Goal: Book appointment/travel/reservation

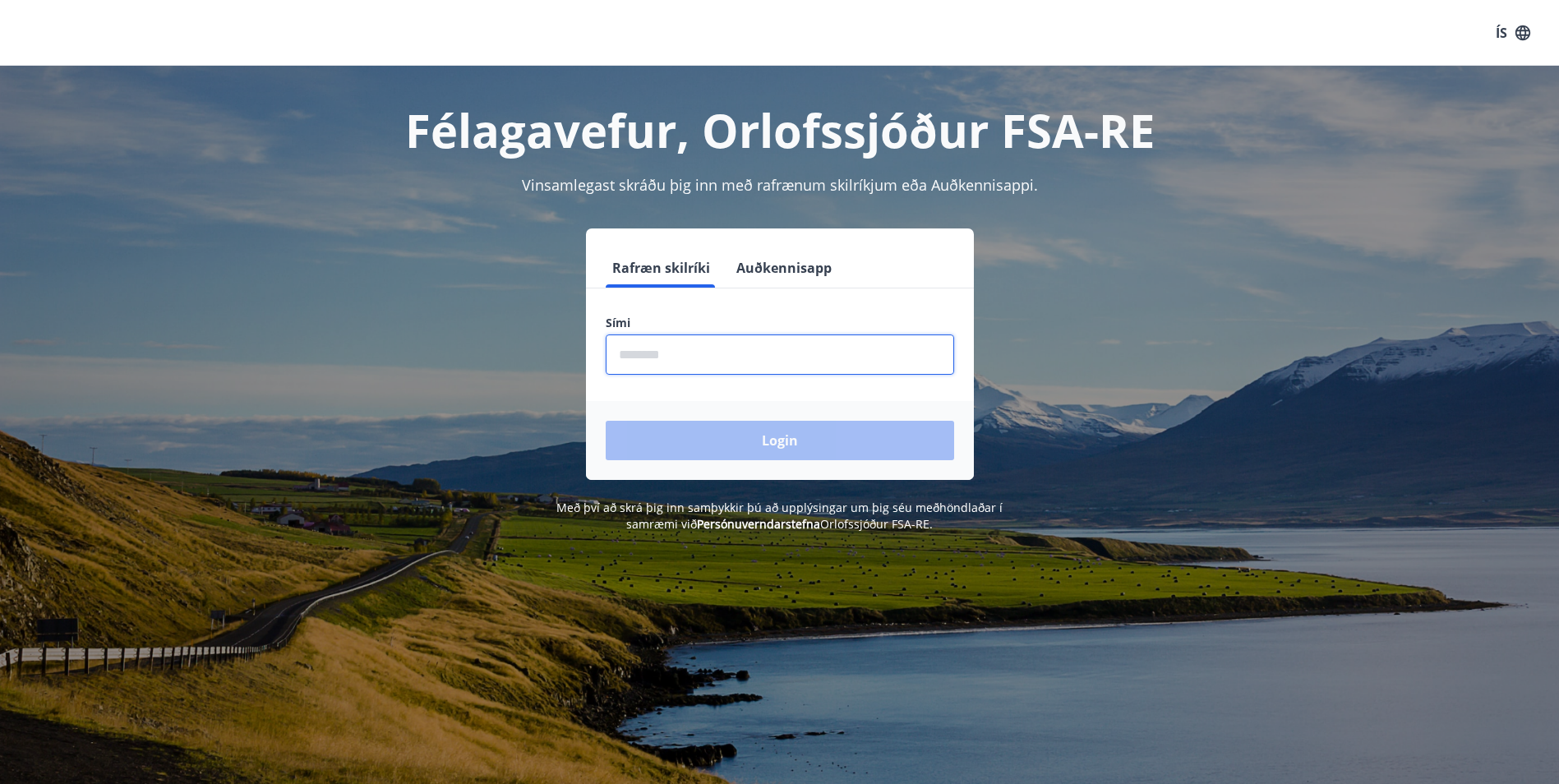
click at [735, 352] on input "phone" at bounding box center [780, 354] width 349 height 40
type input "********"
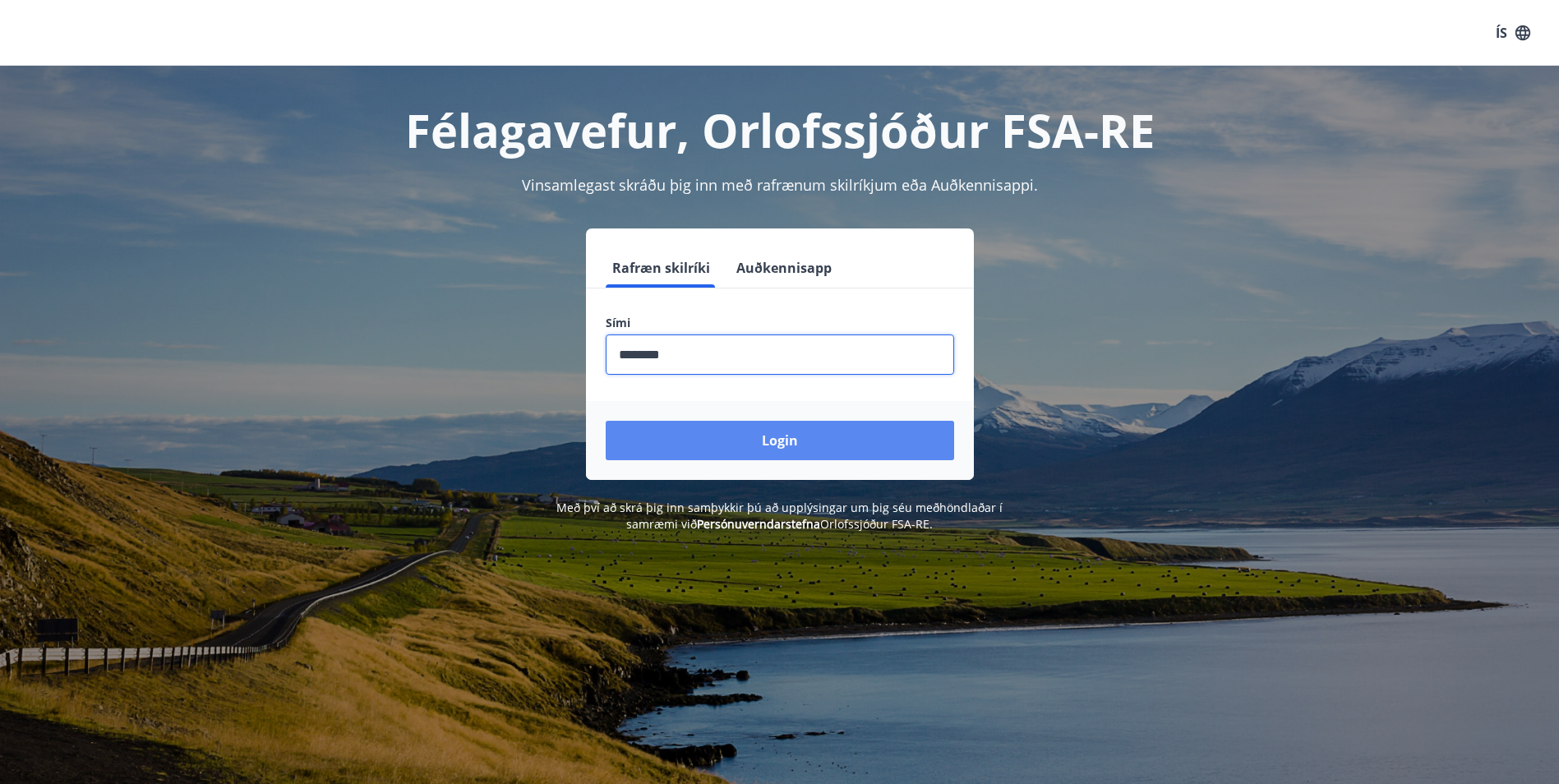
drag, startPoint x: 756, startPoint y: 439, endPoint x: 757, endPoint y: 428, distance: 11.0
click at [757, 428] on button "Login" at bounding box center [780, 441] width 349 height 40
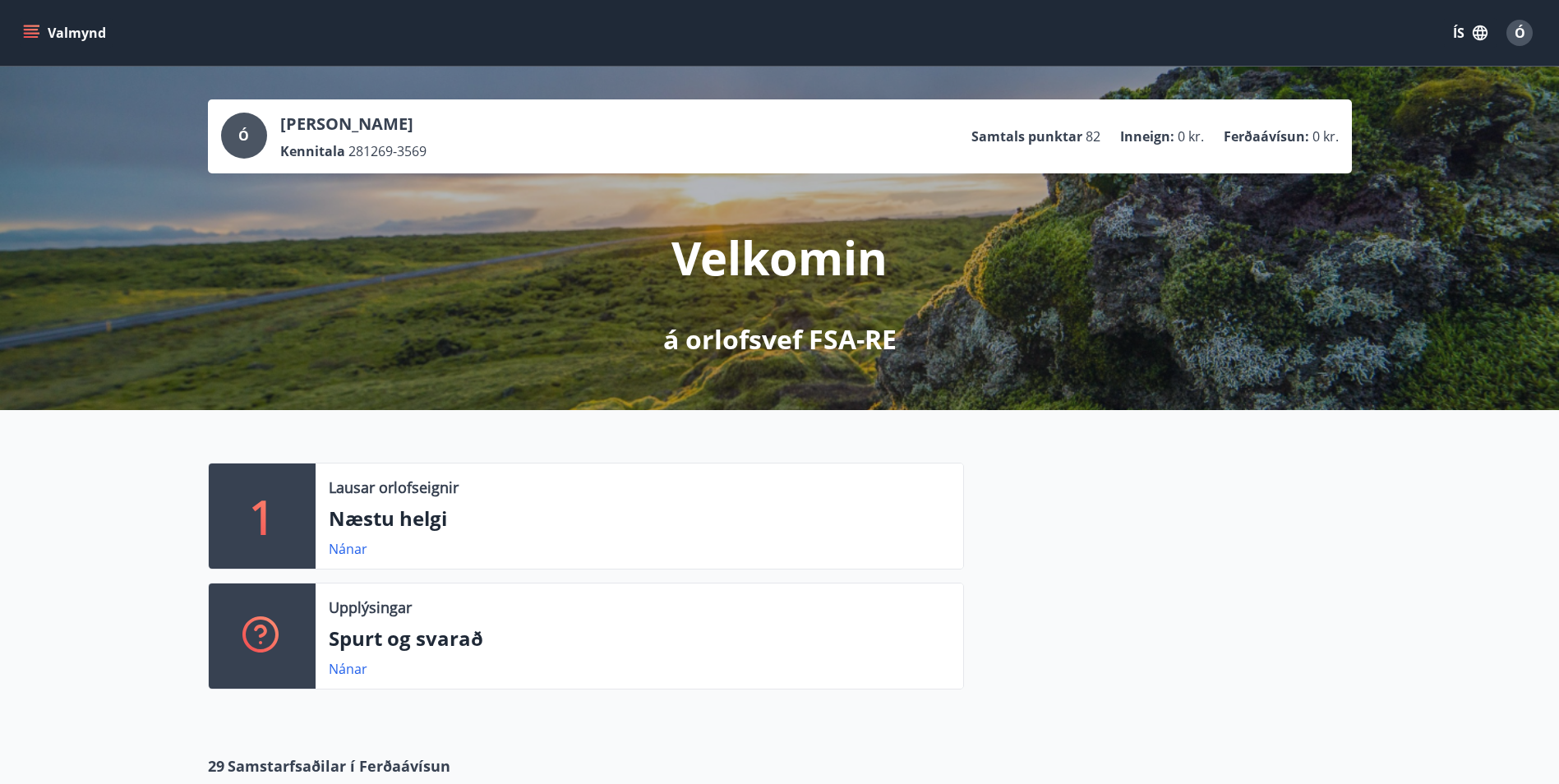
click at [395, 521] on p "Næstu helgi" at bounding box center [639, 518] width 621 height 28
click at [358, 542] on link "Nánar" at bounding box center [348, 549] width 39 height 18
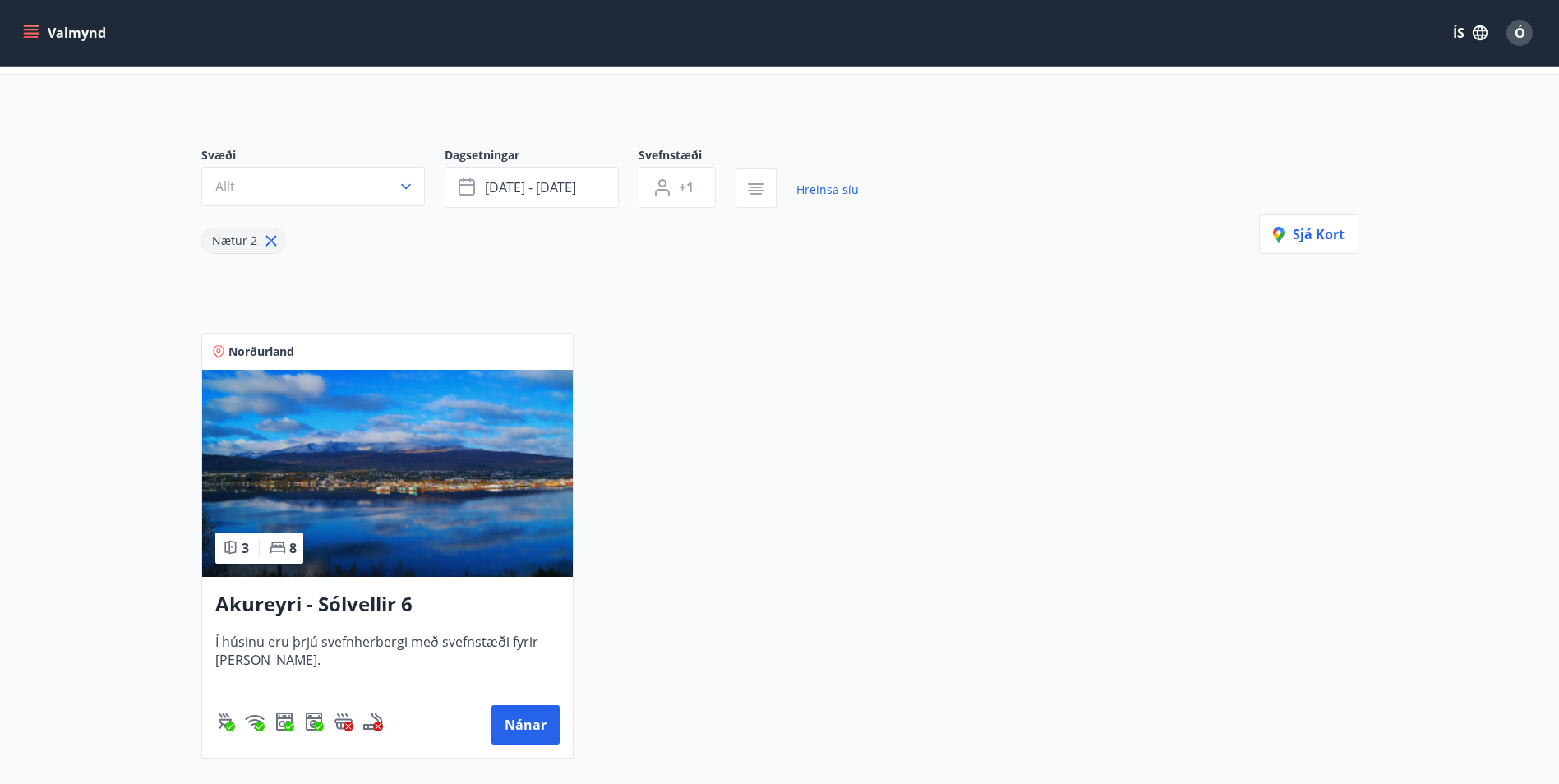
scroll to position [165, 0]
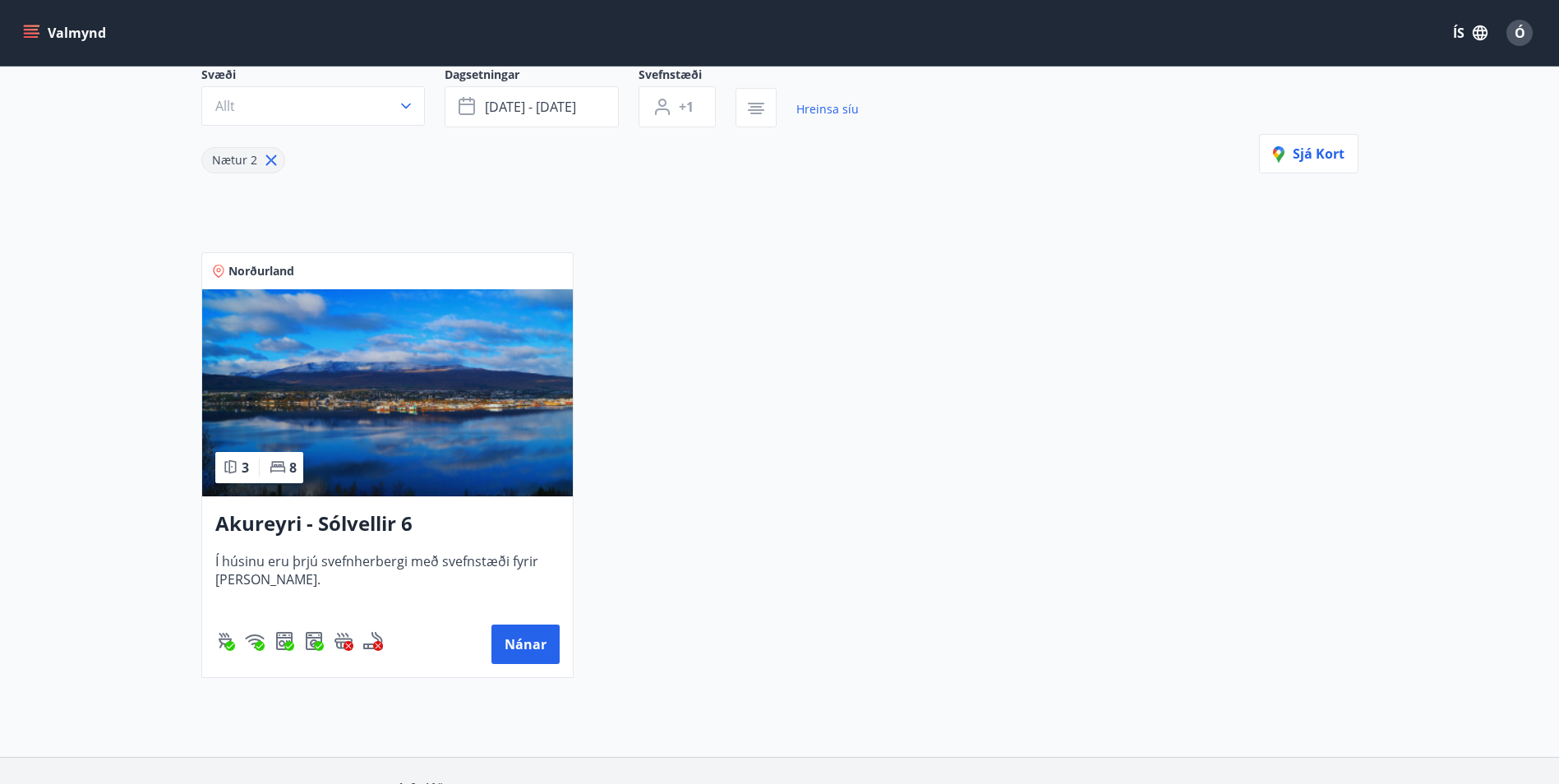
click at [406, 563] on span "Í húsinu eru þrjú svefnherbergi með svefnstæði fyrir átta manns." at bounding box center [387, 579] width 344 height 54
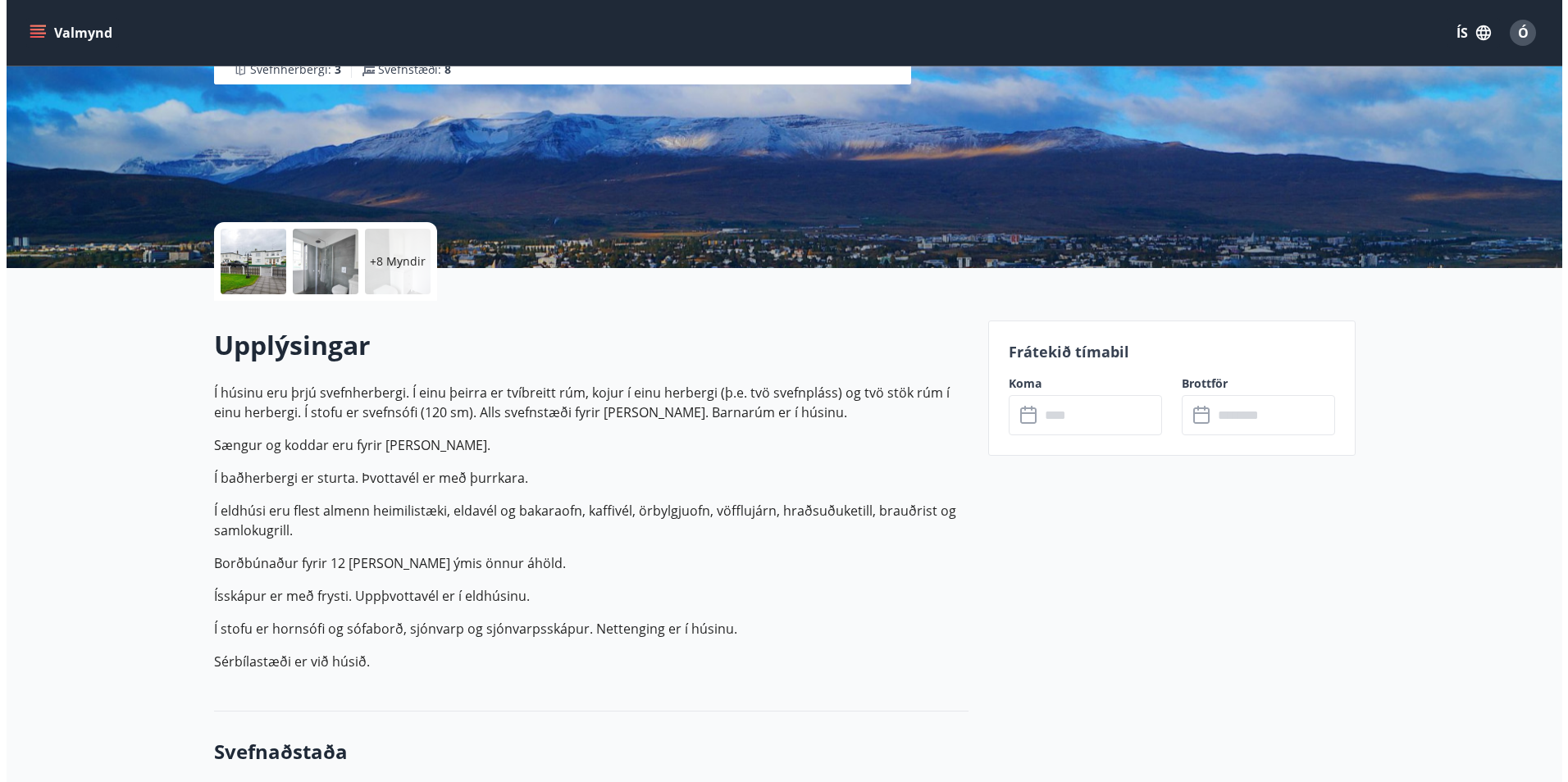
scroll to position [82, 0]
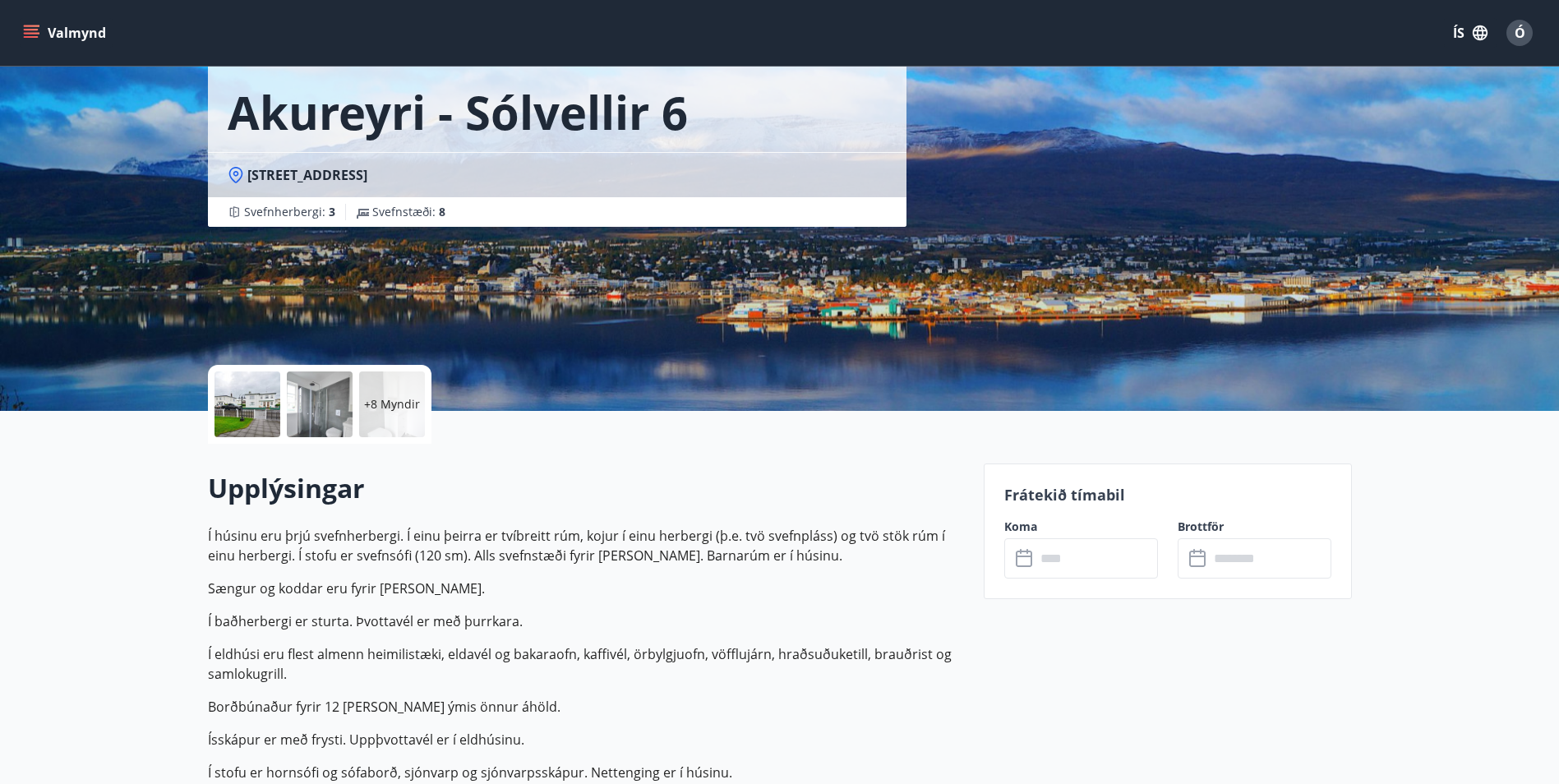
click at [405, 411] on p "+8 Myndir" at bounding box center [392, 405] width 56 height 16
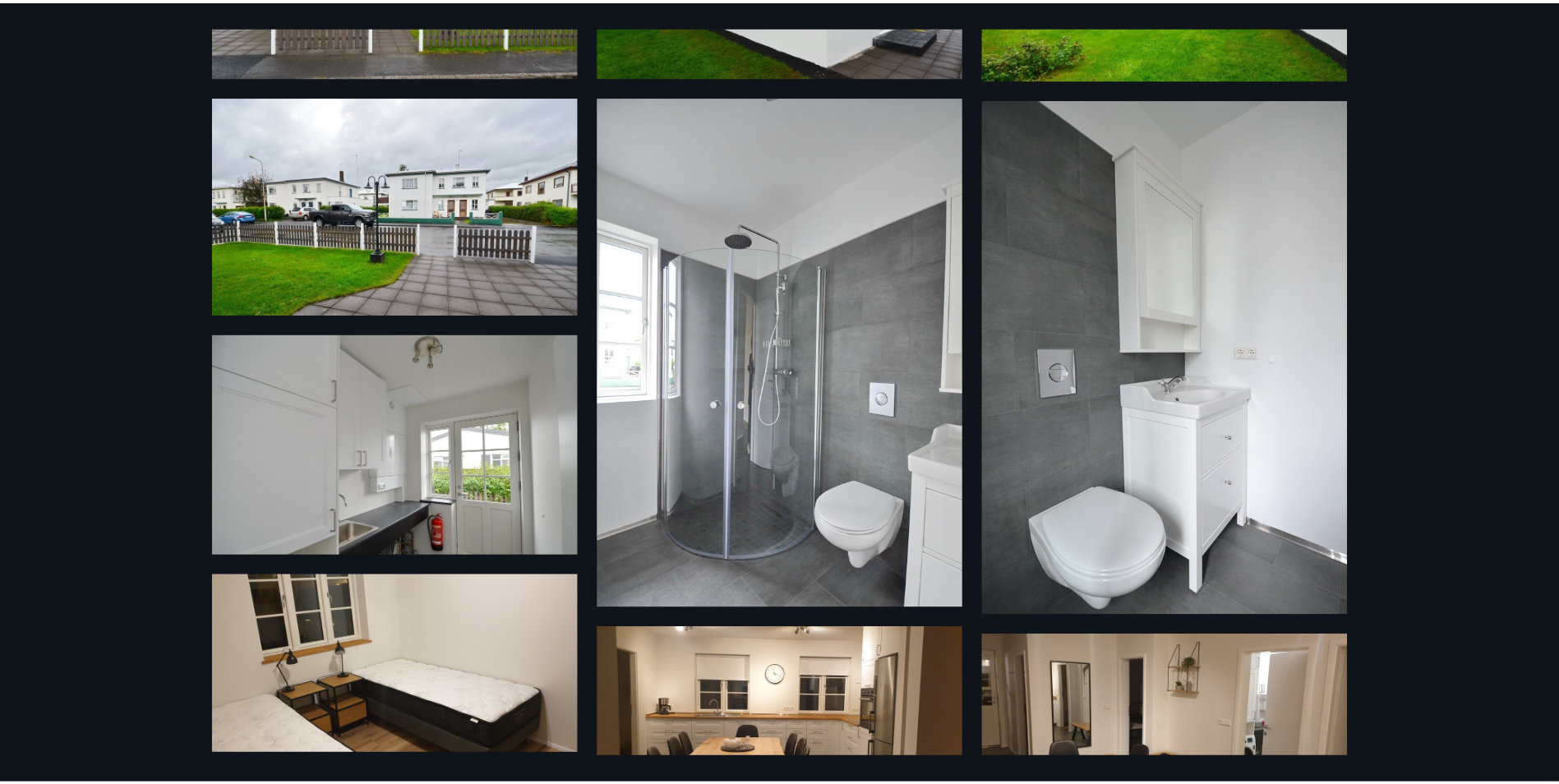
scroll to position [0, 0]
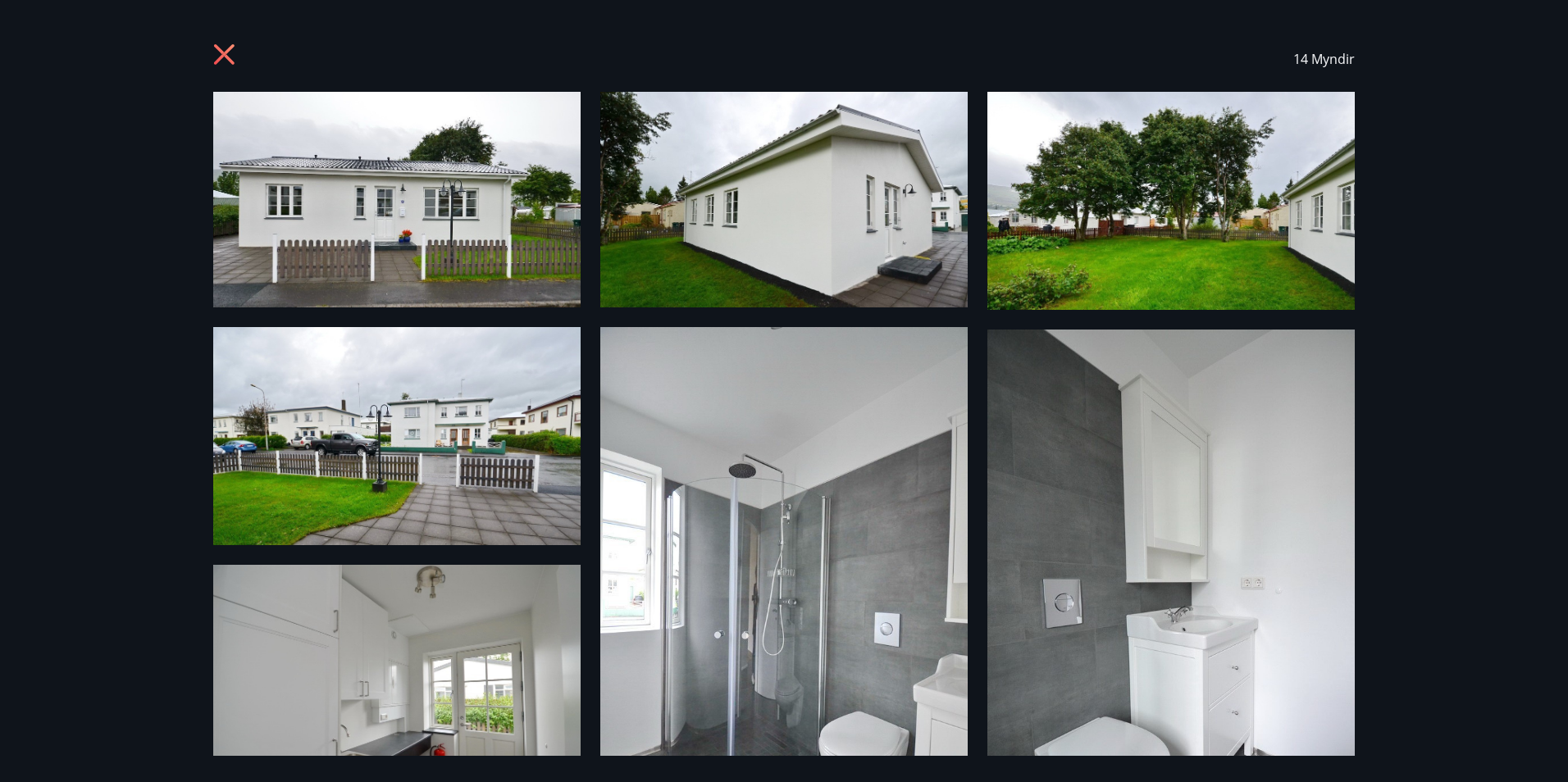
click at [232, 54] on icon at bounding box center [226, 56] width 26 height 26
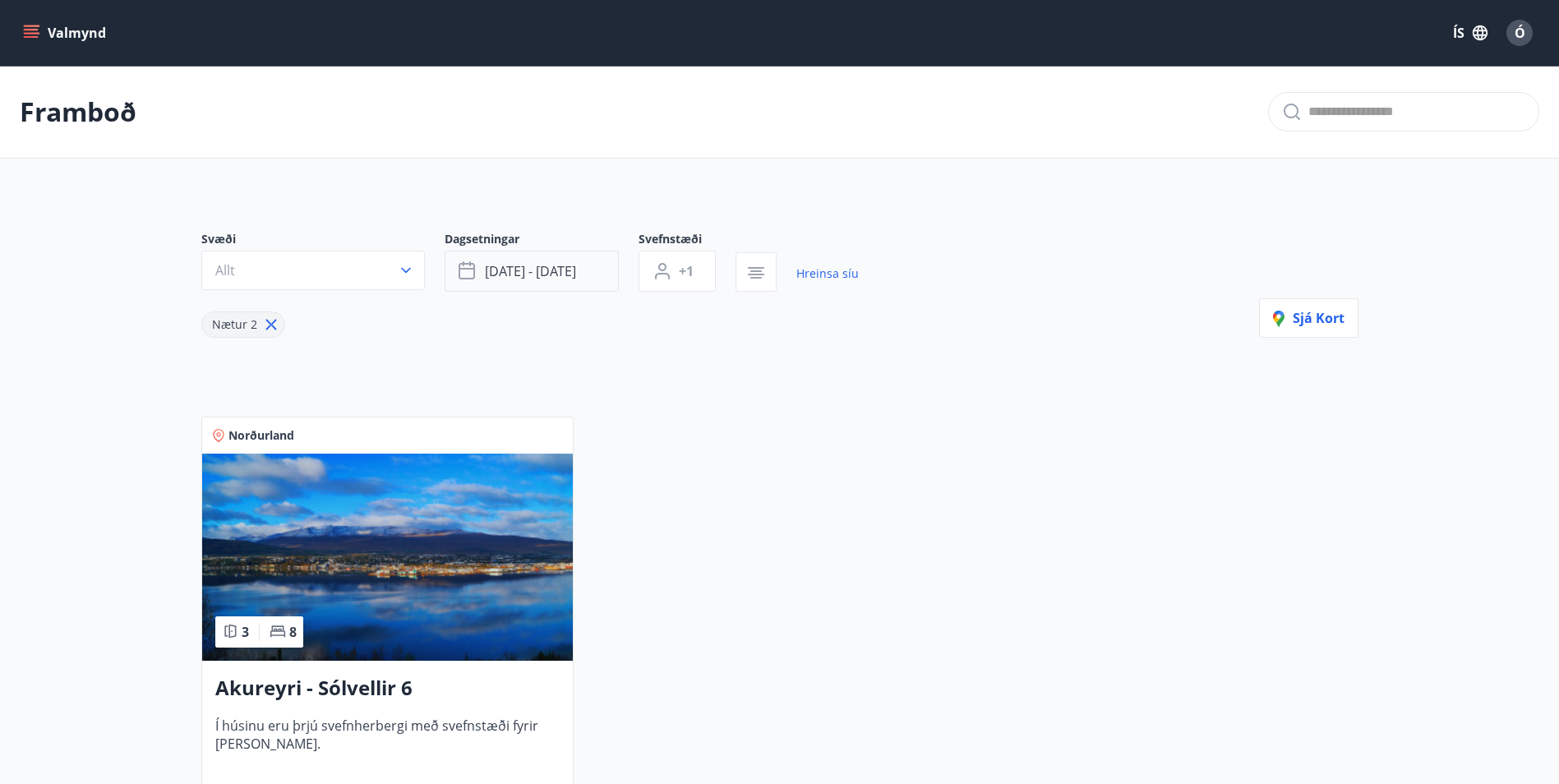
click at [565, 272] on span "sep 19 - sep 22" at bounding box center [531, 272] width 91 height 18
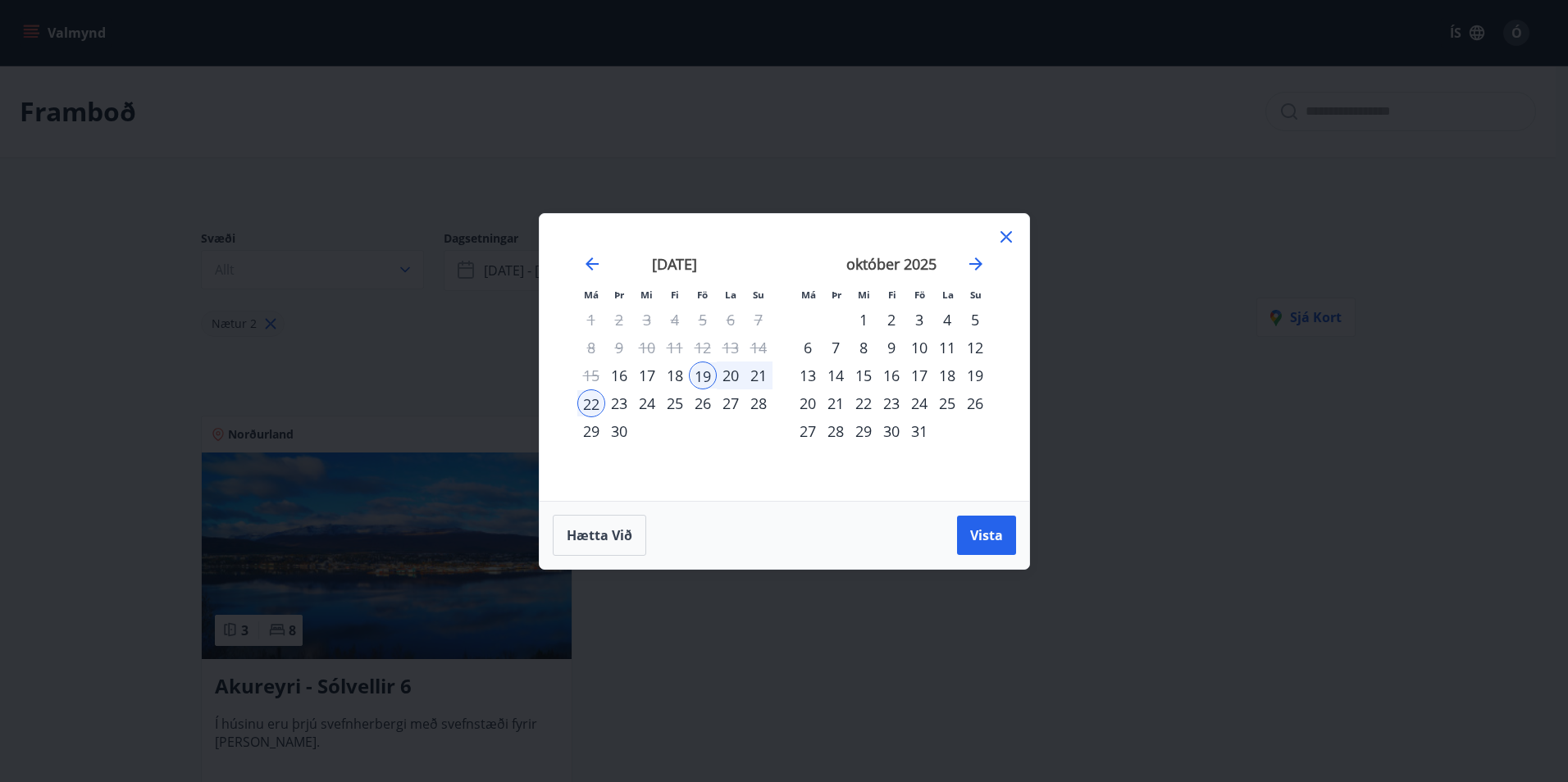
click at [893, 378] on div "16" at bounding box center [891, 375] width 28 height 28
click at [922, 405] on div "24" at bounding box center [919, 403] width 28 height 28
click at [969, 407] on div "26" at bounding box center [975, 403] width 28 height 28
click at [922, 405] on div "24" at bounding box center [919, 403] width 28 height 28
click at [963, 404] on div "26" at bounding box center [975, 403] width 28 height 28
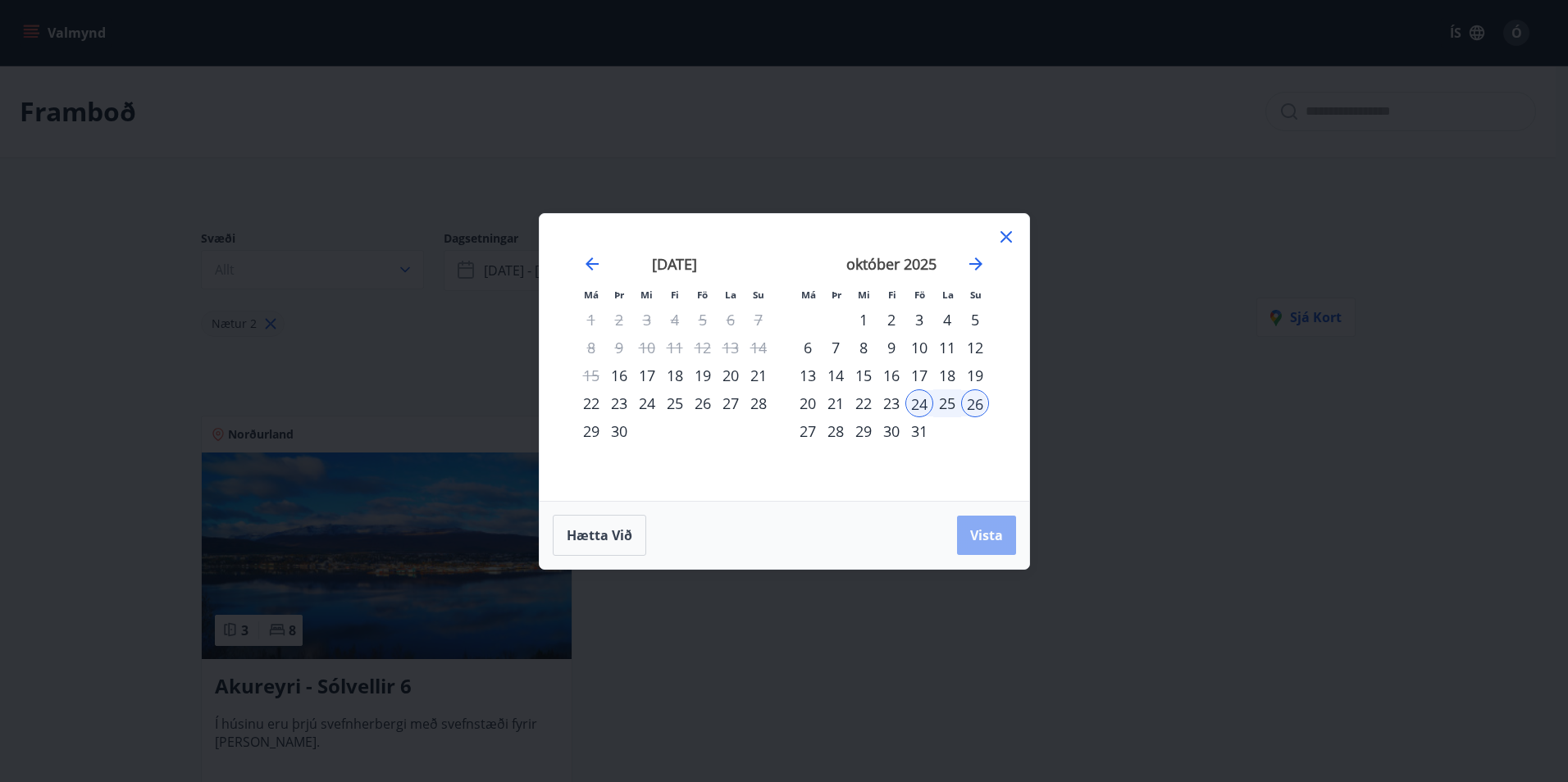
click at [980, 539] on span "Vista" at bounding box center [986, 535] width 33 height 18
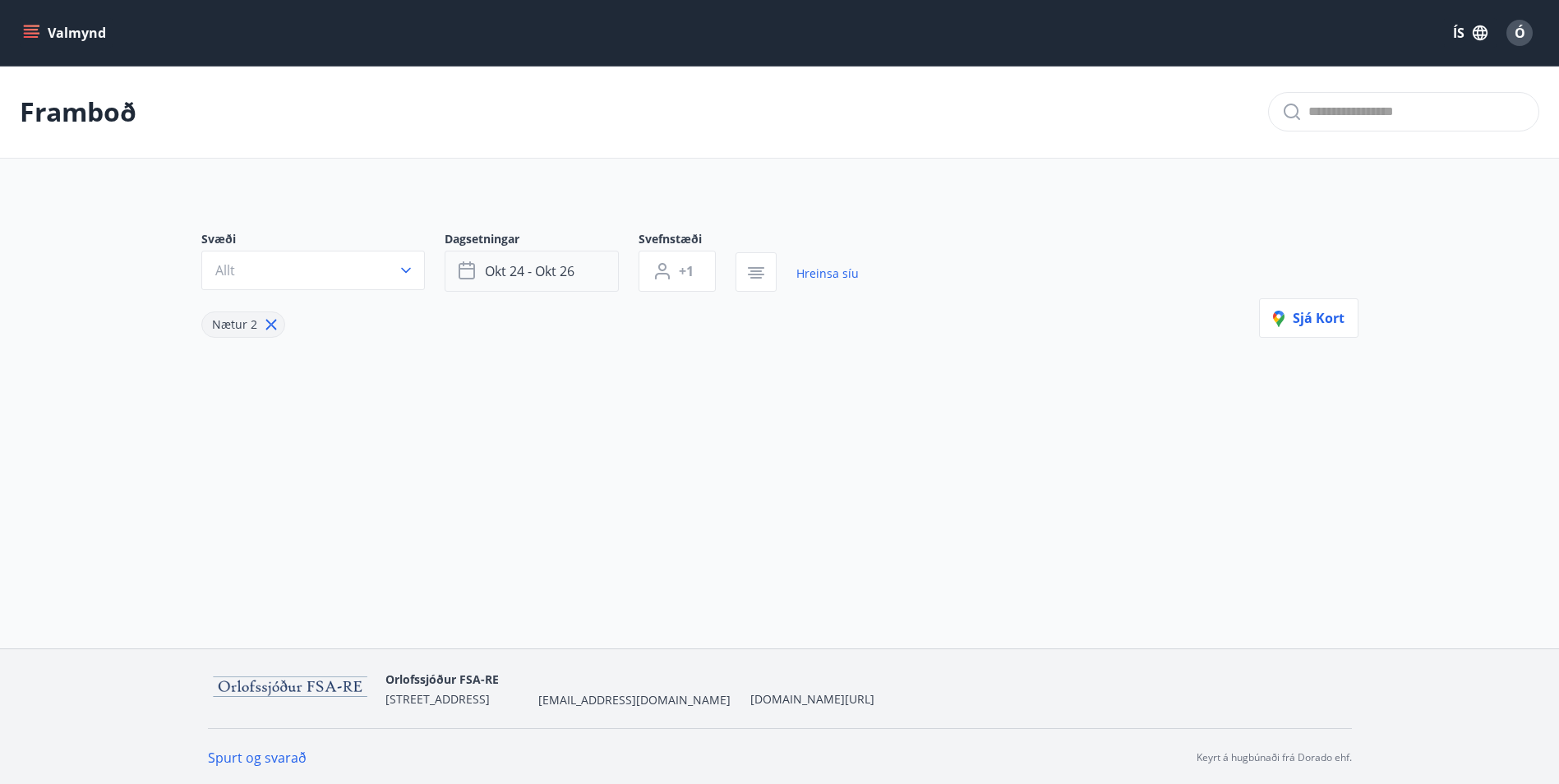
click at [591, 269] on button "okt 24 - okt 26" at bounding box center [531, 271] width 174 height 41
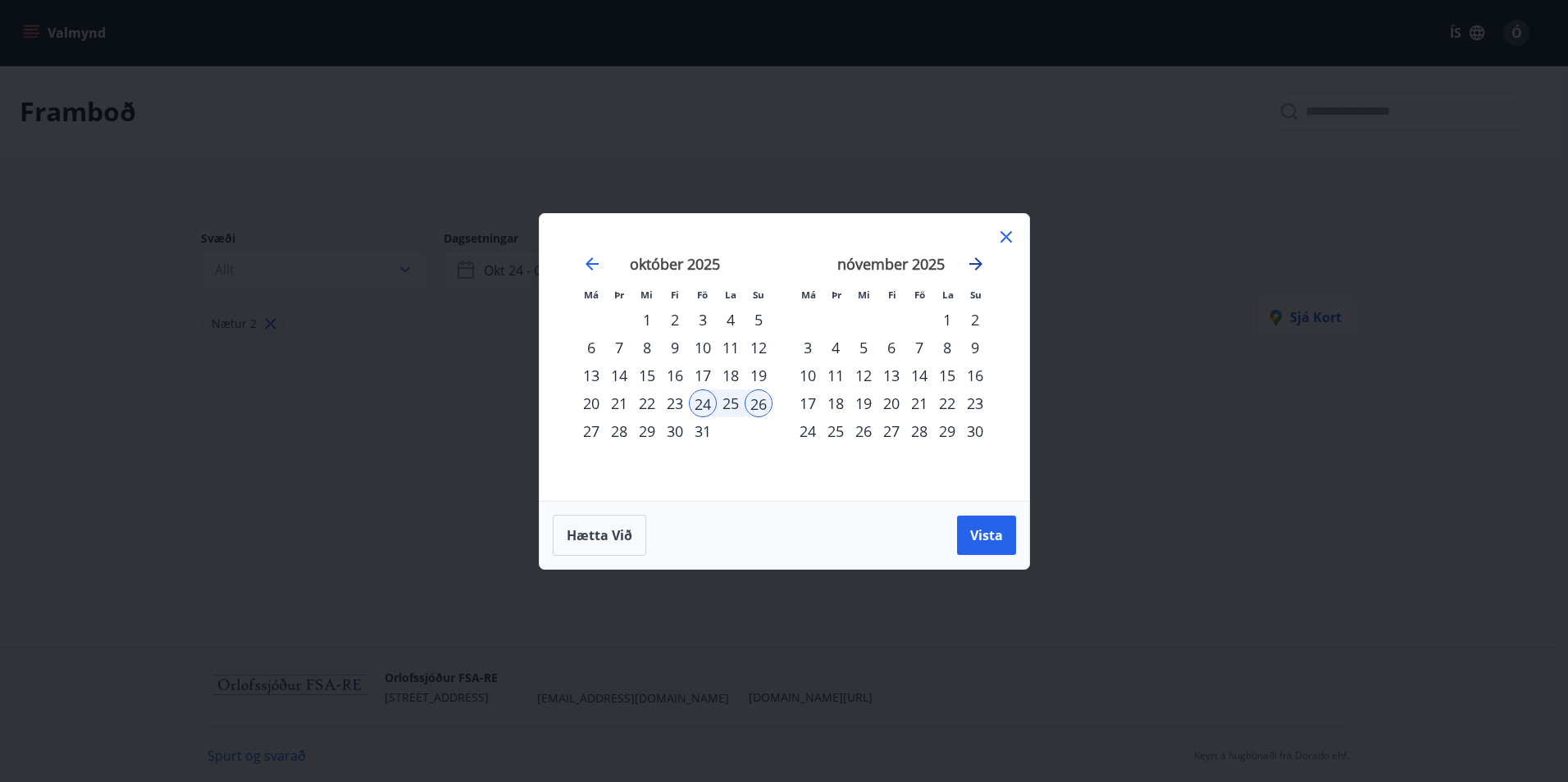
click at [972, 270] on icon "Move forward to switch to the next month." at bounding box center [975, 264] width 20 height 20
click at [915, 373] on div "19" at bounding box center [919, 375] width 28 height 28
click at [866, 423] on div "31" at bounding box center [863, 431] width 28 height 28
click at [970, 266] on icon "Move forward to switch to the next month." at bounding box center [975, 264] width 20 height 20
click at [722, 403] on div "27" at bounding box center [730, 403] width 28 height 28
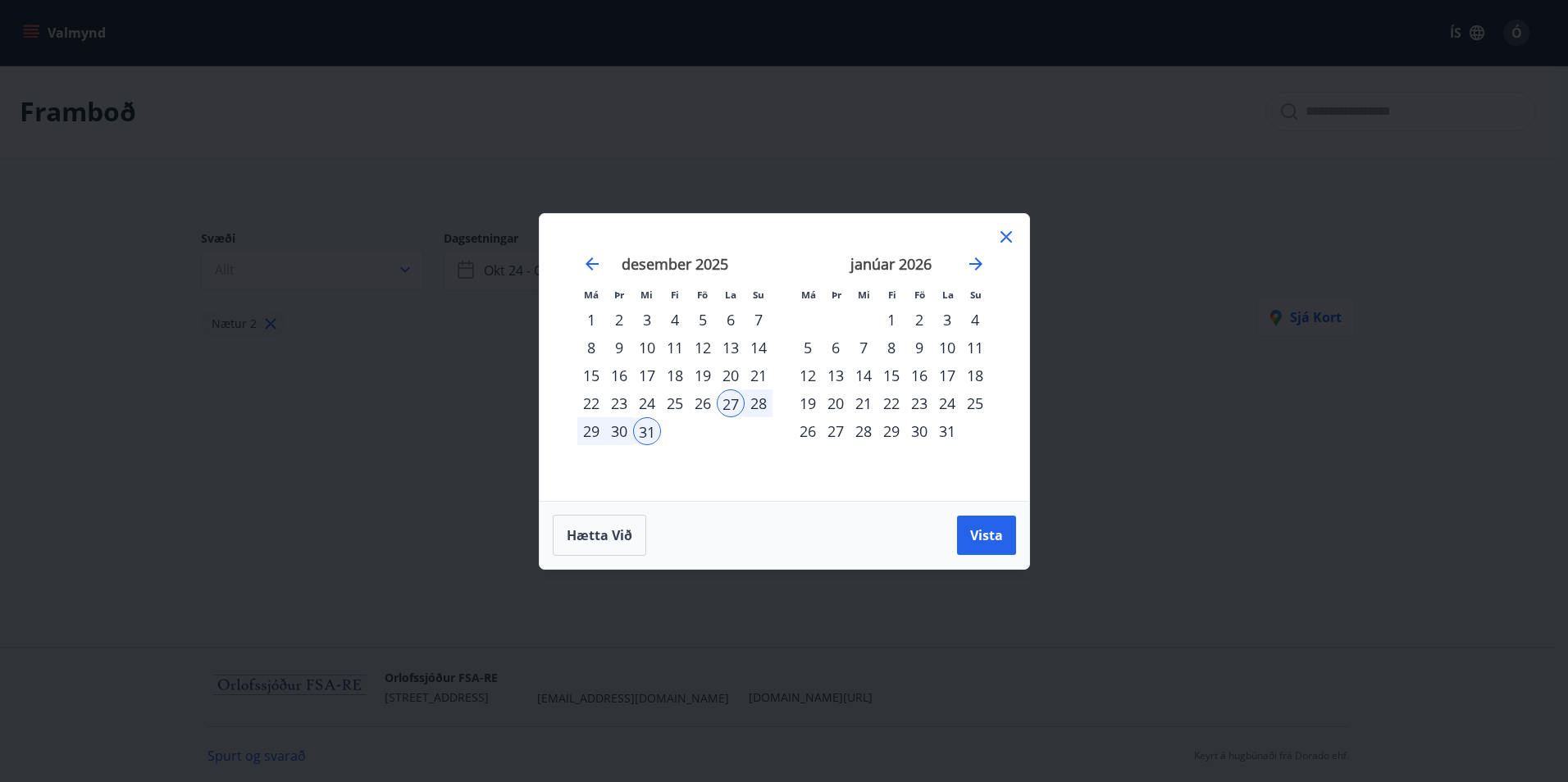
click at [910, 428] on div "30" at bounding box center [919, 431] width 28 height 28
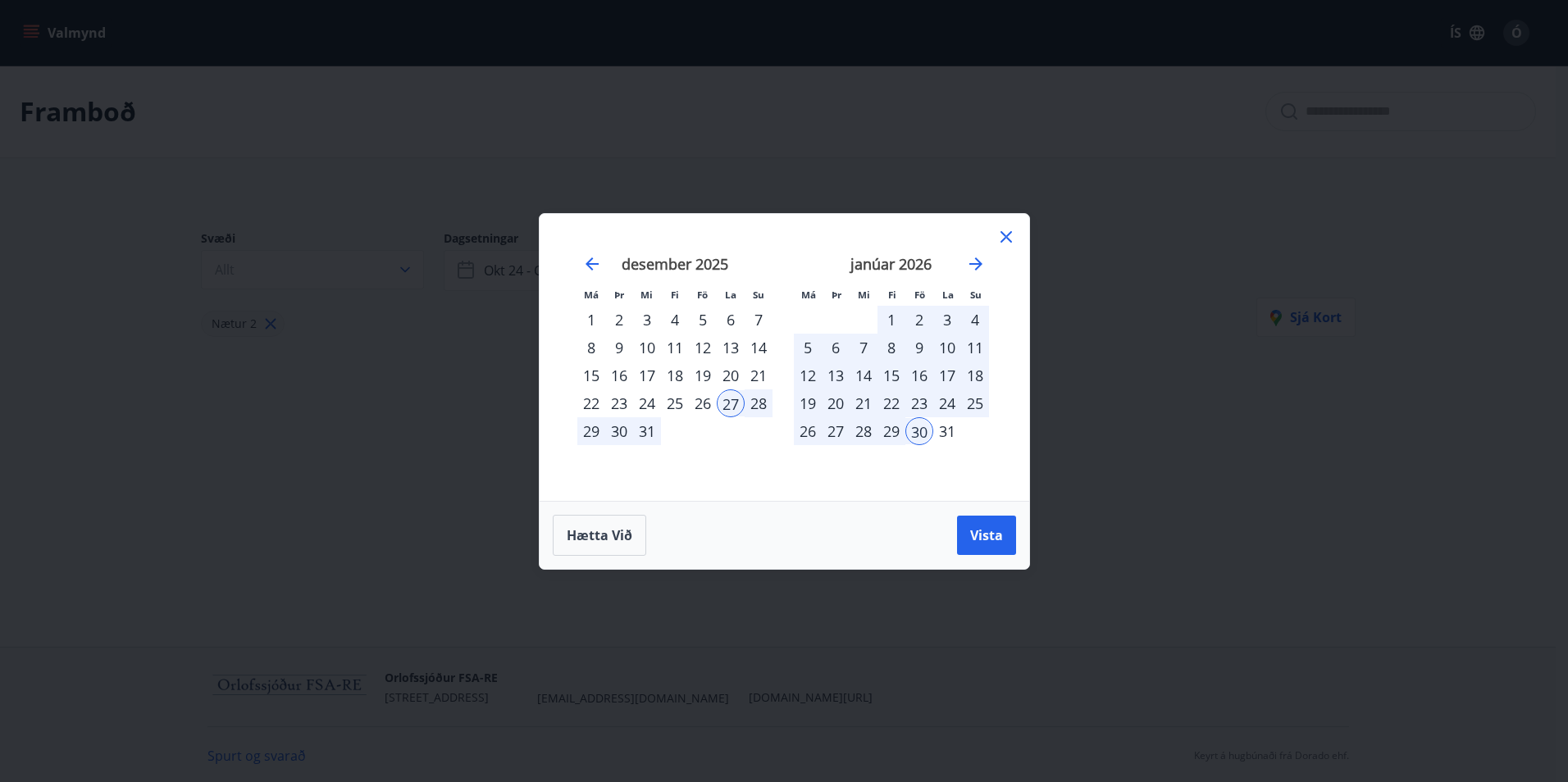
click at [732, 396] on div "27" at bounding box center [730, 403] width 28 height 28
click at [946, 317] on div "3" at bounding box center [947, 320] width 28 height 28
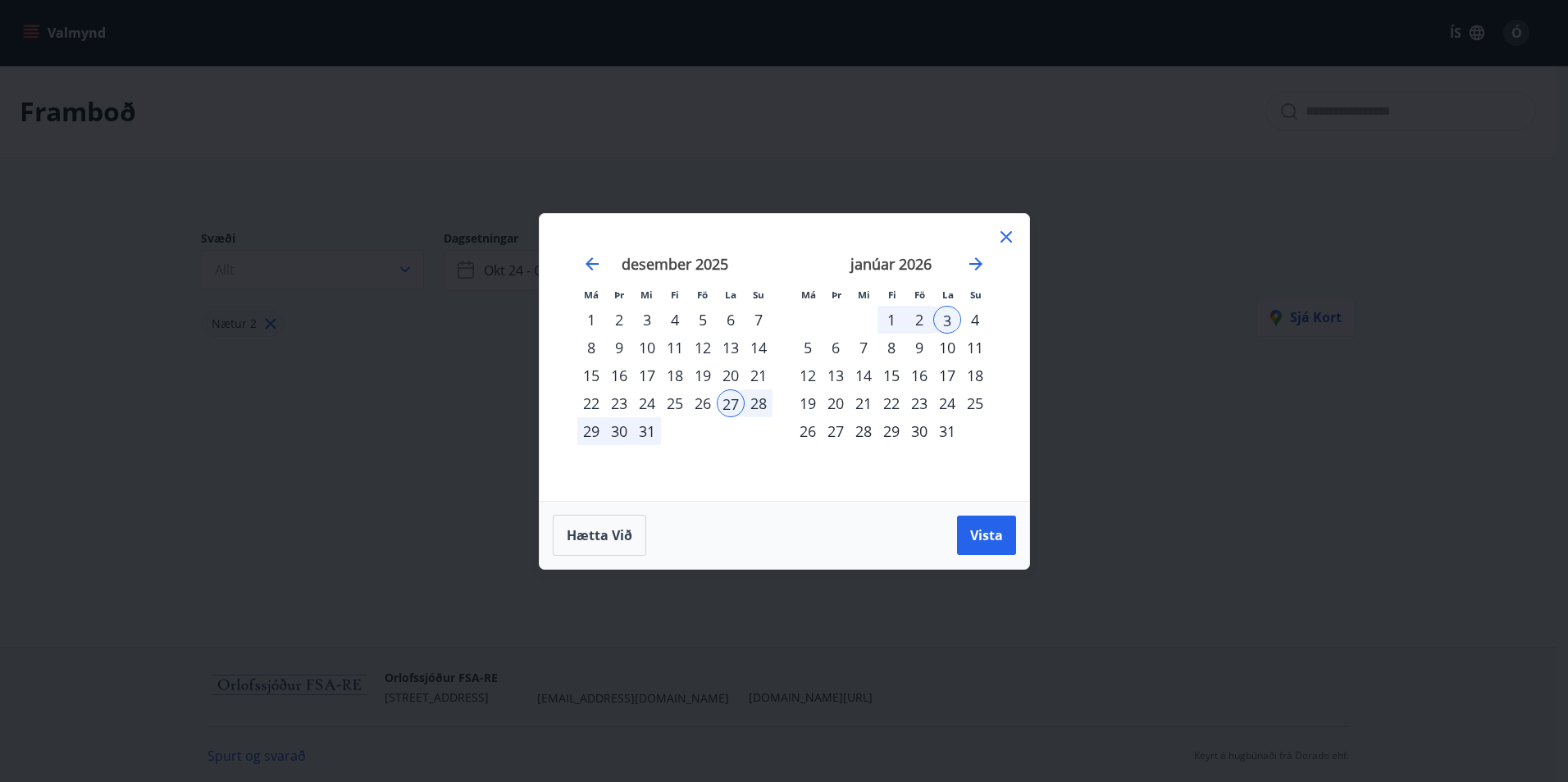
click at [695, 398] on div "26" at bounding box center [702, 403] width 28 height 28
click at [919, 326] on div "2" at bounding box center [919, 320] width 28 height 28
click at [974, 525] on button "Vista" at bounding box center [985, 535] width 59 height 40
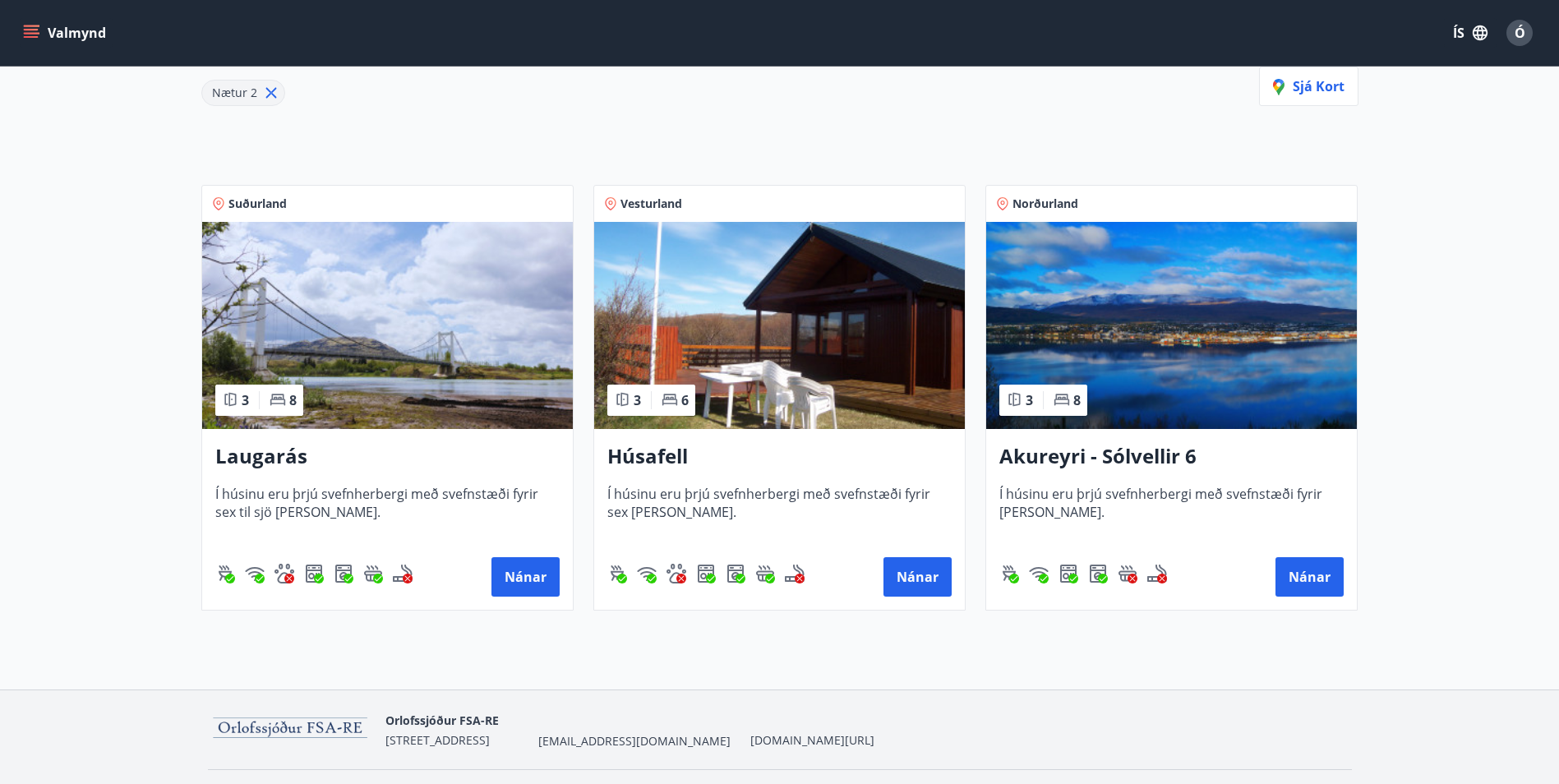
scroll to position [275, 0]
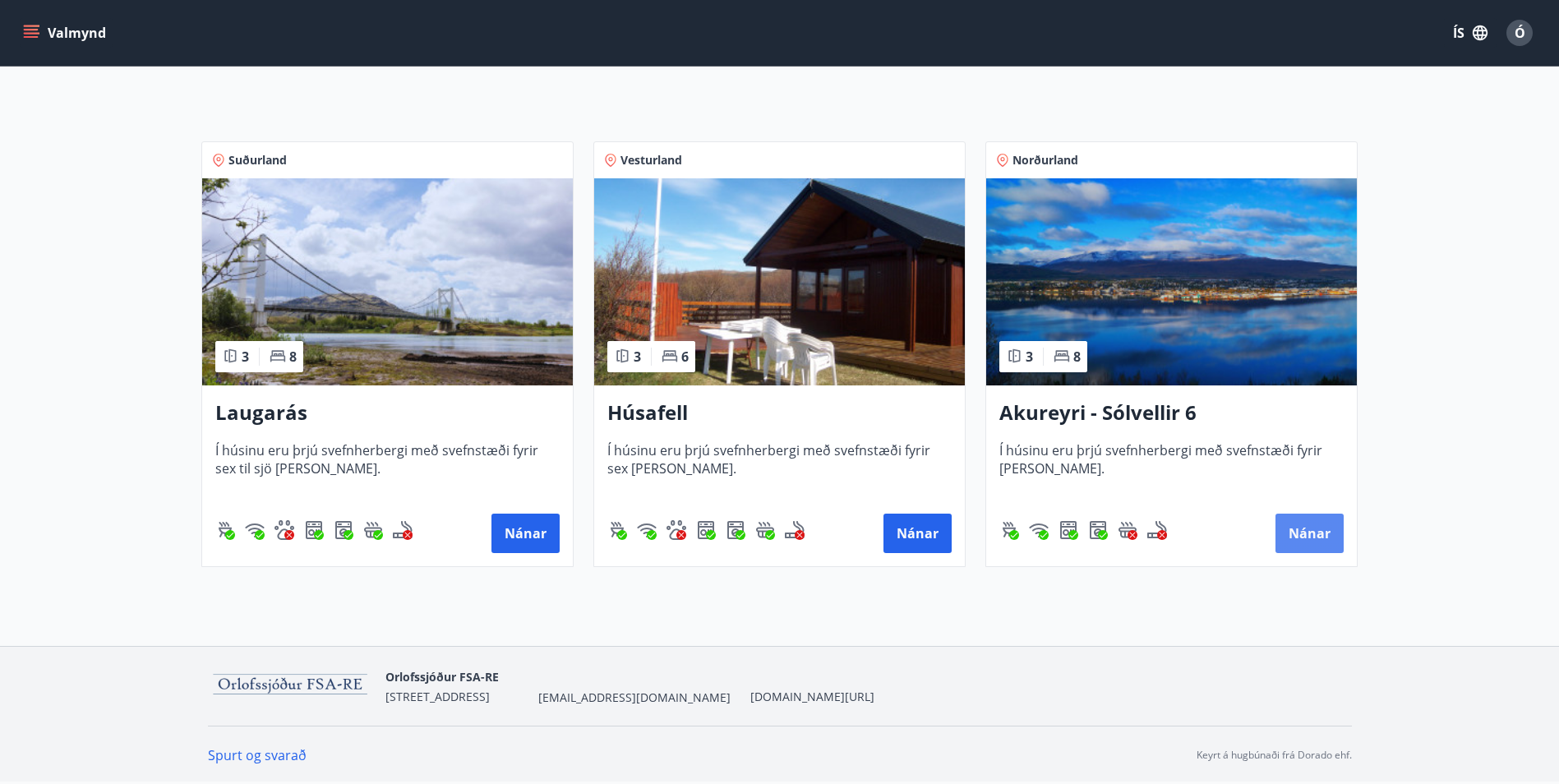
click at [1311, 529] on button "Nánar" at bounding box center [1309, 533] width 68 height 40
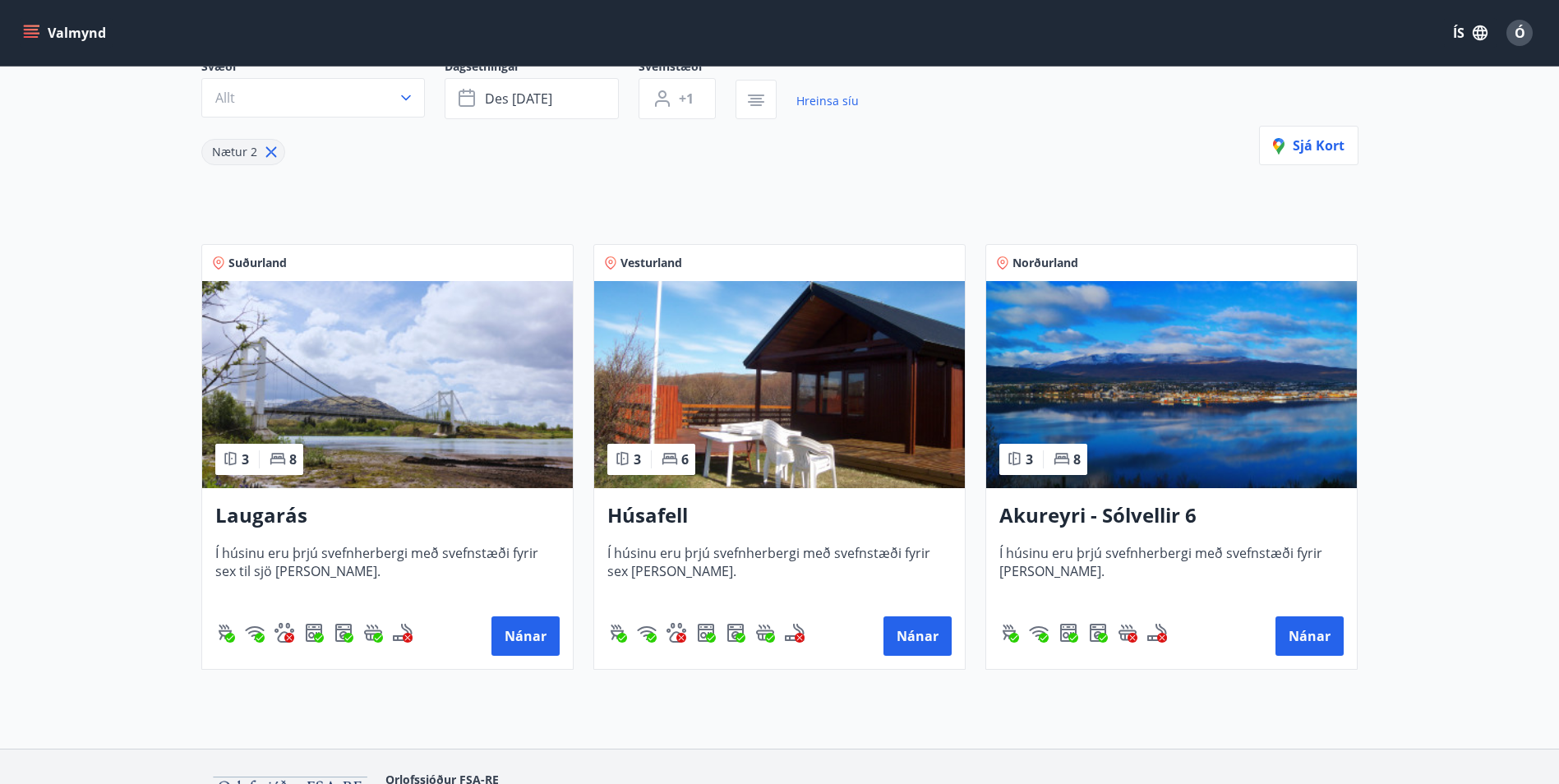
scroll to position [275, 0]
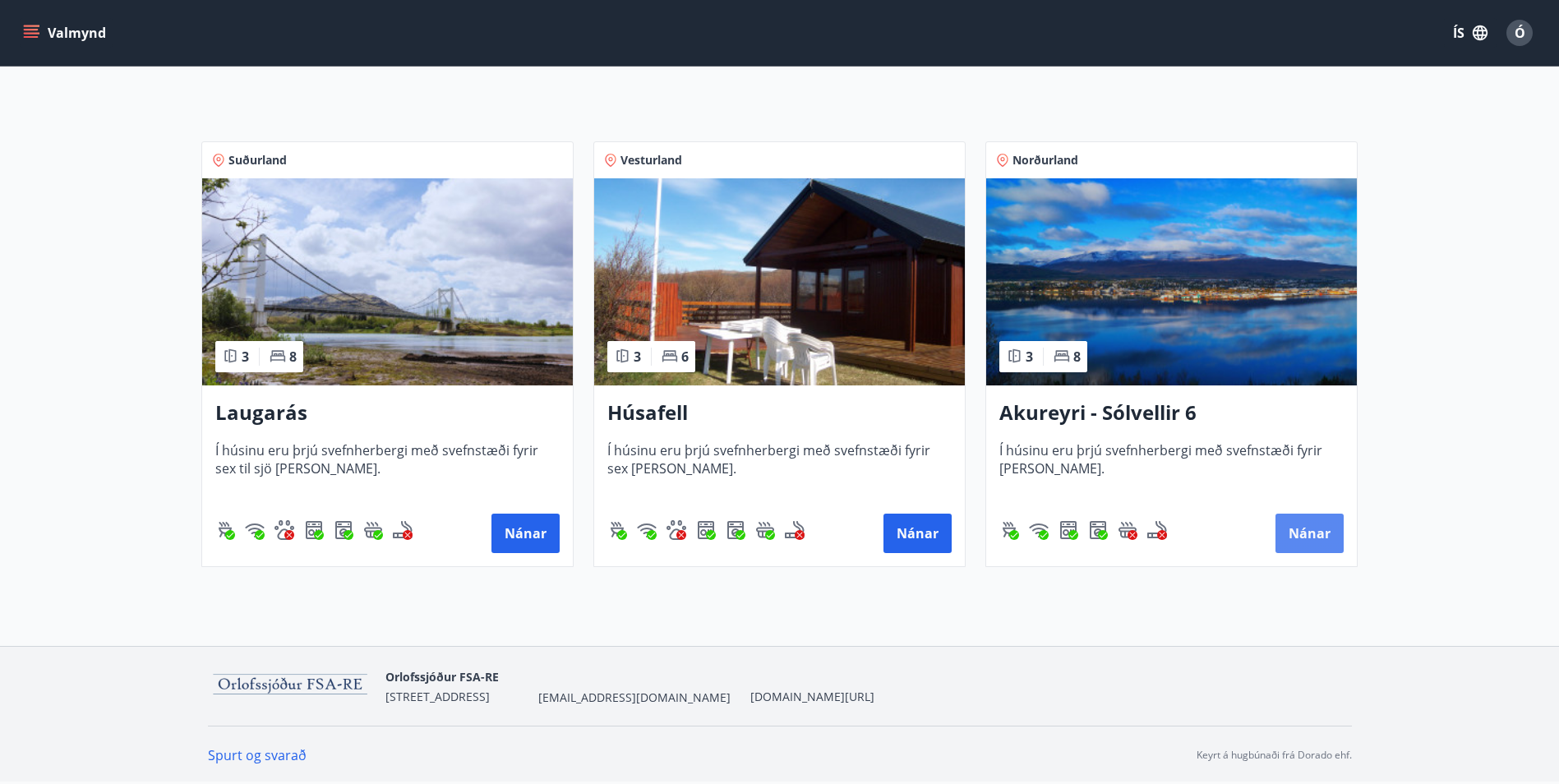
click at [1314, 528] on button "Nánar" at bounding box center [1309, 533] width 68 height 40
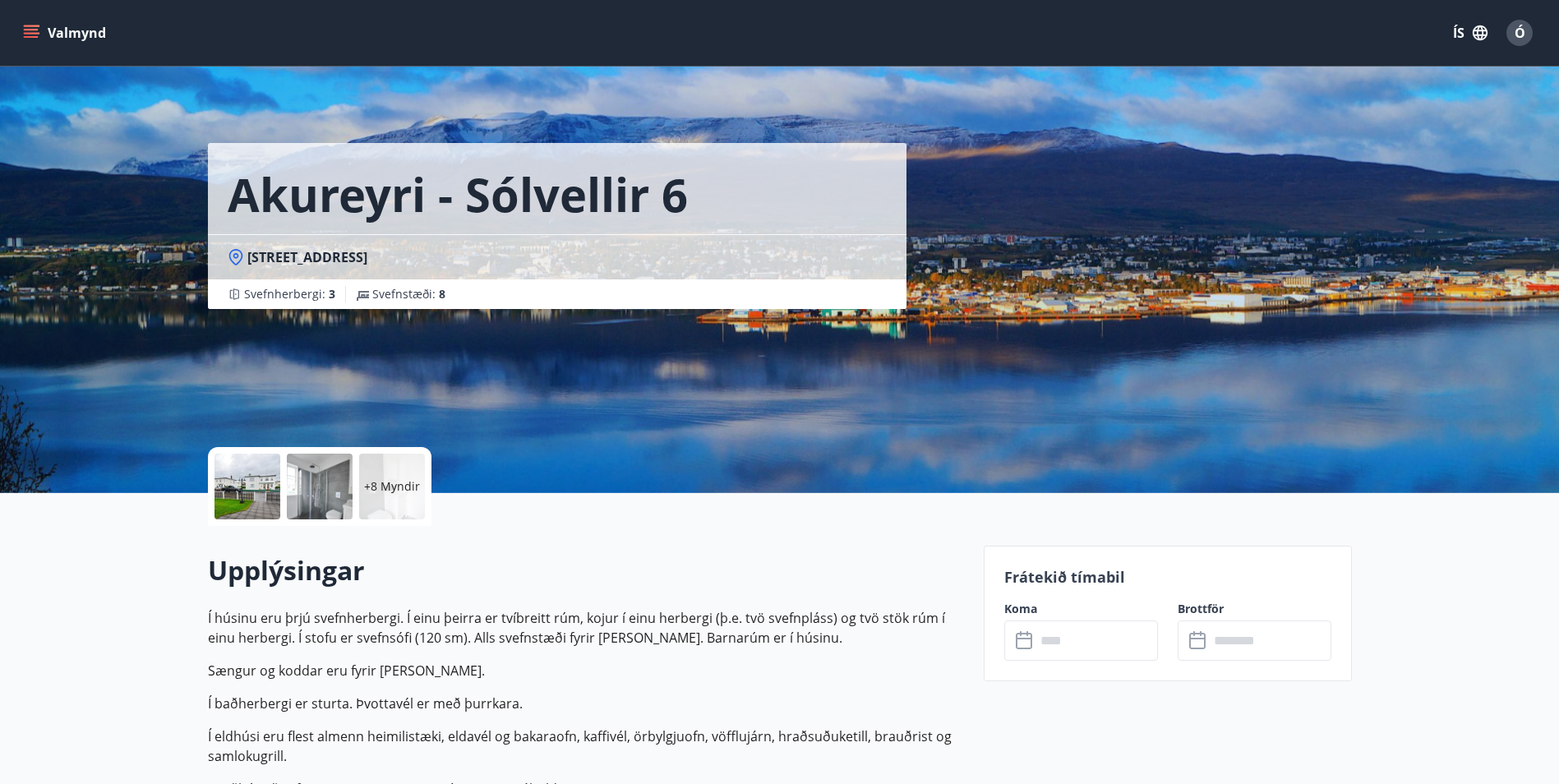
click at [30, 26] on icon "menu" at bounding box center [31, 33] width 16 height 16
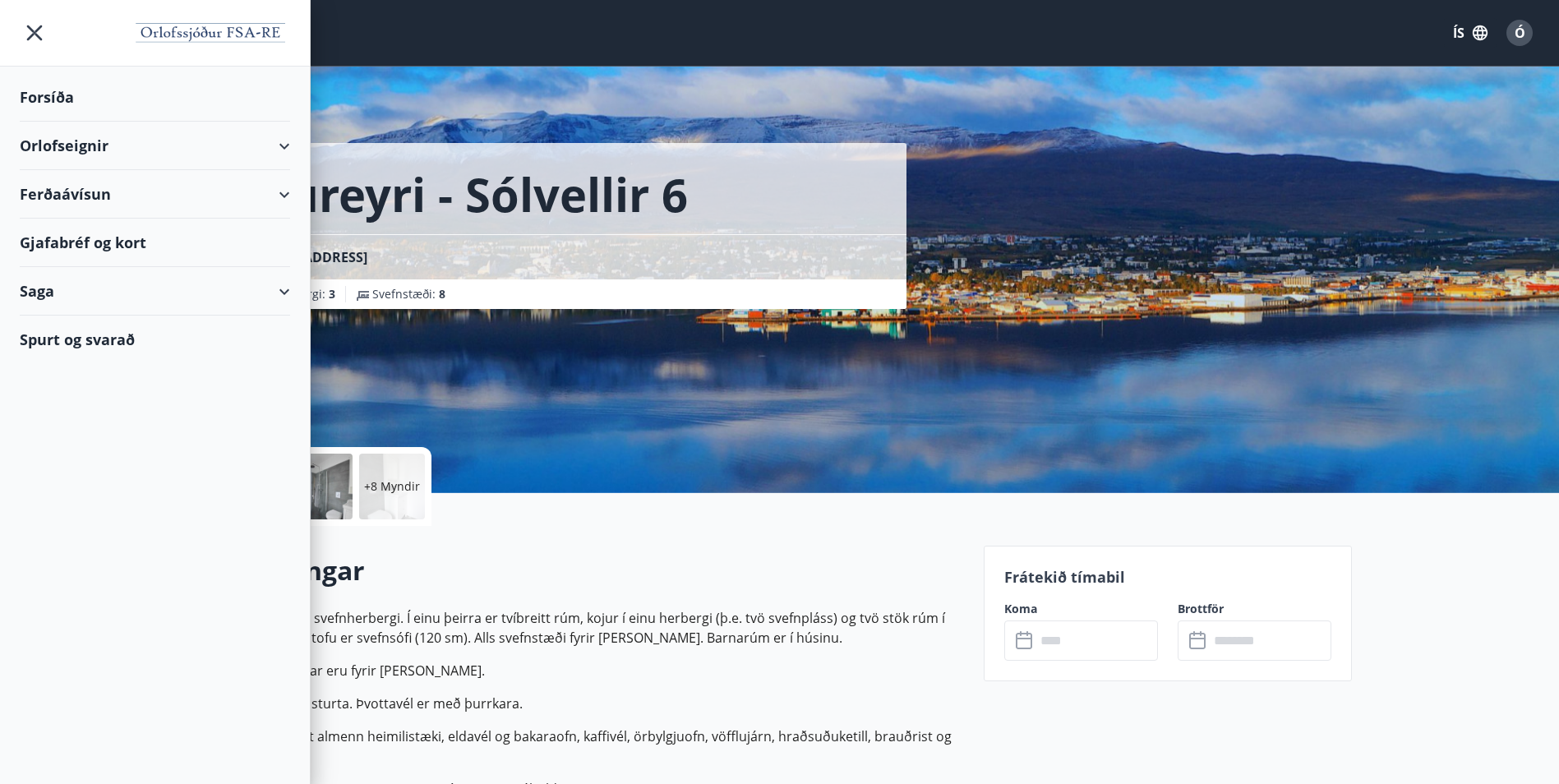
click at [649, 370] on div "Akureyri - Sólvellir 6 Sólvellir 6, 600 Akureyri Svefnherbergi : 3 Svefnstæði :…" at bounding box center [589, 246] width 762 height 493
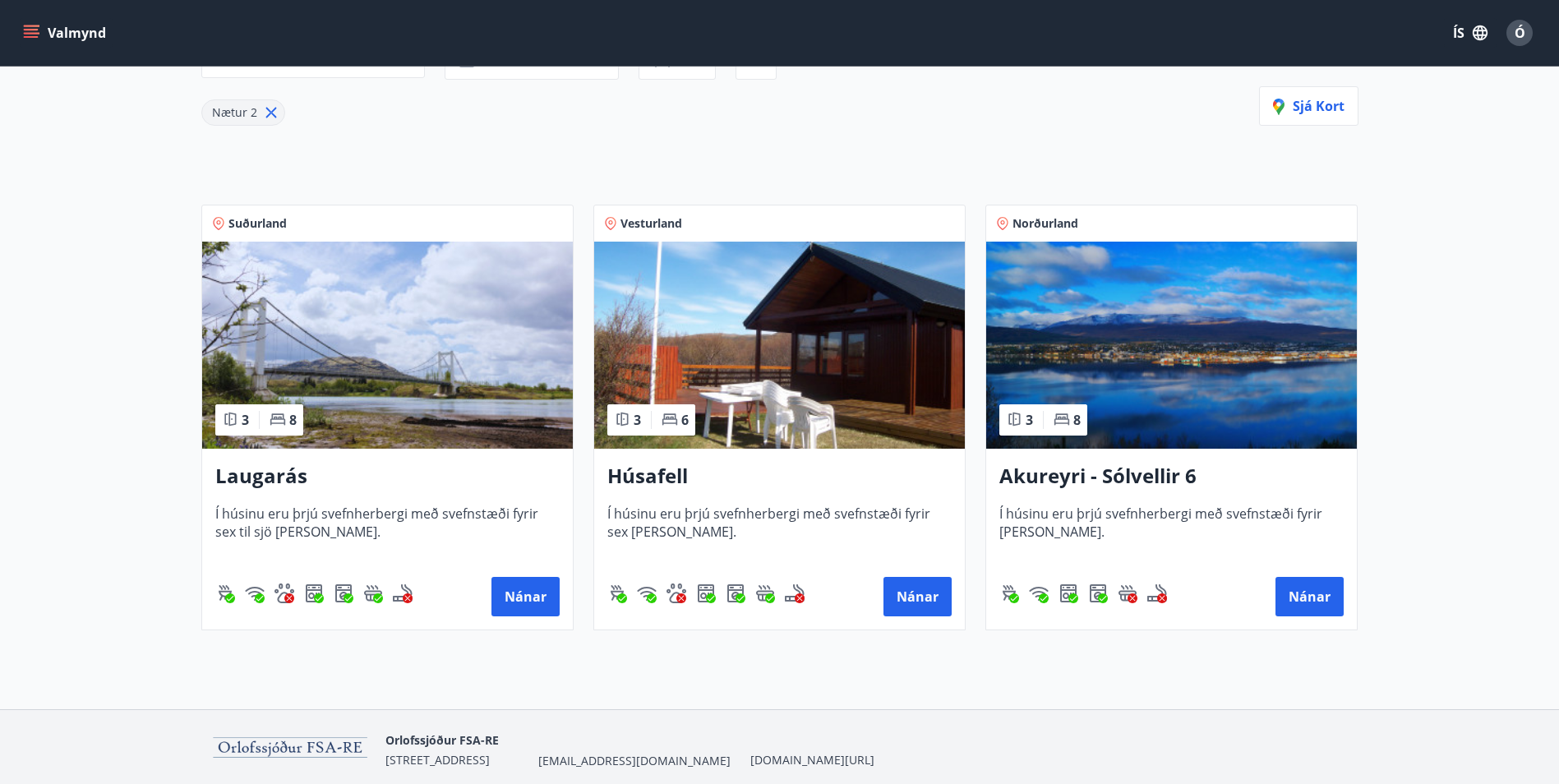
scroll to position [275, 0]
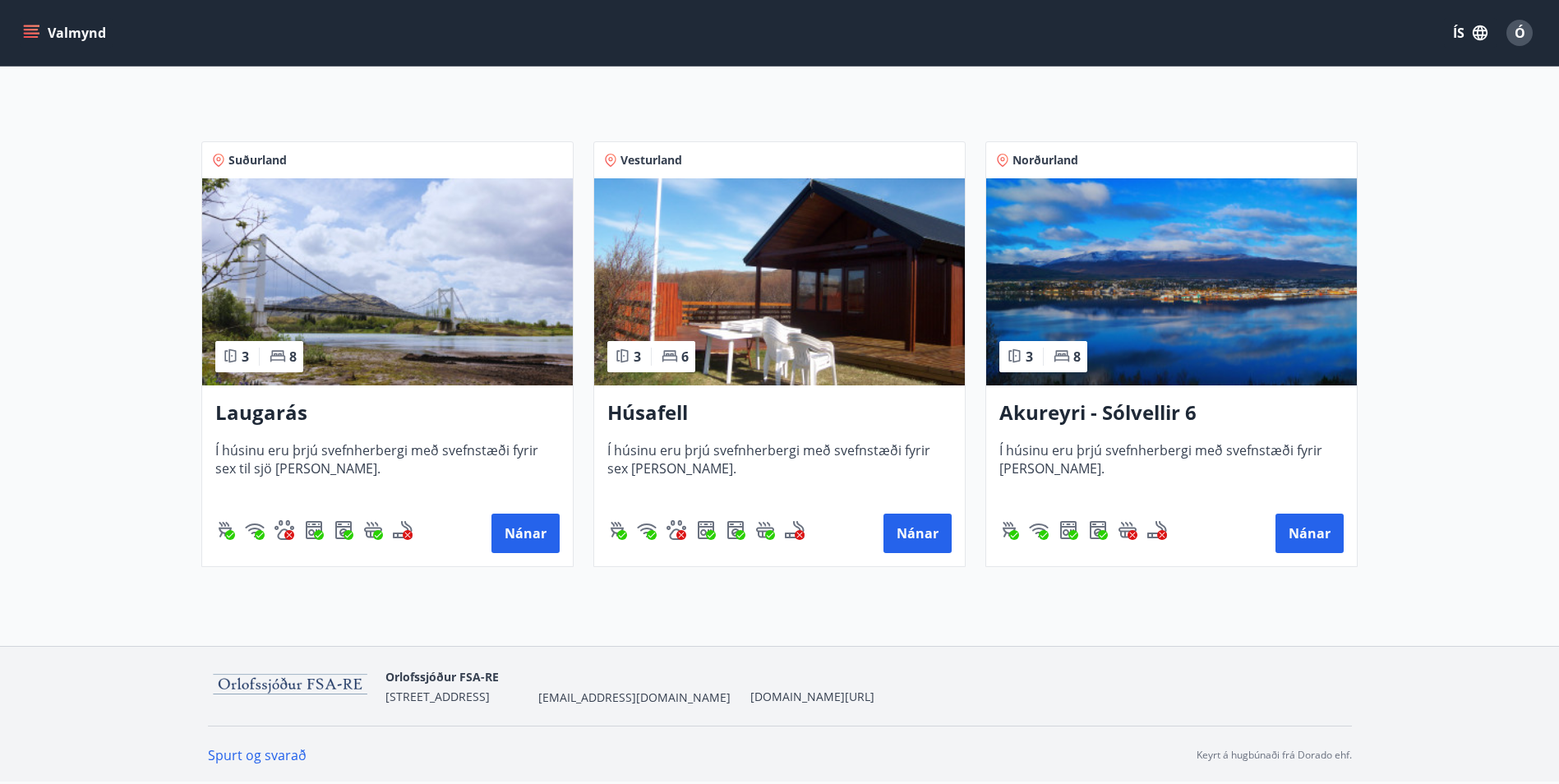
click at [37, 36] on icon "menu" at bounding box center [31, 37] width 14 height 2
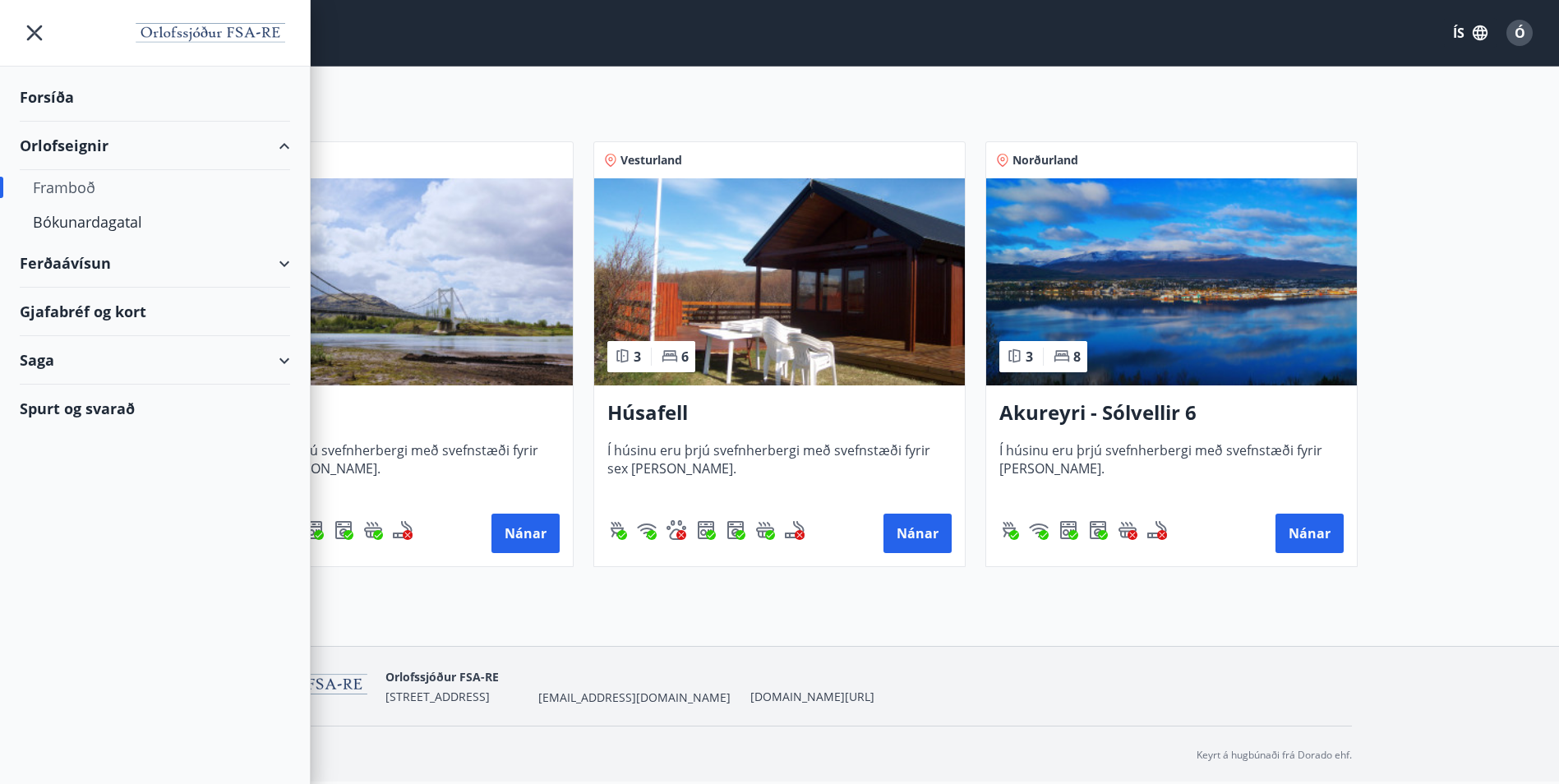
click at [97, 401] on div "Spurt og svarað" at bounding box center [155, 408] width 271 height 48
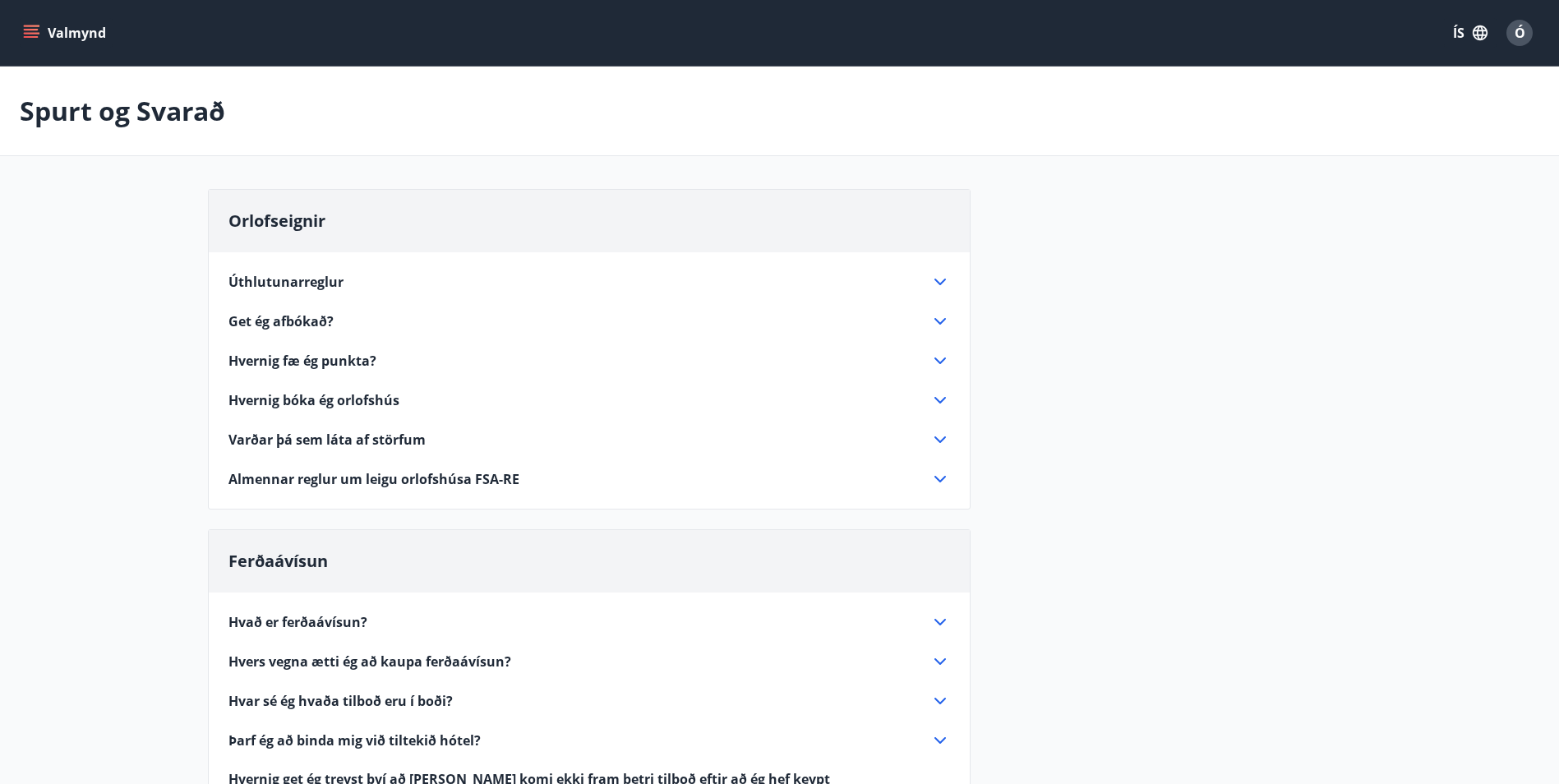
click at [300, 282] on span "Úthlutunarreglur" at bounding box center [285, 282] width 115 height 18
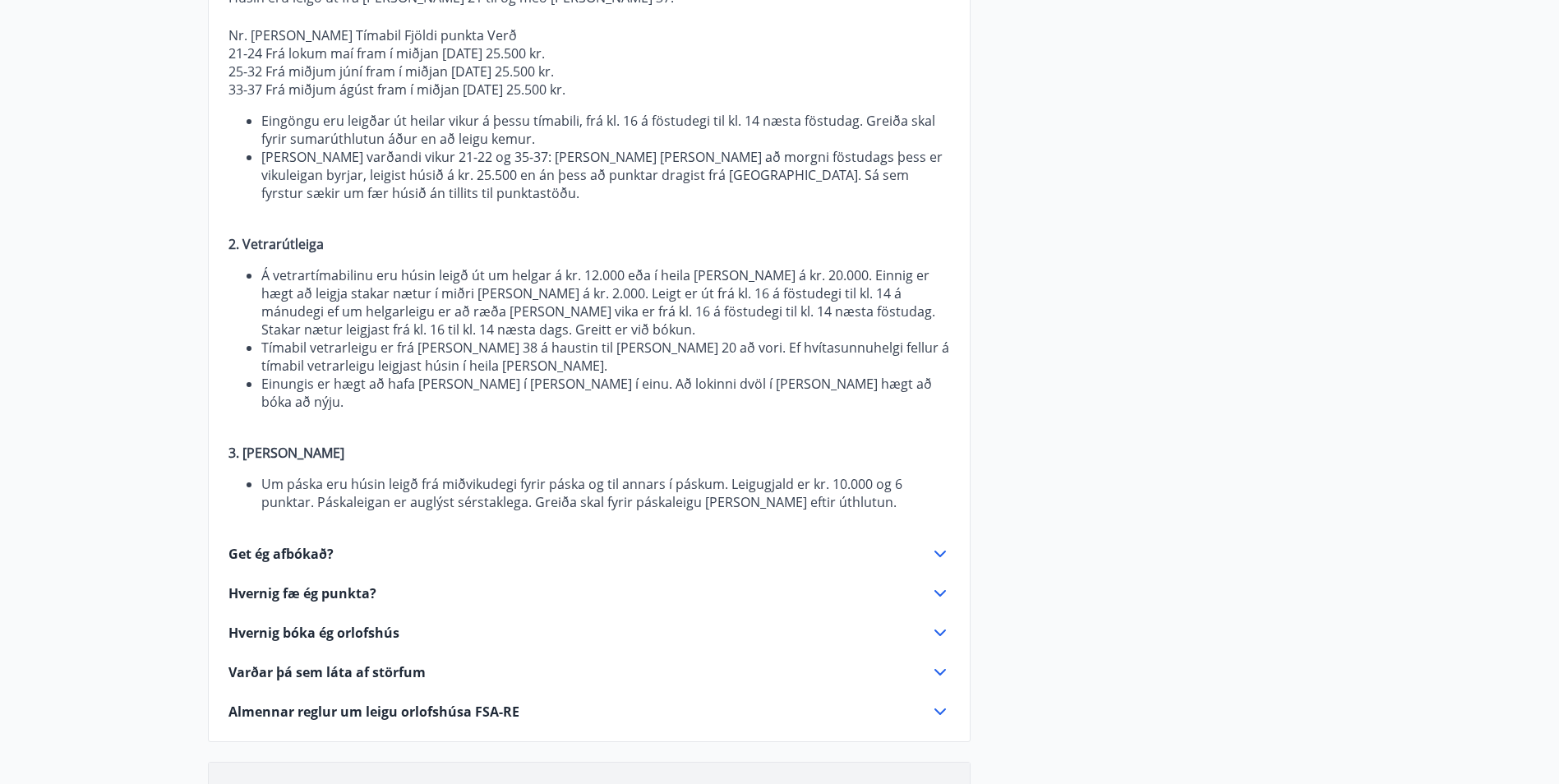
scroll to position [329, 0]
click at [462, 623] on div "Hvernig bóka ég orlofshús" at bounding box center [579, 632] width 702 height 18
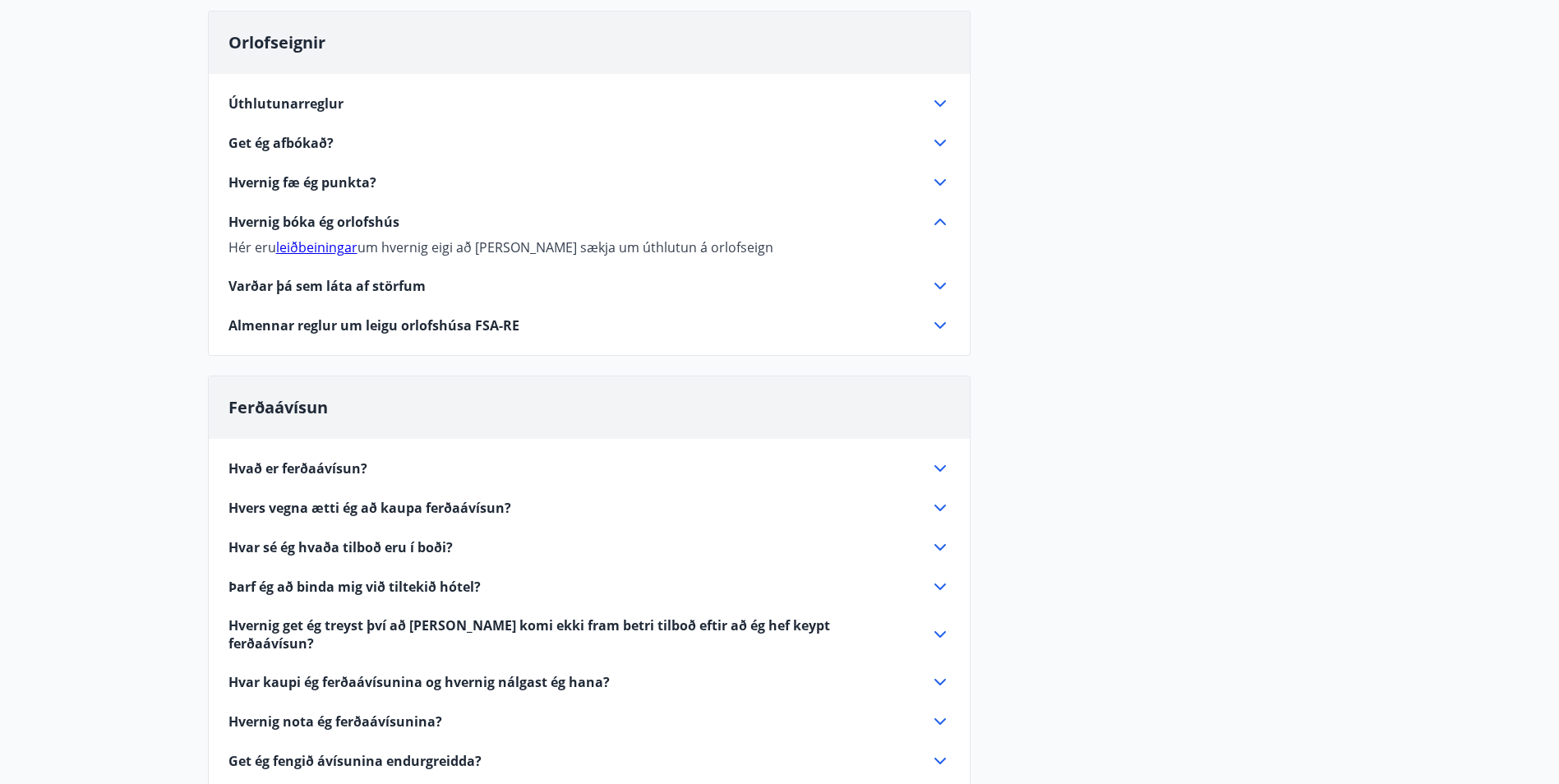
scroll to position [165, 0]
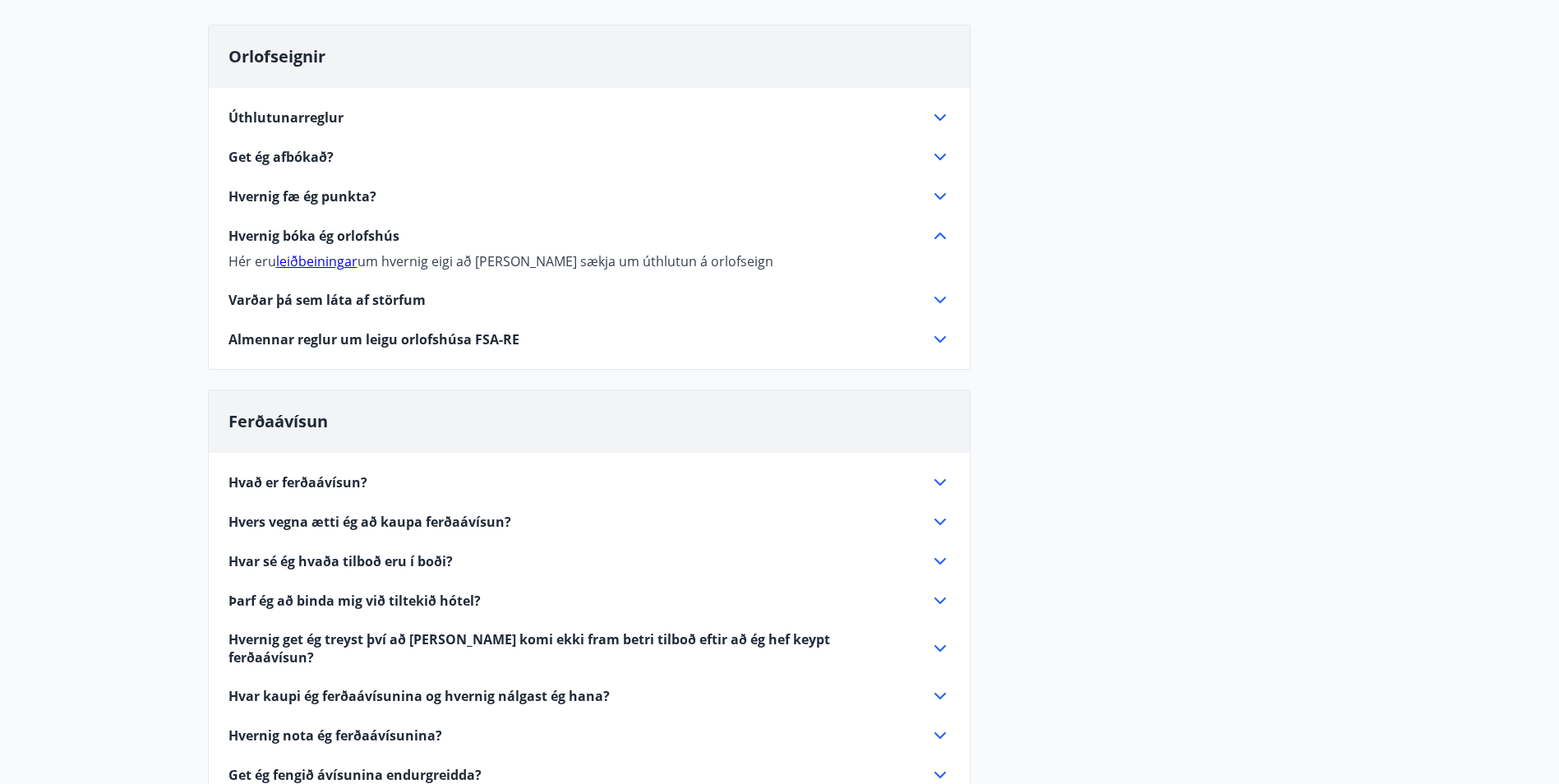
click at [334, 253] on link "leiðbeiningar" at bounding box center [317, 262] width 81 height 18
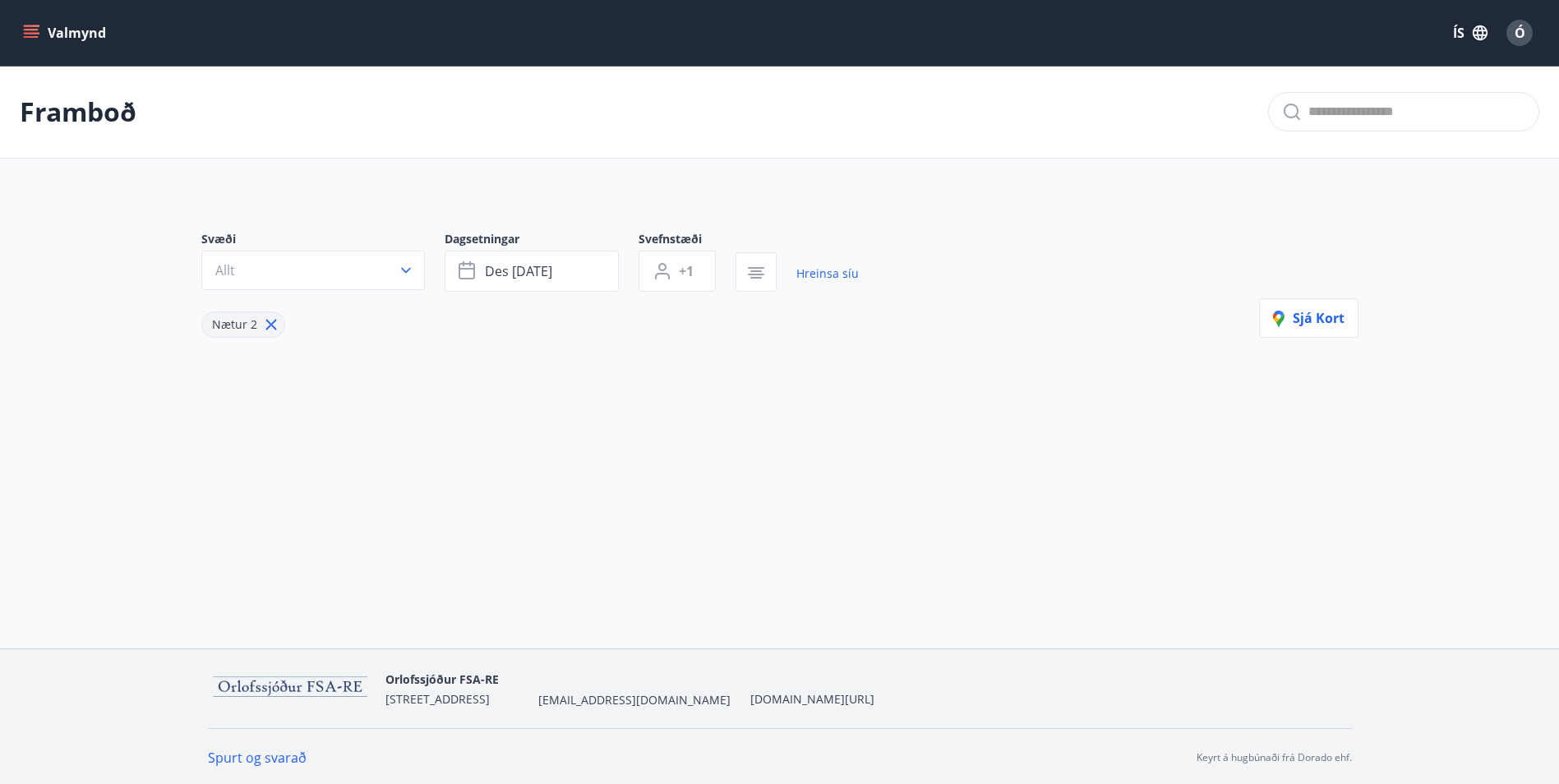
click at [60, 33] on button "Valmynd" at bounding box center [66, 33] width 93 height 30
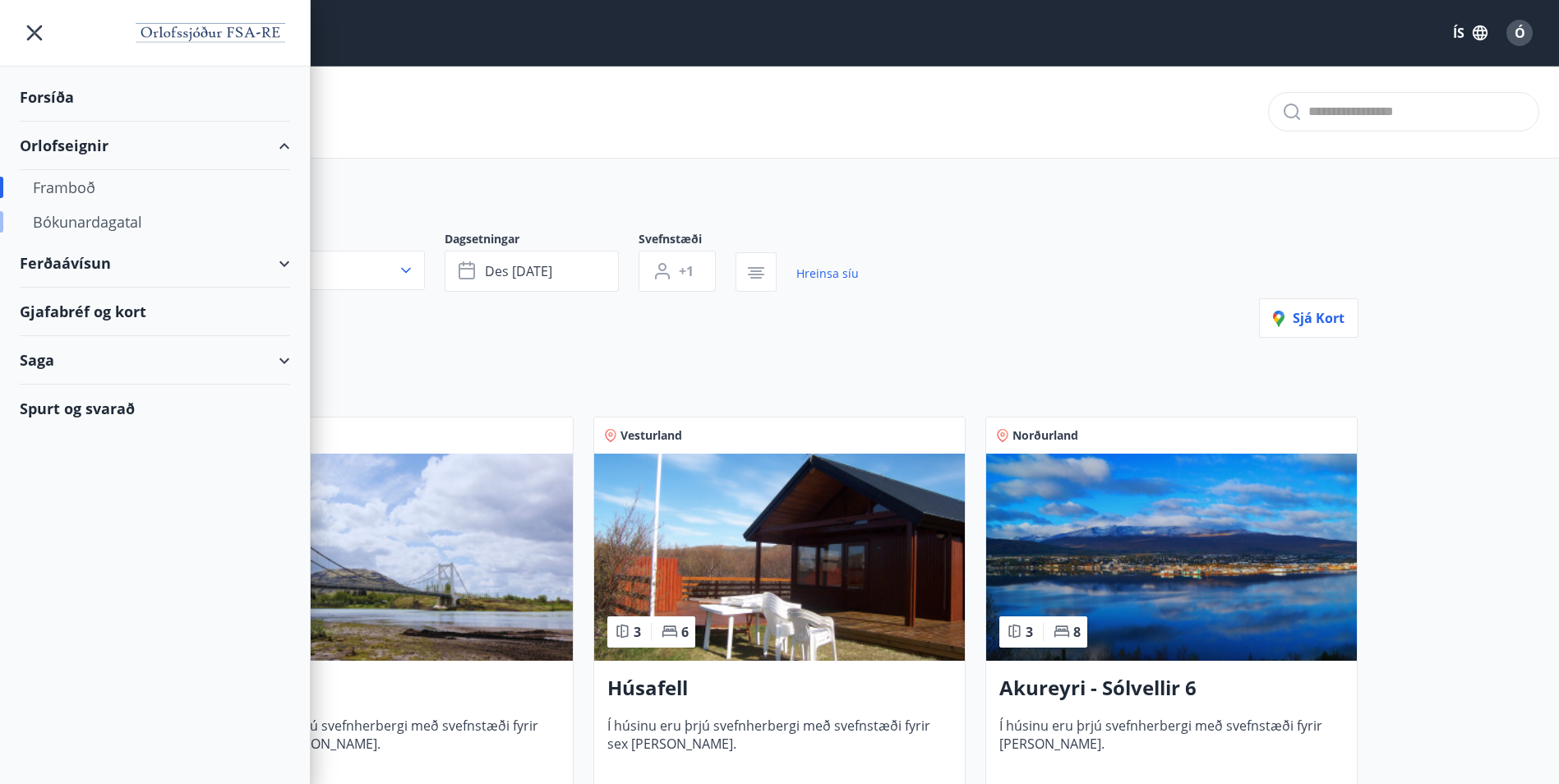
click at [67, 216] on div "Bókunardagatal" at bounding box center [155, 222] width 244 height 34
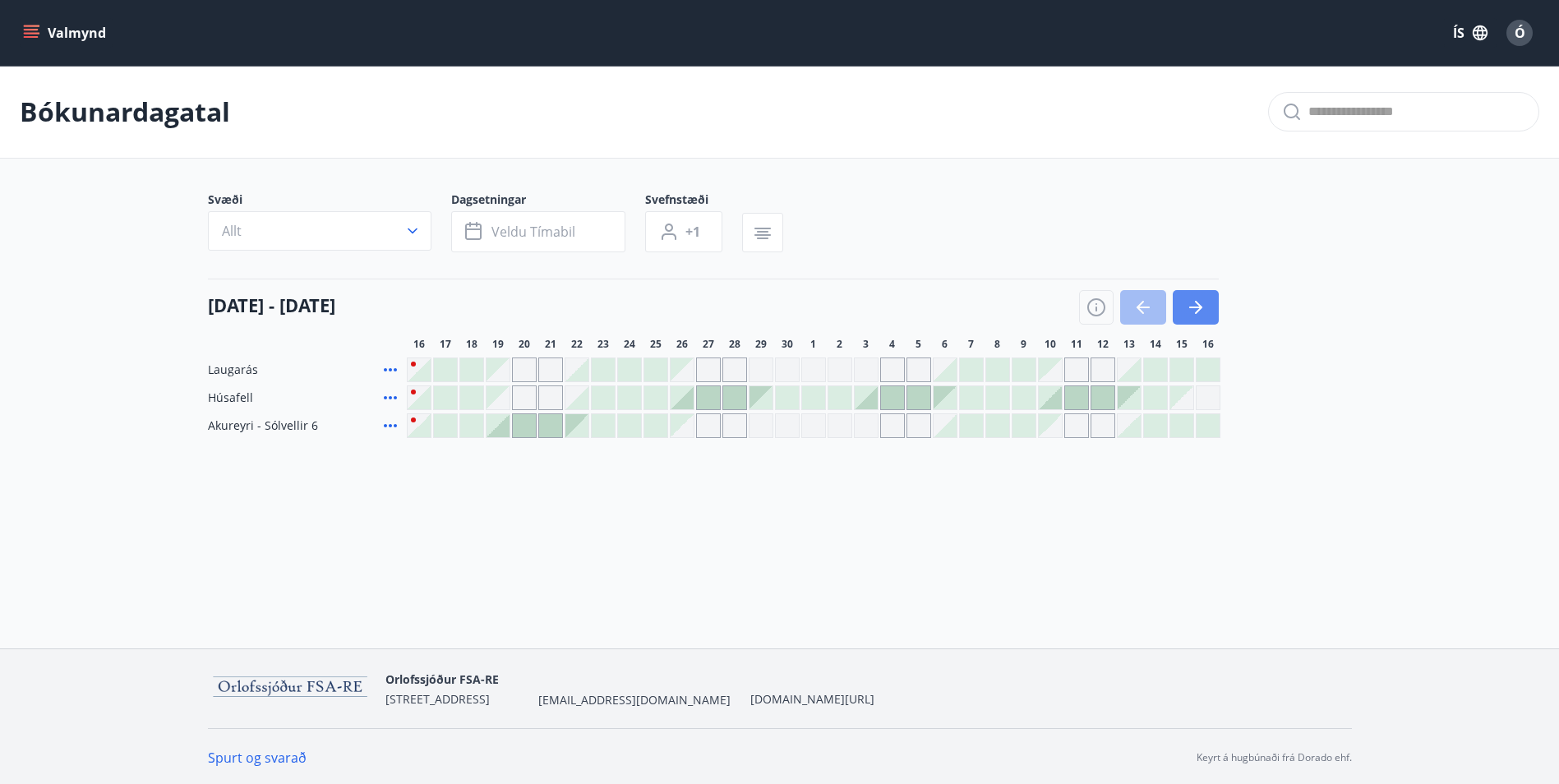
click at [1186, 310] on icon "button" at bounding box center [1196, 308] width 20 height 20
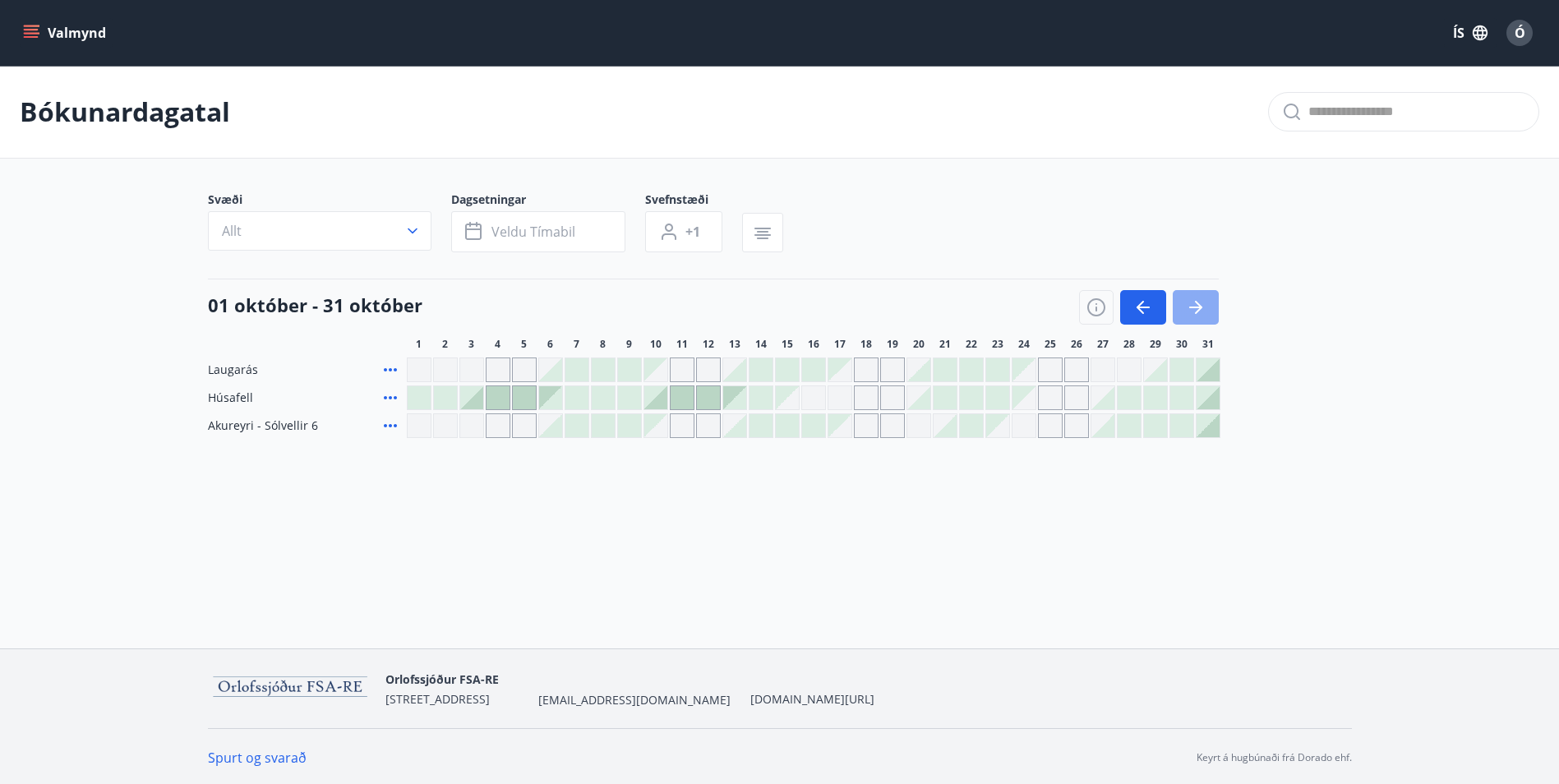
click at [1186, 310] on icon "button" at bounding box center [1196, 308] width 20 height 20
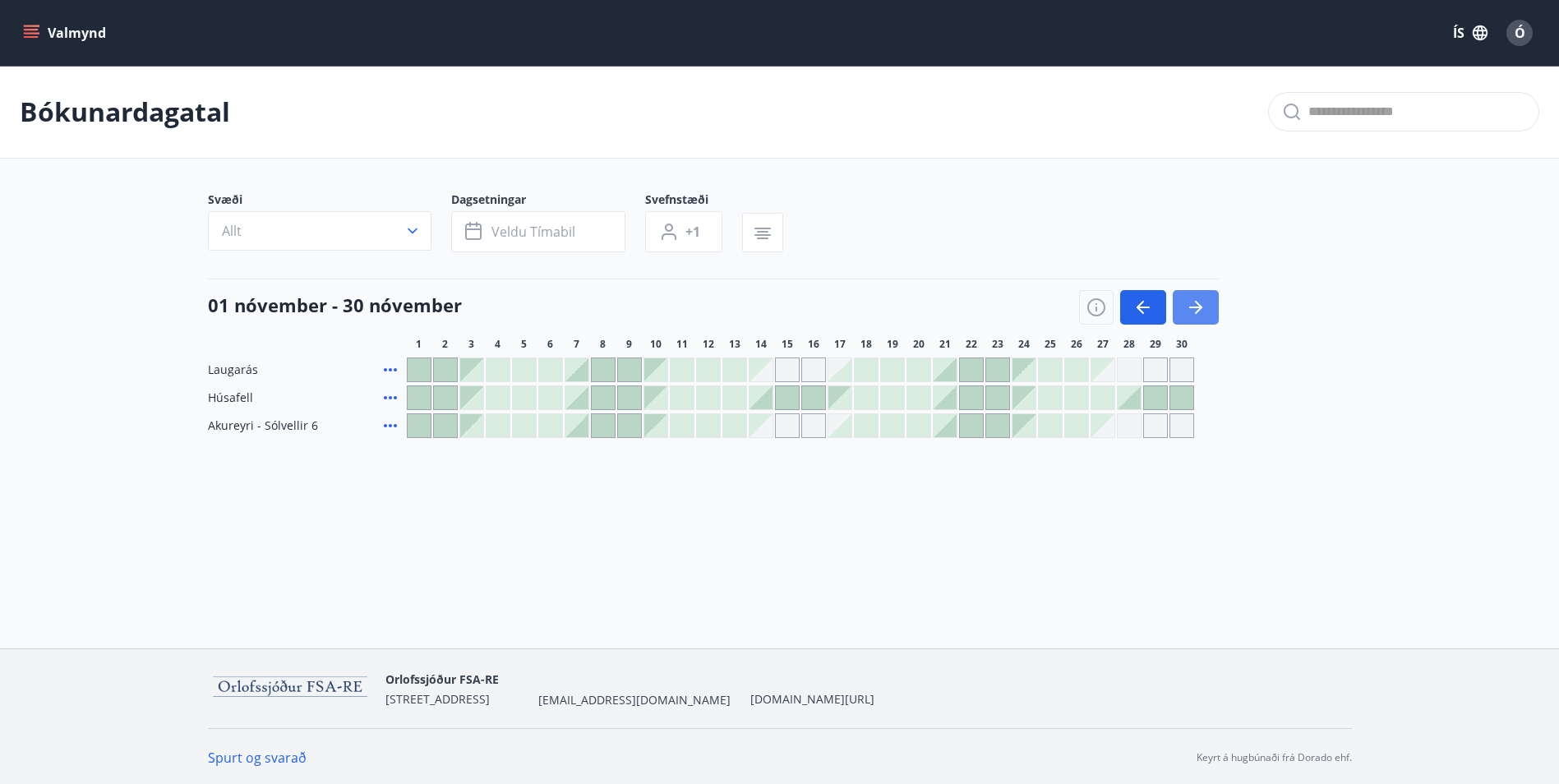
click at [1186, 310] on icon "button" at bounding box center [1196, 308] width 20 height 20
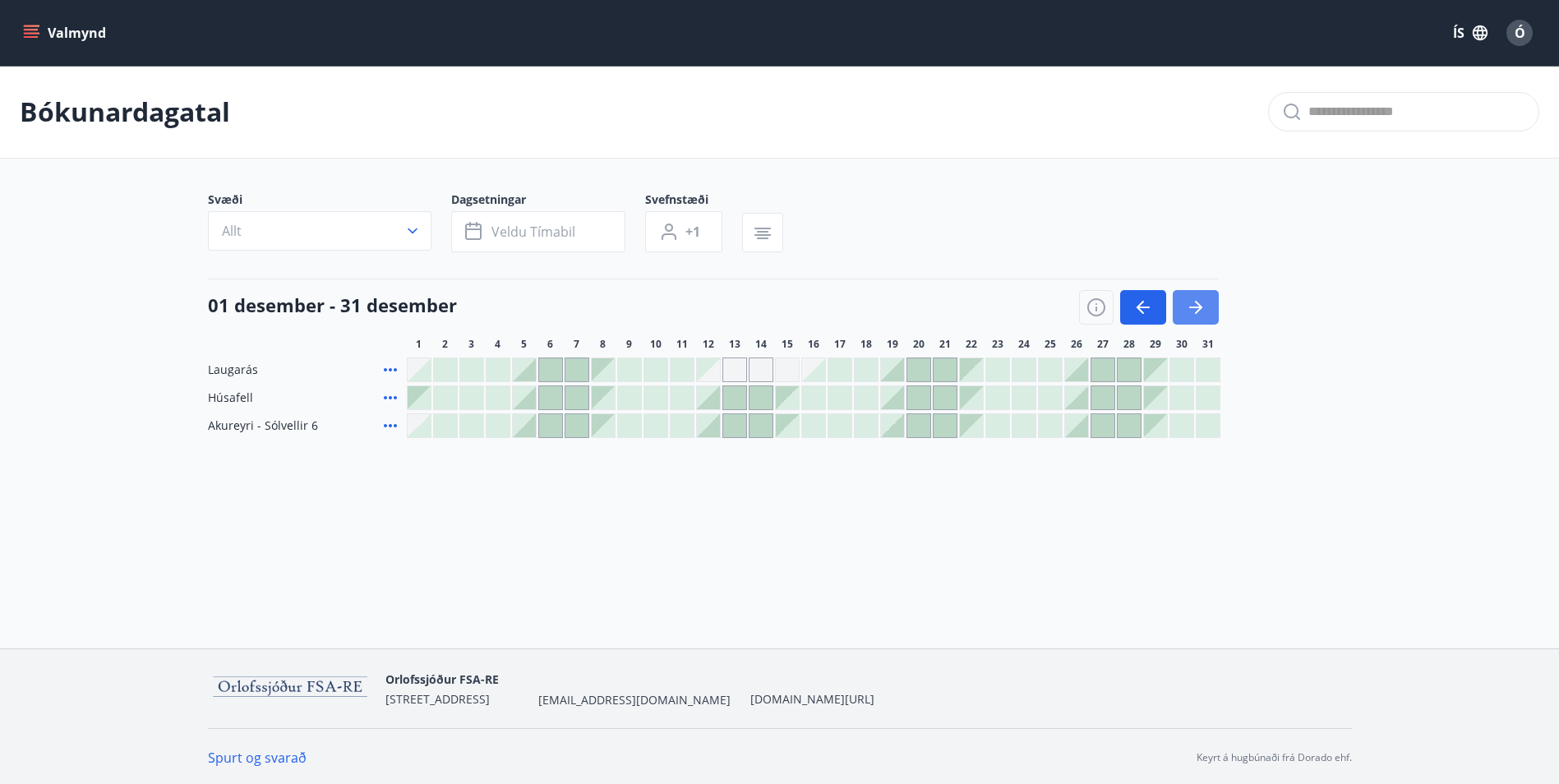
click at [1186, 310] on icon "button" at bounding box center [1196, 308] width 20 height 20
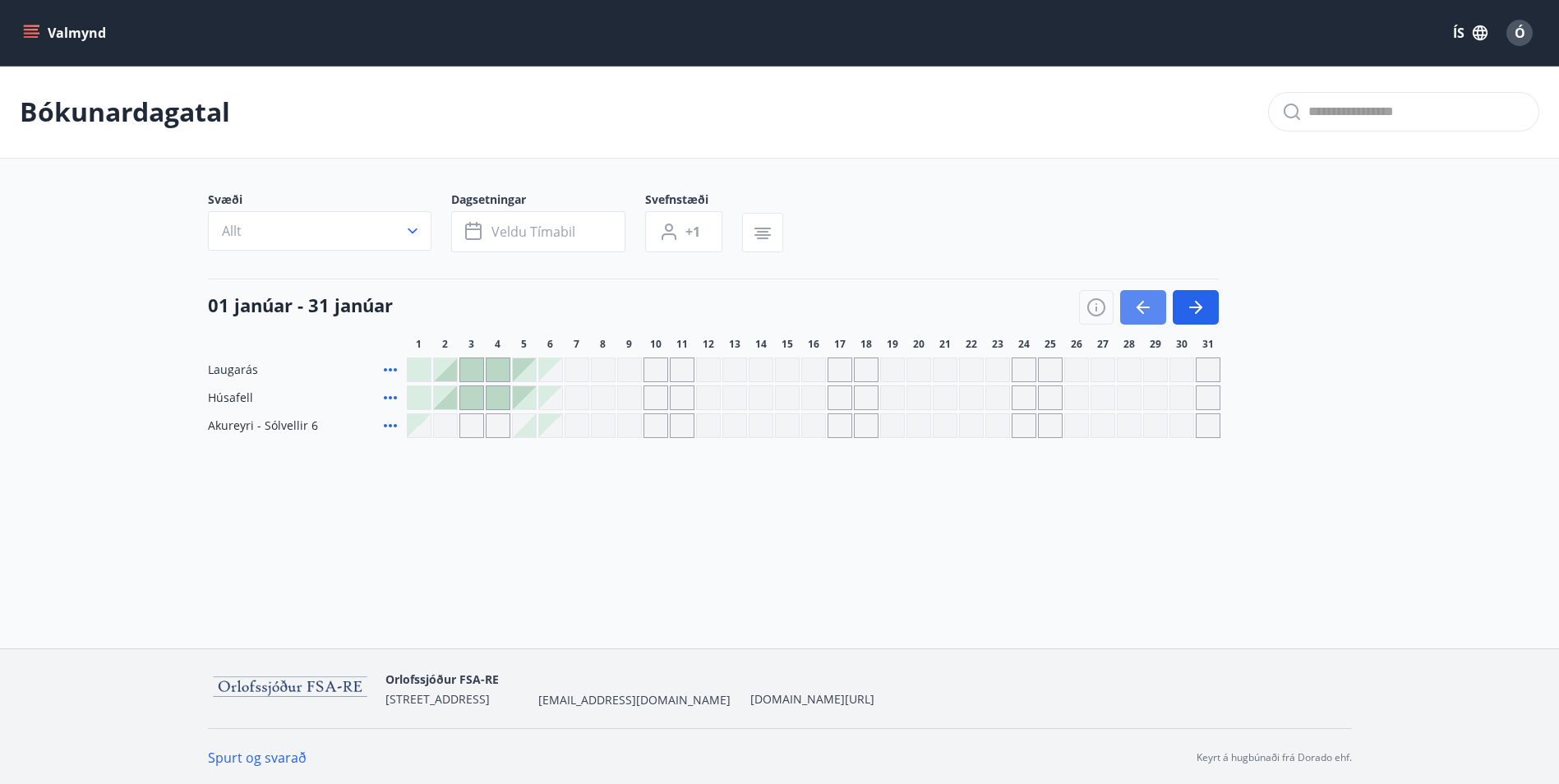
click at [1135, 301] on icon "button" at bounding box center [1143, 308] width 20 height 20
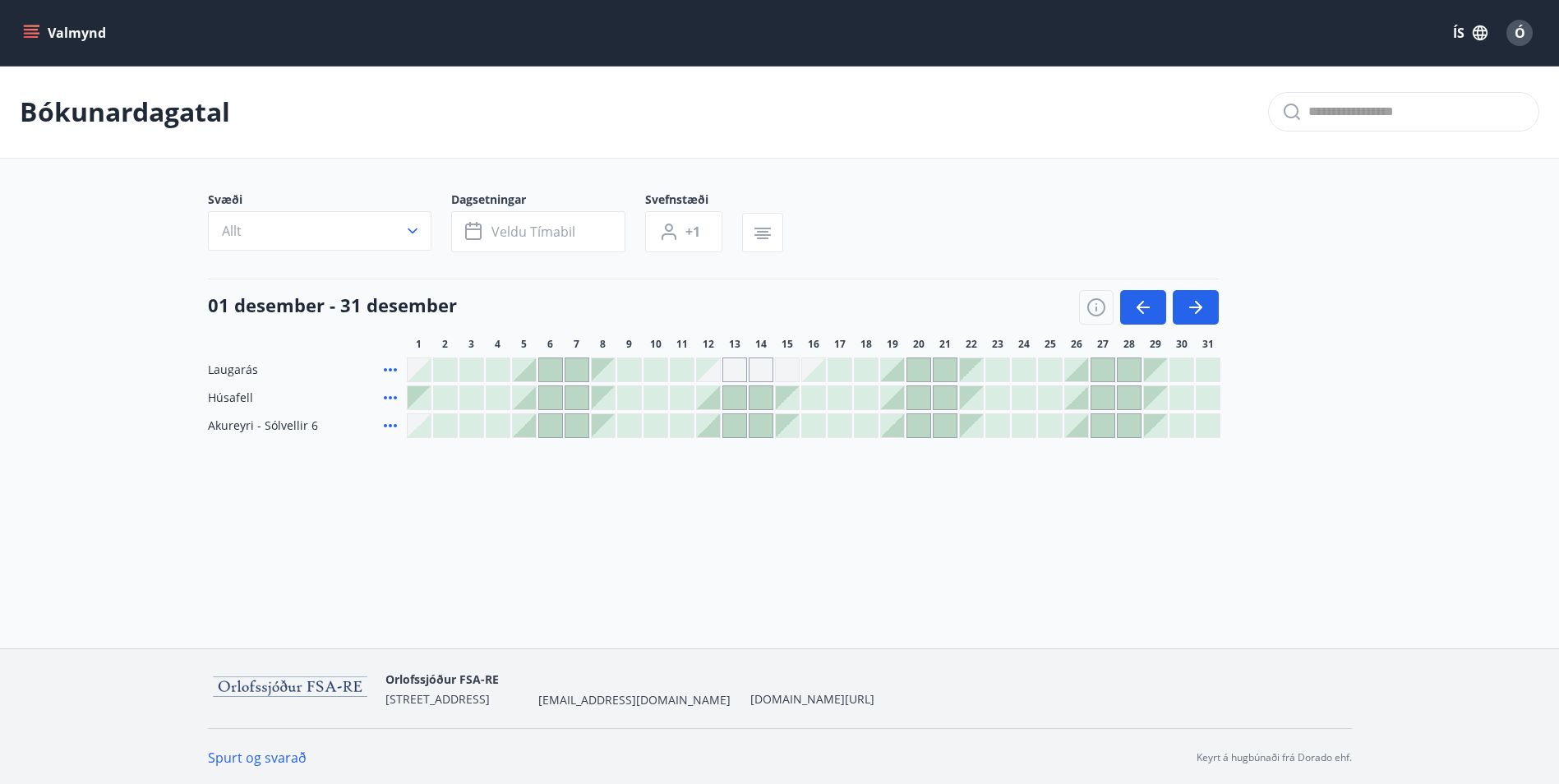
click at [1071, 426] on div at bounding box center [1076, 425] width 23 height 23
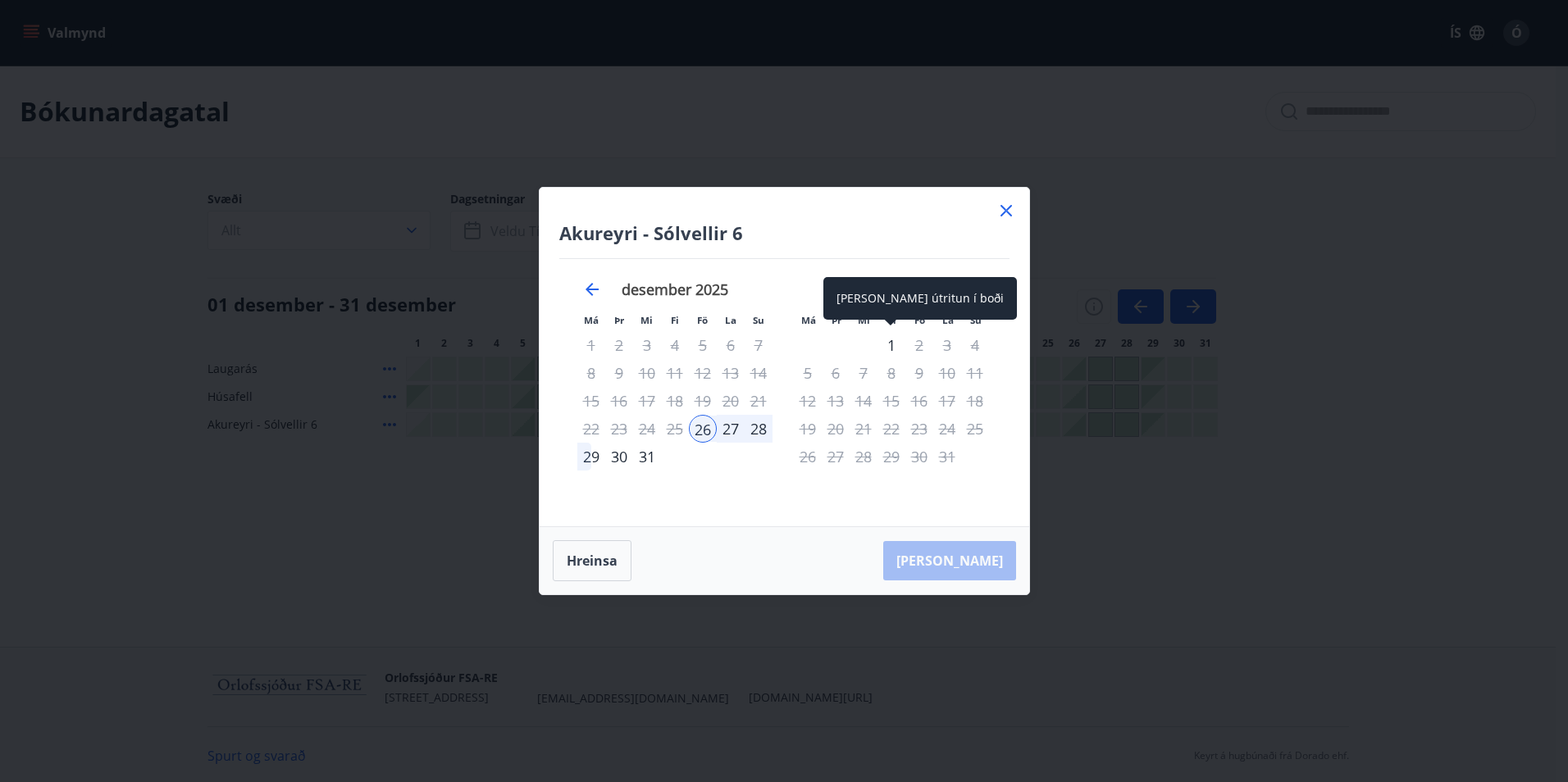
click at [894, 347] on div "1" at bounding box center [891, 345] width 28 height 28
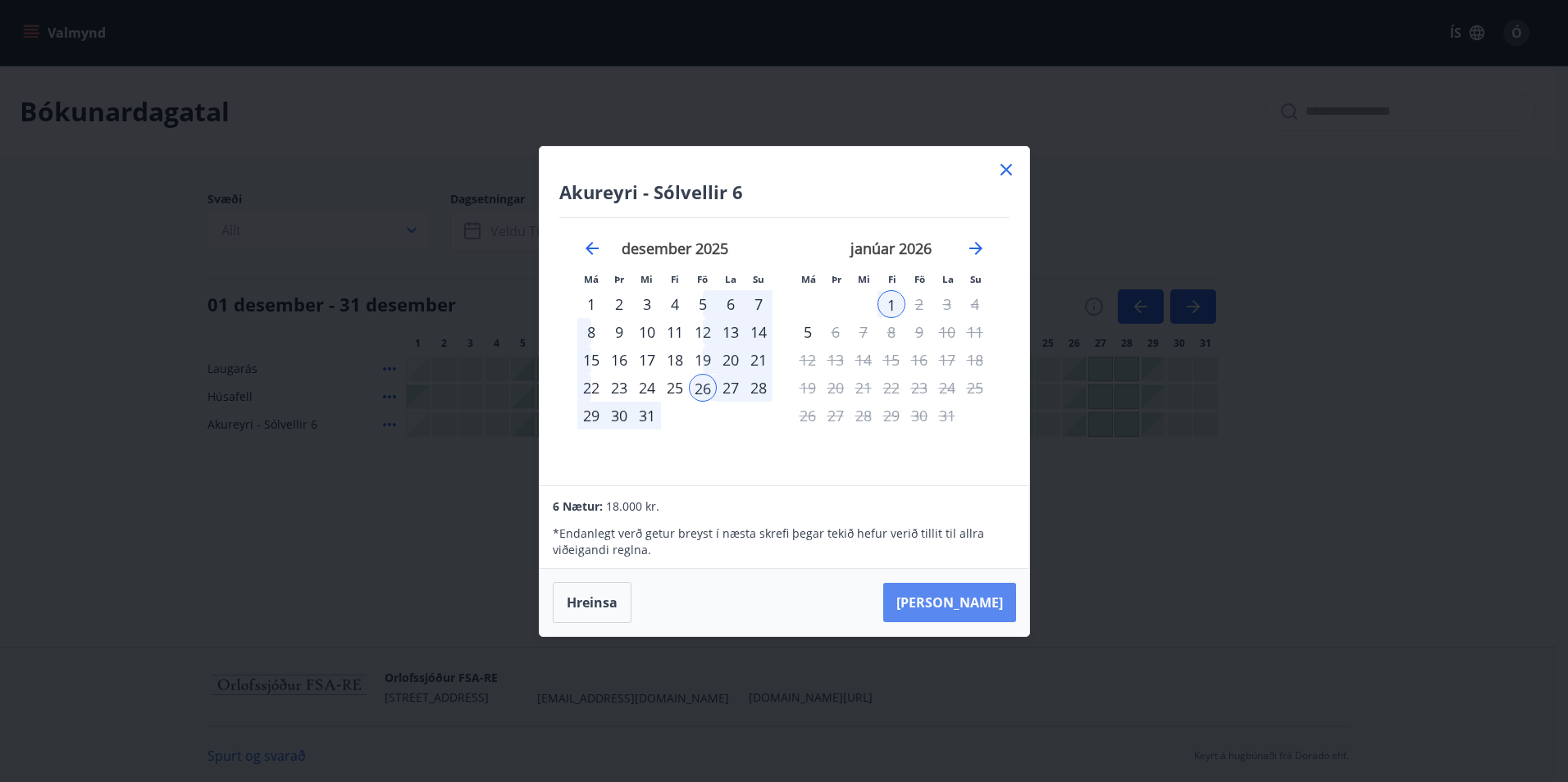
click at [982, 601] on button "[PERSON_NAME]" at bounding box center [949, 602] width 133 height 40
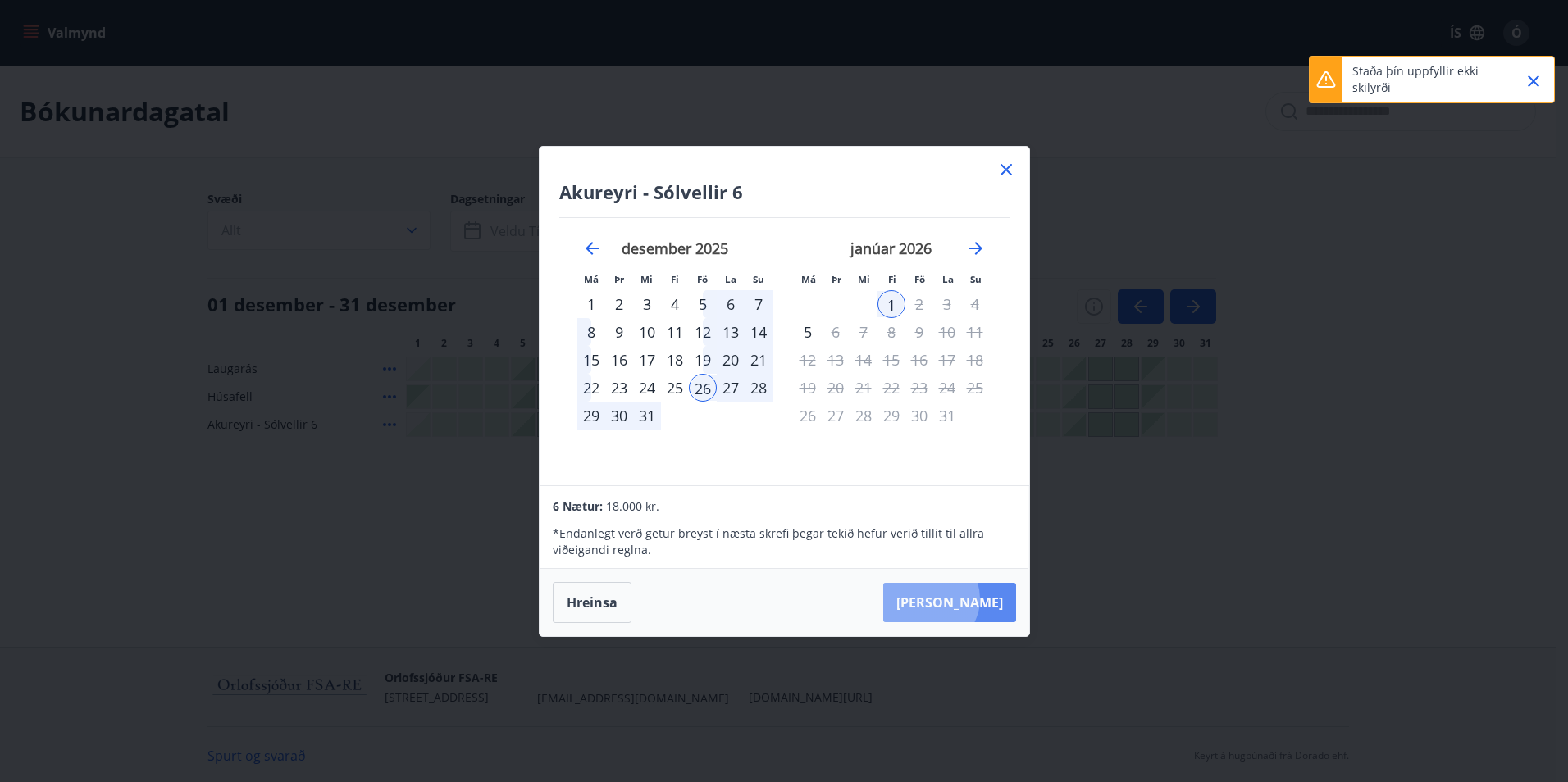
click at [980, 599] on button "[PERSON_NAME]" at bounding box center [949, 602] width 133 height 40
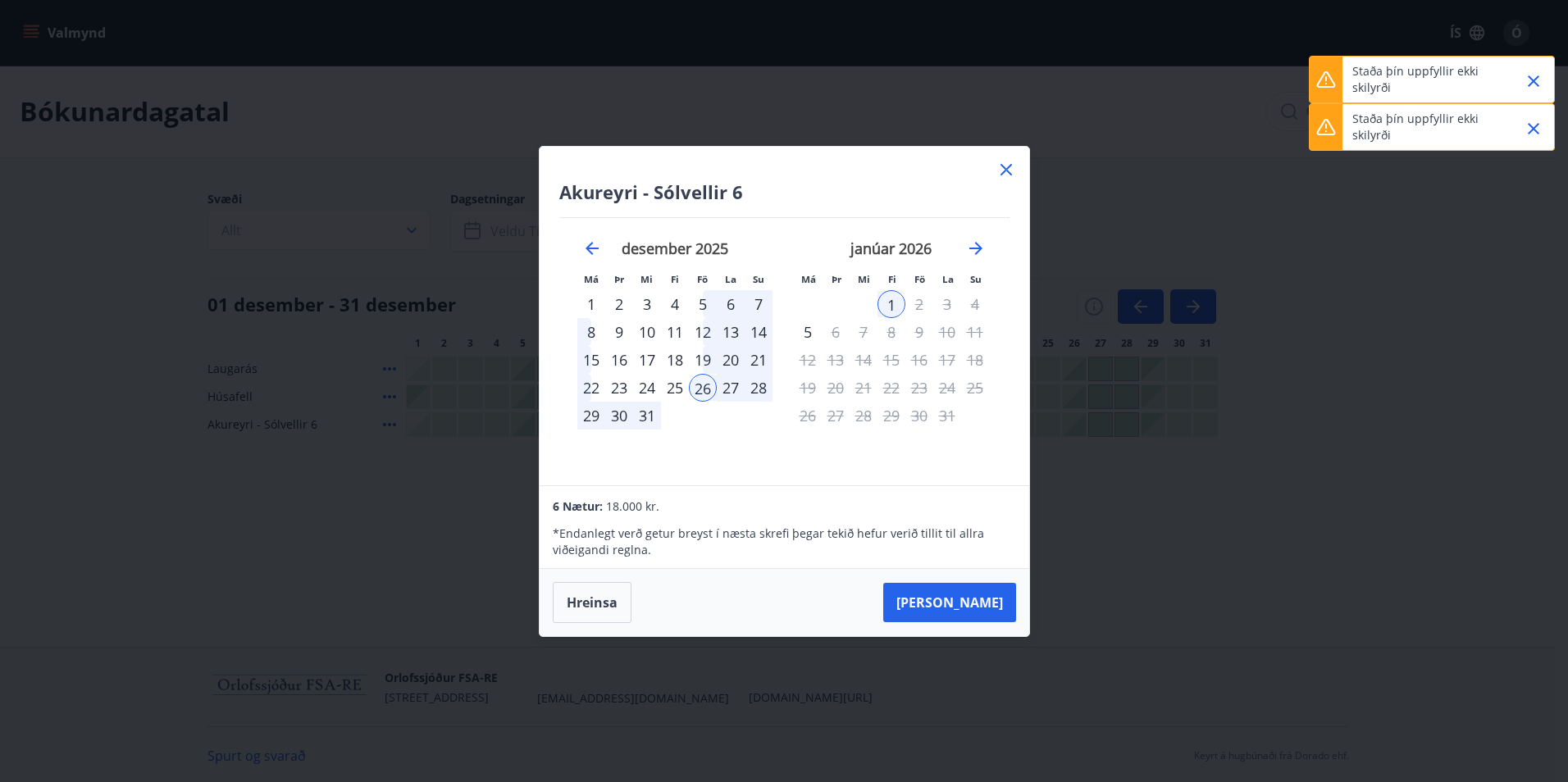
click at [1400, 130] on p "Staða þín uppfyllir ekki skilyrði" at bounding box center [1424, 127] width 145 height 33
click at [1537, 122] on icon "Close" at bounding box center [1534, 129] width 20 height 20
click at [1531, 81] on icon "Close" at bounding box center [1534, 81] width 20 height 20
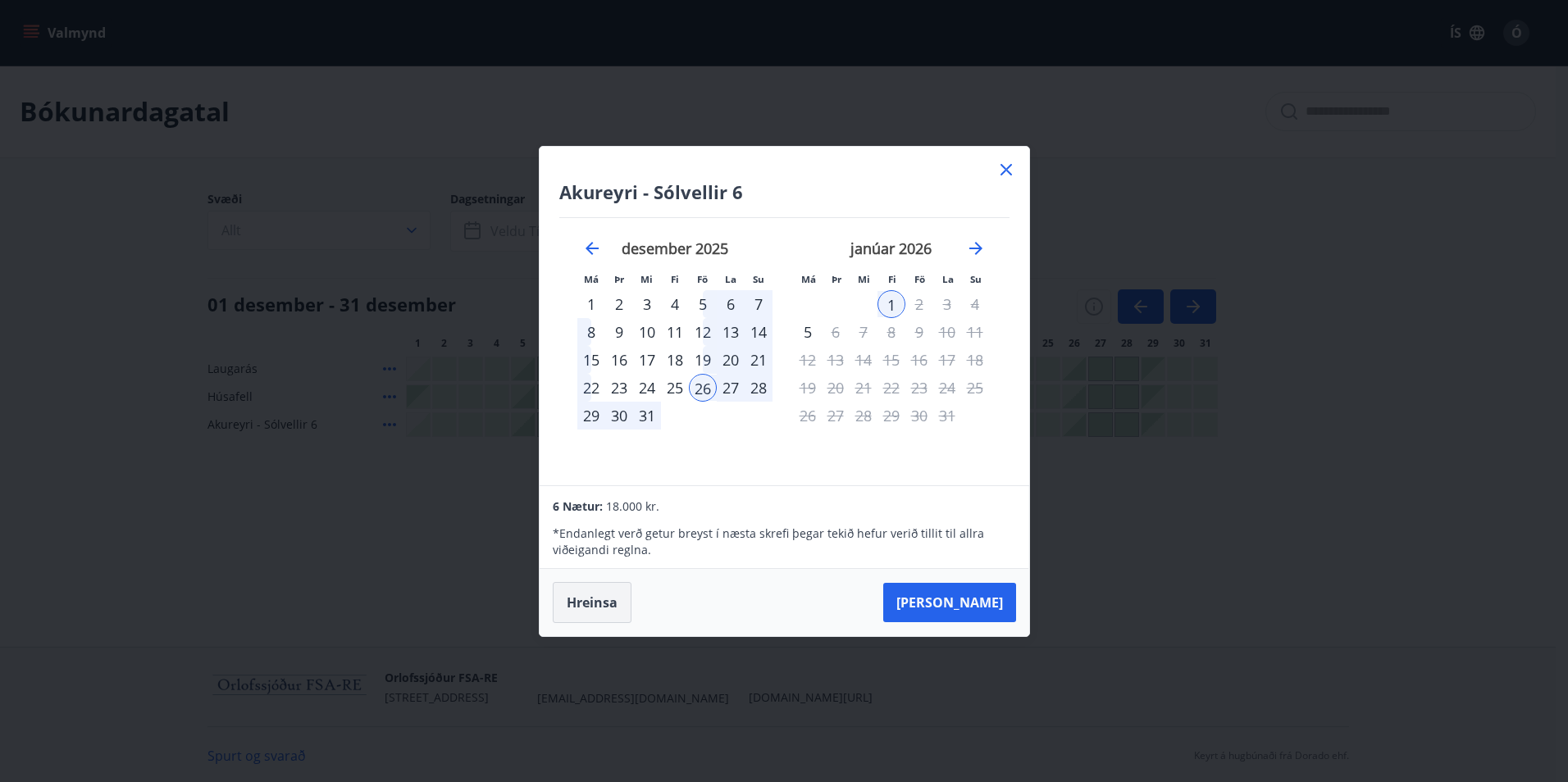
click at [580, 607] on button "Hreinsa" at bounding box center [592, 601] width 79 height 41
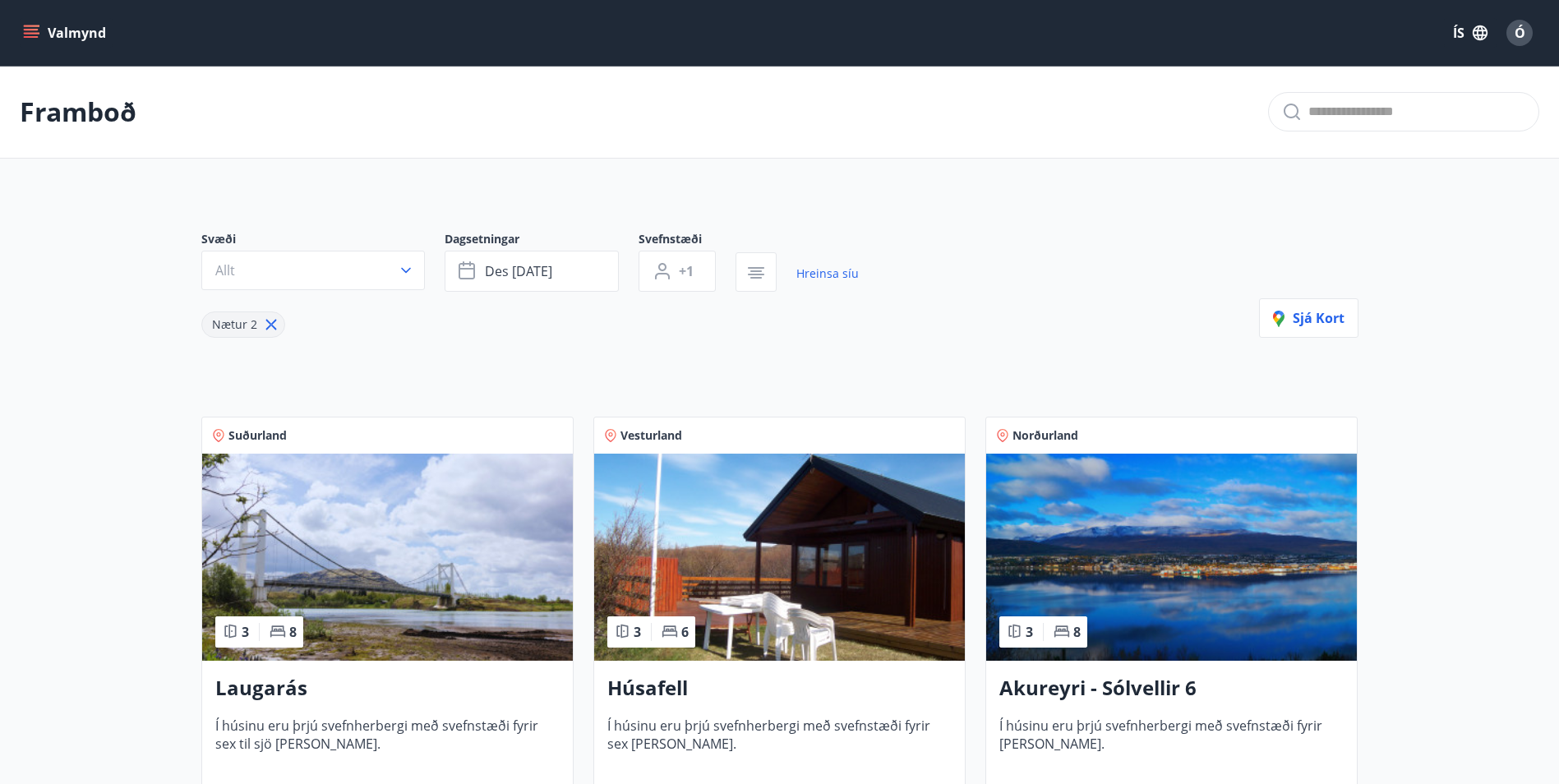
click at [47, 23] on button "Valmynd" at bounding box center [66, 33] width 93 height 30
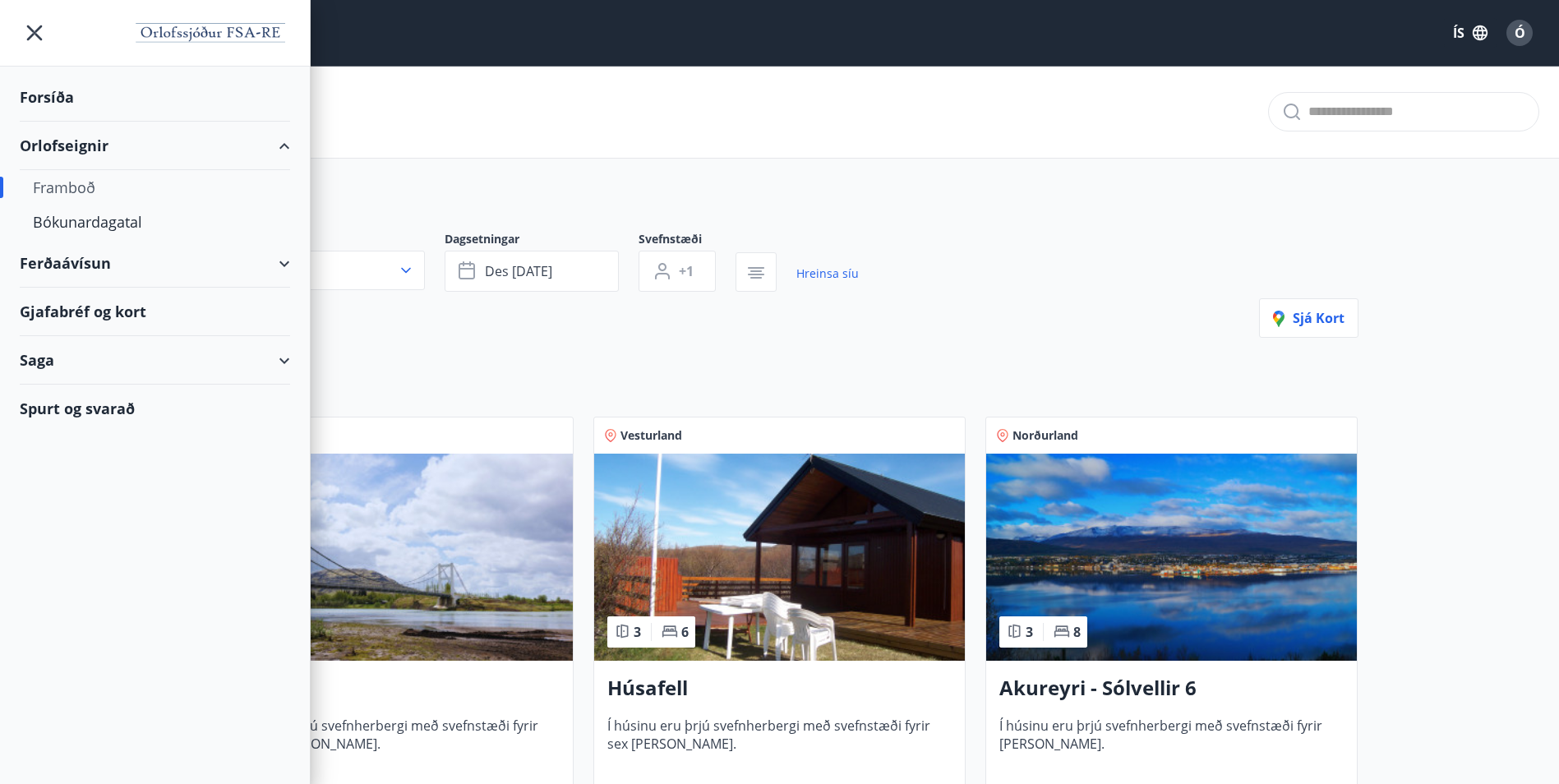
click at [122, 398] on div "Spurt og svarað" at bounding box center [155, 408] width 271 height 48
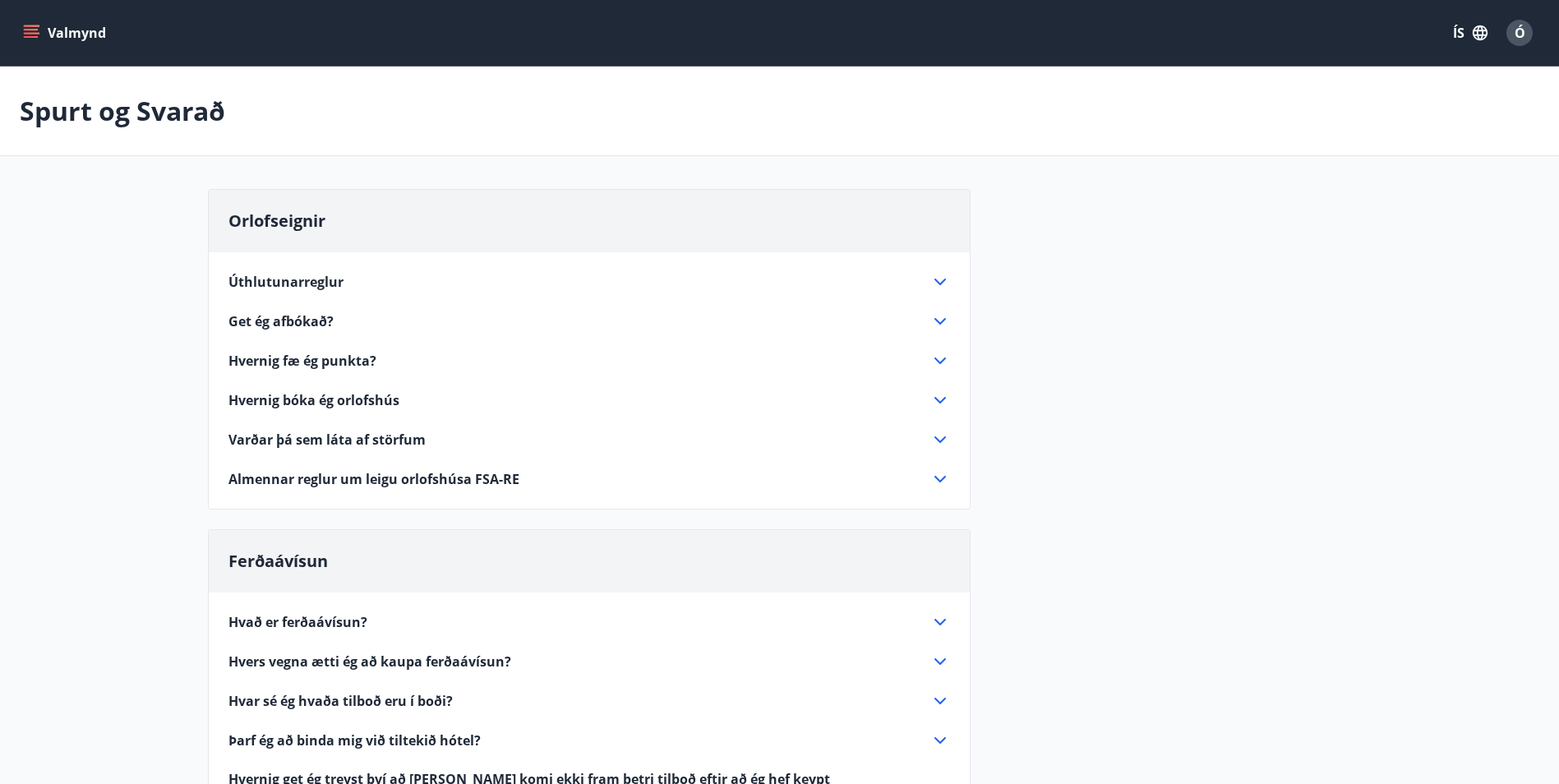
click at [314, 274] on span "Úthlutunarreglur" at bounding box center [285, 282] width 115 height 18
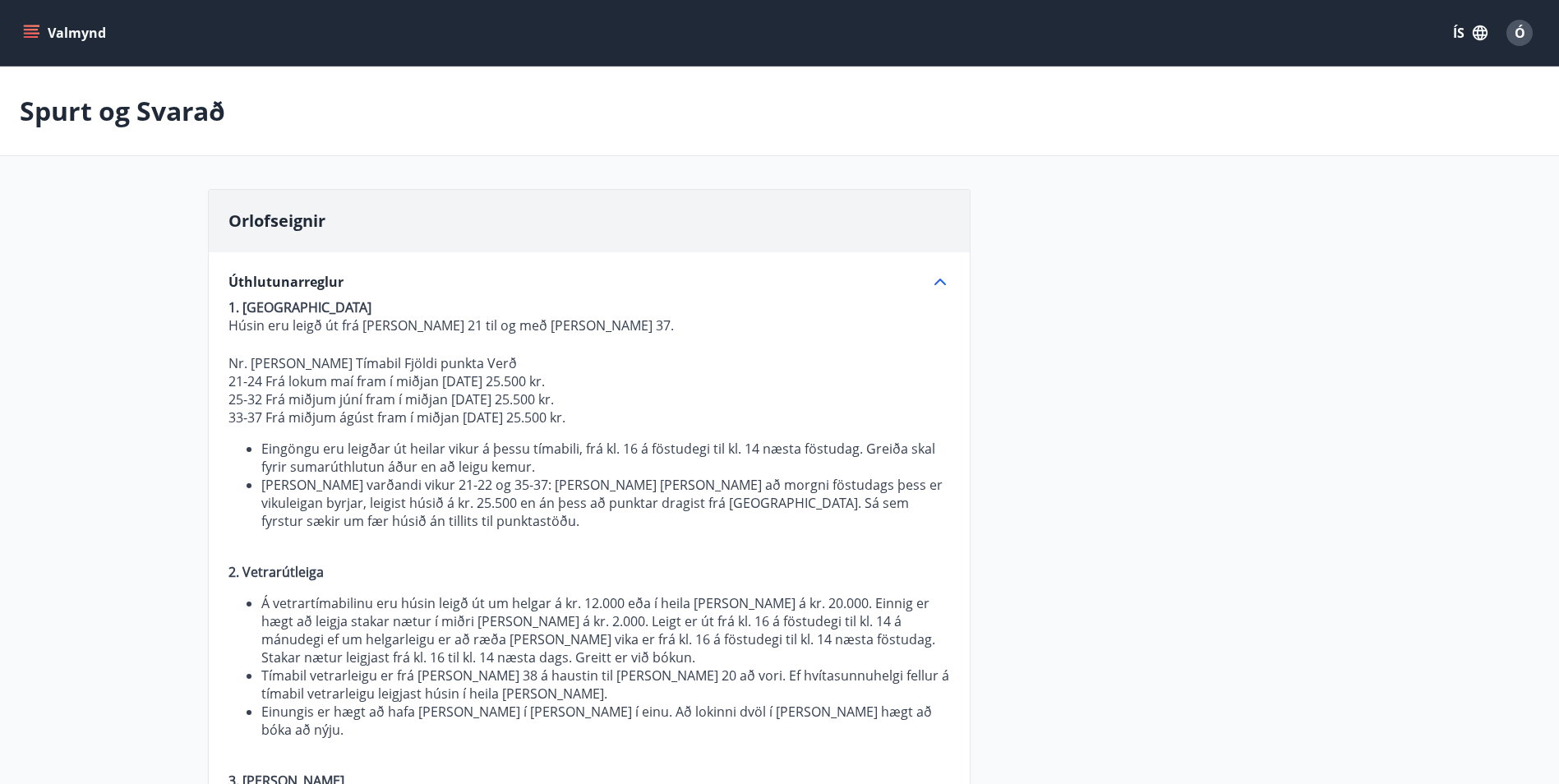
click at [36, 22] on button "Valmynd" at bounding box center [66, 33] width 93 height 30
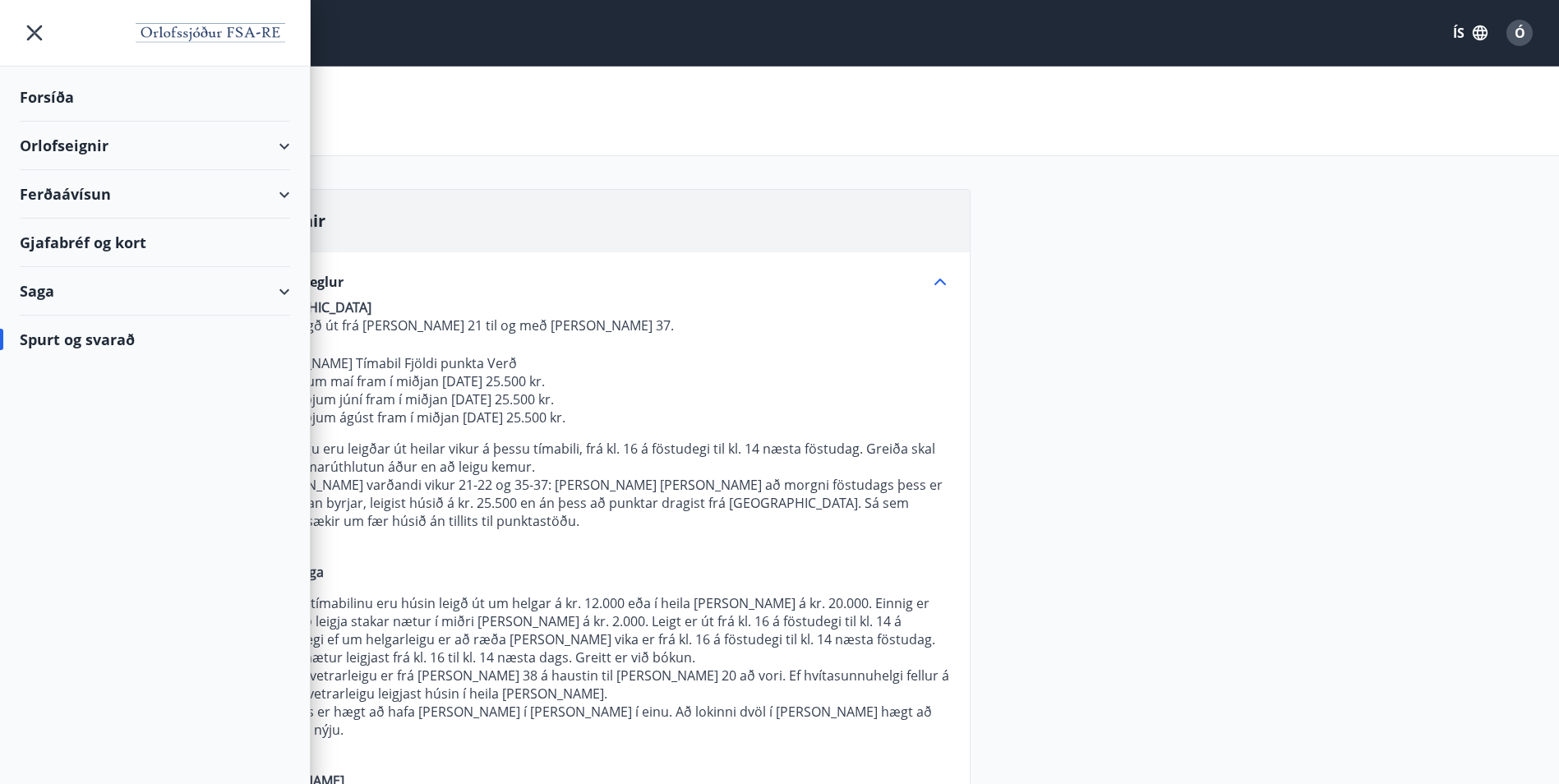
click at [292, 139] on icon at bounding box center [284, 147] width 20 height 20
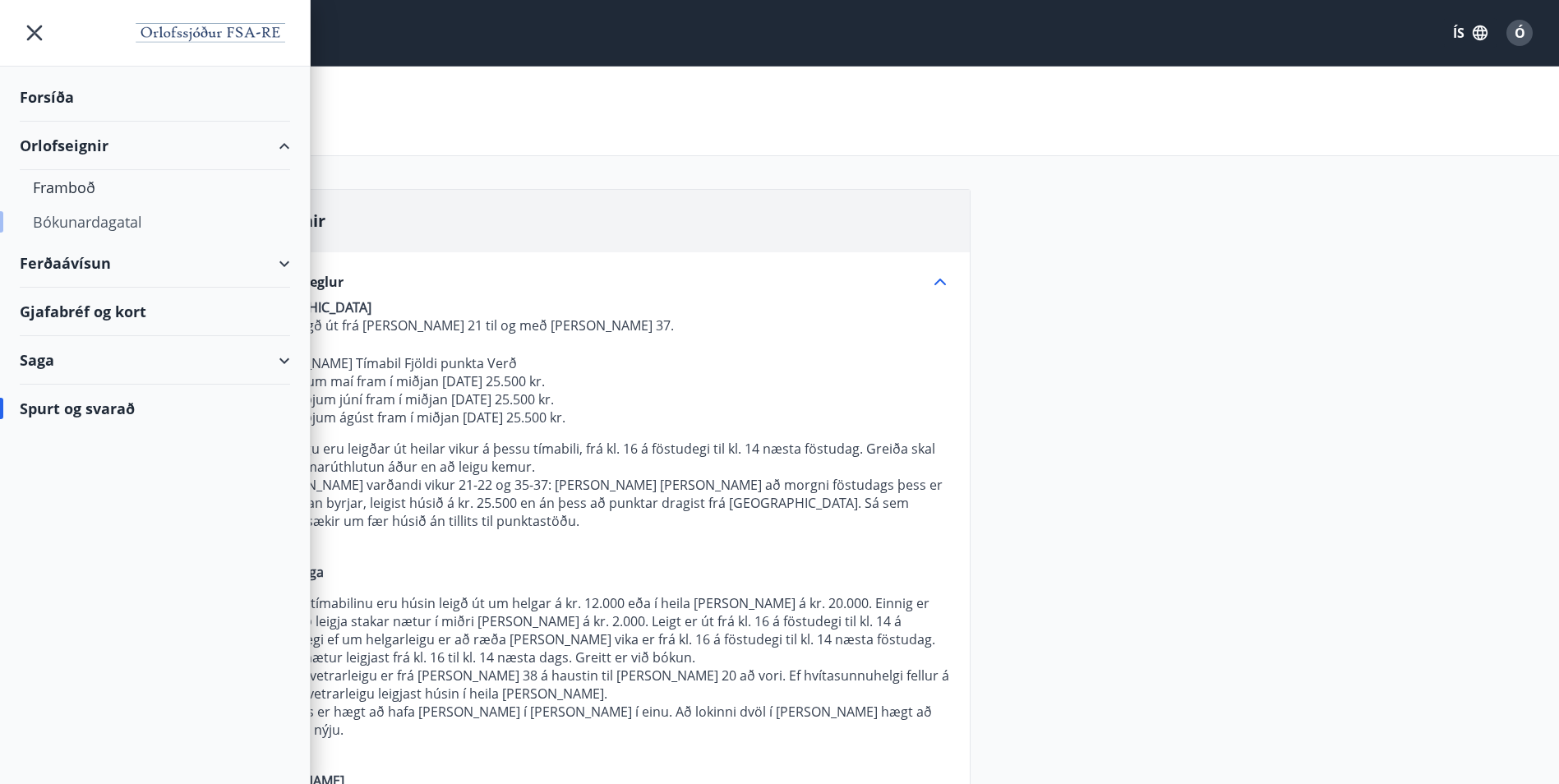
click at [178, 216] on div "Bókunardagatal" at bounding box center [155, 222] width 244 height 34
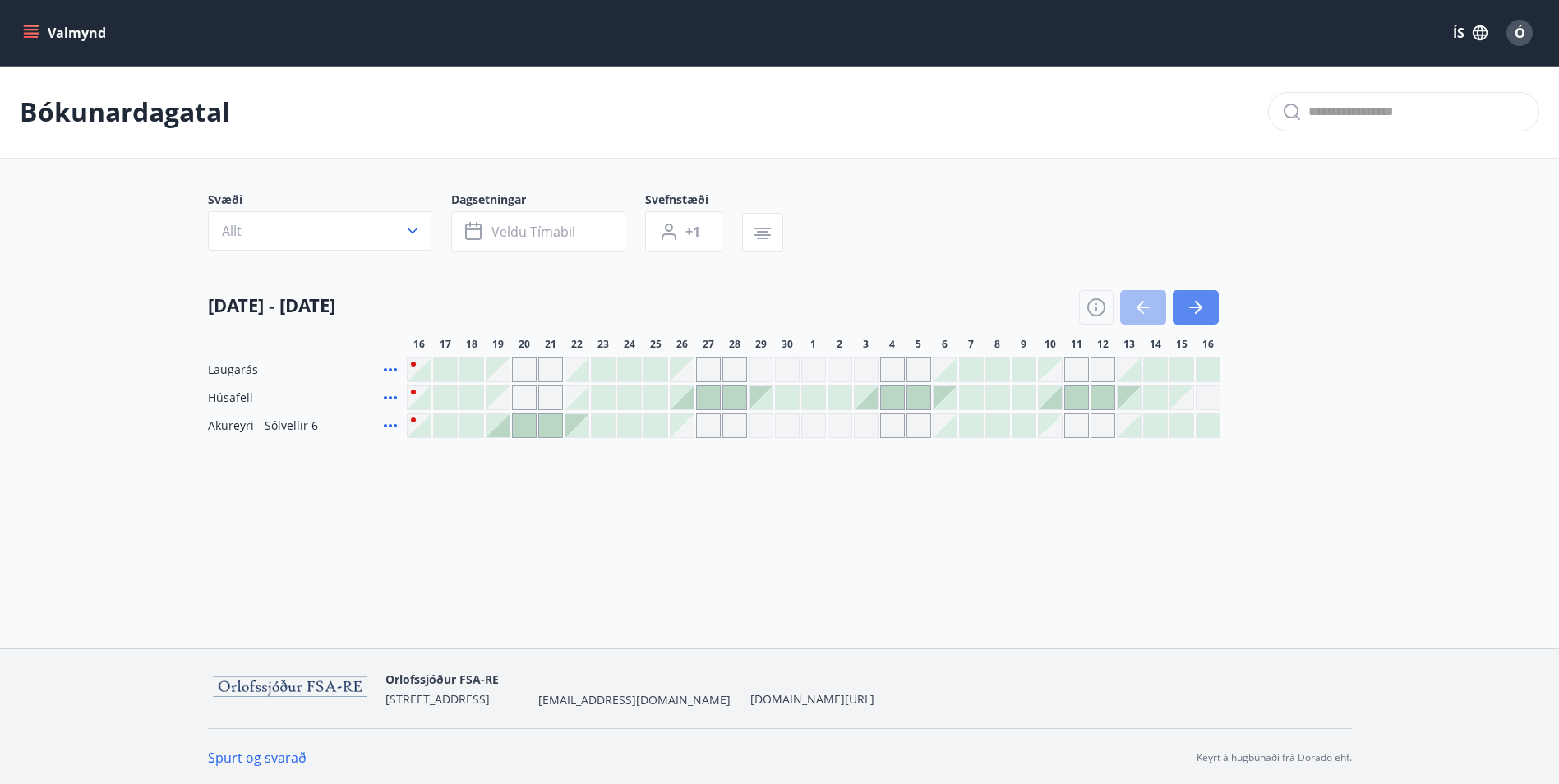
click at [1204, 305] on icon "button" at bounding box center [1196, 308] width 20 height 20
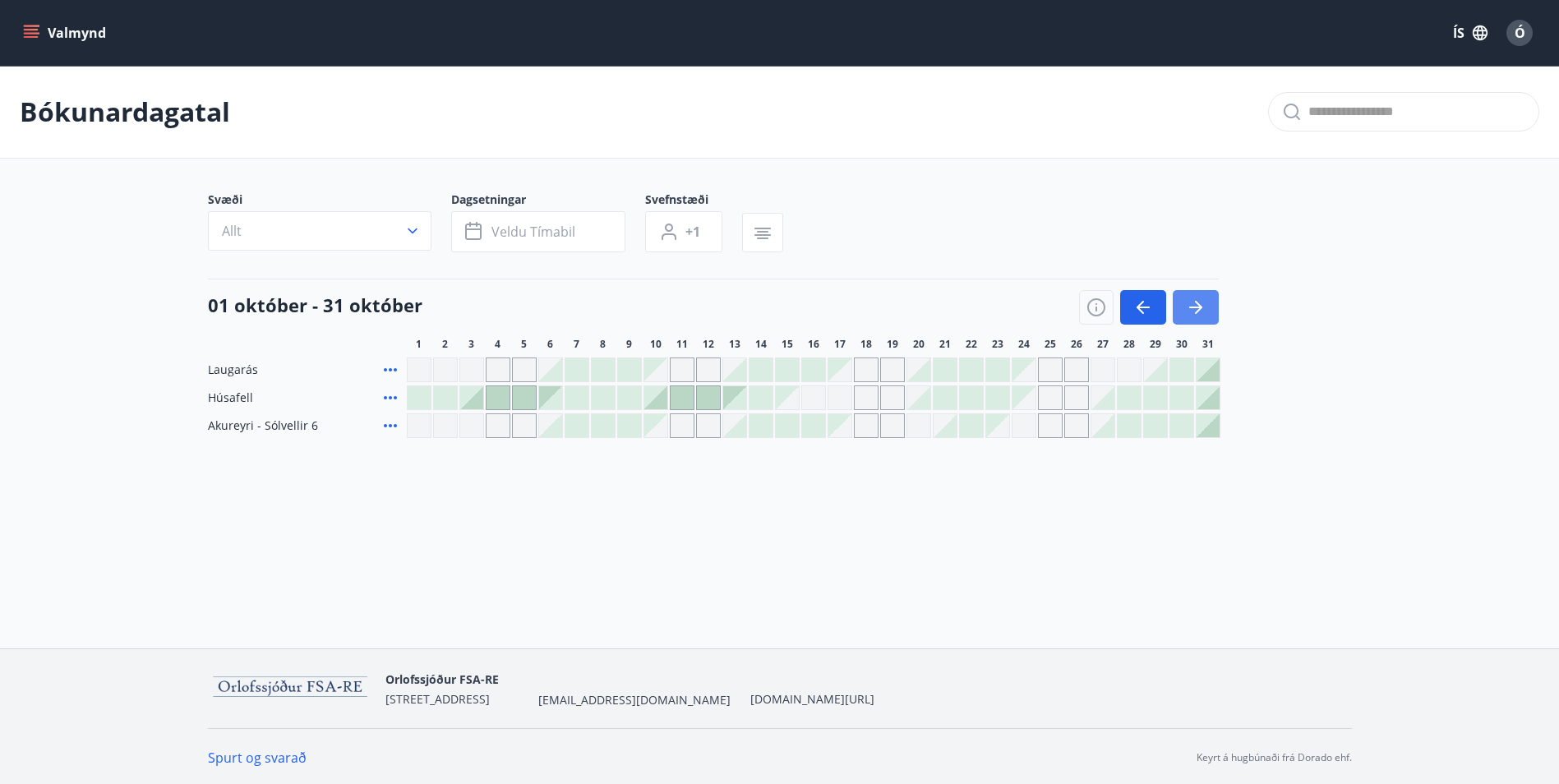
click at [1202, 303] on icon "button" at bounding box center [1196, 308] width 20 height 20
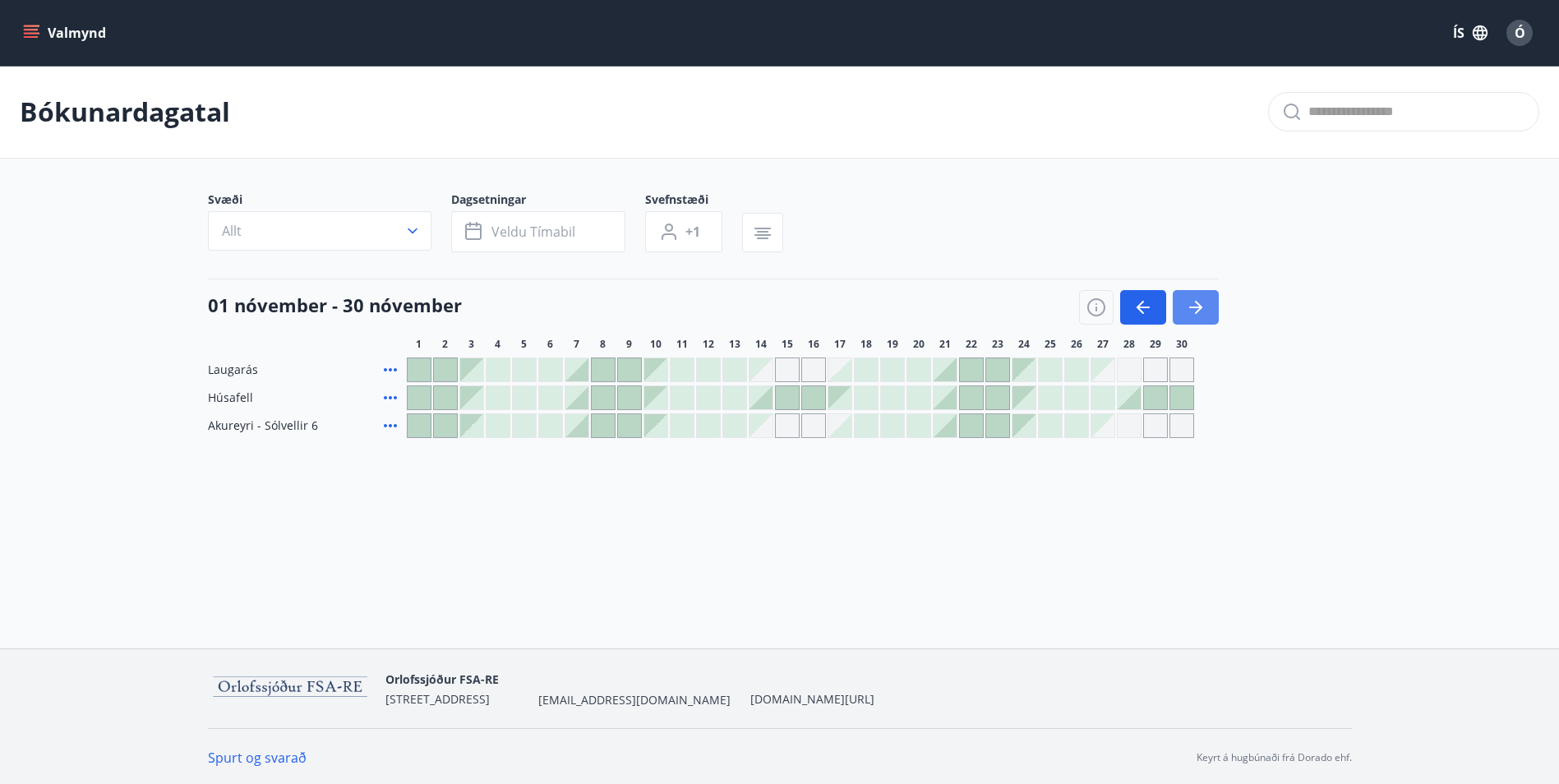
click at [1202, 303] on icon "button" at bounding box center [1196, 308] width 20 height 20
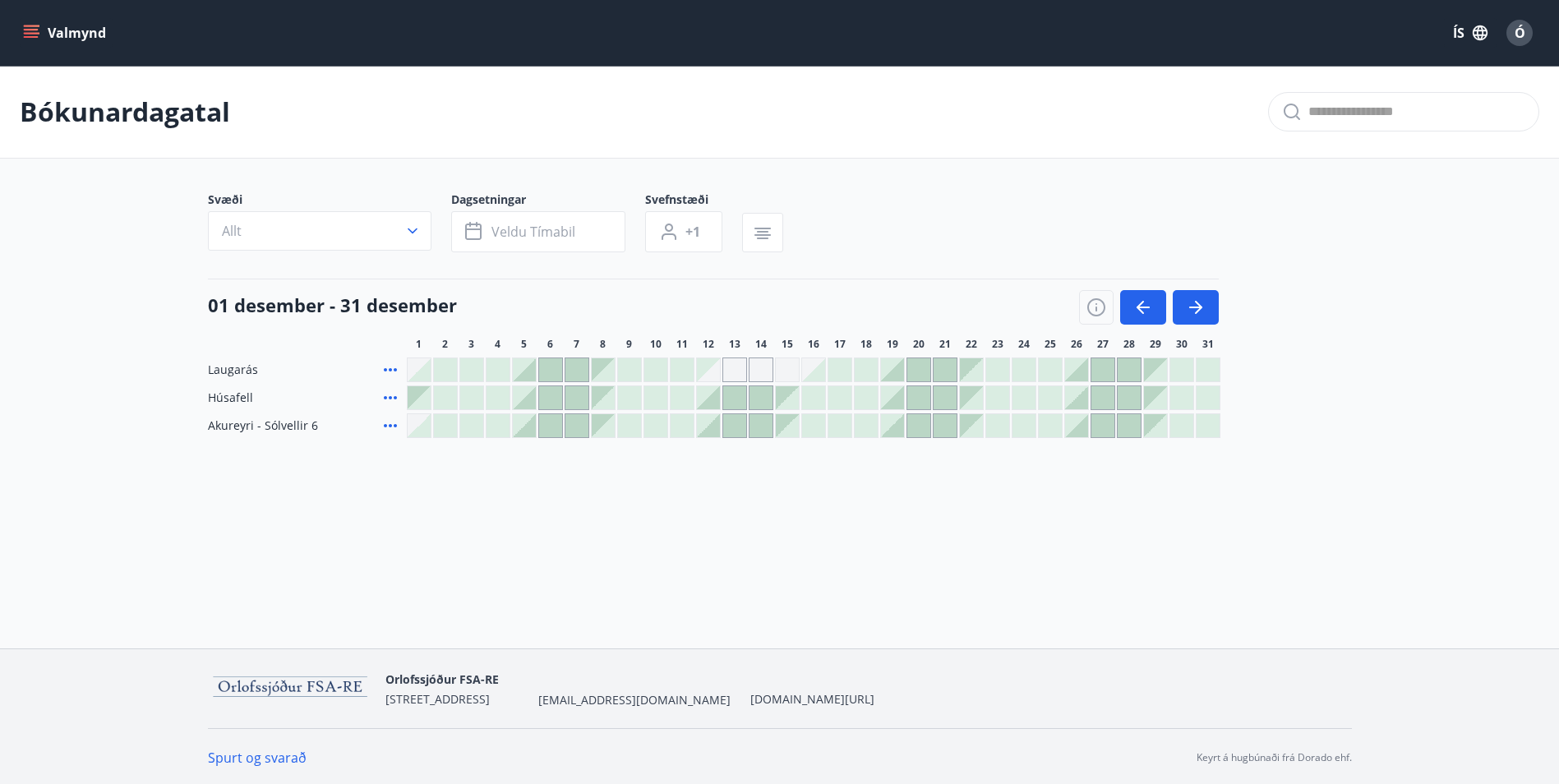
click at [1073, 422] on div at bounding box center [1076, 425] width 23 height 23
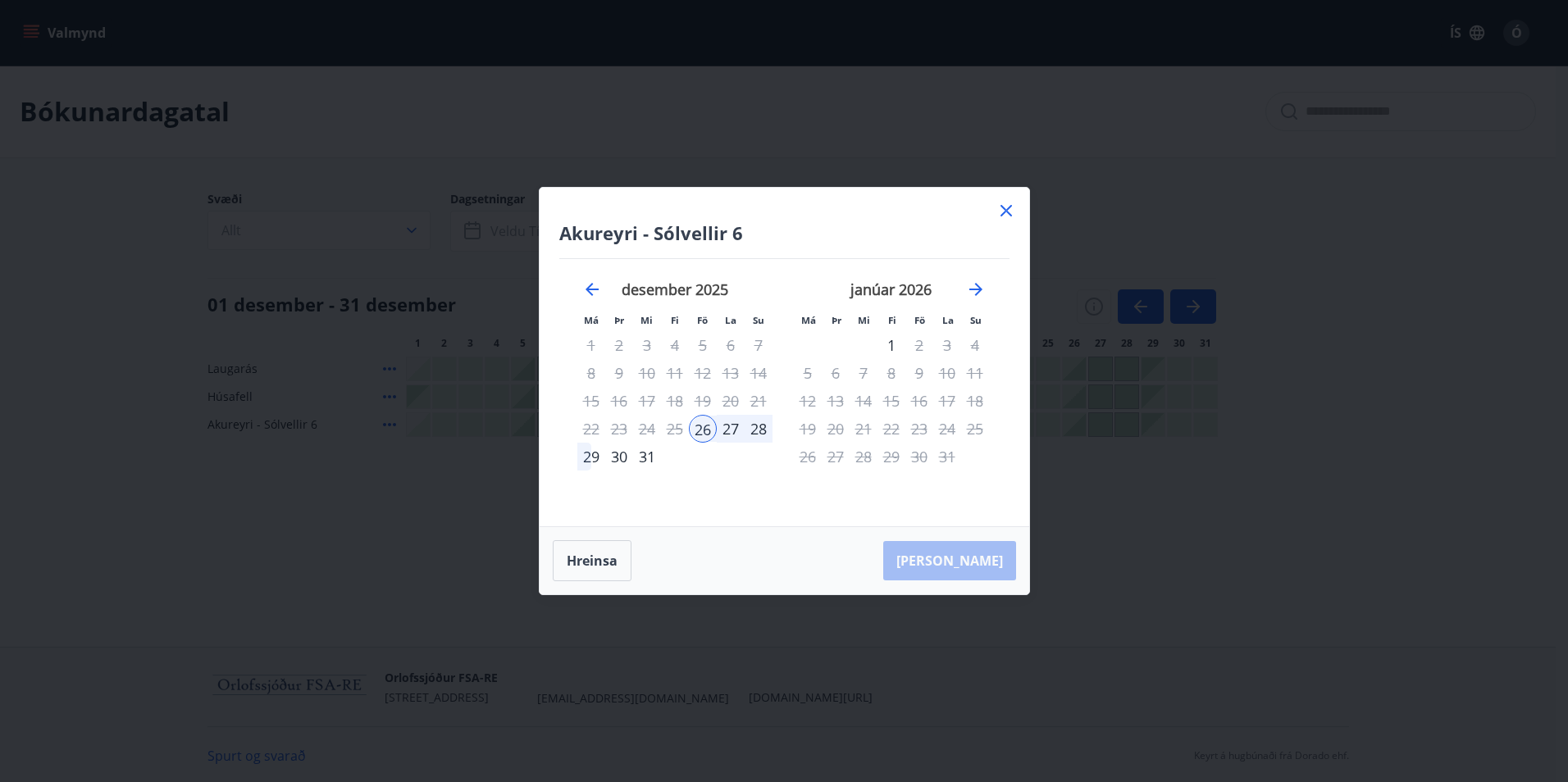
click at [916, 343] on div "2" at bounding box center [919, 345] width 28 height 28
click at [894, 345] on div "1" at bounding box center [891, 345] width 28 height 28
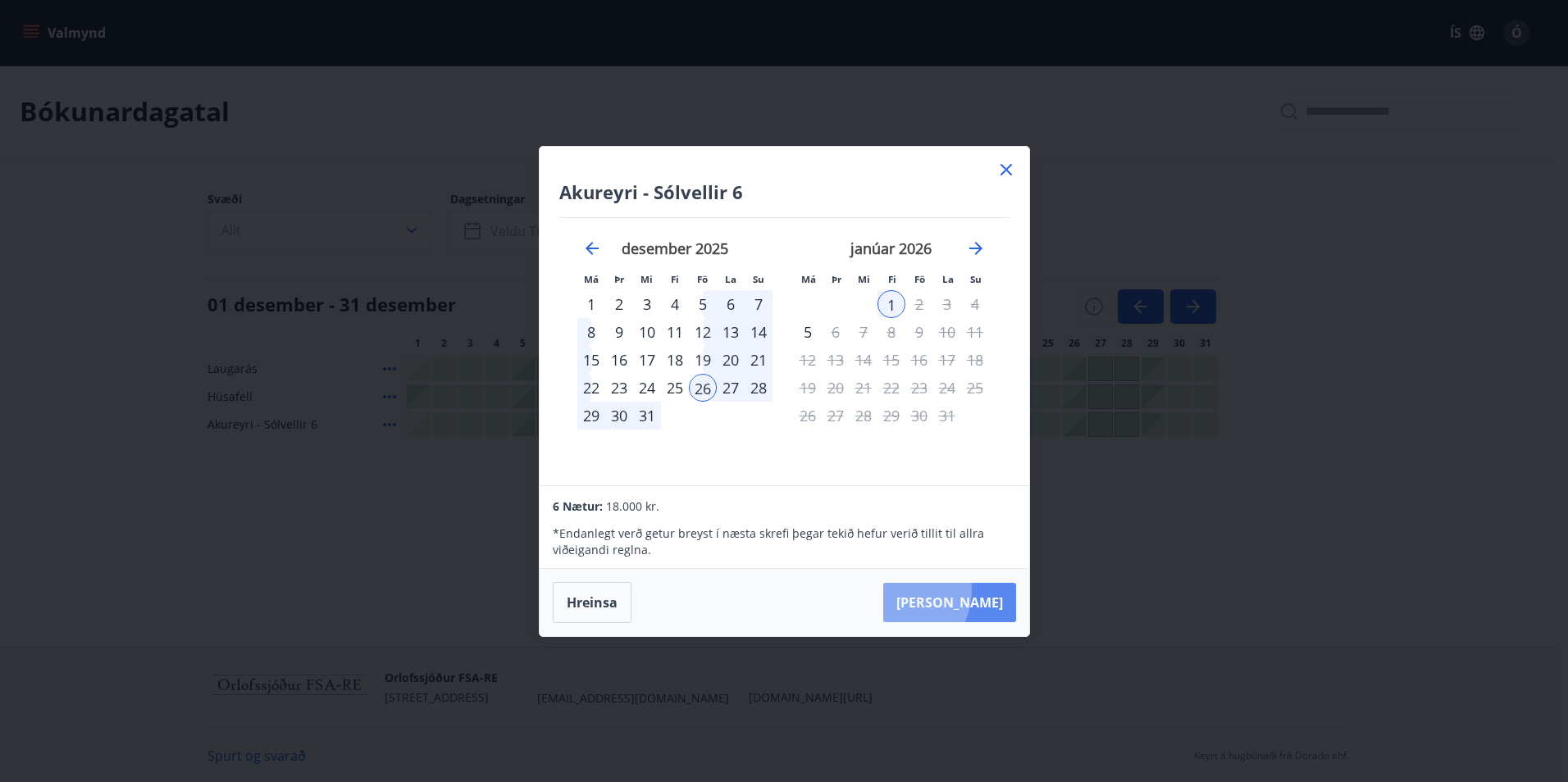
click at [946, 590] on button "[PERSON_NAME]" at bounding box center [949, 602] width 133 height 40
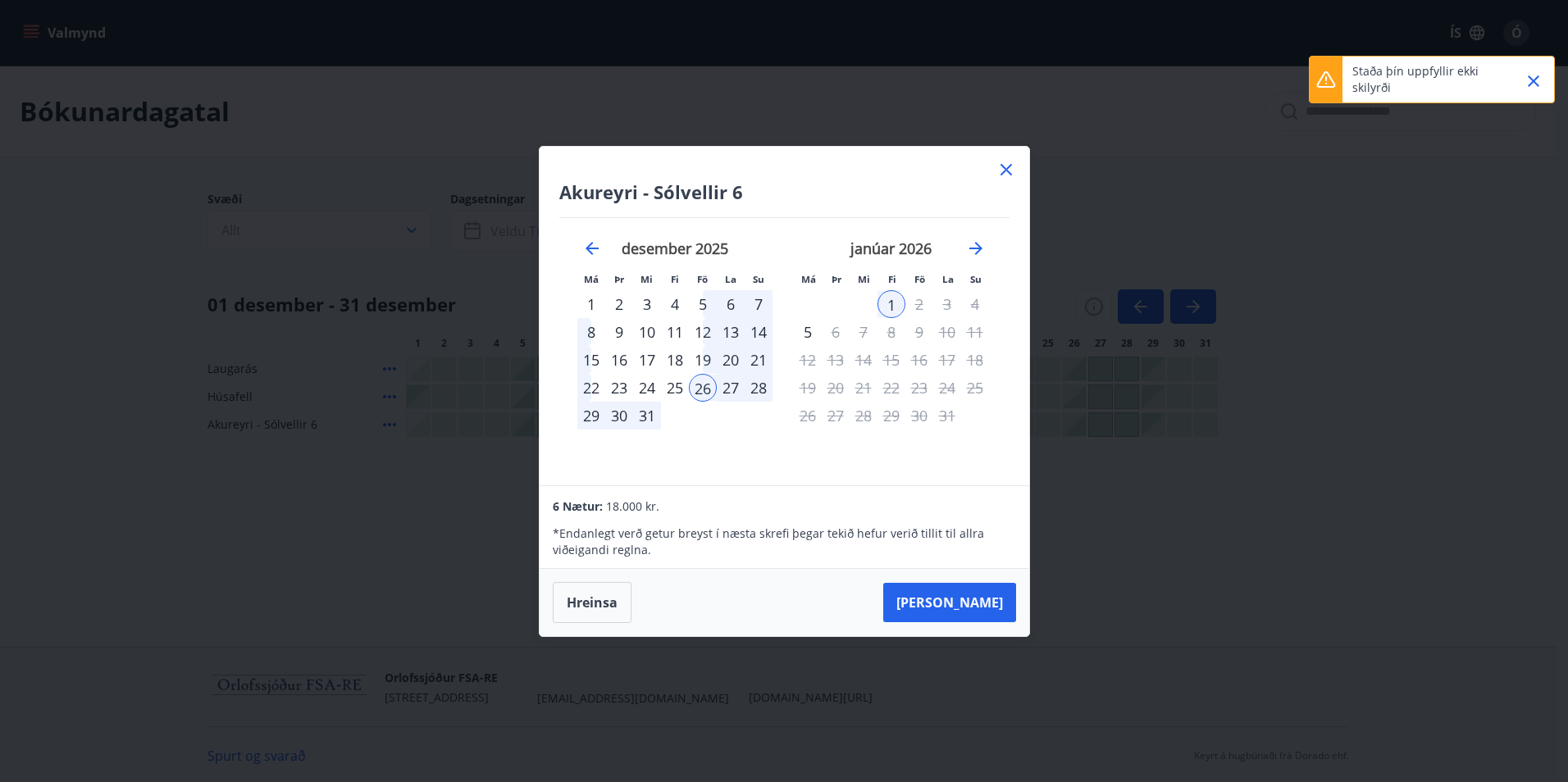
click at [1542, 83] on icon "Close" at bounding box center [1534, 81] width 20 height 20
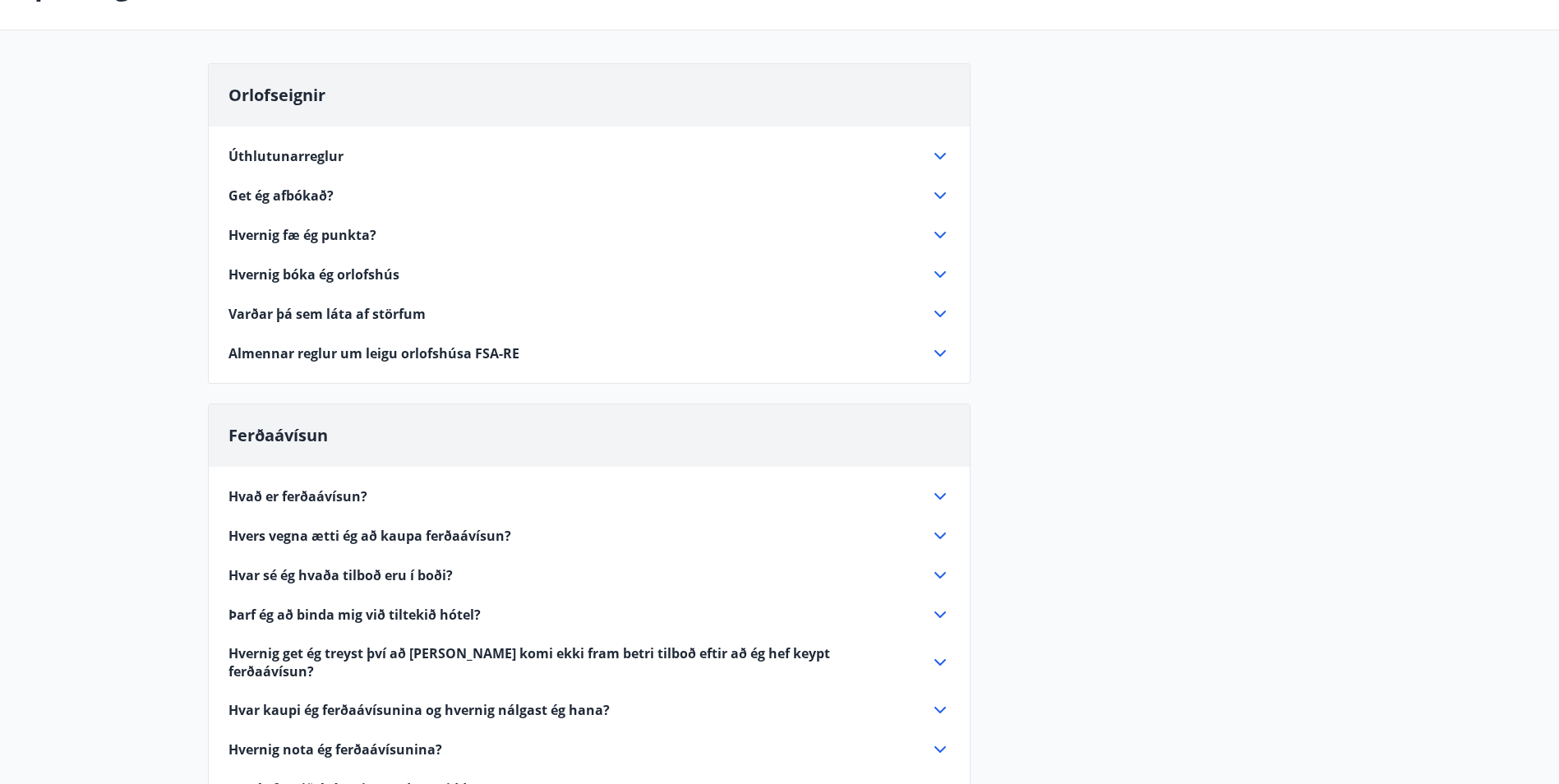
scroll to position [165, 0]
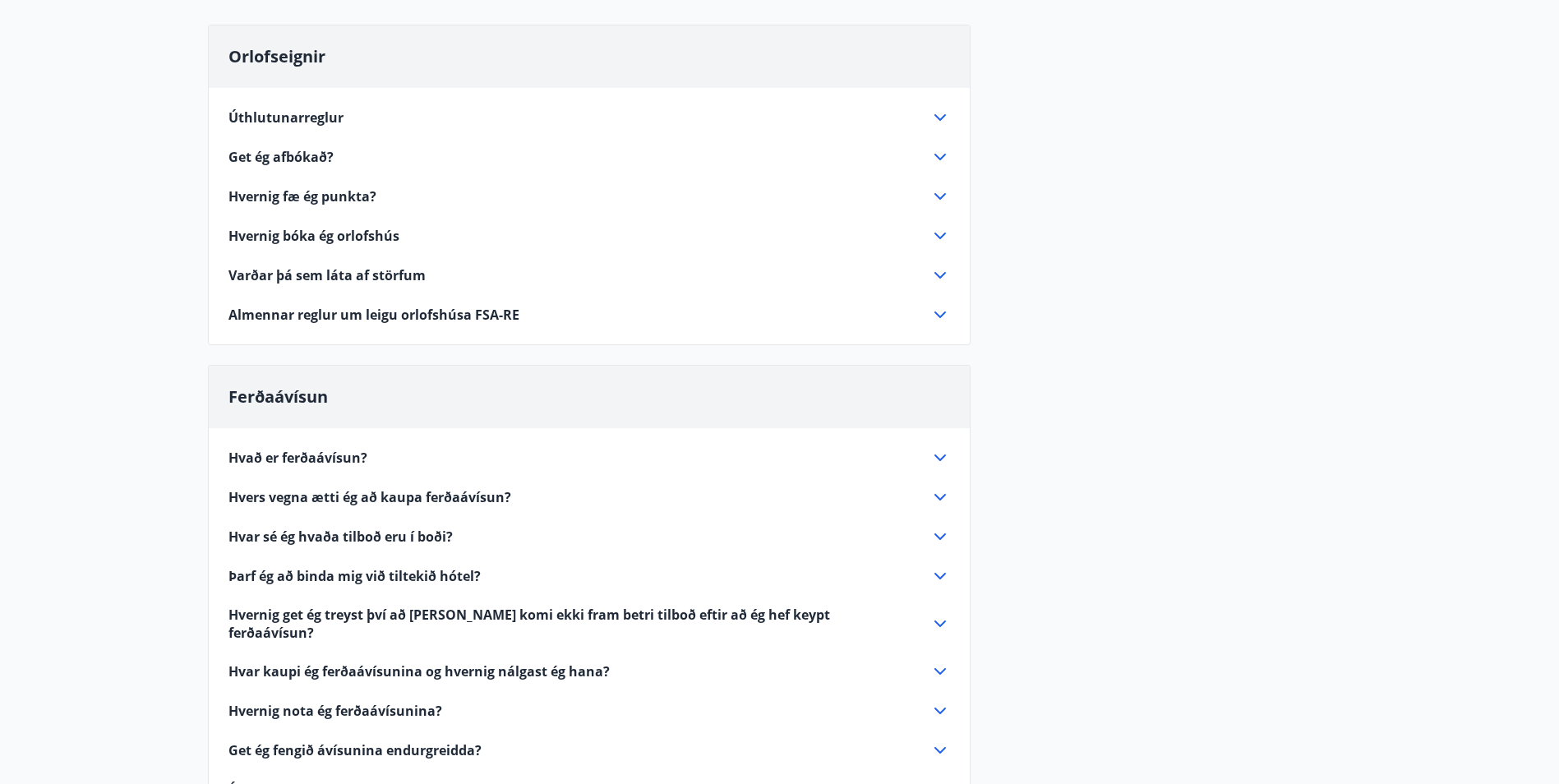
click at [328, 196] on span "Hvernig fæ ég punkta?" at bounding box center [301, 196] width 148 height 18
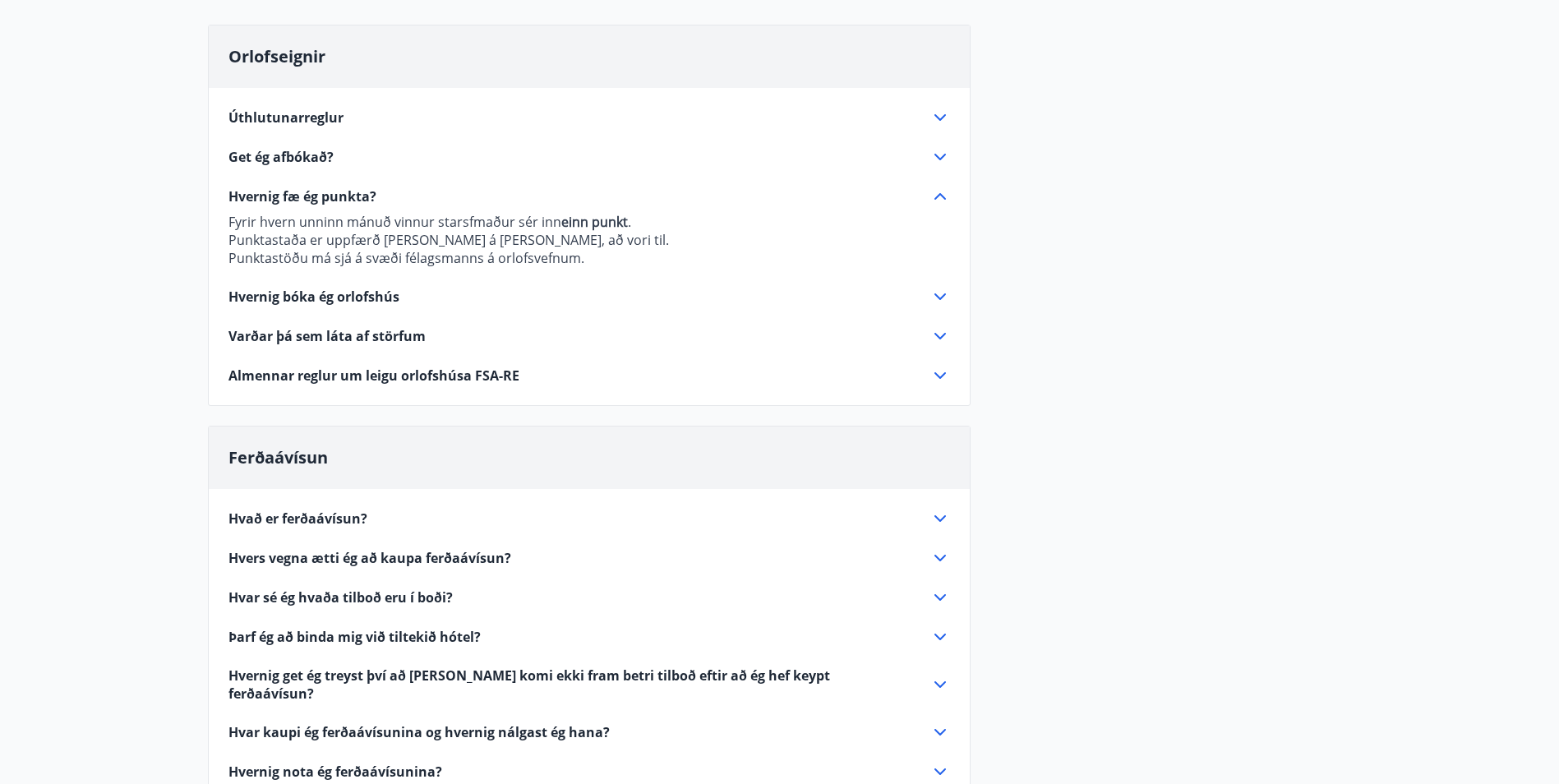
click at [934, 377] on icon at bounding box center [941, 376] width 20 height 20
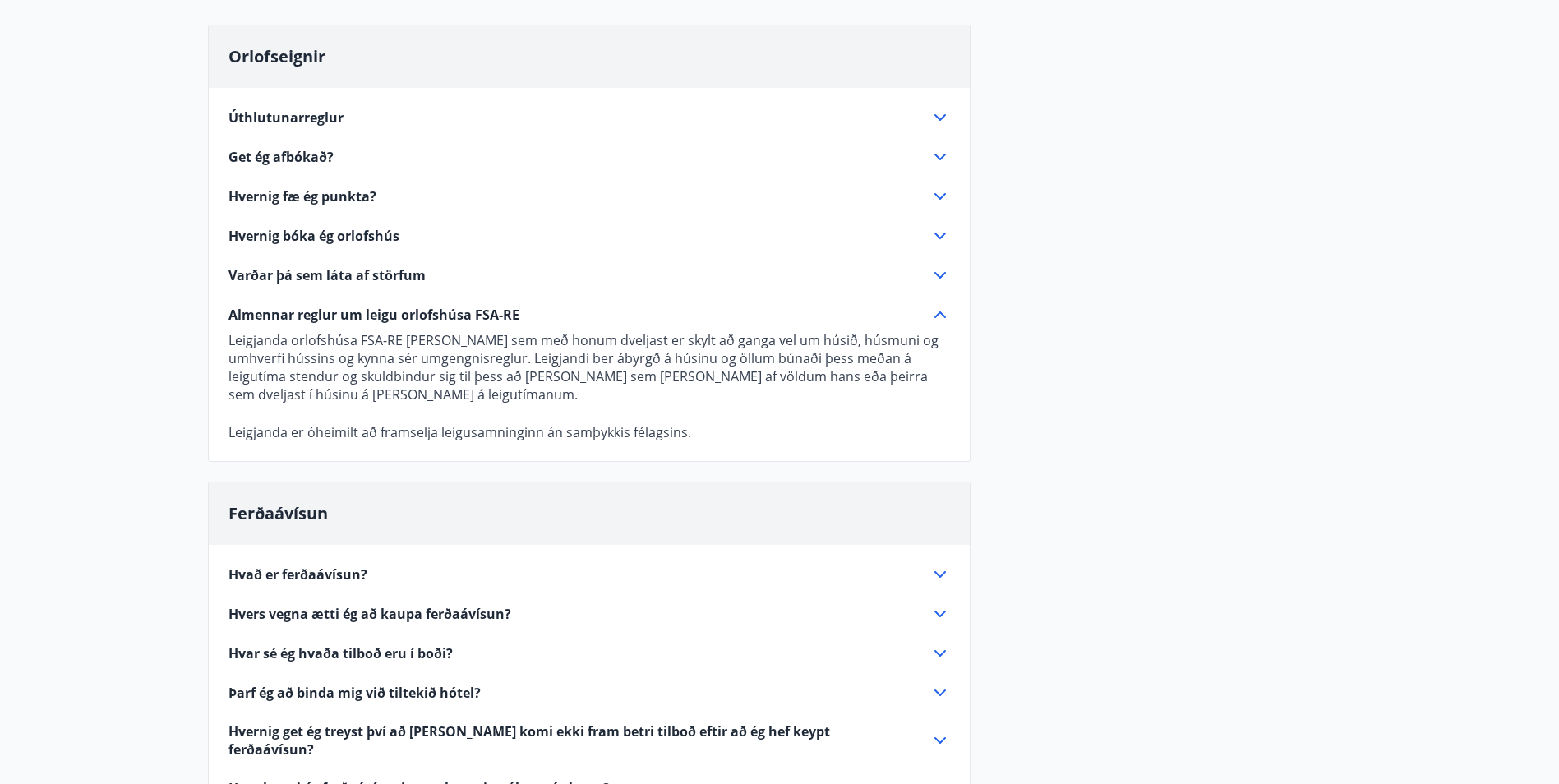
click at [304, 120] on span "Úthlutunarreglur" at bounding box center [285, 118] width 115 height 18
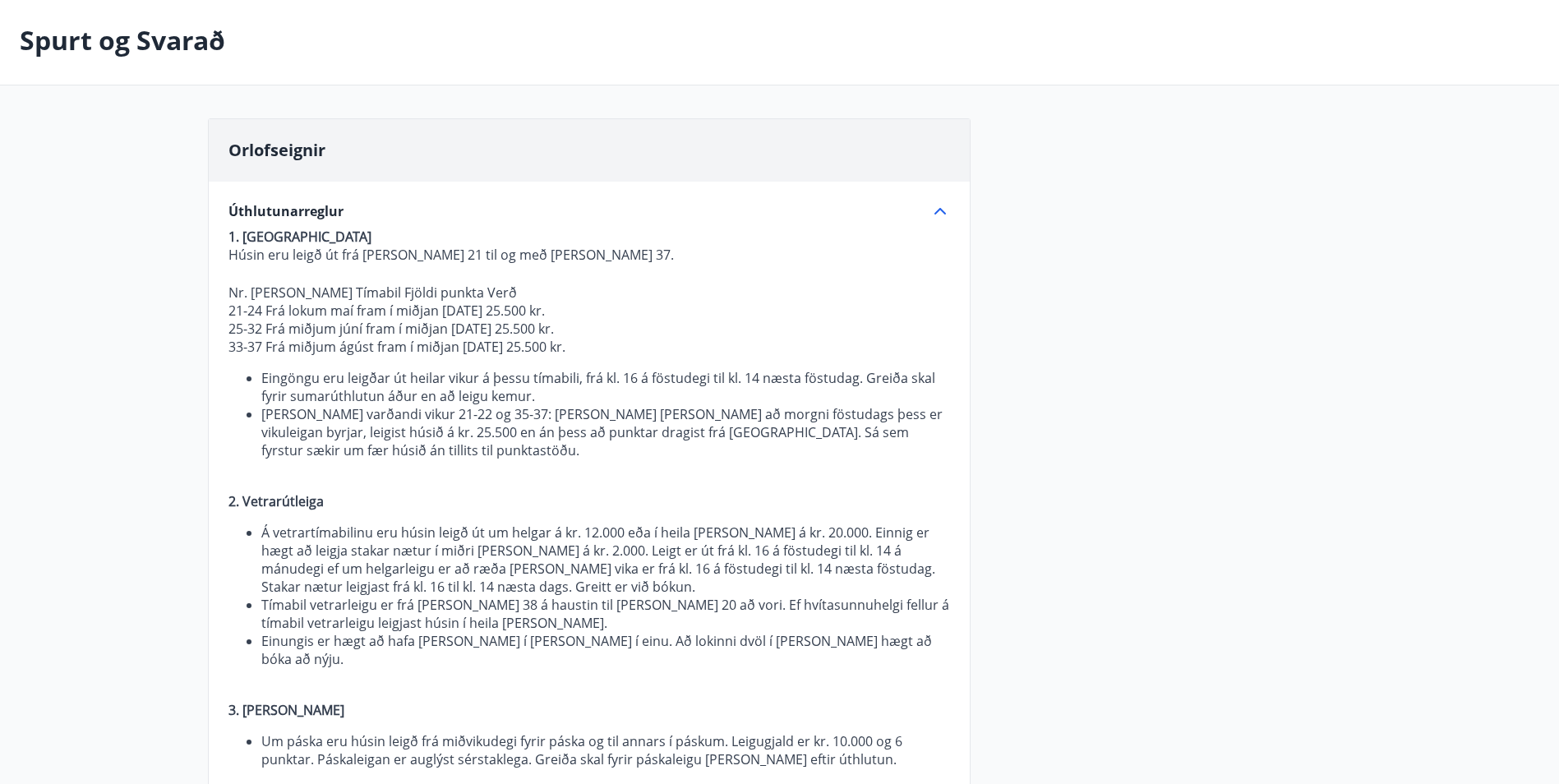
scroll to position [0, 0]
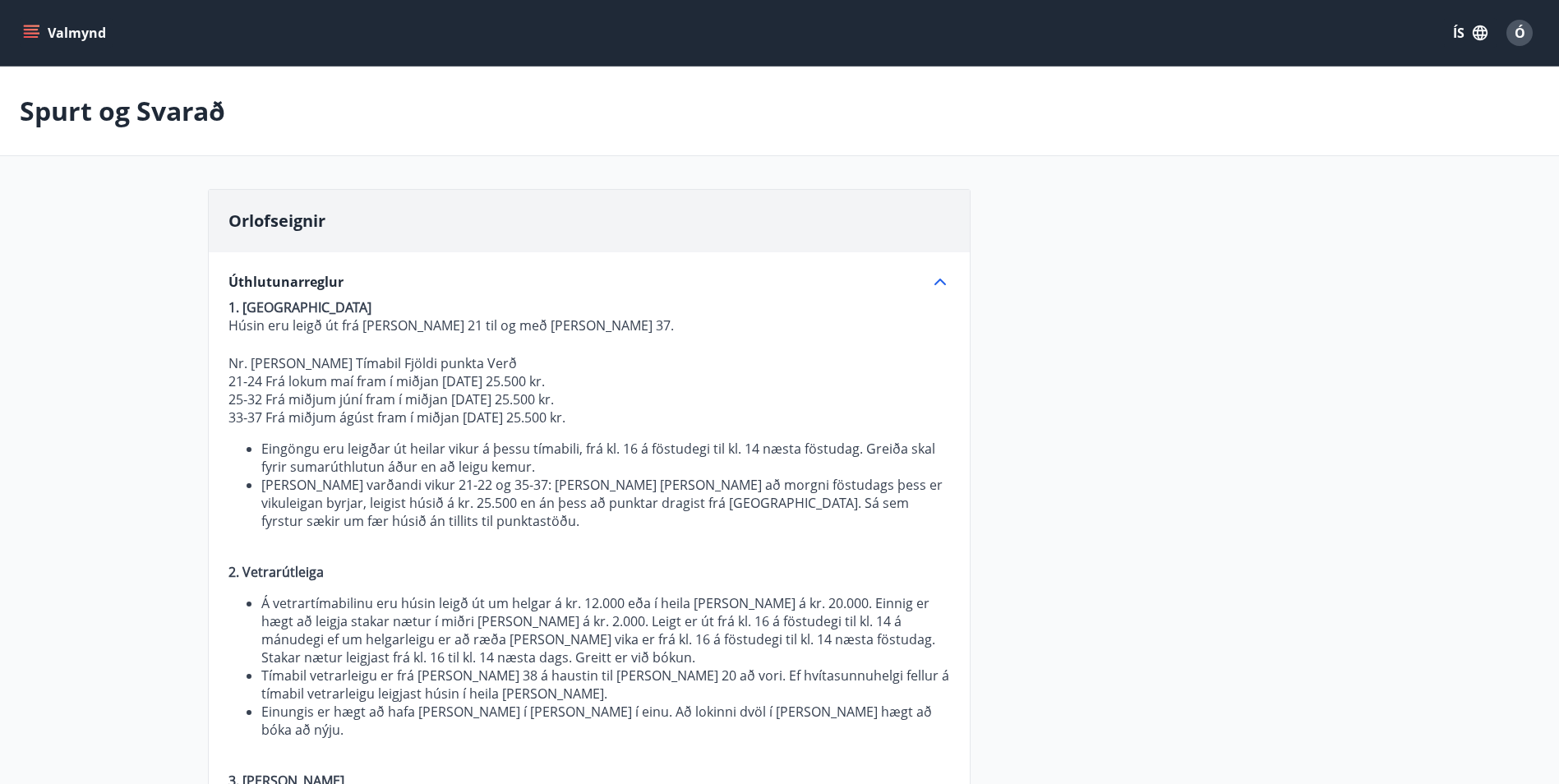
click at [31, 26] on icon "menu" at bounding box center [33, 26] width 18 height 2
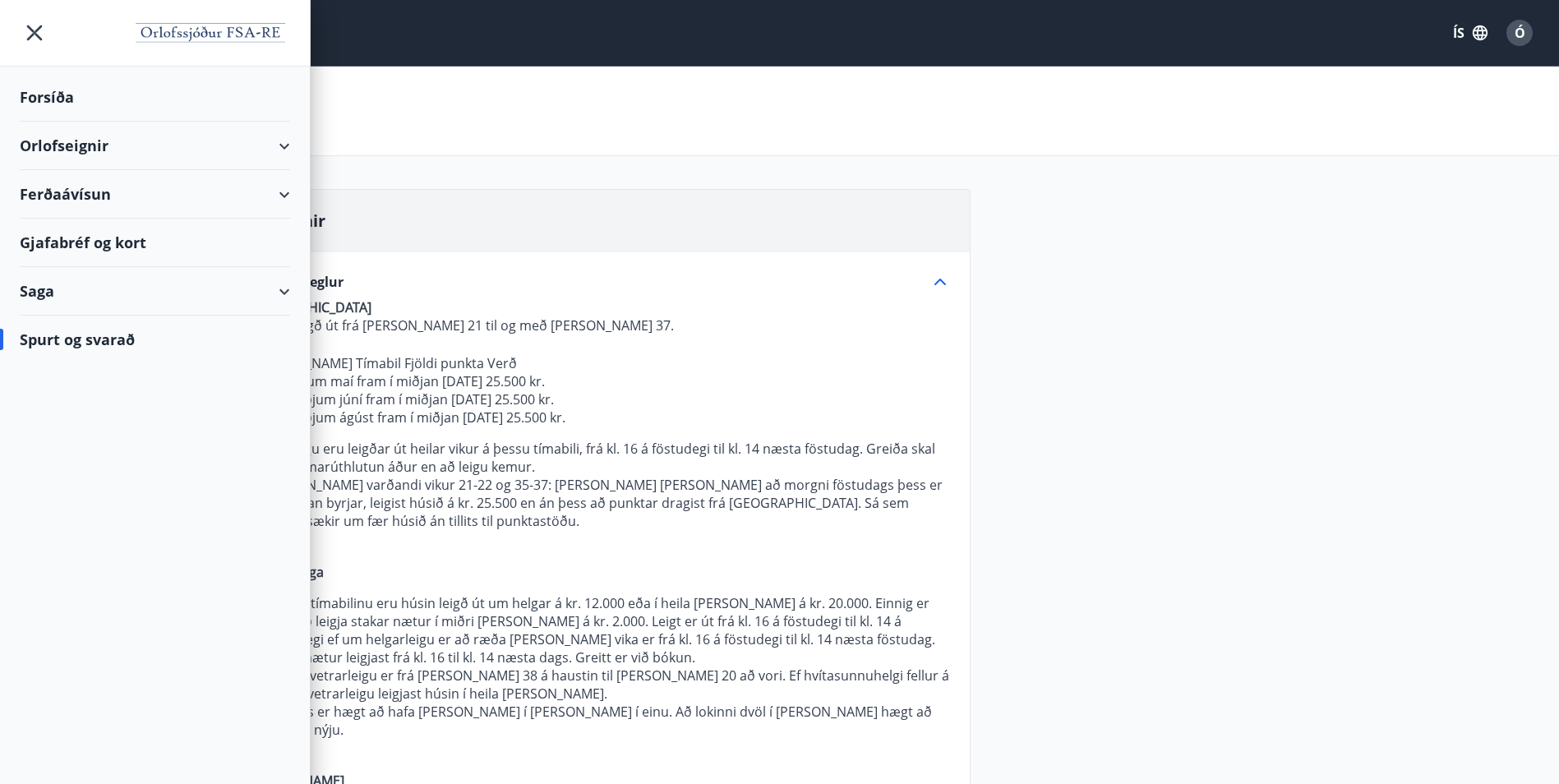
click at [129, 138] on div "Orlofseignir" at bounding box center [155, 146] width 271 height 49
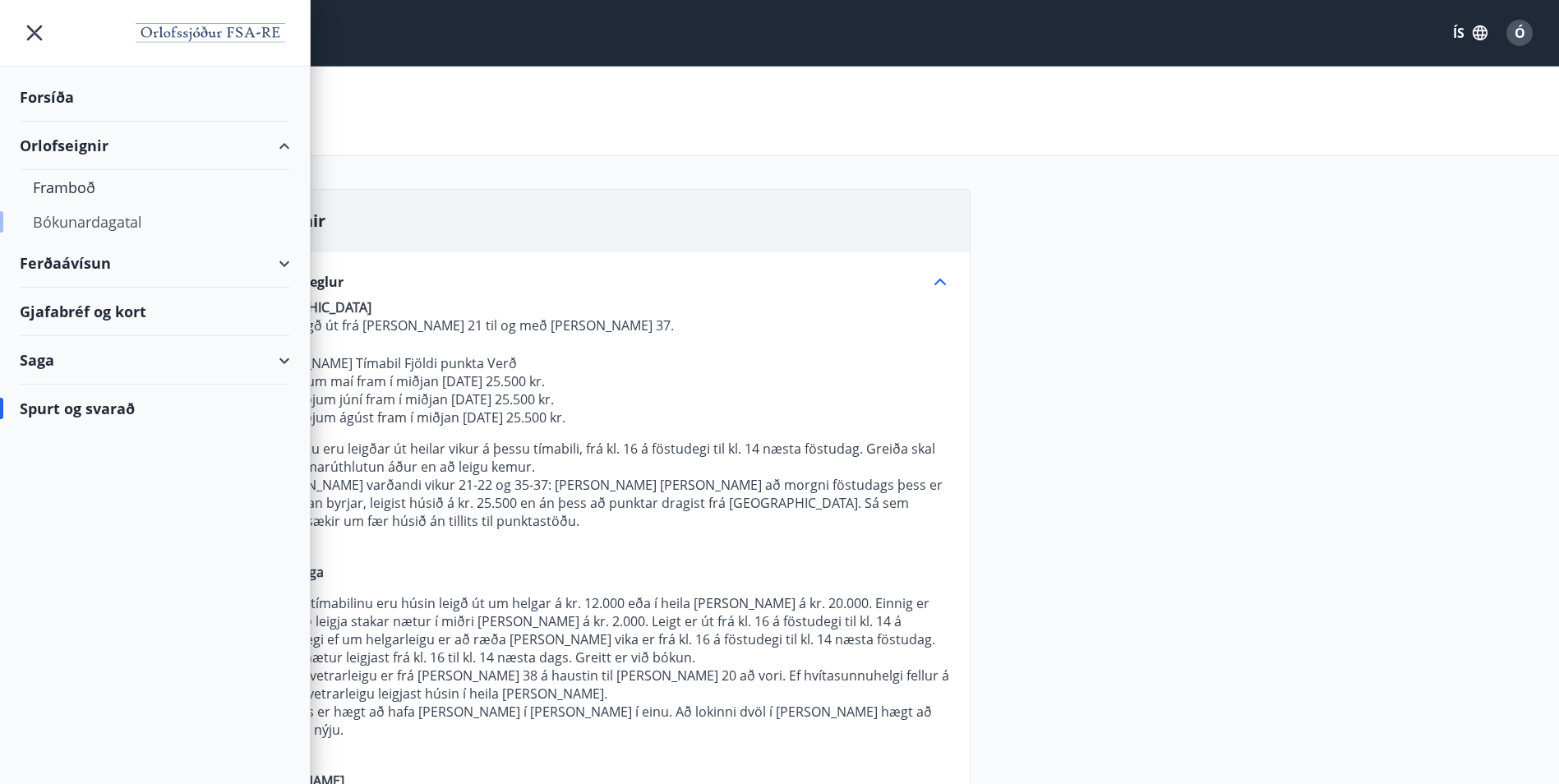
click at [85, 223] on div "Bókunardagatal" at bounding box center [155, 222] width 244 height 34
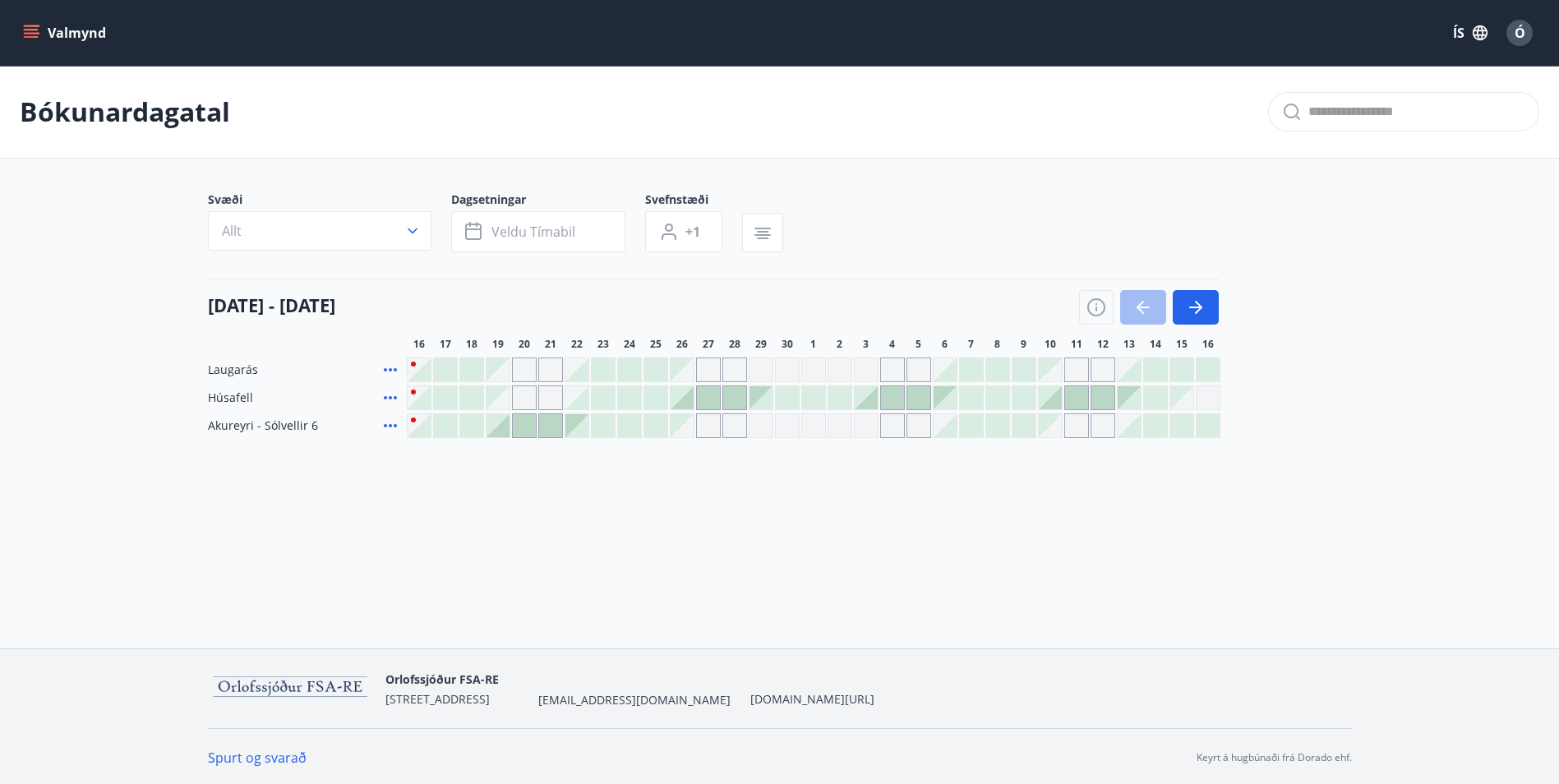
click at [1051, 397] on div at bounding box center [1049, 397] width 23 height 23
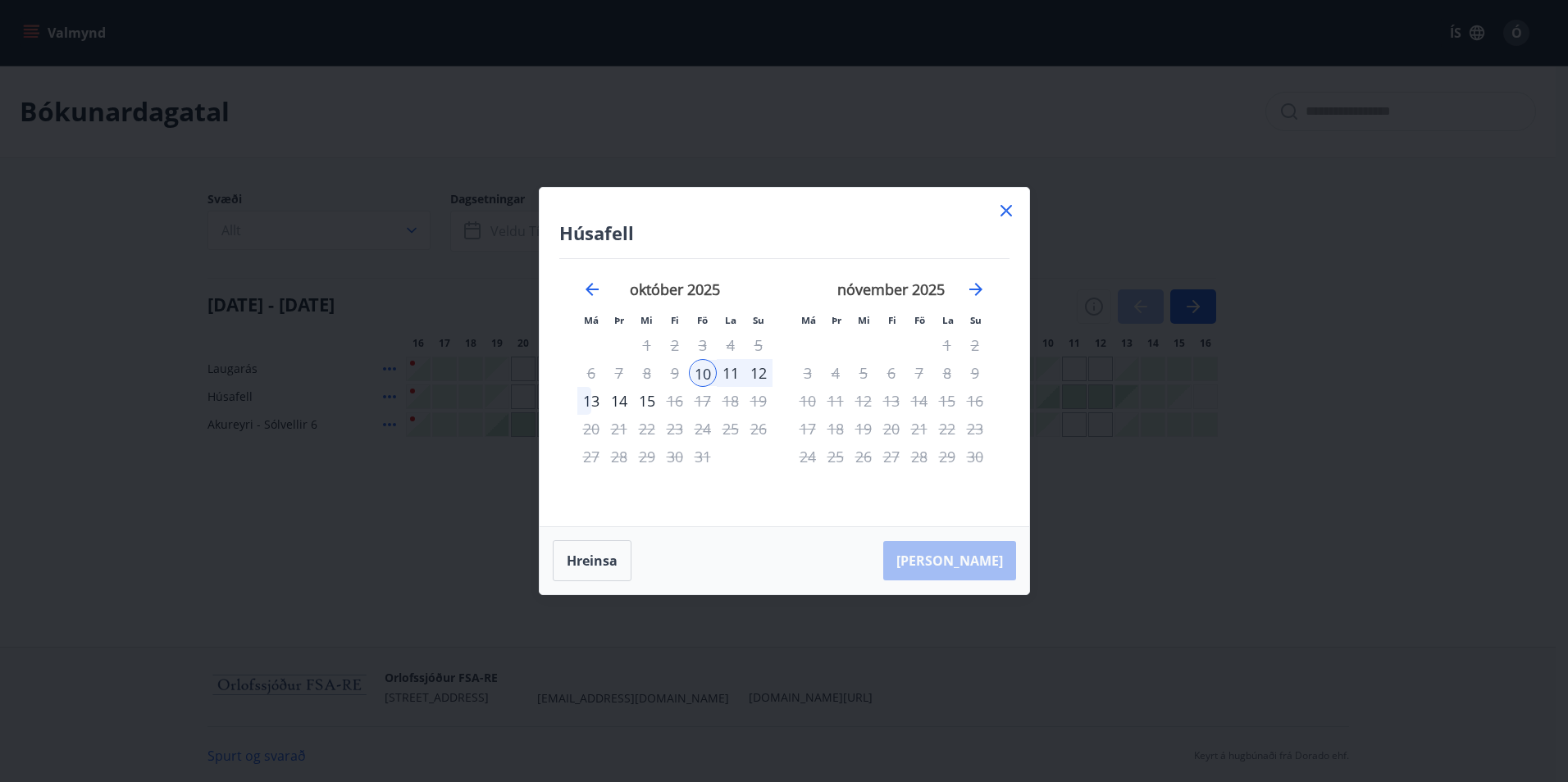
click at [605, 401] on div "14" at bounding box center [619, 400] width 28 height 28
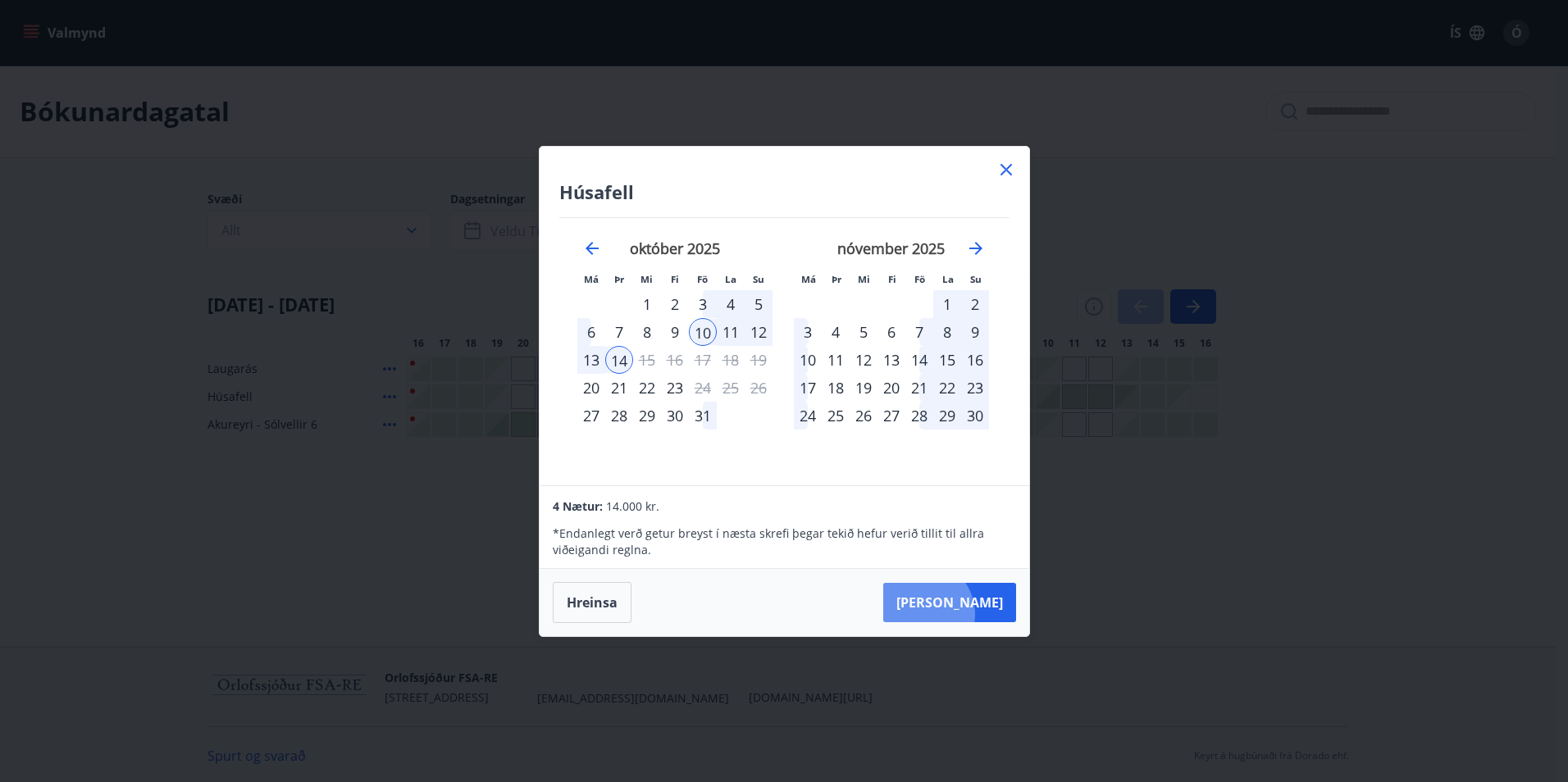
click at [970, 611] on button "[PERSON_NAME]" at bounding box center [949, 602] width 133 height 40
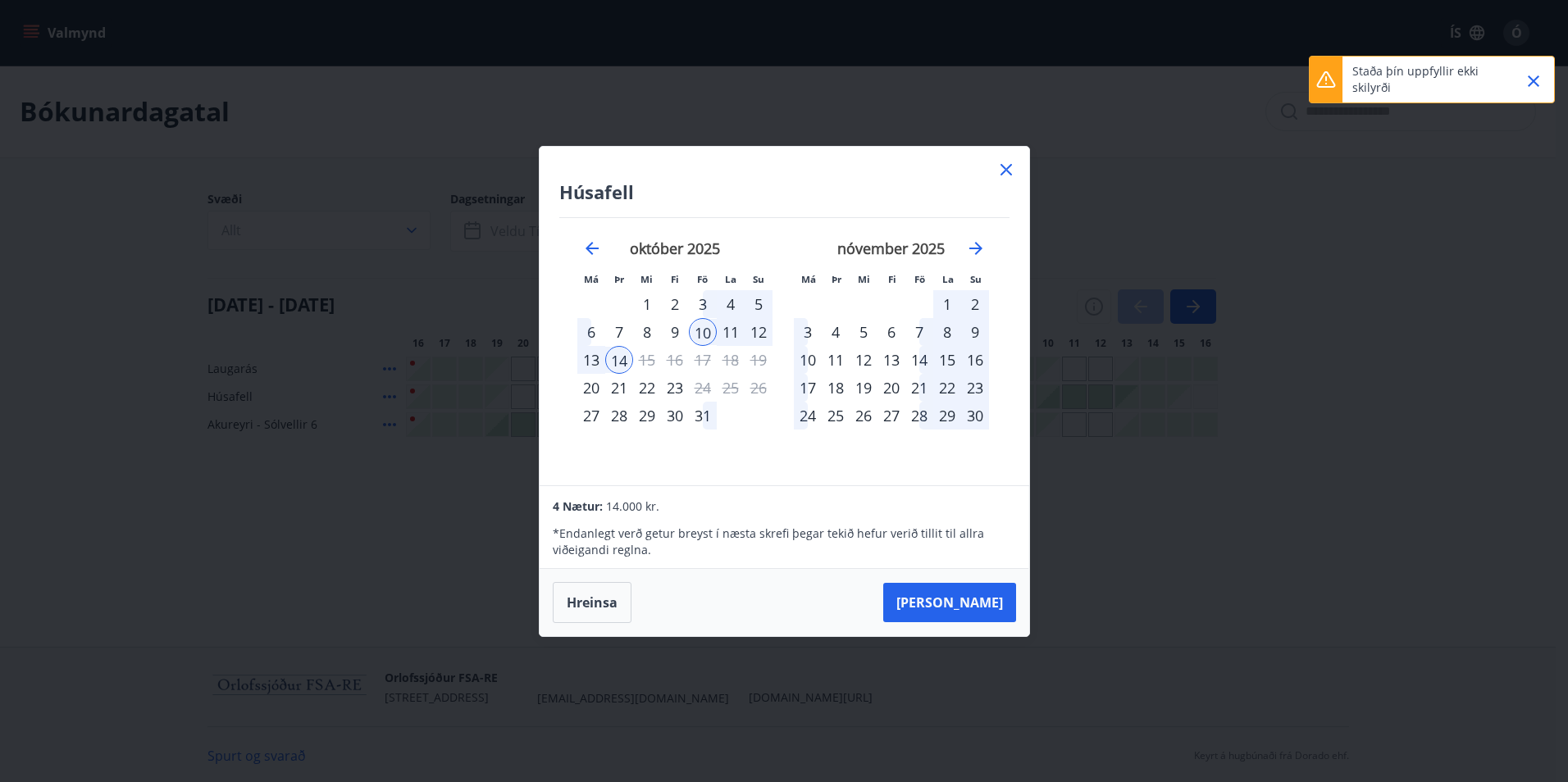
click at [1545, 83] on button "Close" at bounding box center [1533, 80] width 28 height 28
click at [1009, 171] on icon at bounding box center [1006, 170] width 20 height 20
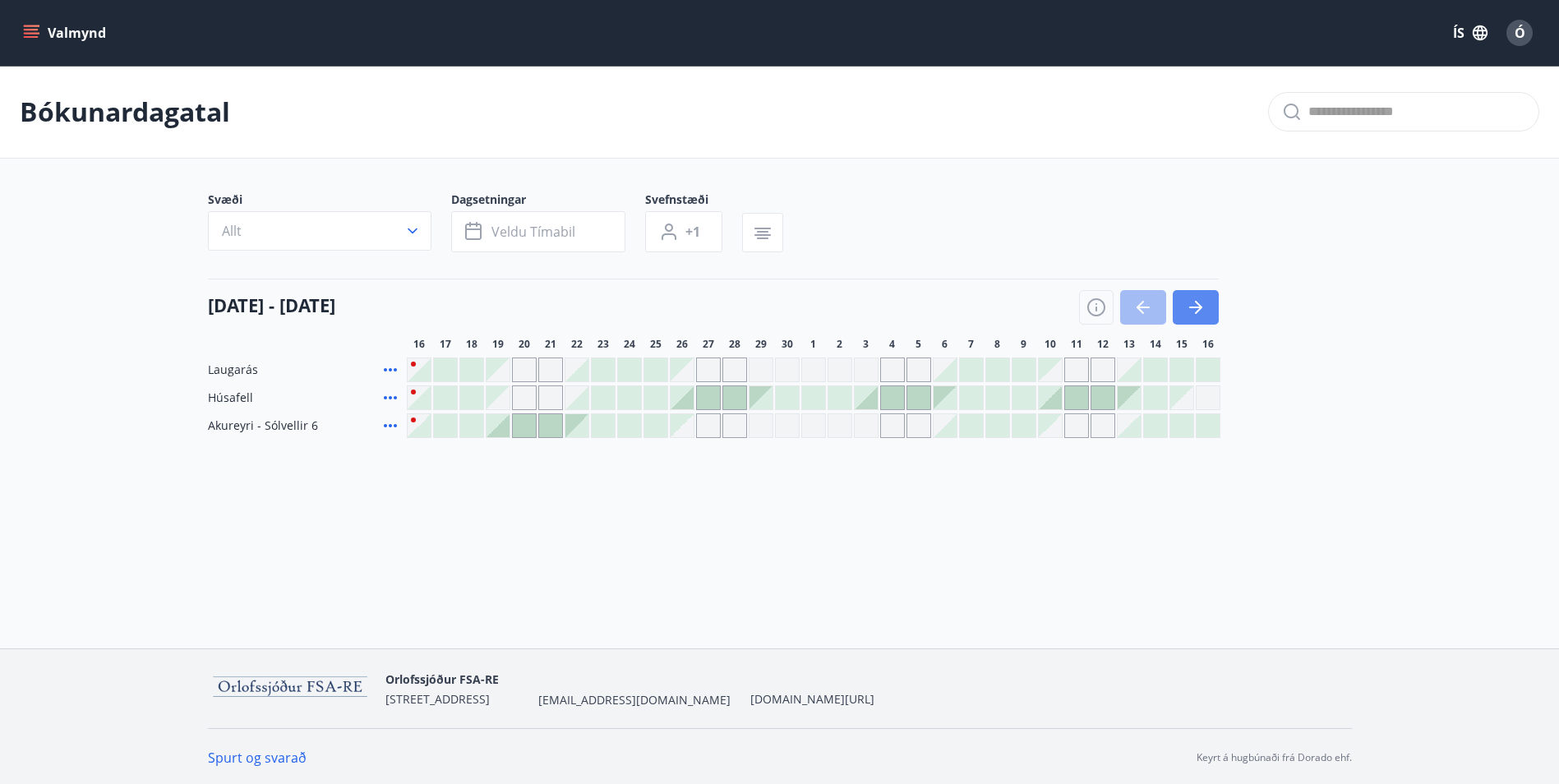
click at [1203, 305] on icon "button" at bounding box center [1196, 308] width 20 height 20
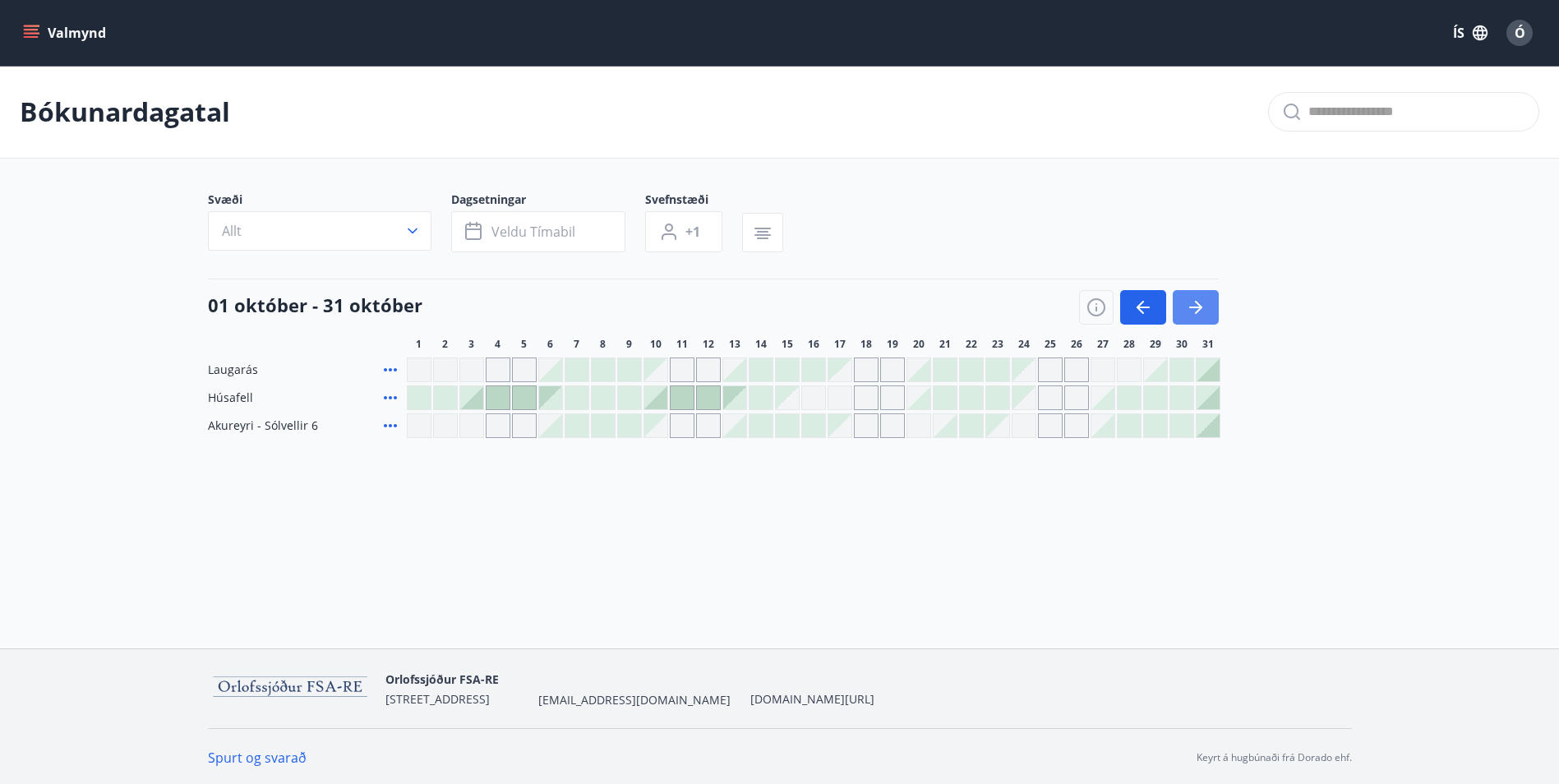
click at [1203, 305] on icon "button" at bounding box center [1196, 308] width 20 height 20
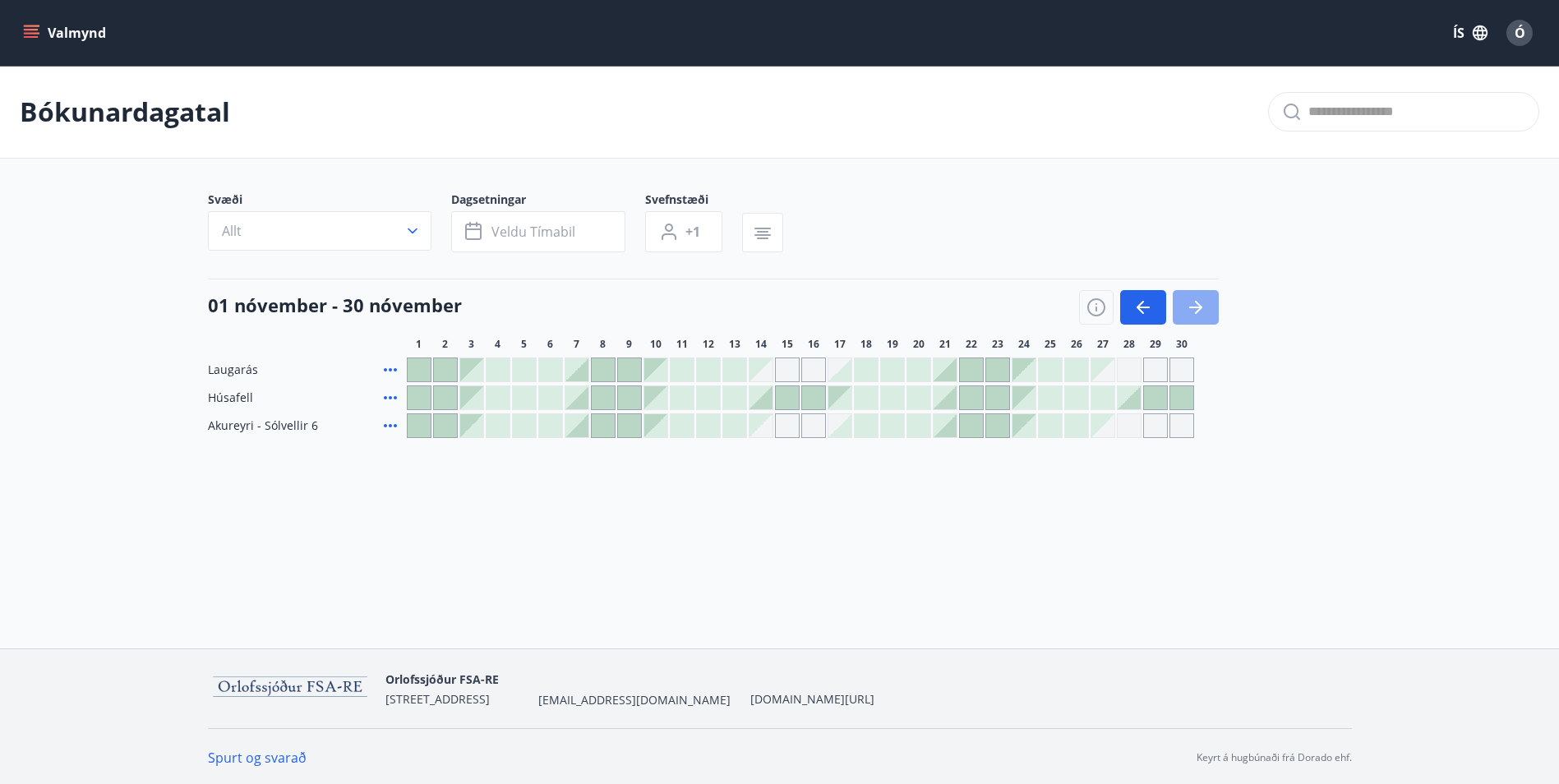
click at [1203, 305] on icon "button" at bounding box center [1196, 308] width 20 height 20
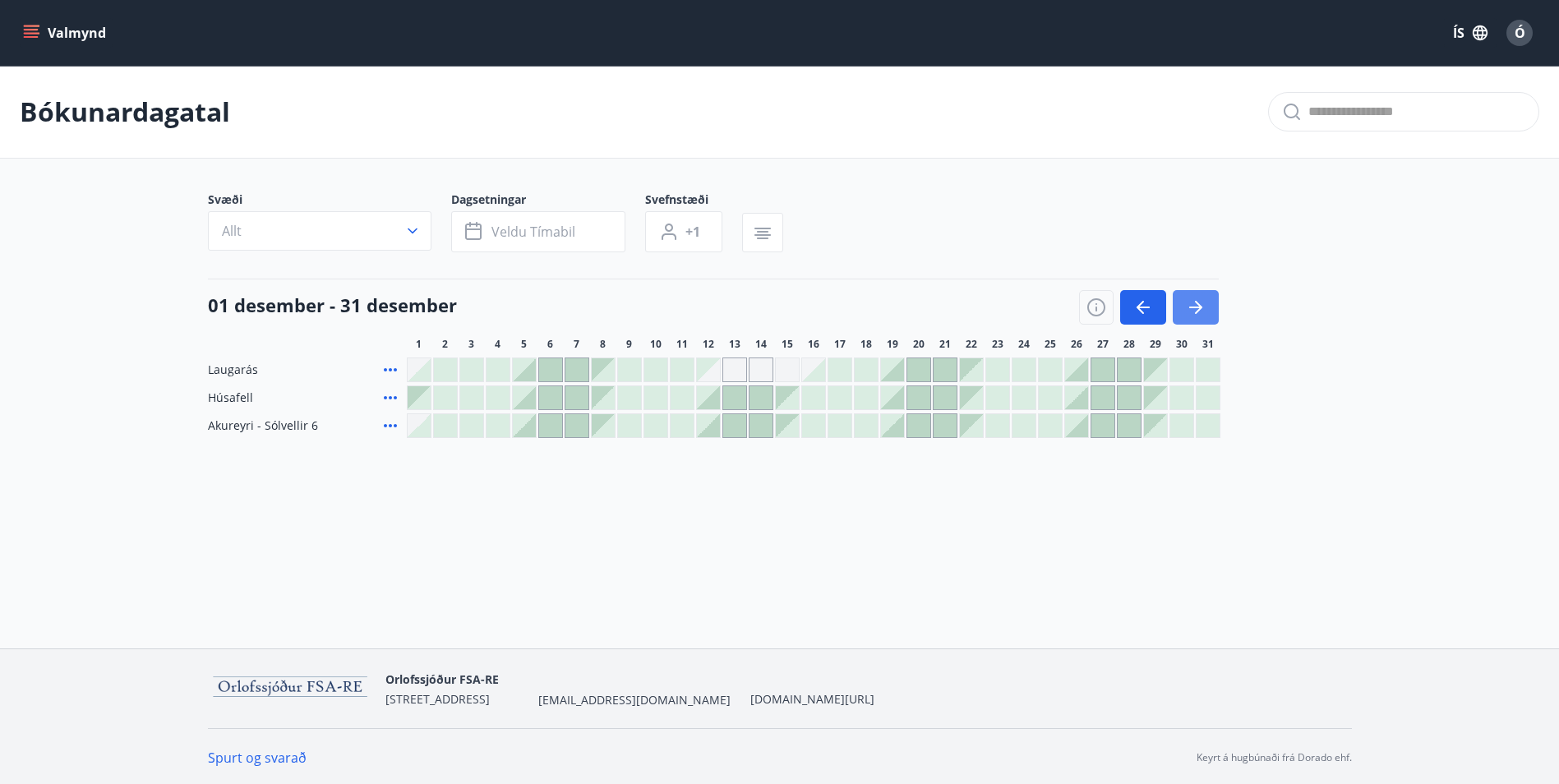
click at [1203, 305] on icon "button" at bounding box center [1196, 308] width 20 height 20
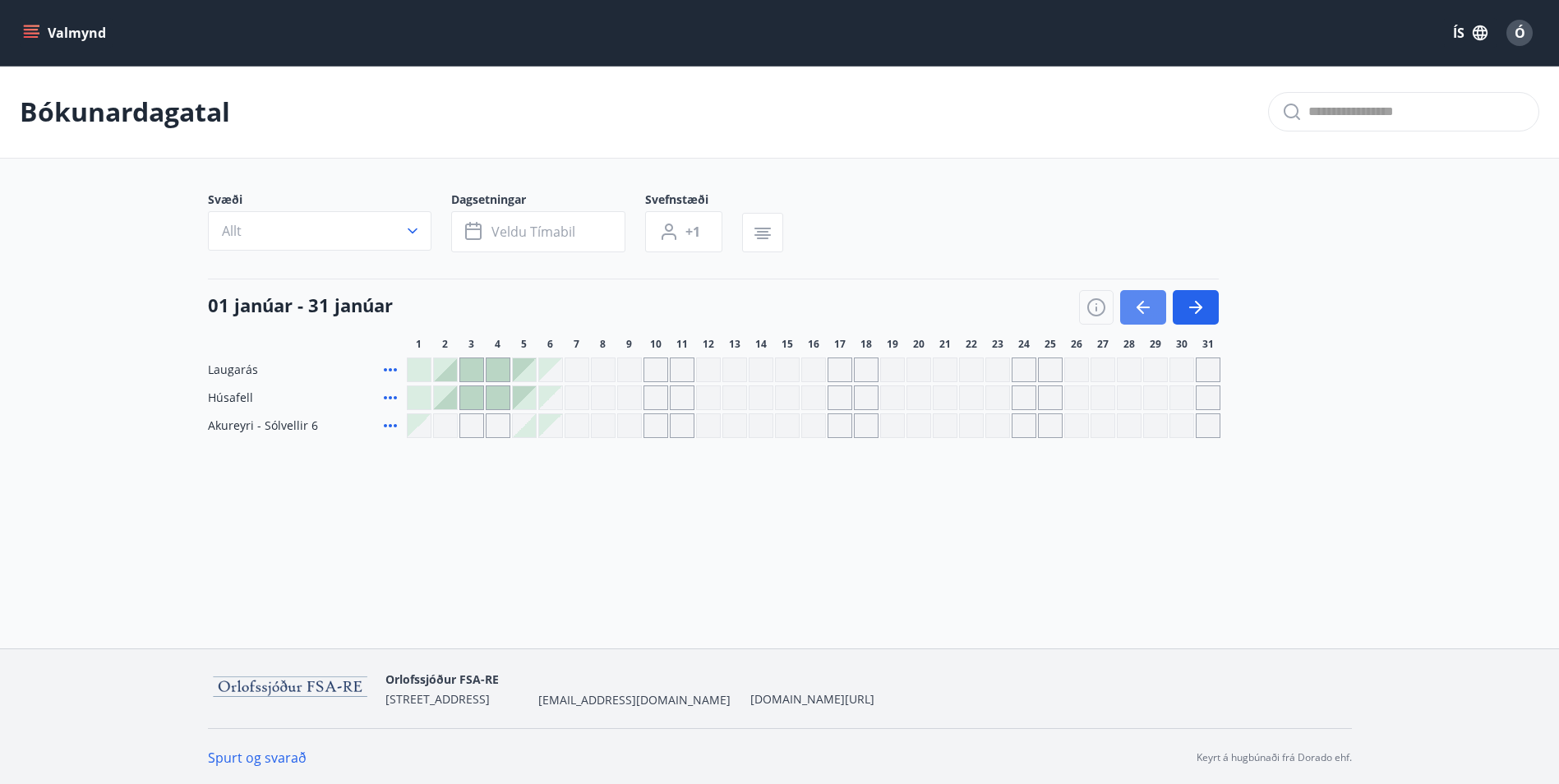
click at [1138, 302] on icon "button" at bounding box center [1143, 308] width 20 height 20
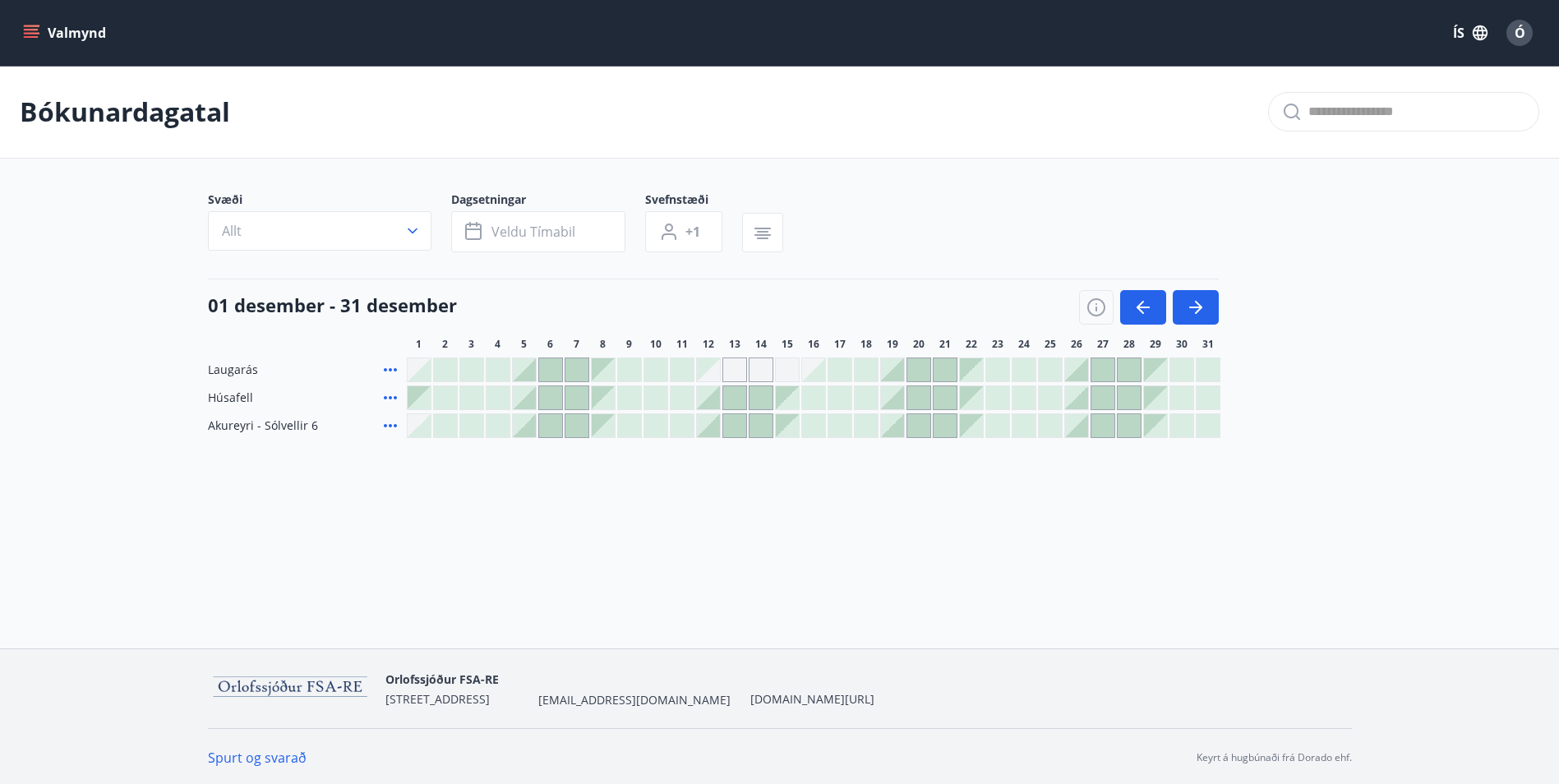
click at [1065, 429] on div at bounding box center [1076, 425] width 23 height 23
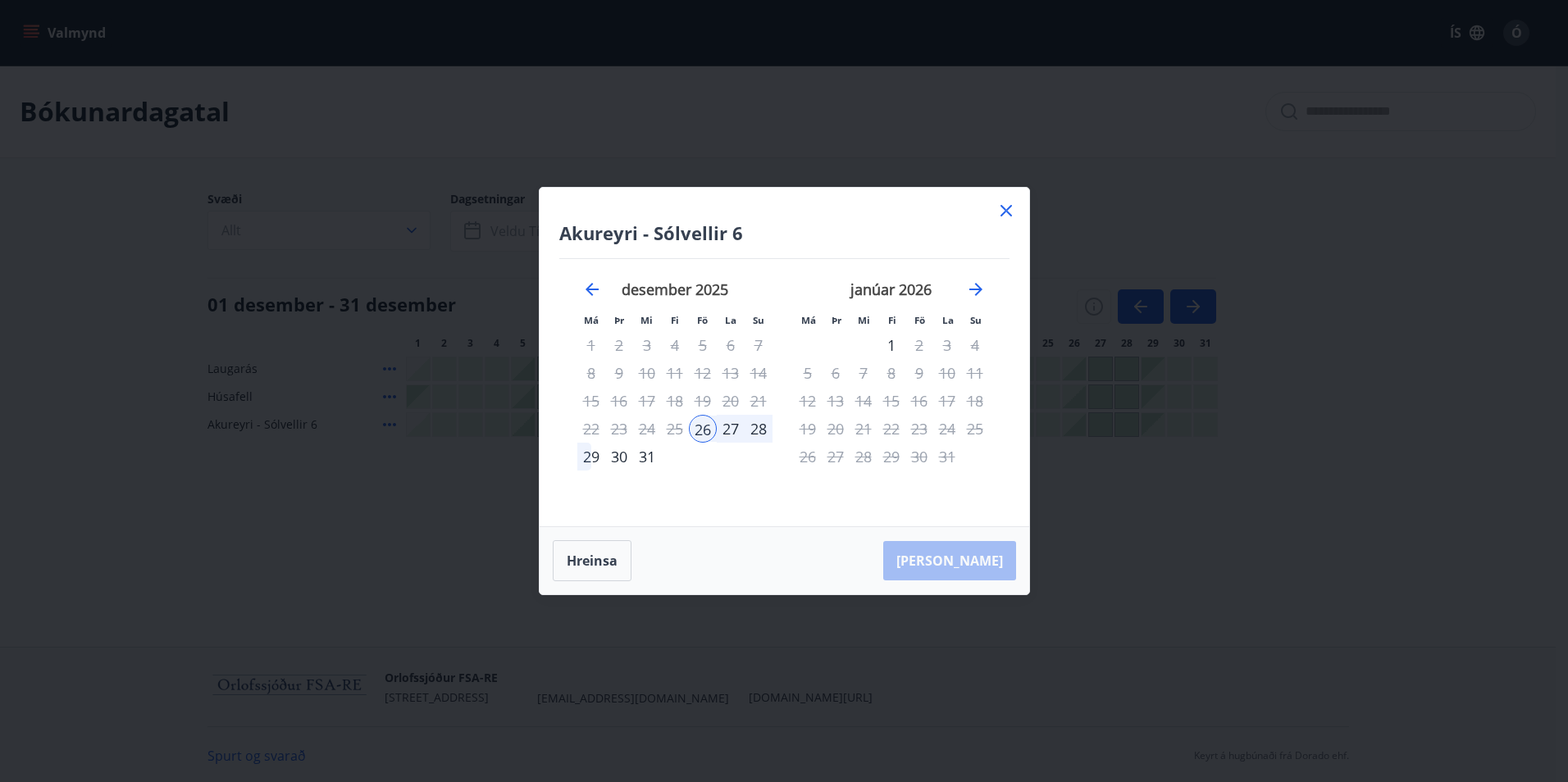
click at [644, 454] on div "31" at bounding box center [647, 456] width 28 height 28
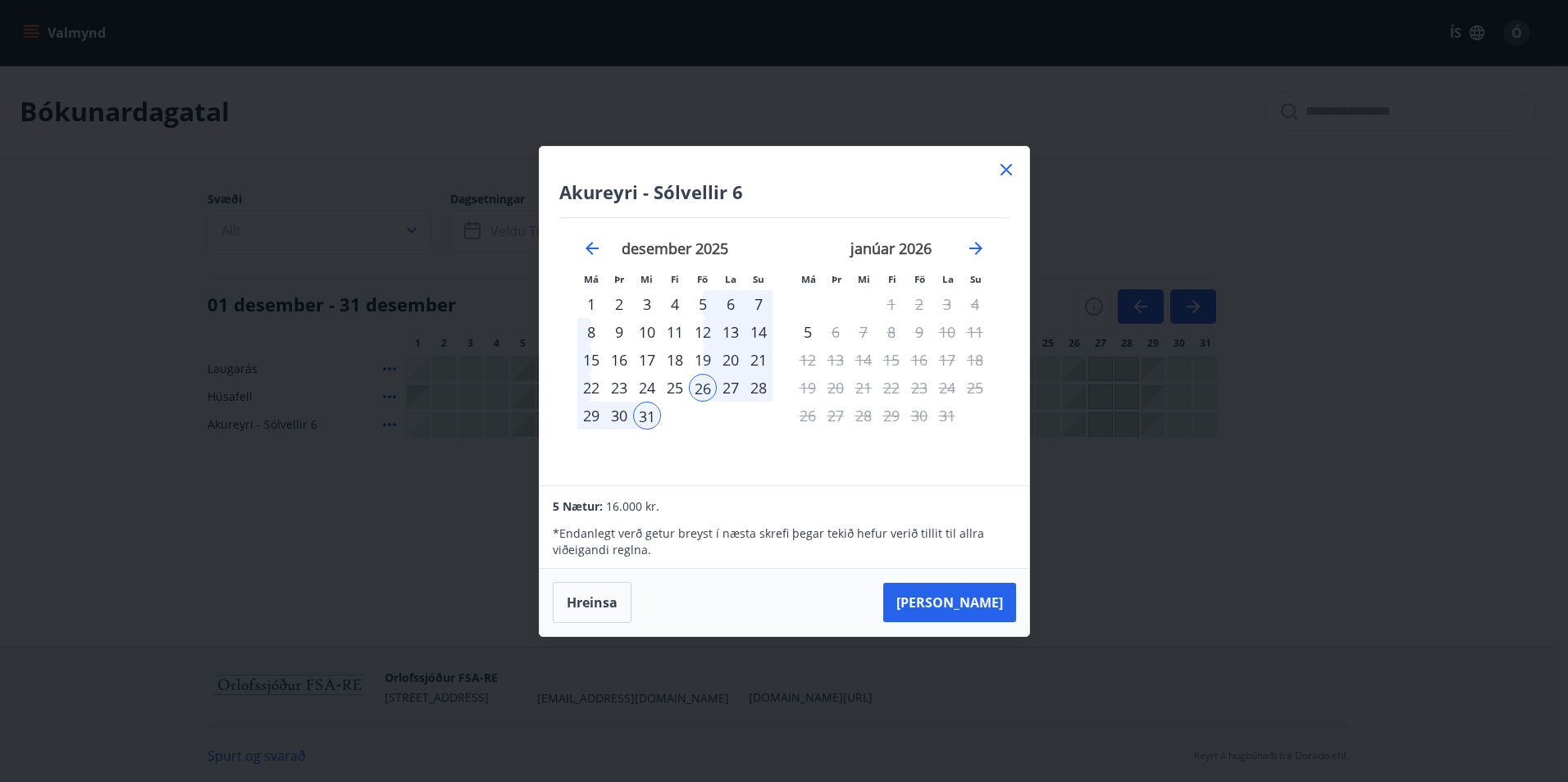
click at [591, 414] on div "29" at bounding box center [591, 415] width 28 height 28
click at [708, 386] on div "26" at bounding box center [702, 387] width 28 height 28
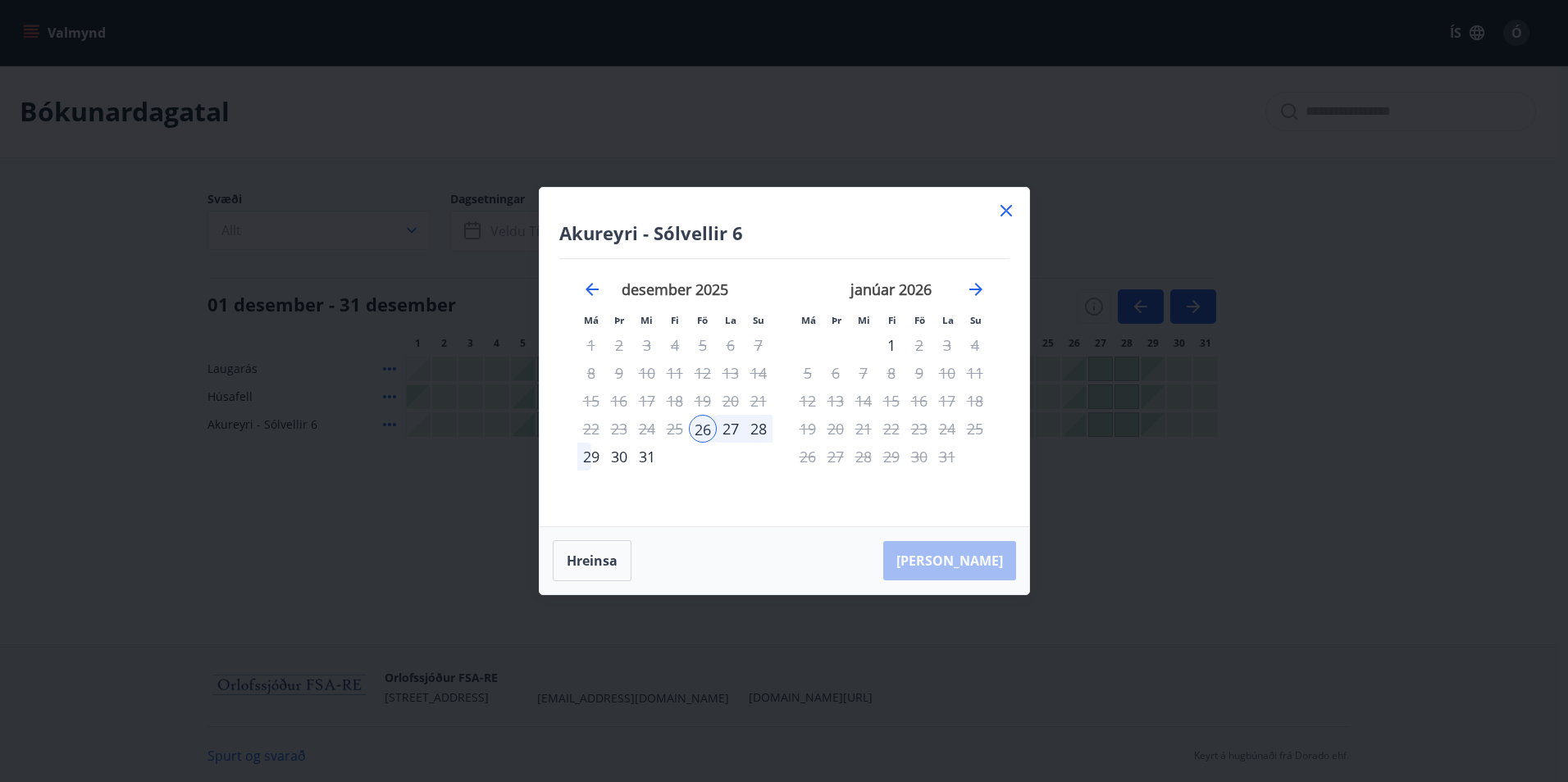
click at [763, 433] on div "28" at bounding box center [758, 428] width 28 height 28
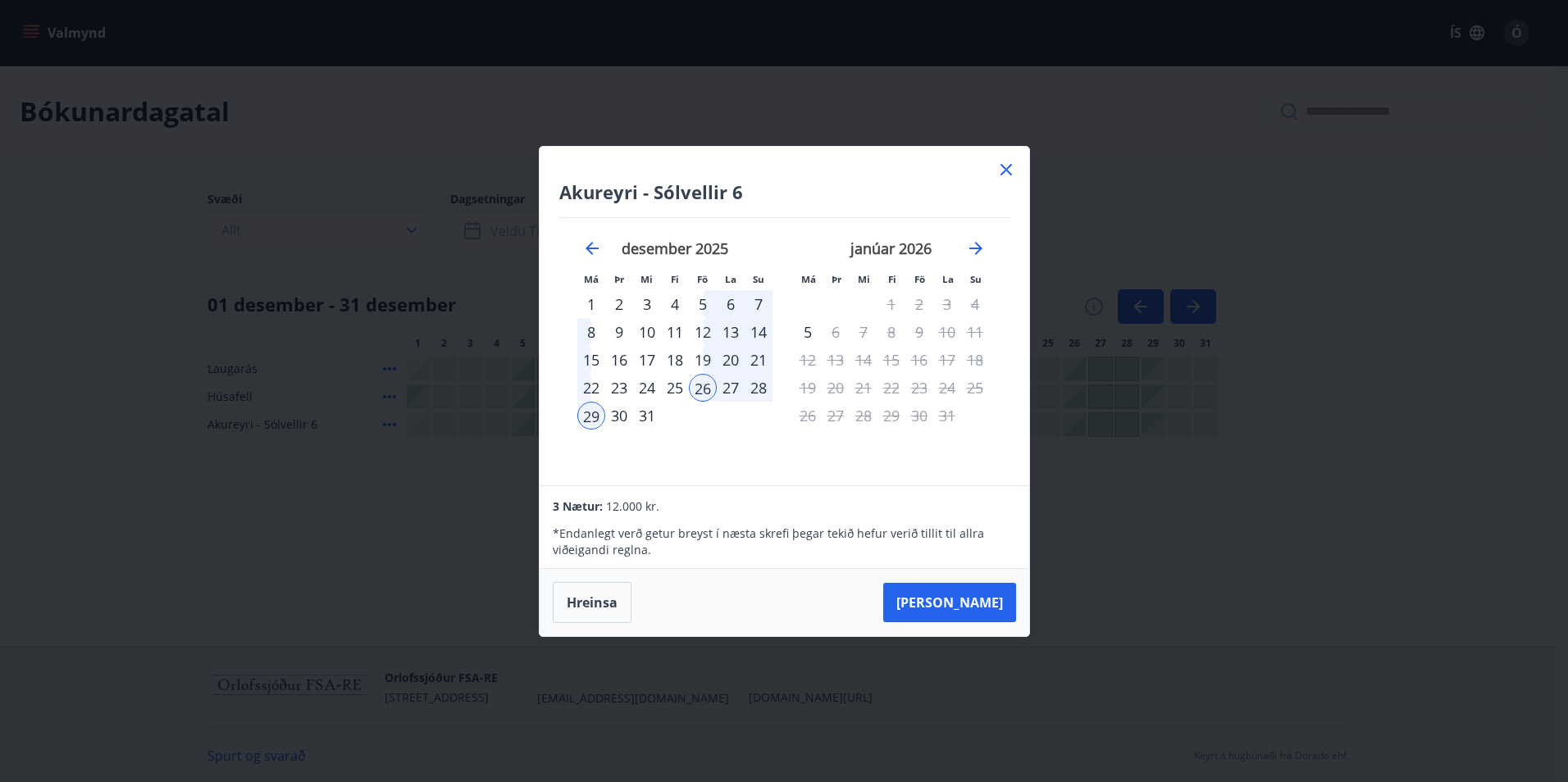
click at [1011, 173] on icon at bounding box center [1006, 170] width 20 height 20
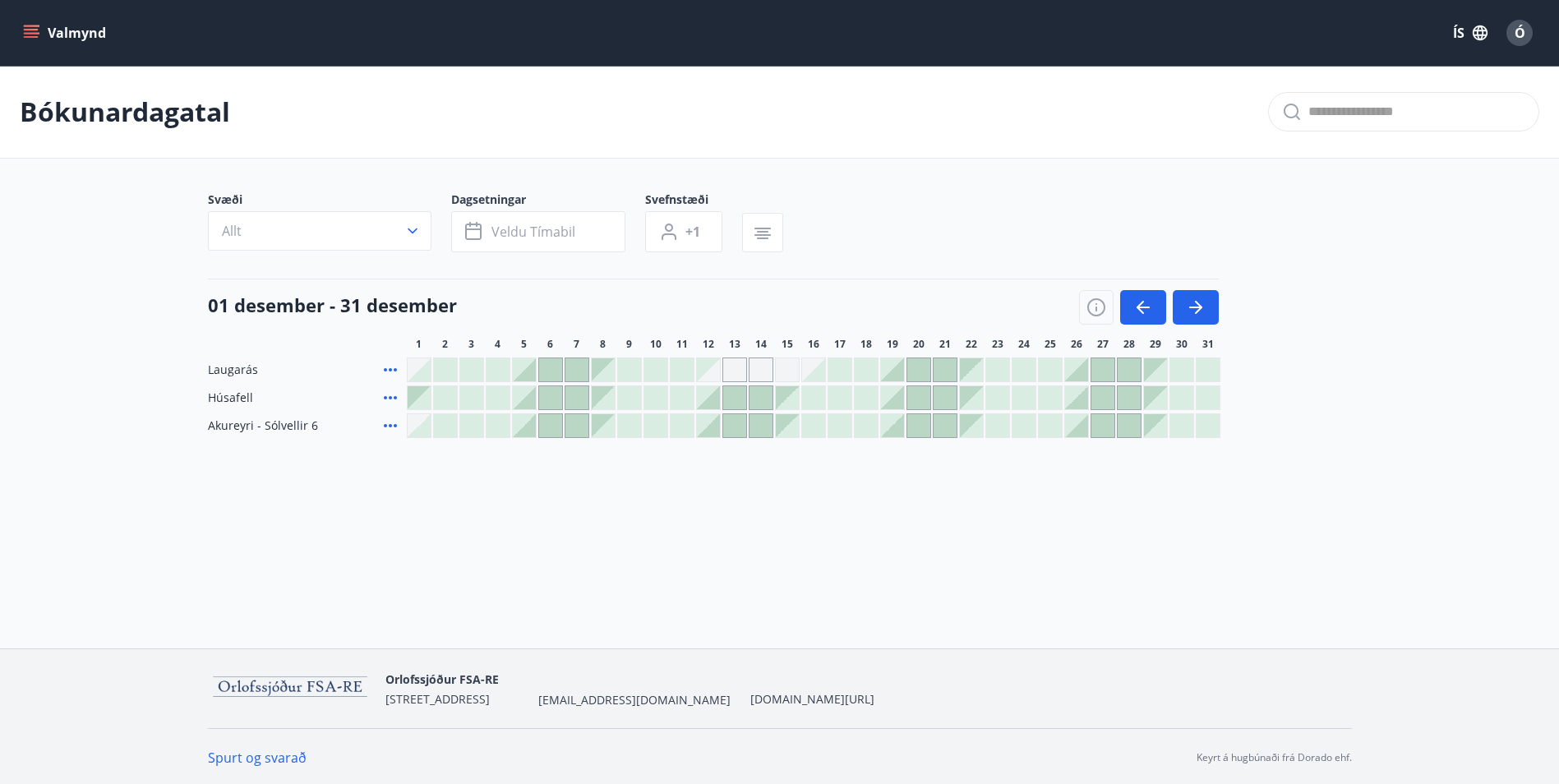
click at [414, 234] on icon "button" at bounding box center [413, 231] width 16 height 16
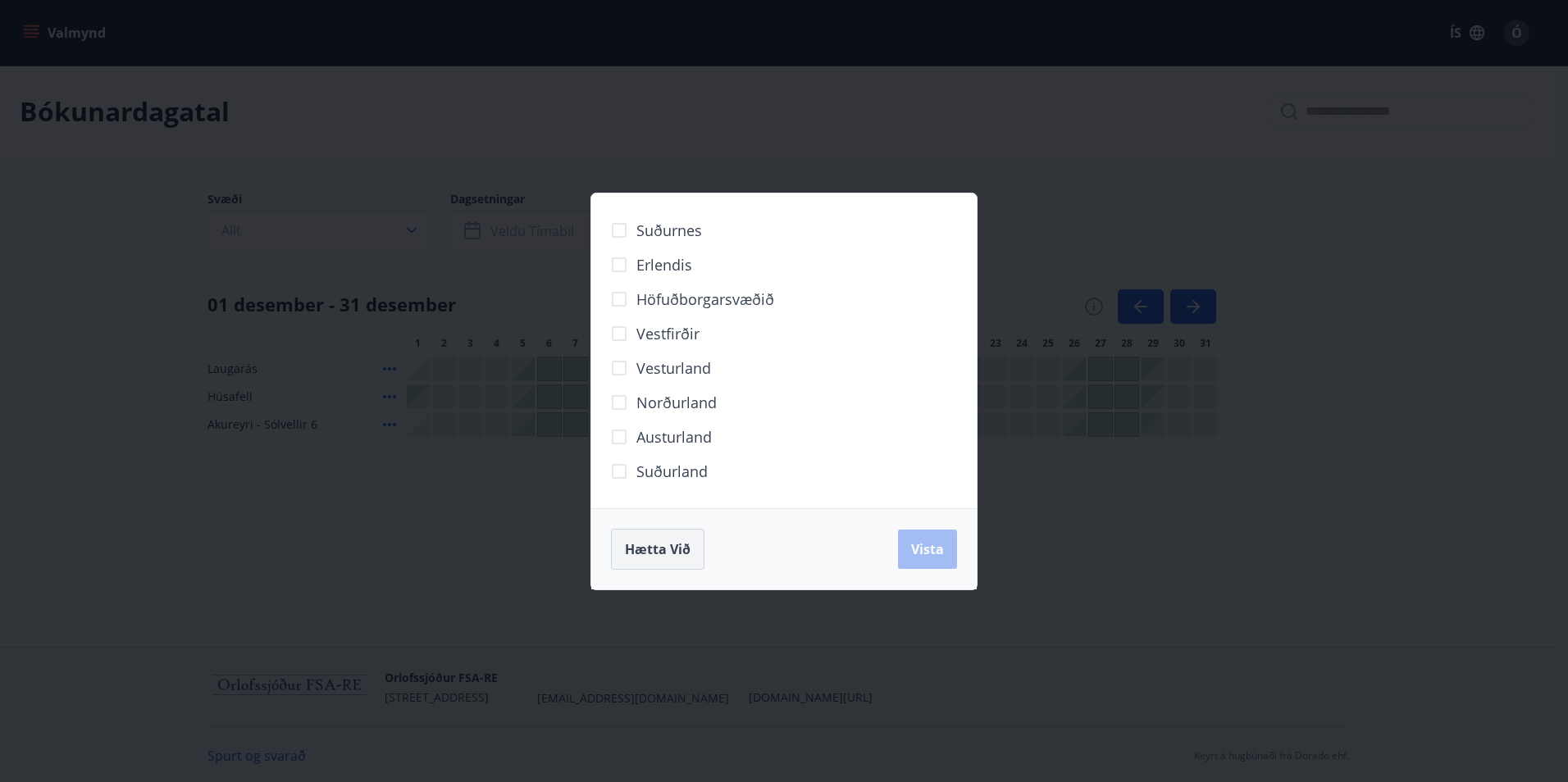
click at [667, 548] on span "Hætta við" at bounding box center [658, 549] width 66 height 18
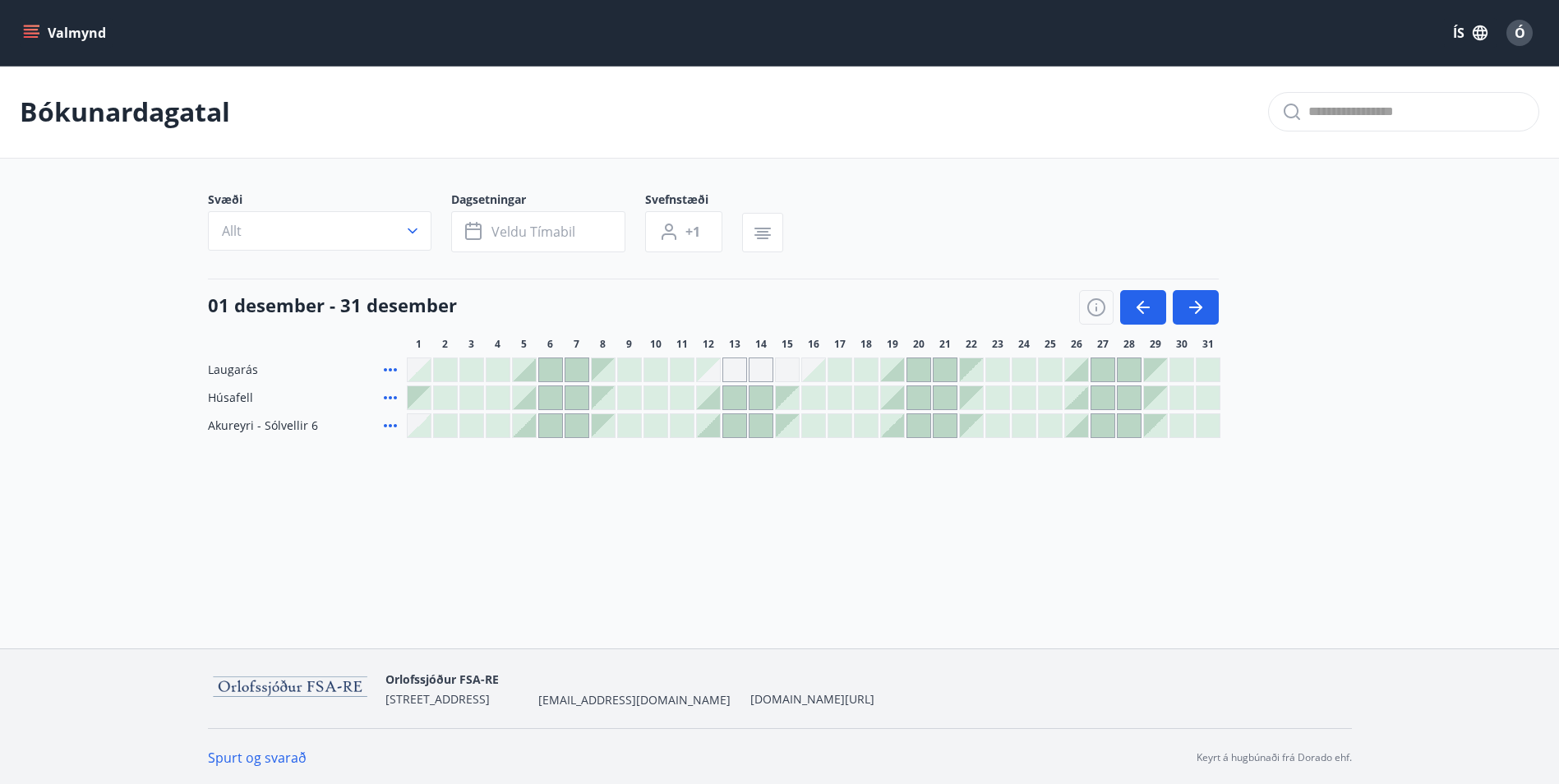
click at [261, 755] on link "Spurt og svarað" at bounding box center [257, 758] width 99 height 18
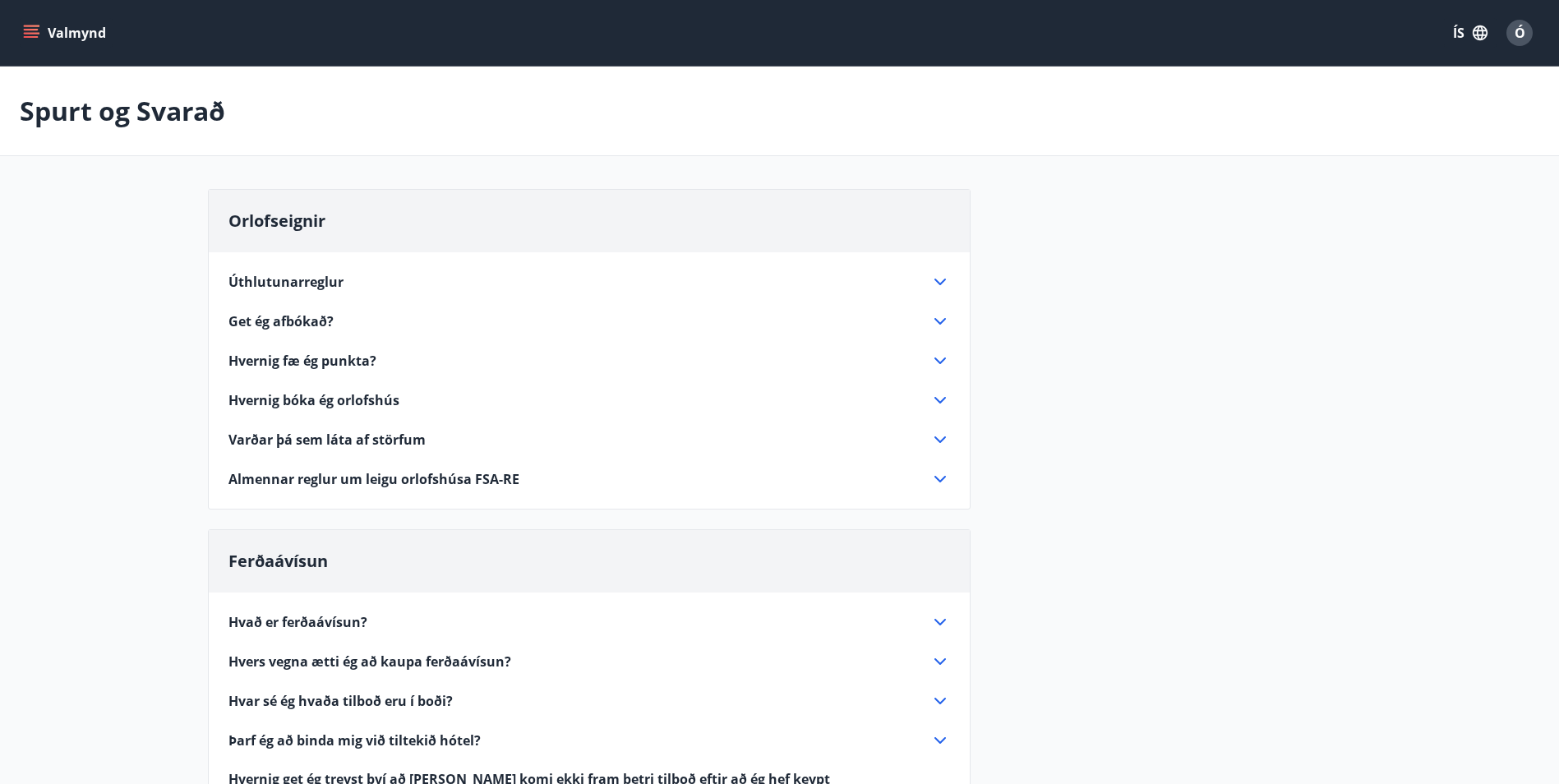
click at [329, 396] on span "Hvernig bóka ég orlofshús" at bounding box center [313, 400] width 171 height 18
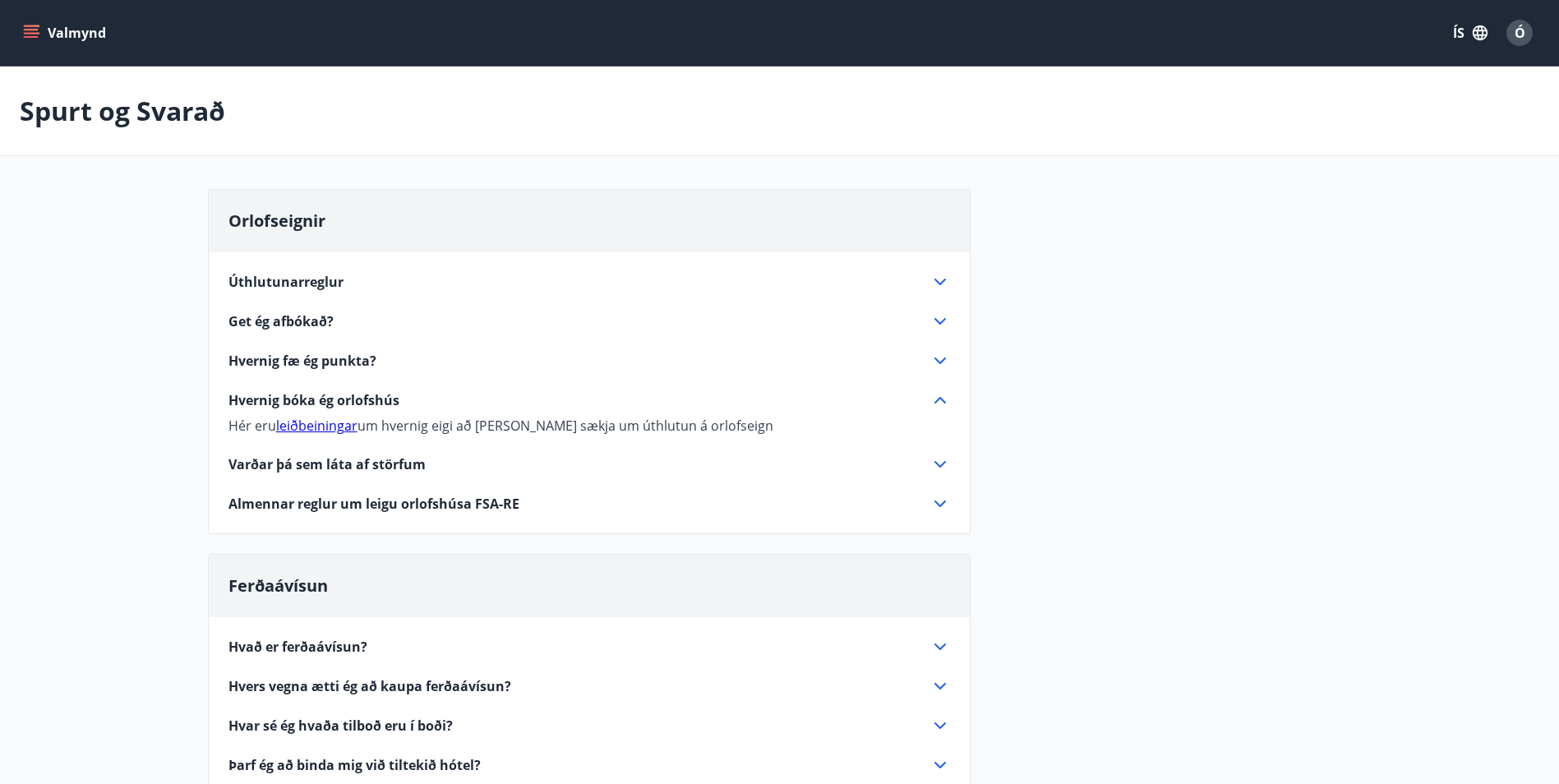
click at [321, 426] on link "leiðbeiningar" at bounding box center [317, 425] width 81 height 18
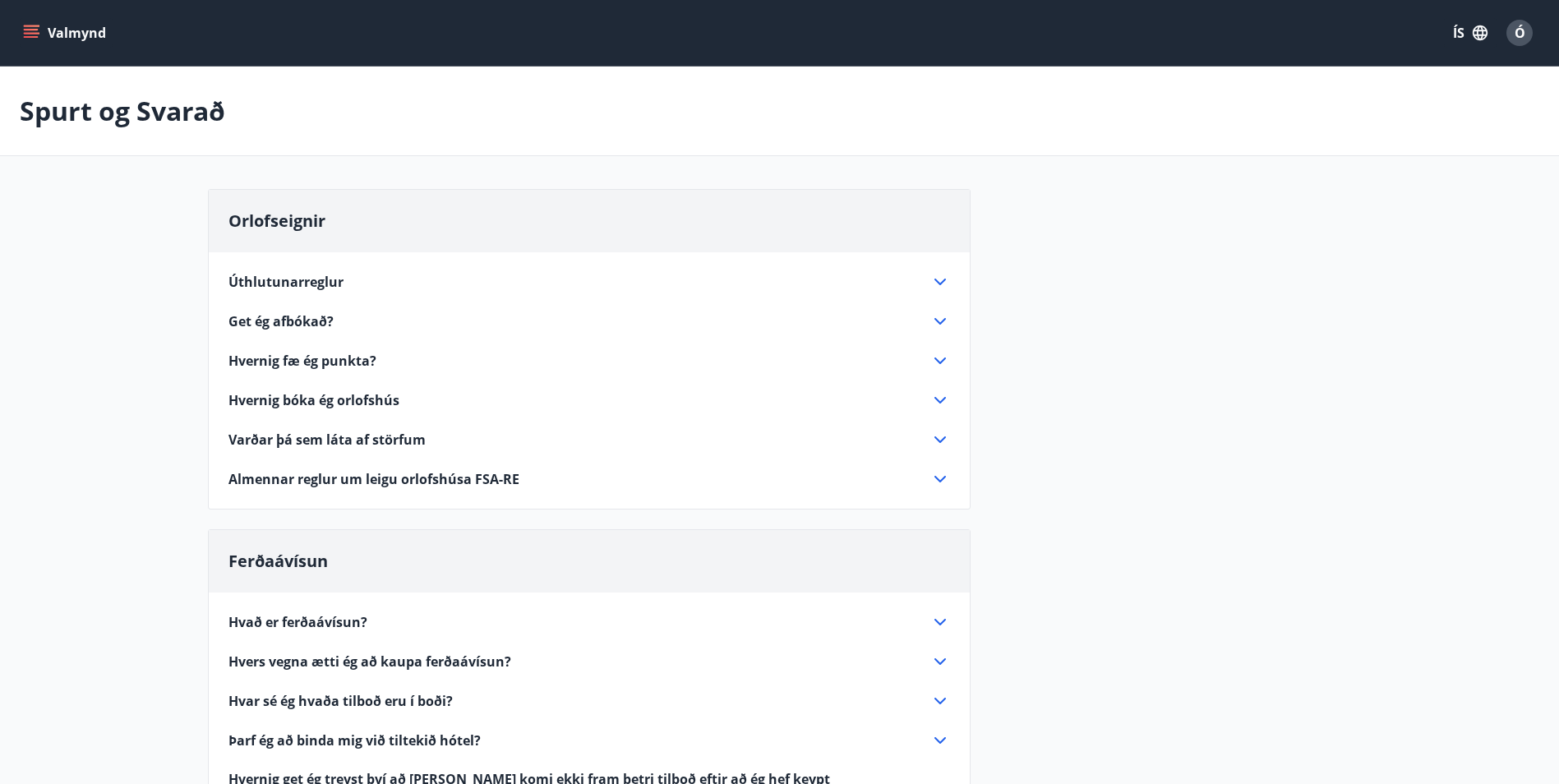
click at [37, 31] on icon "menu" at bounding box center [31, 33] width 16 height 16
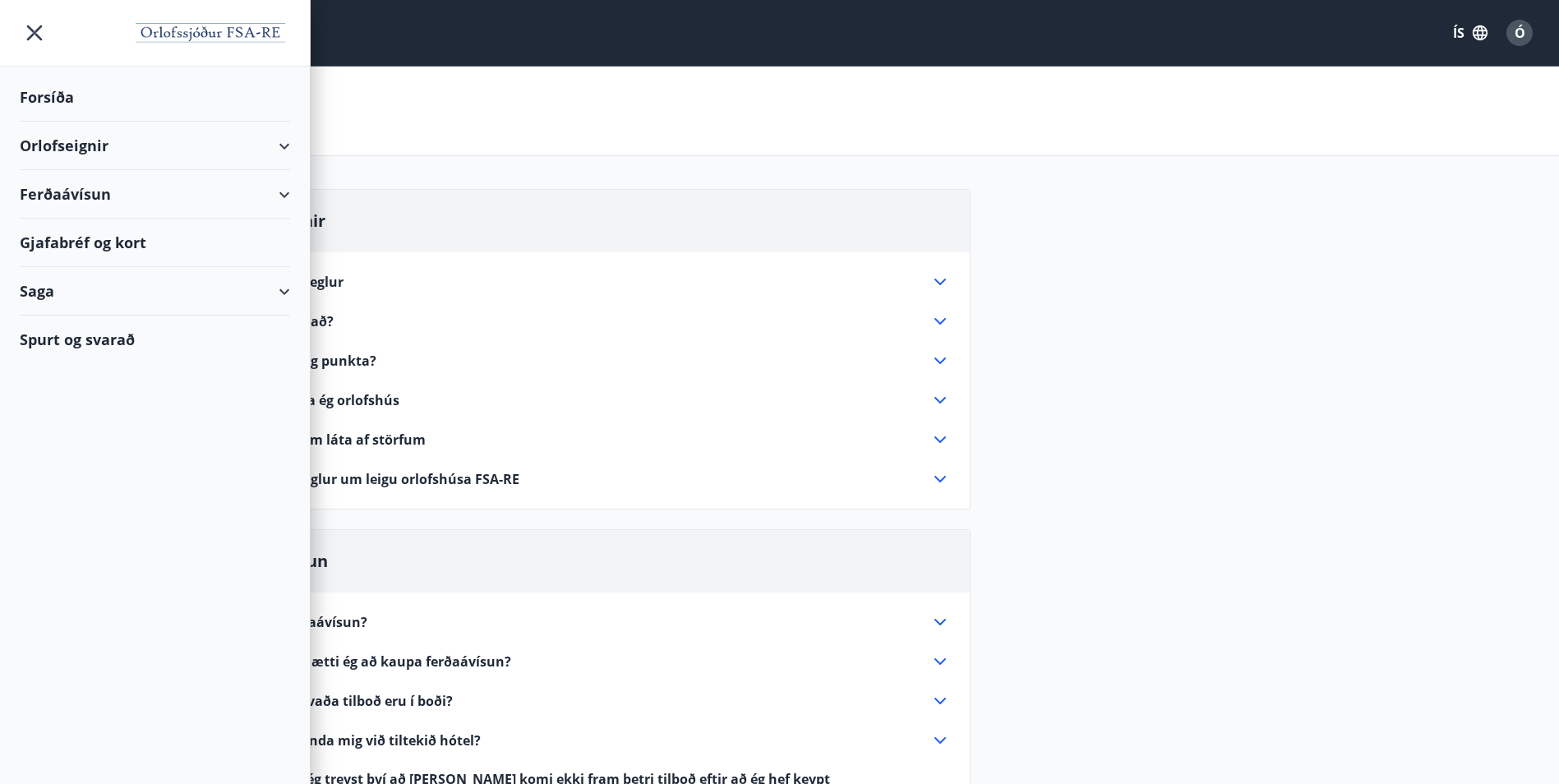
click at [86, 142] on div "Orlofseignir" at bounding box center [155, 146] width 271 height 49
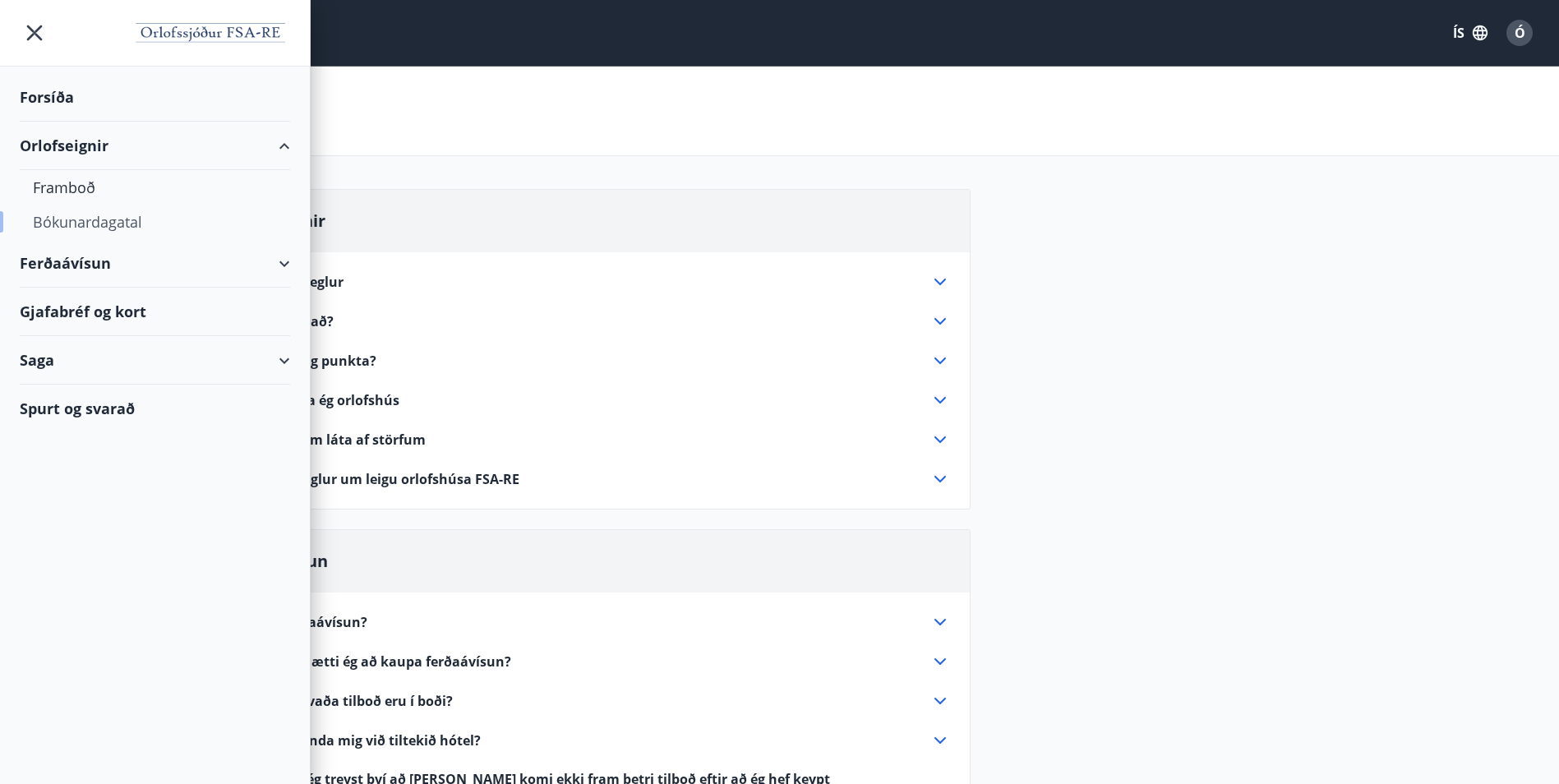
click at [84, 224] on div "Bókunardagatal" at bounding box center [155, 222] width 244 height 34
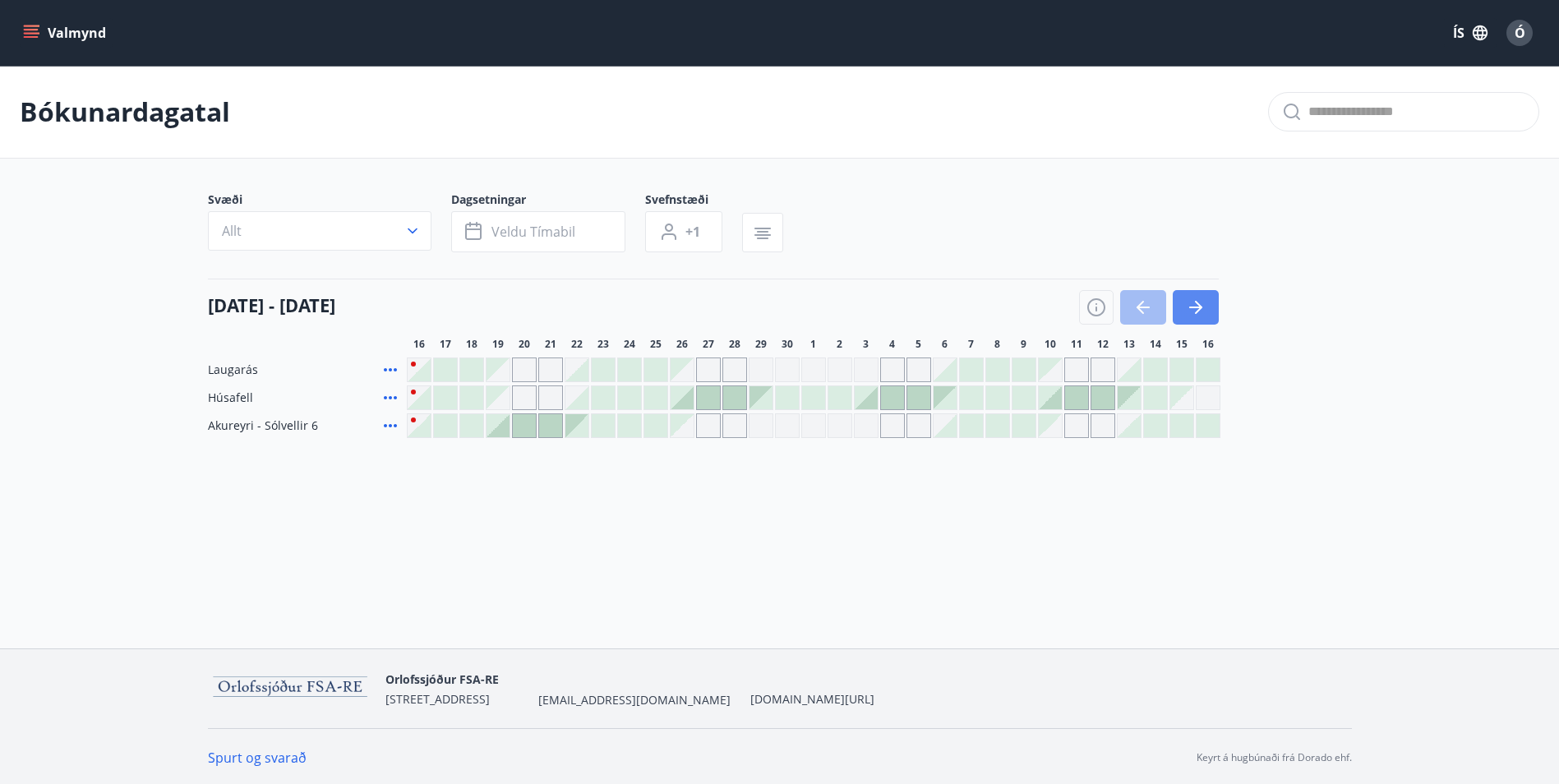
click at [1186, 312] on icon "button" at bounding box center [1196, 308] width 20 height 20
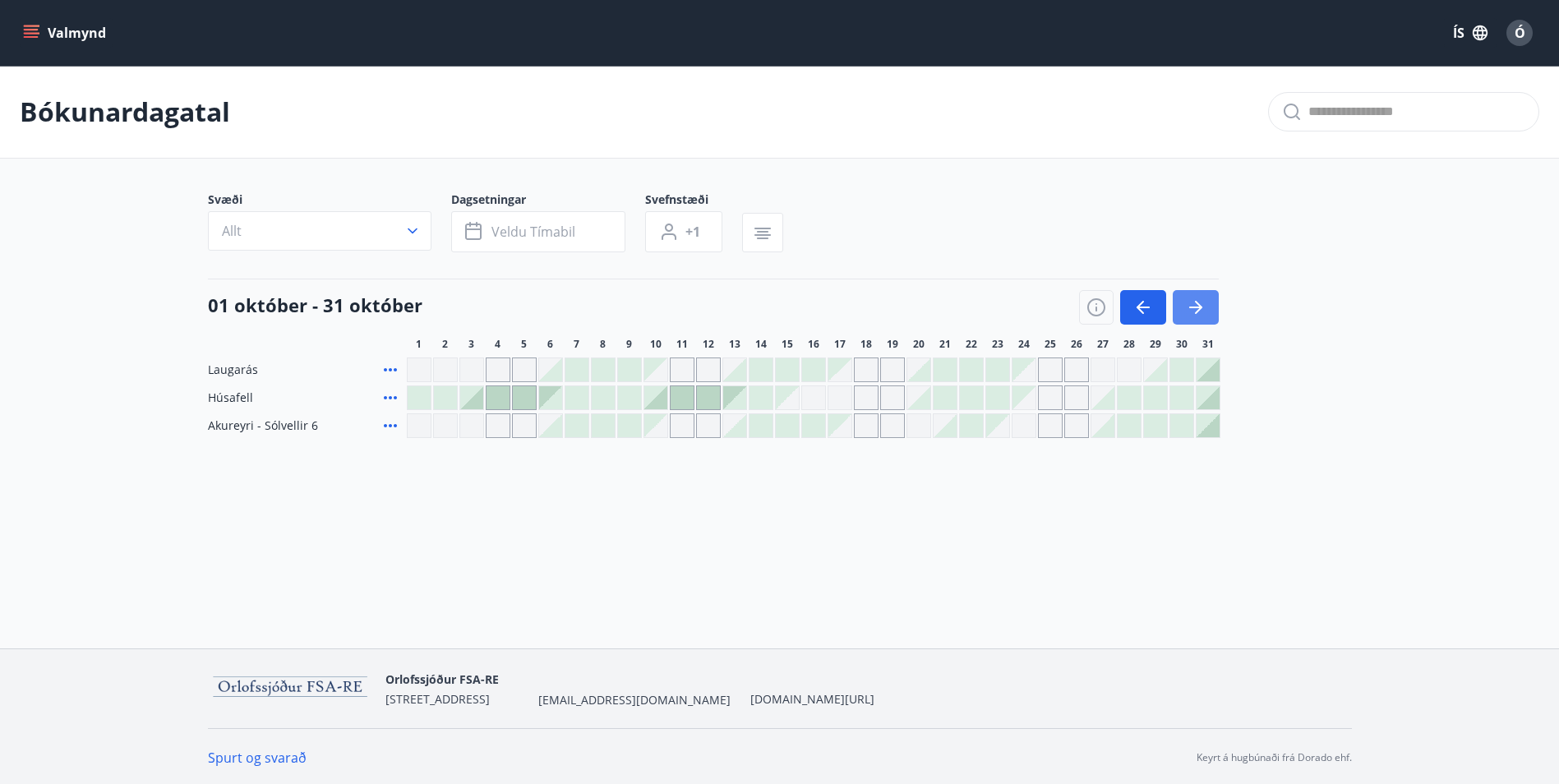
click at [1186, 312] on icon "button" at bounding box center [1196, 308] width 20 height 20
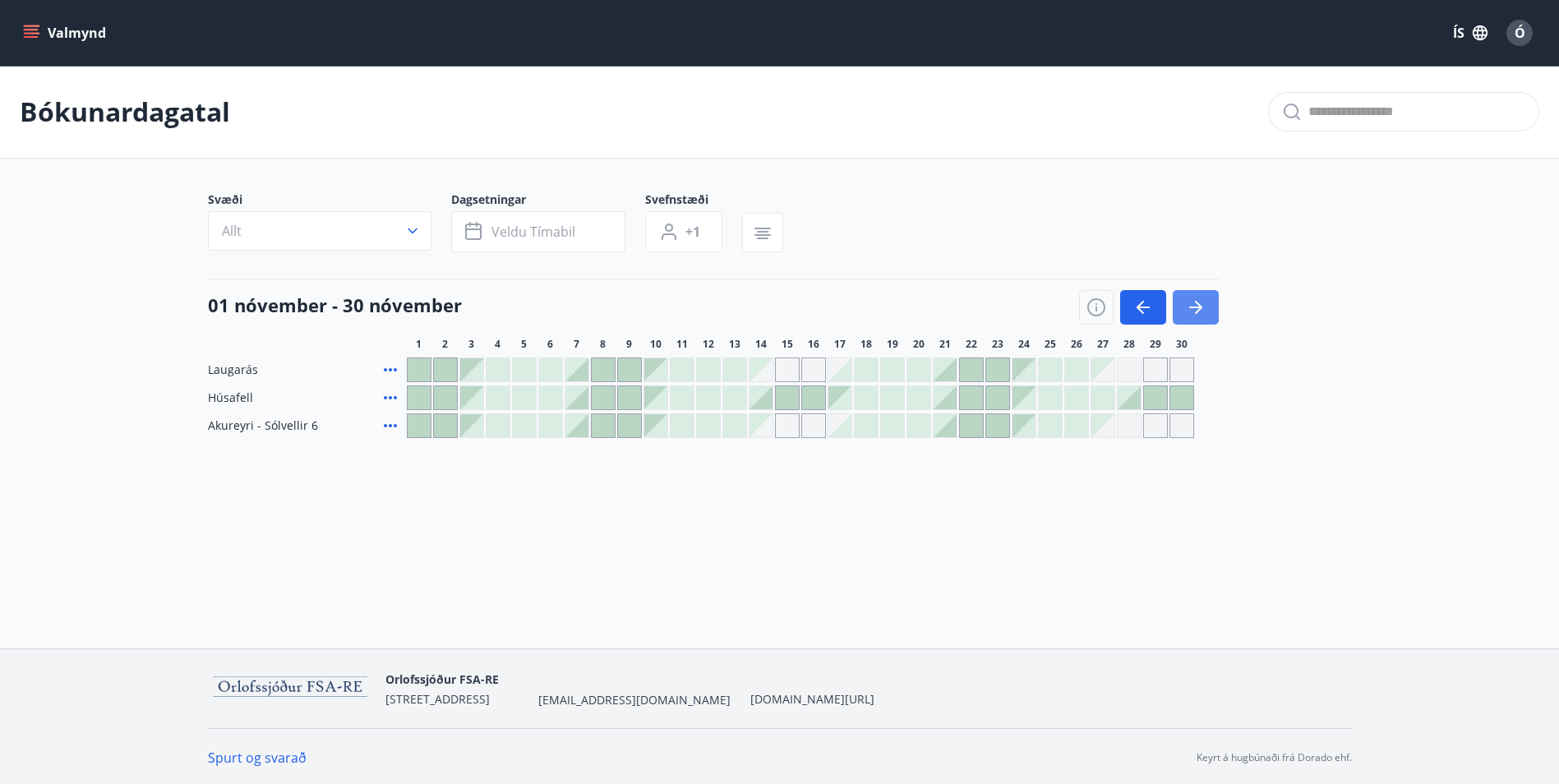
click at [1181, 313] on button "button" at bounding box center [1195, 307] width 46 height 34
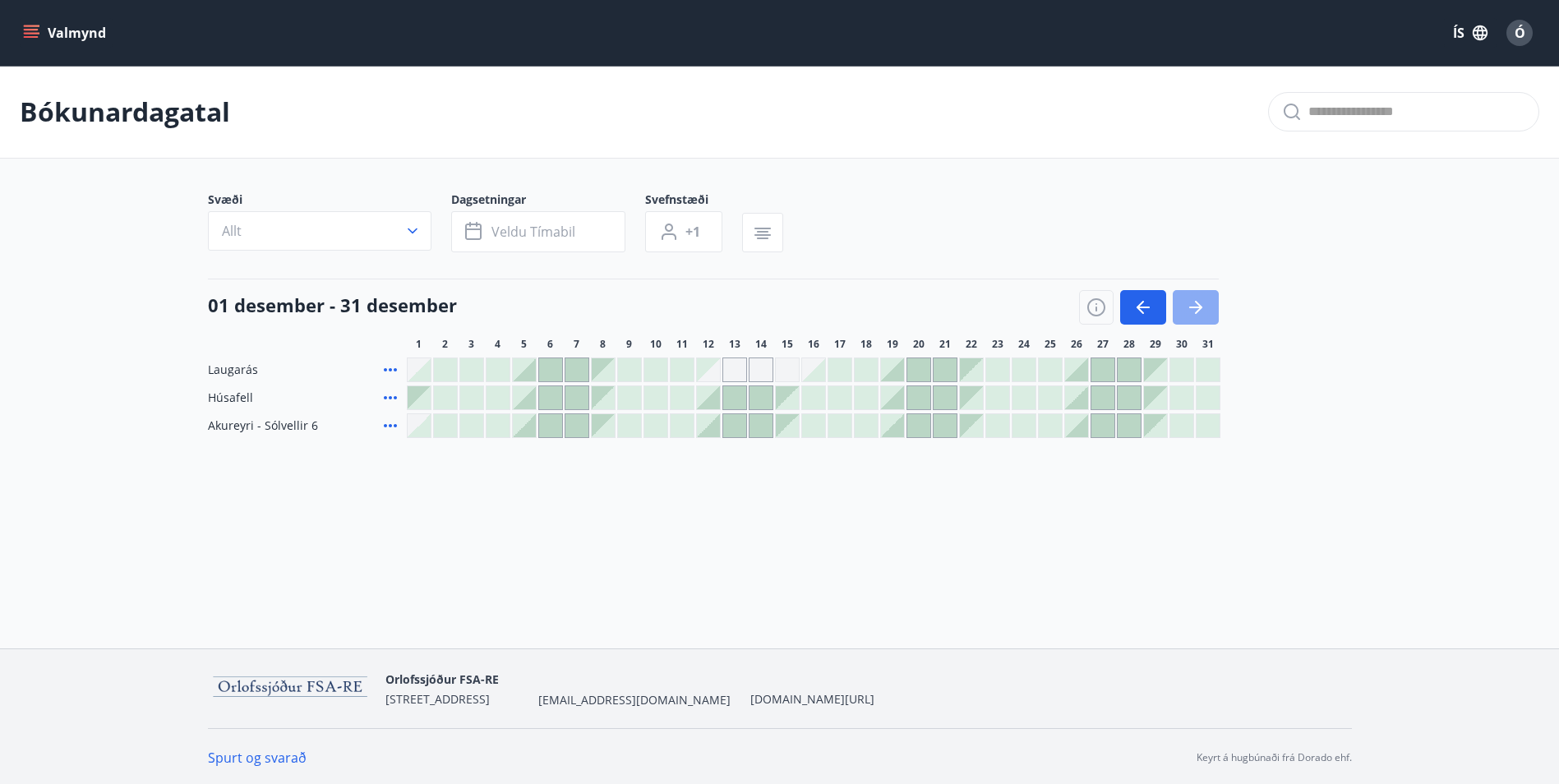
click at [1181, 313] on button "button" at bounding box center [1195, 307] width 46 height 34
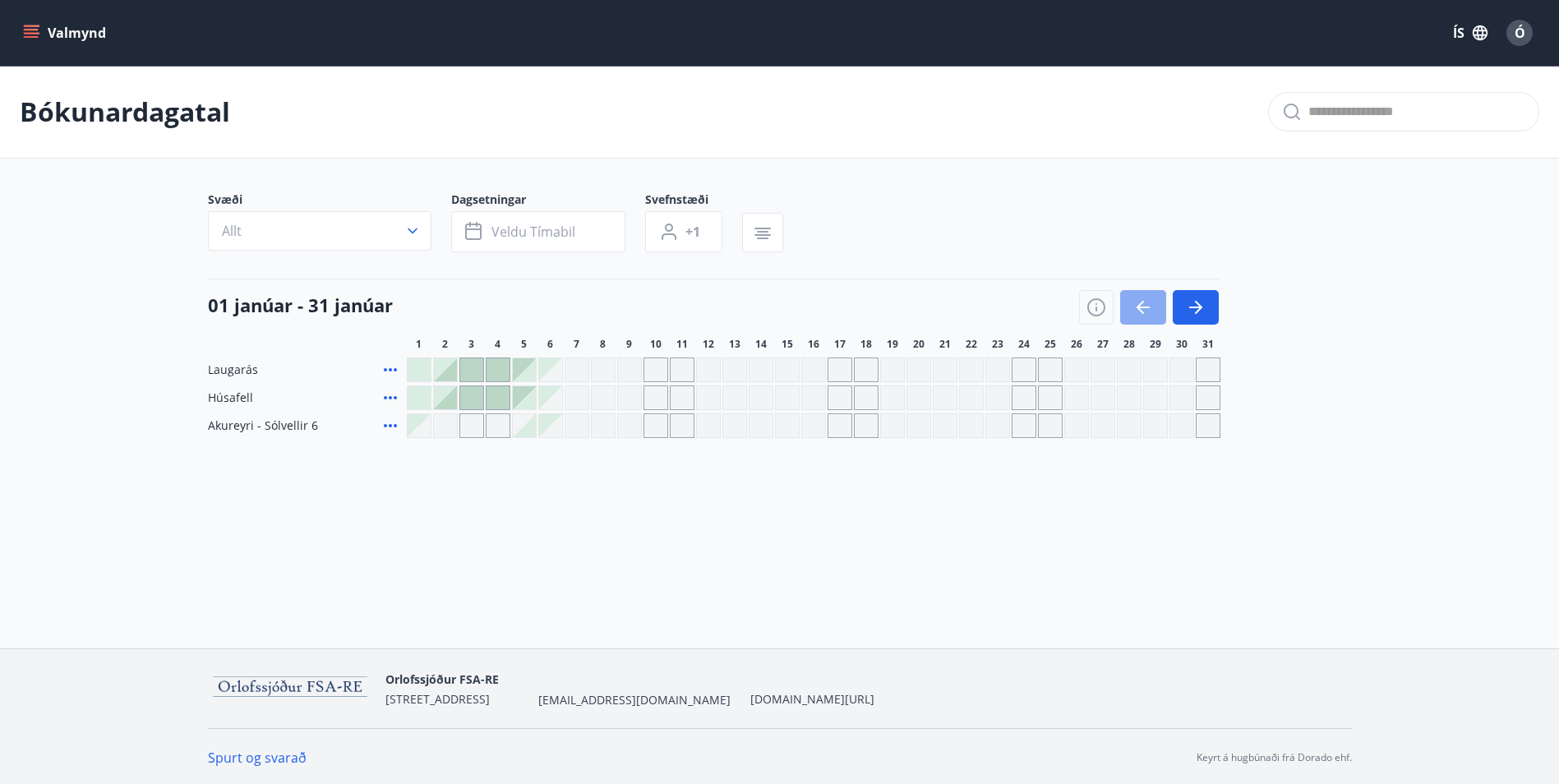
click at [1147, 311] on icon "button" at bounding box center [1143, 308] width 20 height 20
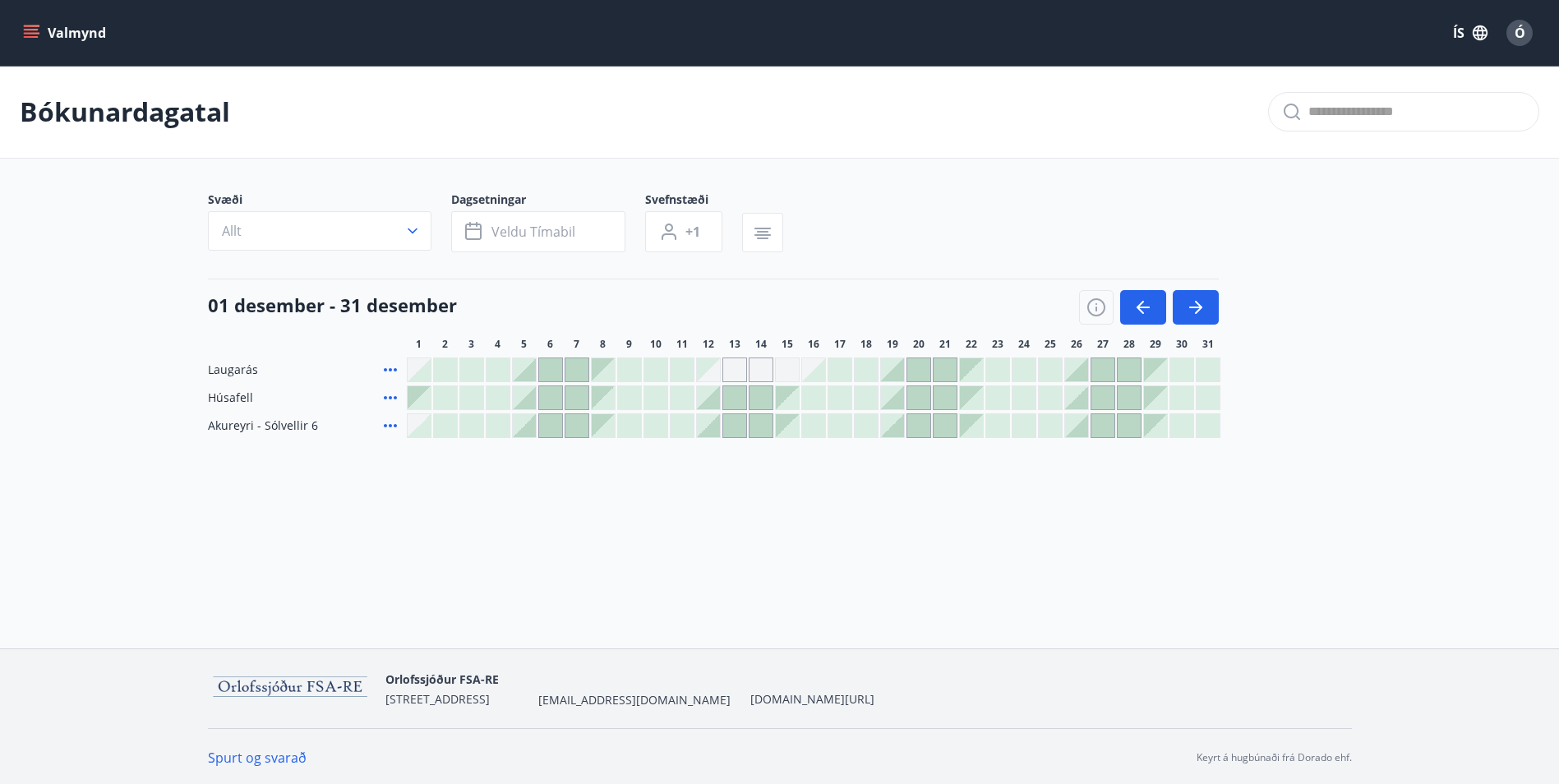
click at [1071, 428] on div at bounding box center [1076, 425] width 23 height 23
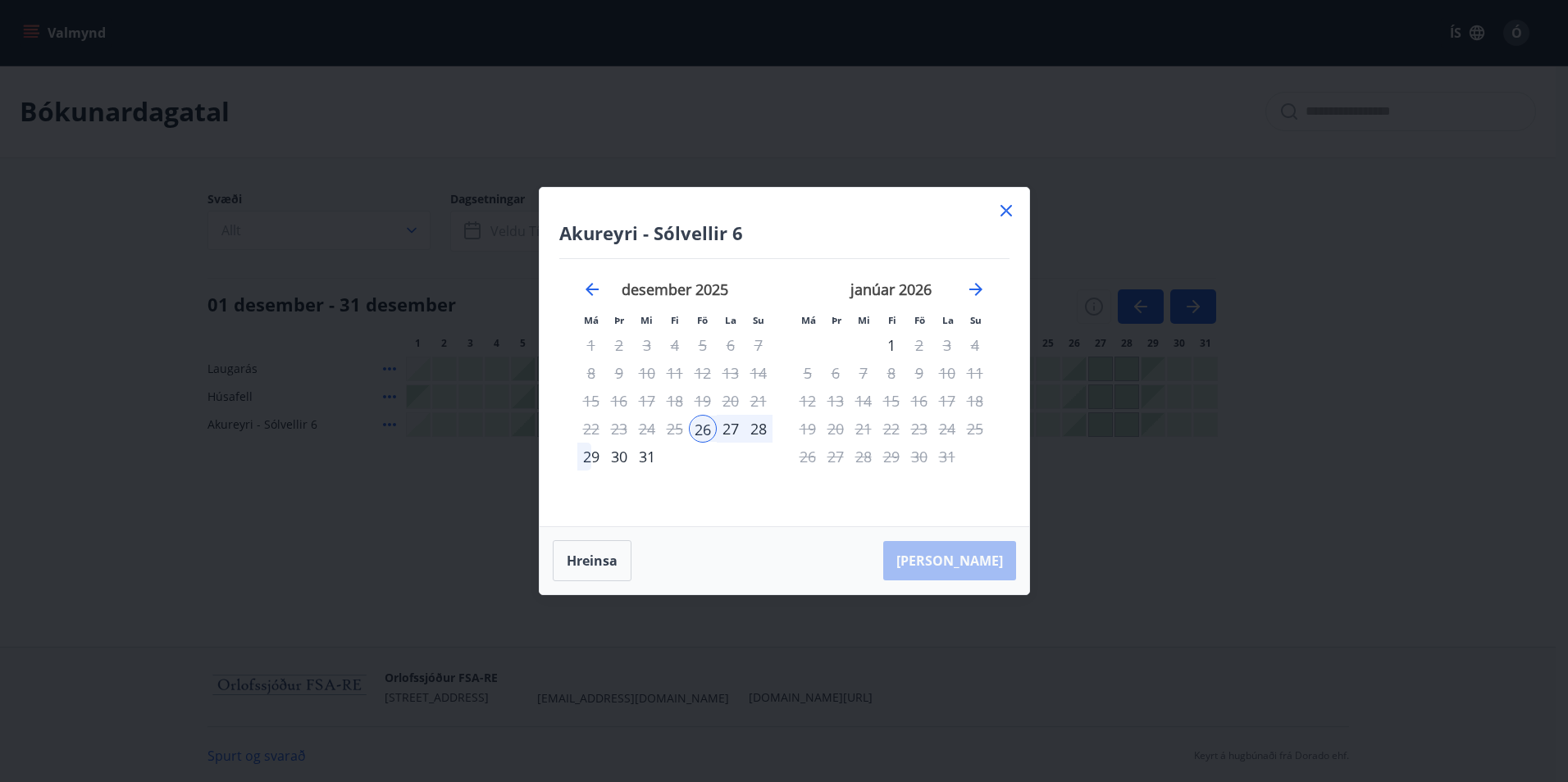
drag, startPoint x: 892, startPoint y: 344, endPoint x: 885, endPoint y: 367, distance: 24.0
click at [893, 344] on div "1" at bounding box center [891, 345] width 28 height 28
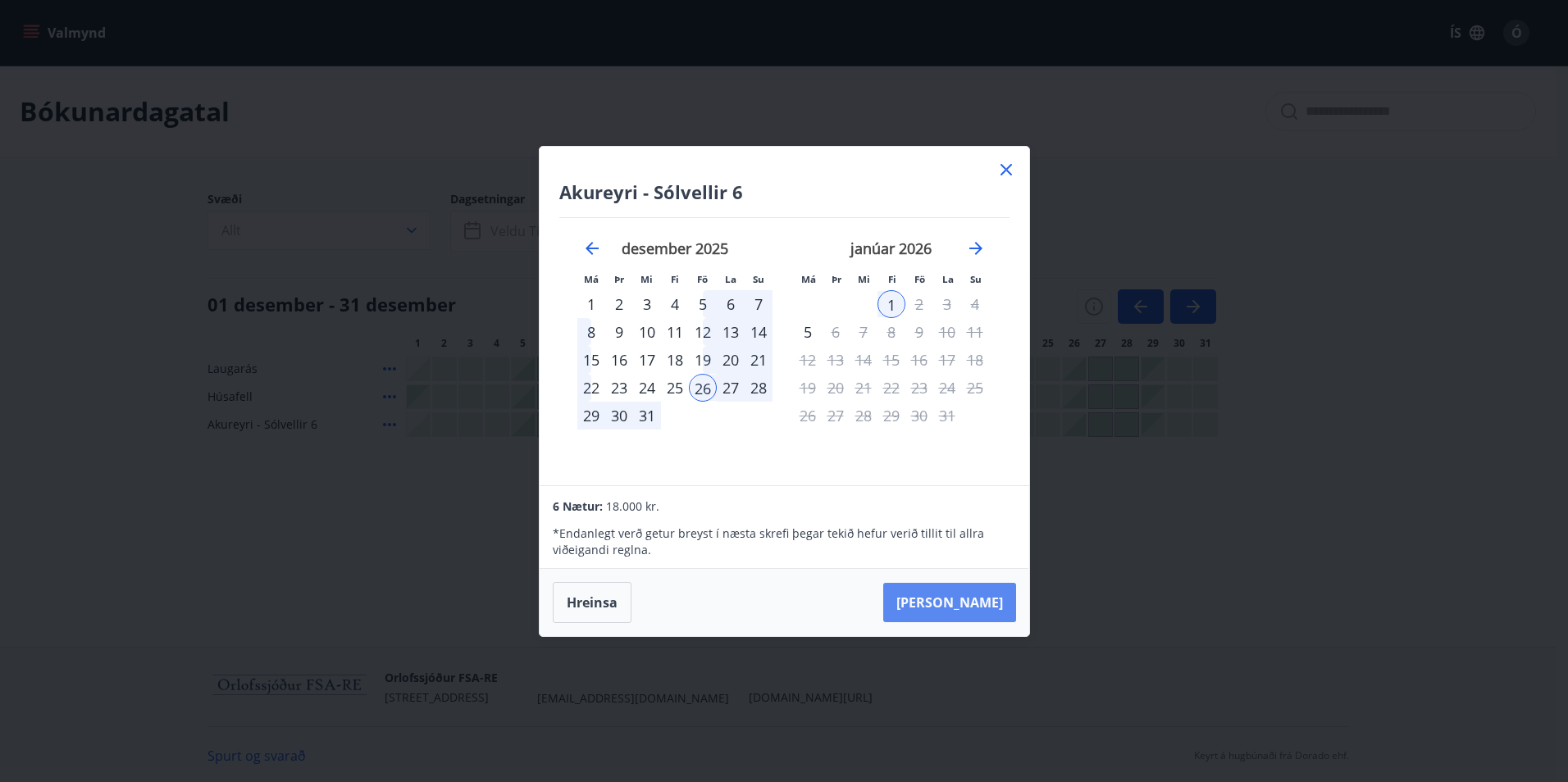
click at [969, 607] on button "[PERSON_NAME]" at bounding box center [949, 602] width 133 height 40
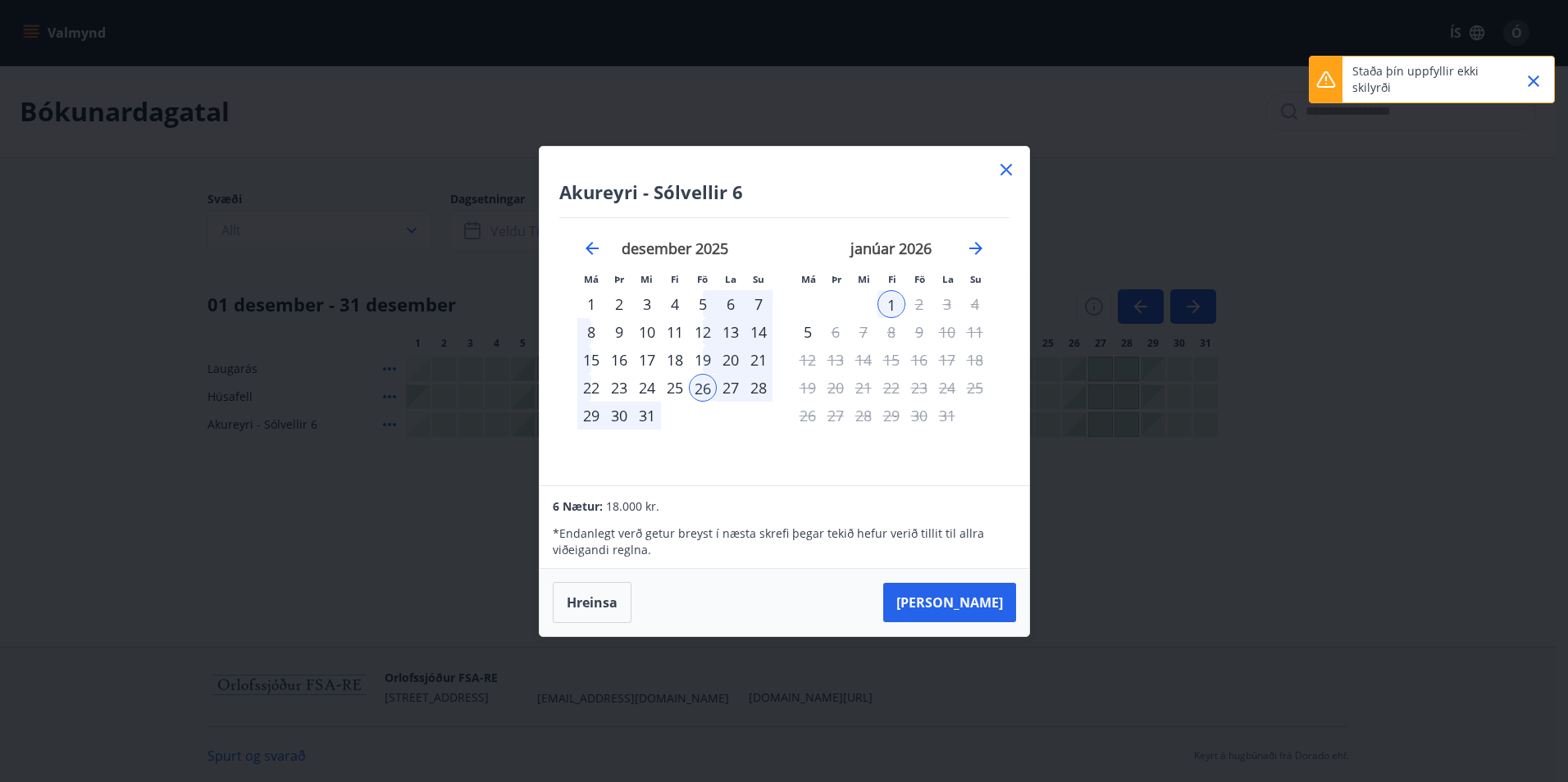
click at [1534, 83] on icon "Close" at bounding box center [1533, 81] width 12 height 12
click at [1002, 180] on div at bounding box center [1006, 172] width 20 height 24
click at [1004, 163] on icon at bounding box center [1006, 170] width 20 height 20
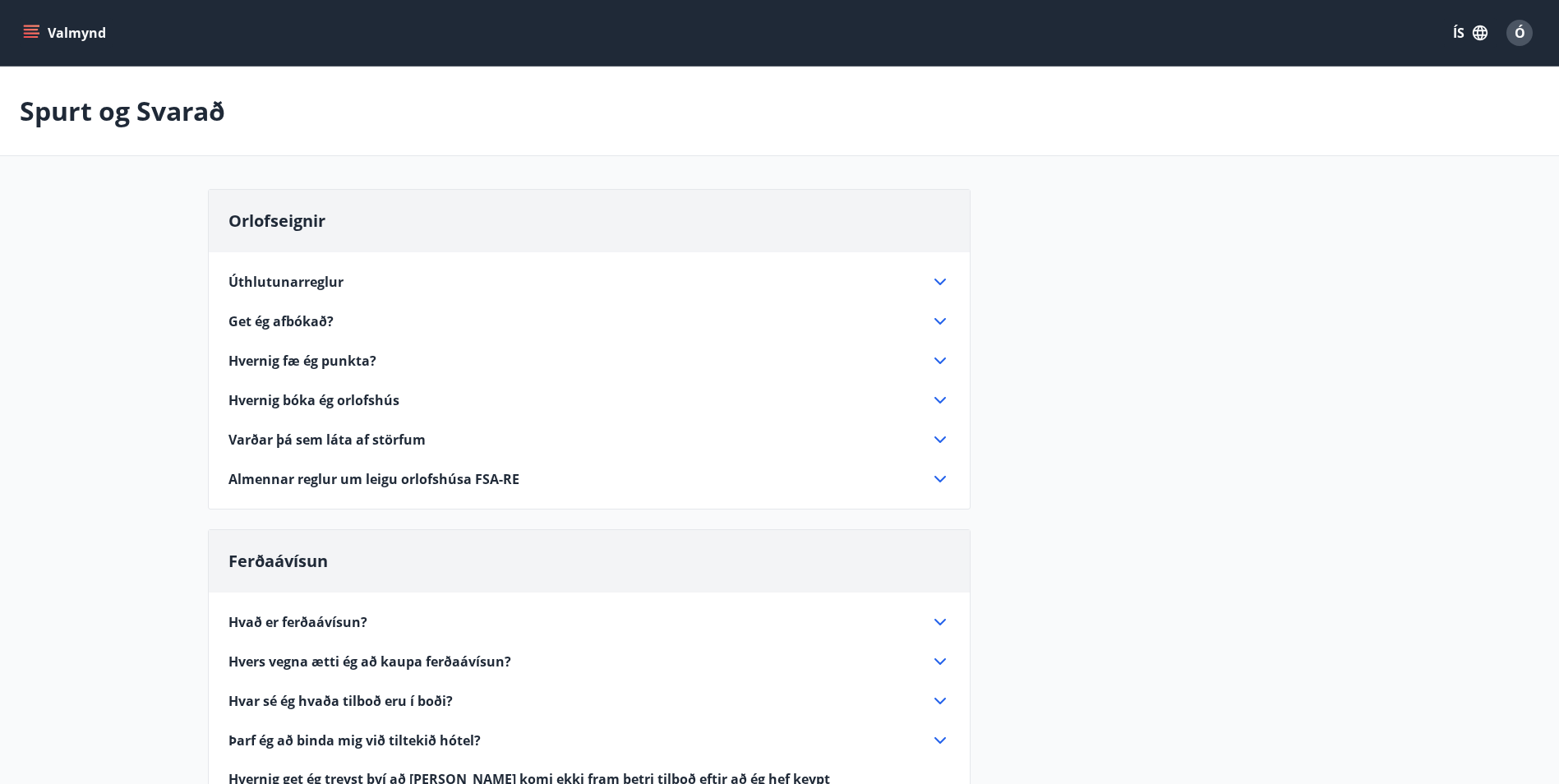
click at [327, 286] on span "Úthlutunarreglur" at bounding box center [285, 282] width 115 height 18
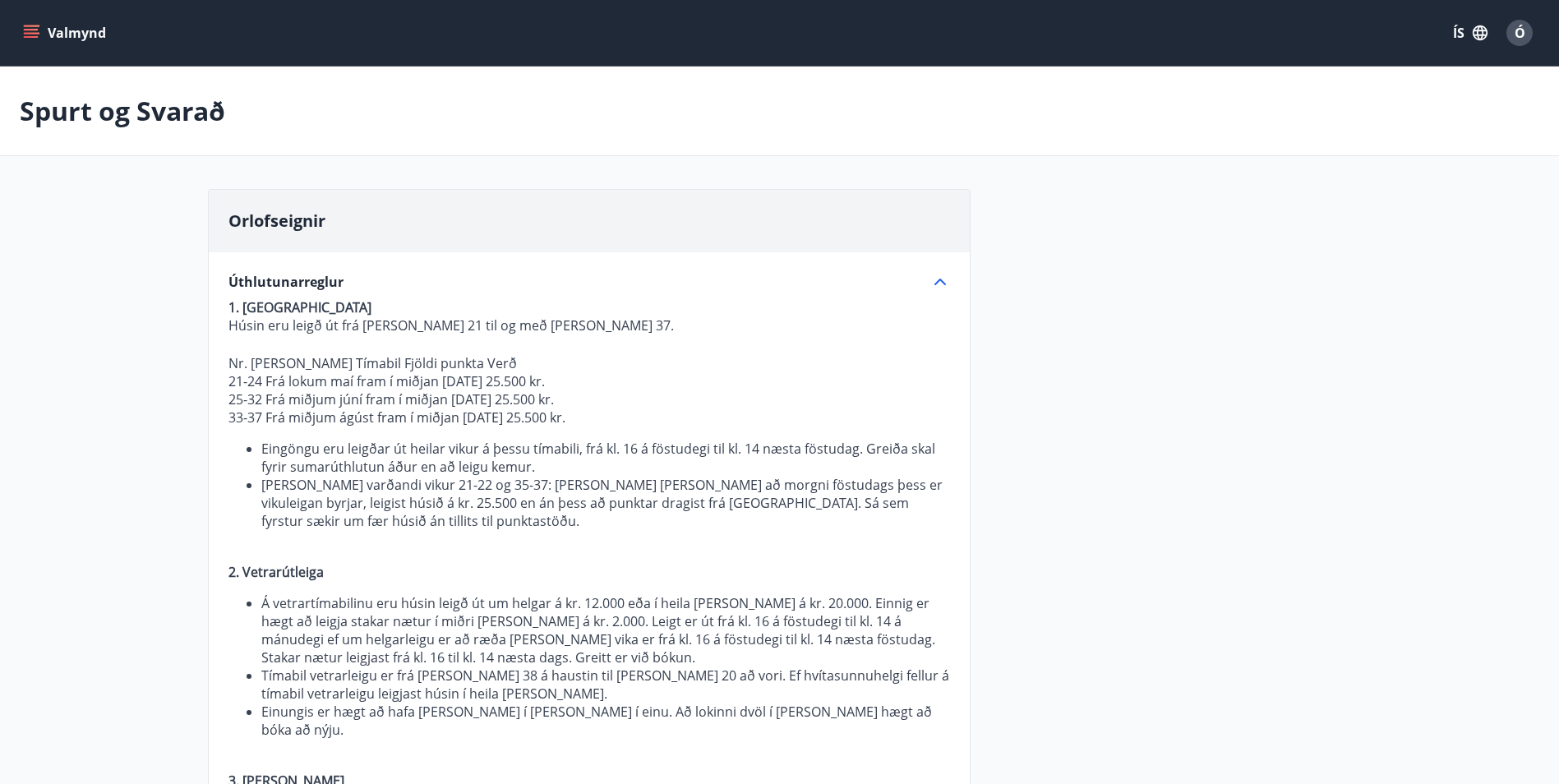
click at [328, 286] on span "Úthlutunarreglur" at bounding box center [285, 282] width 115 height 18
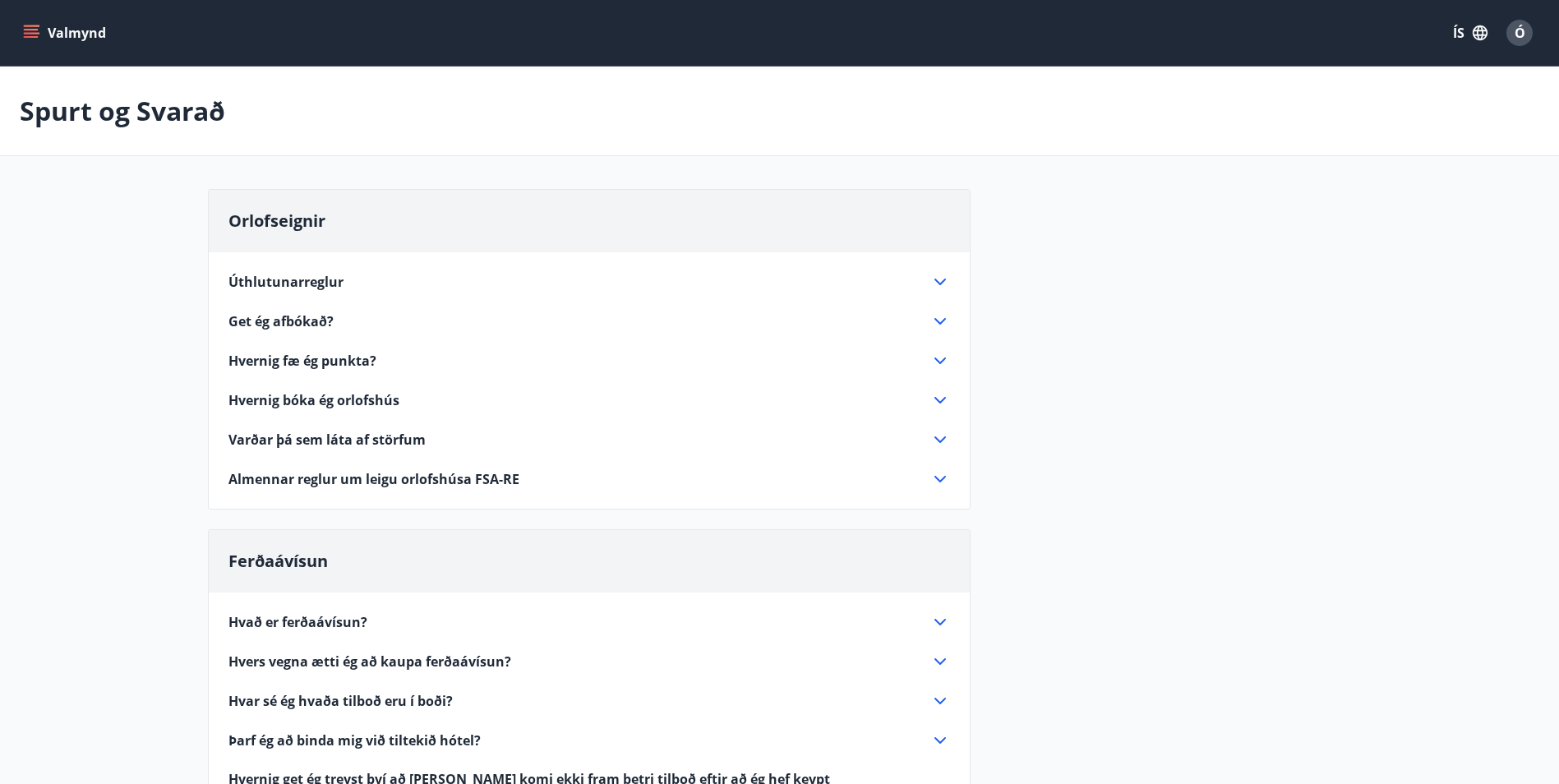
click at [369, 481] on span "Almennar reglur um leigu orlofshúsa FSA-RE" at bounding box center [373, 479] width 291 height 18
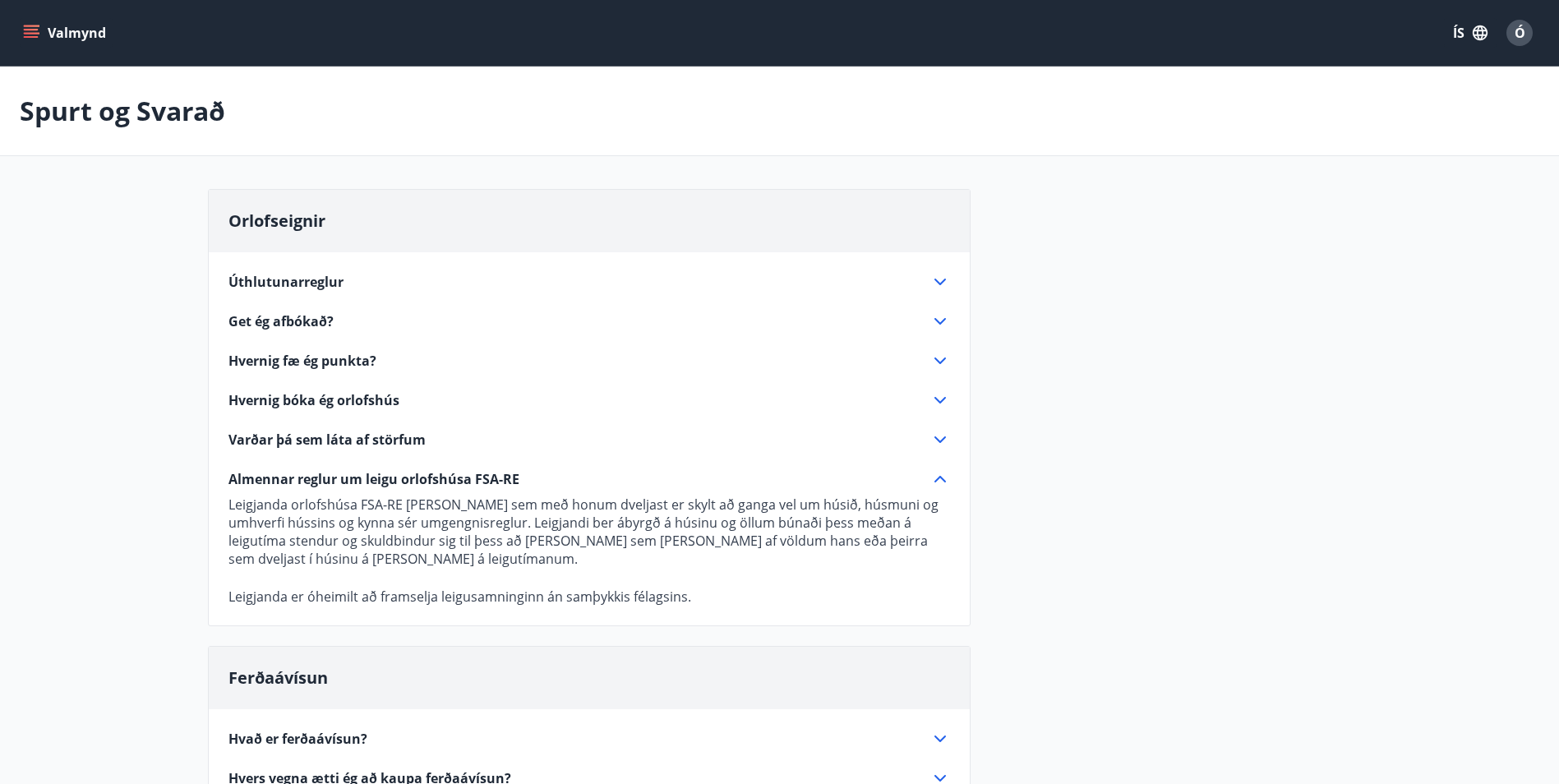
click at [369, 481] on span "Almennar reglur um leigu orlofshúsa FSA-RE" at bounding box center [373, 479] width 291 height 18
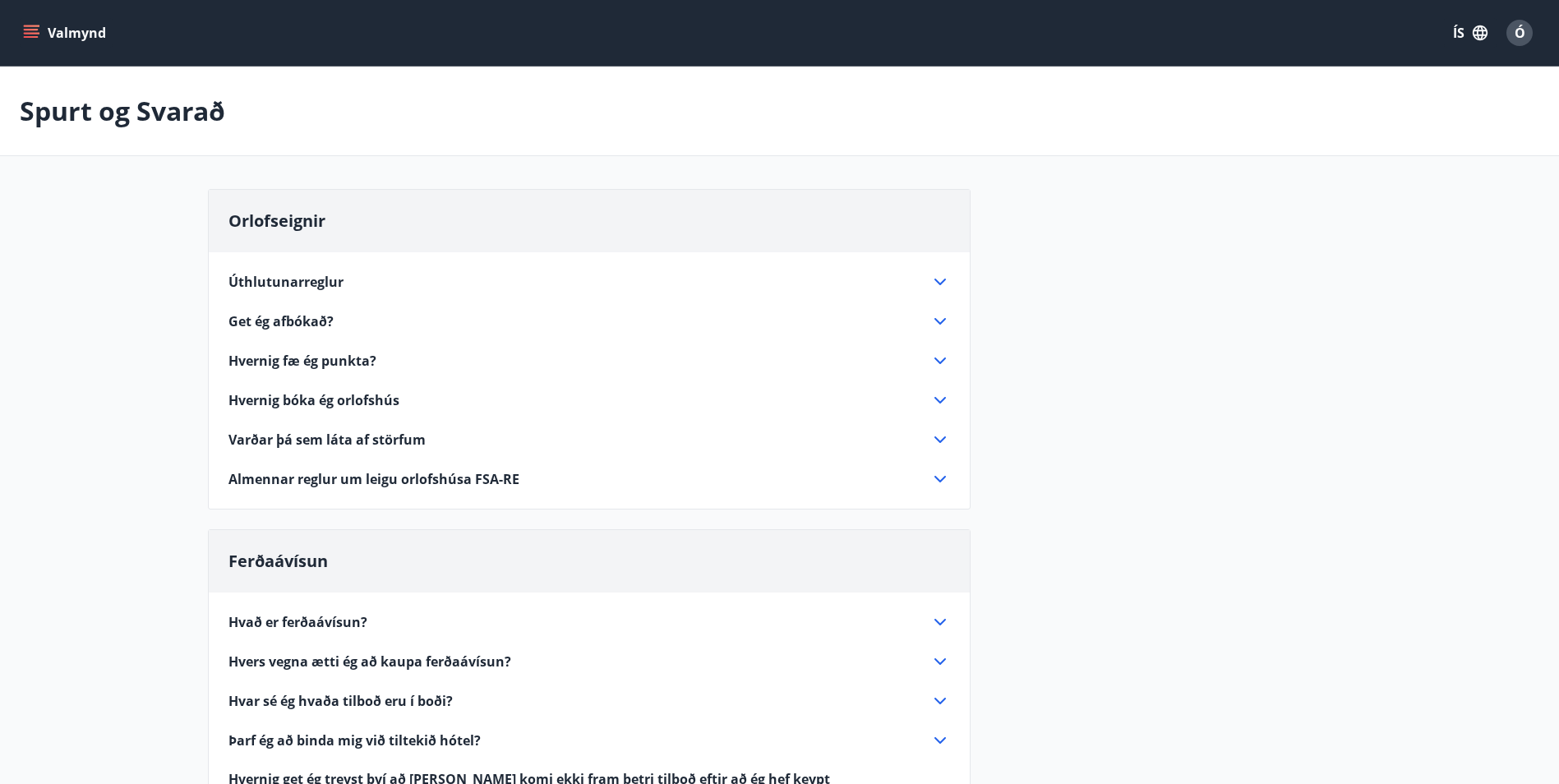
click at [334, 397] on span "Hvernig bóka ég orlofshús" at bounding box center [313, 400] width 171 height 18
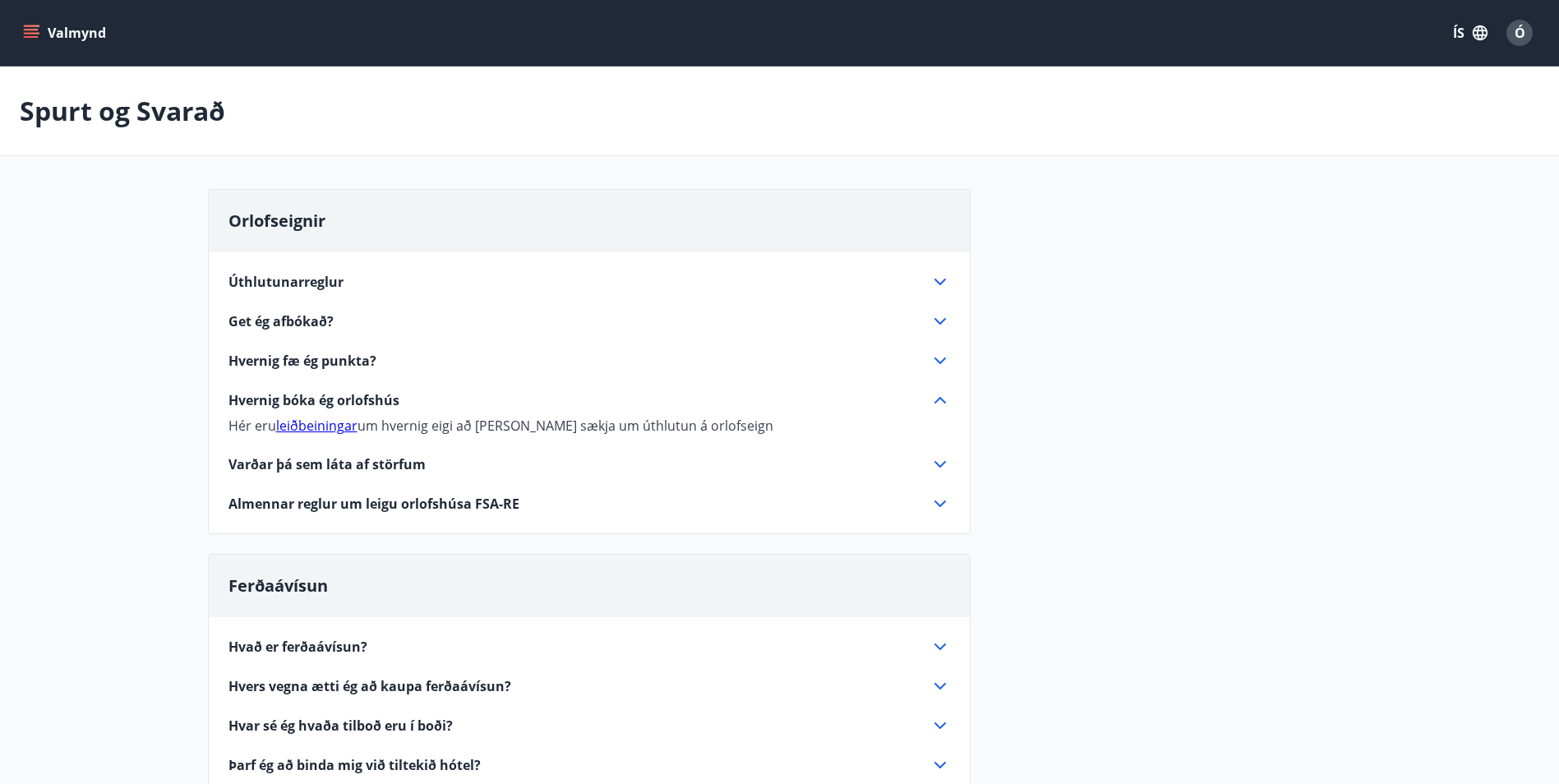
click at [316, 425] on link "leiðbeiningar" at bounding box center [317, 425] width 81 height 18
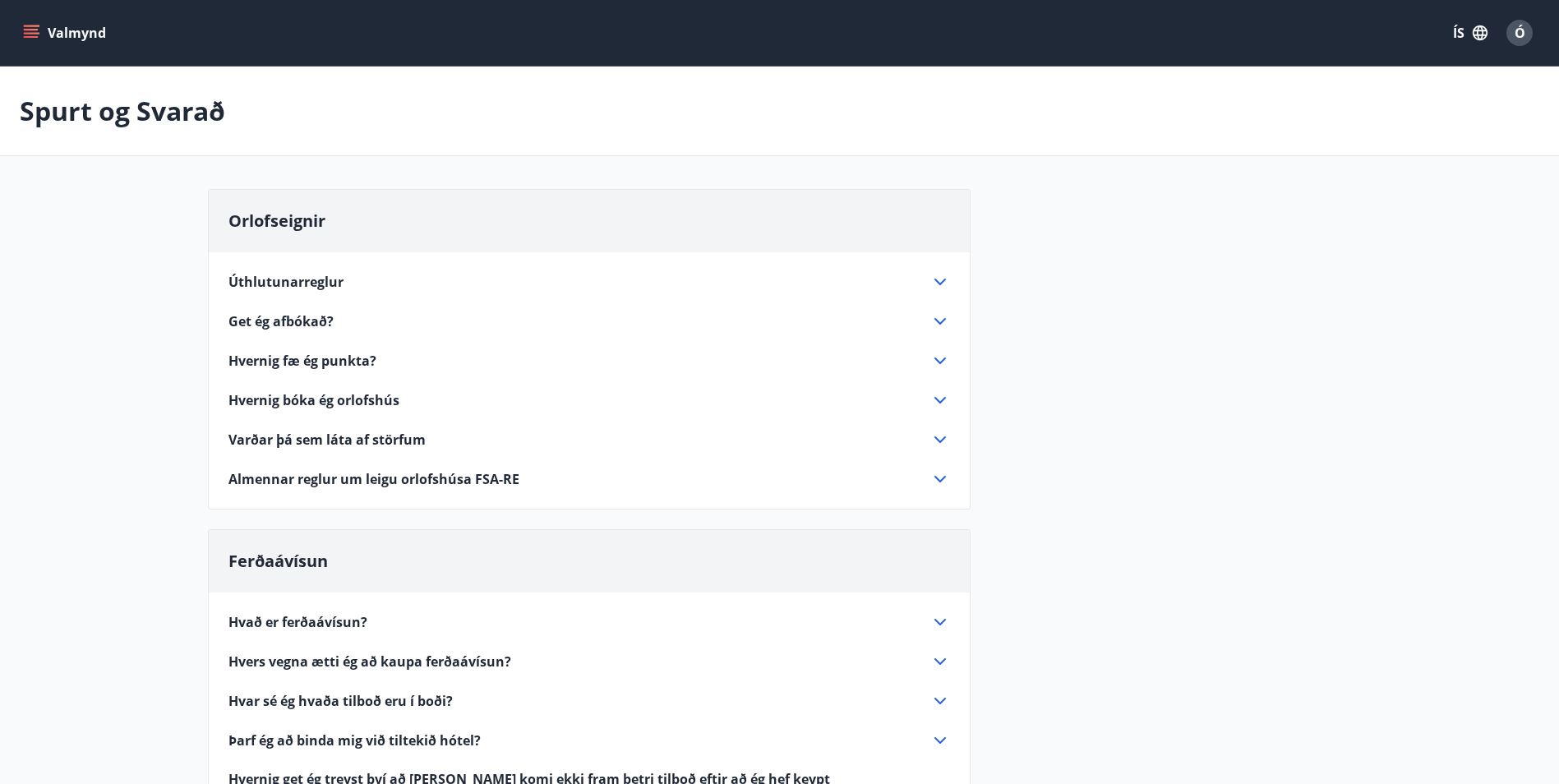
click at [33, 32] on icon "menu" at bounding box center [31, 33] width 16 height 16
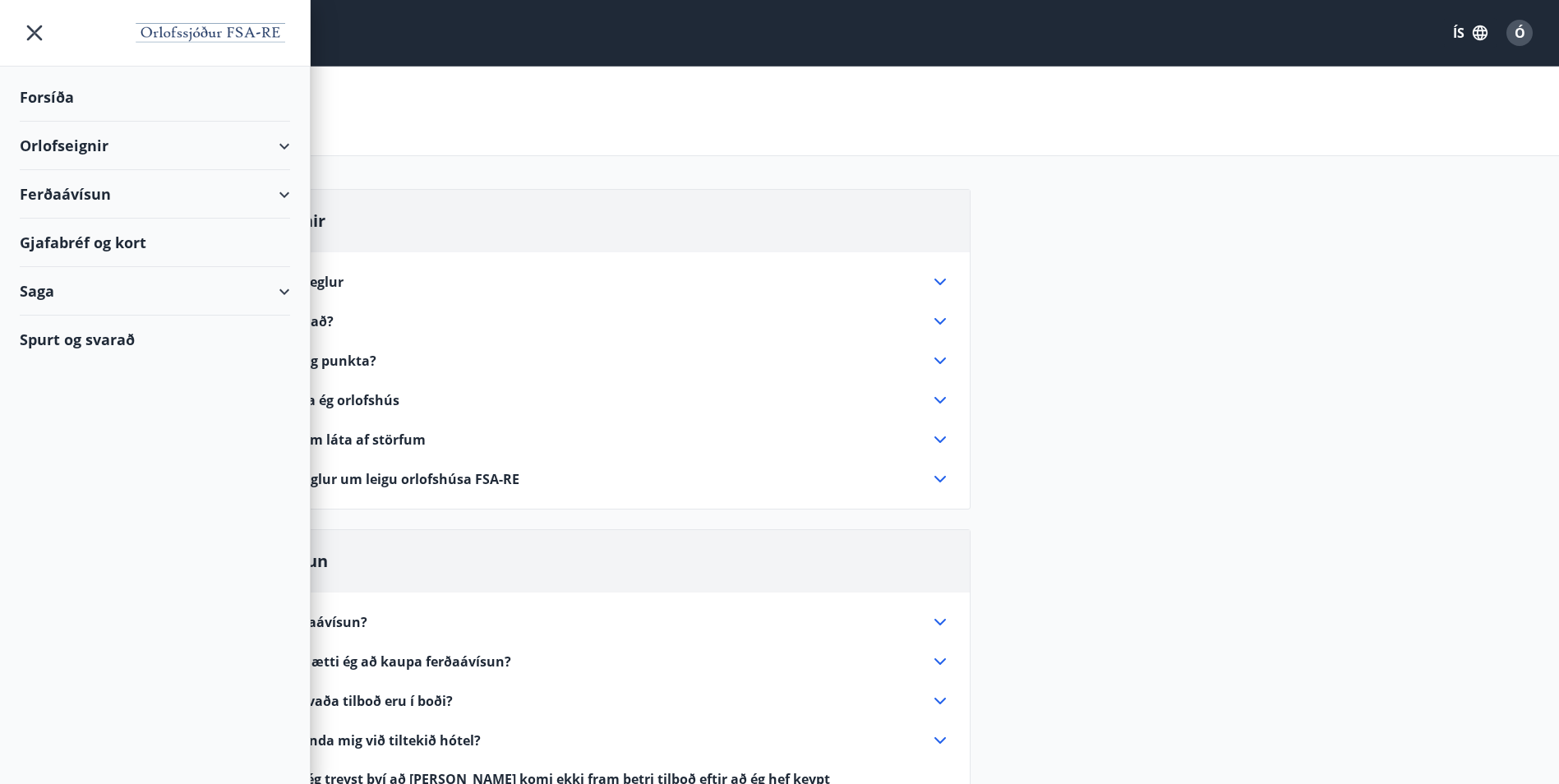
click at [62, 147] on div "Orlofseignir" at bounding box center [155, 146] width 271 height 49
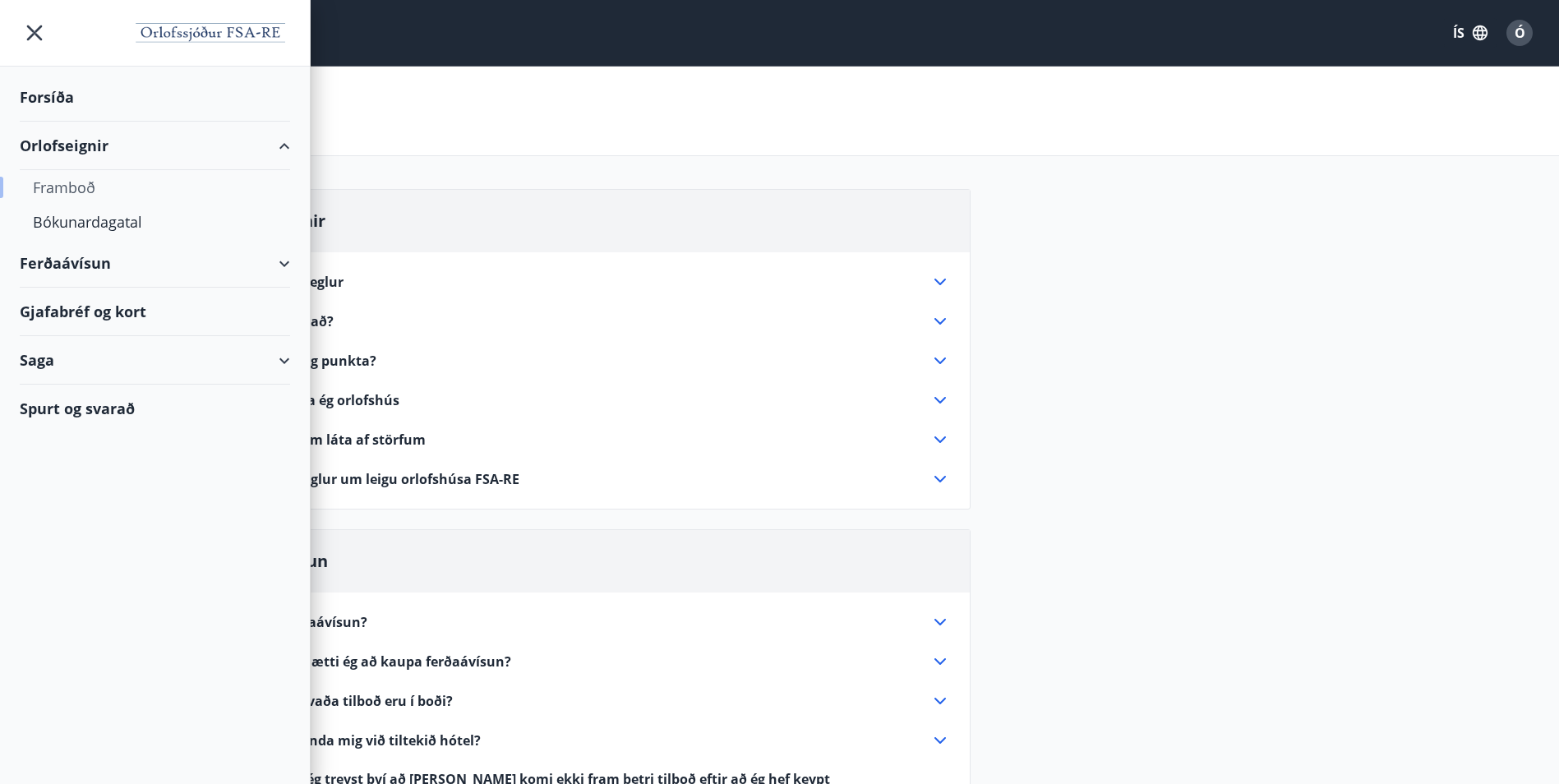
click at [63, 179] on div "Framboð" at bounding box center [155, 187] width 244 height 34
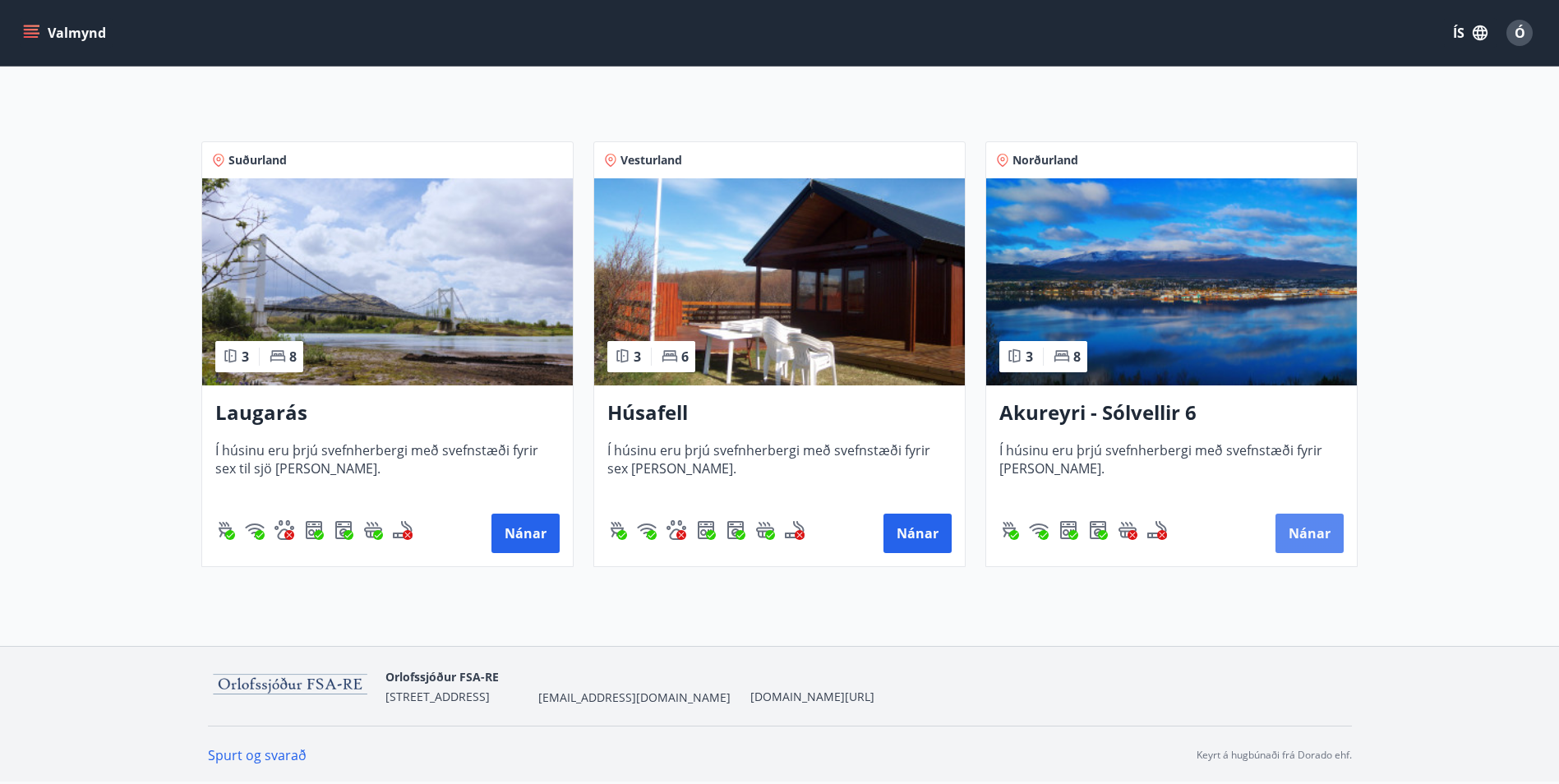
click at [1317, 537] on button "Nánar" at bounding box center [1309, 533] width 68 height 40
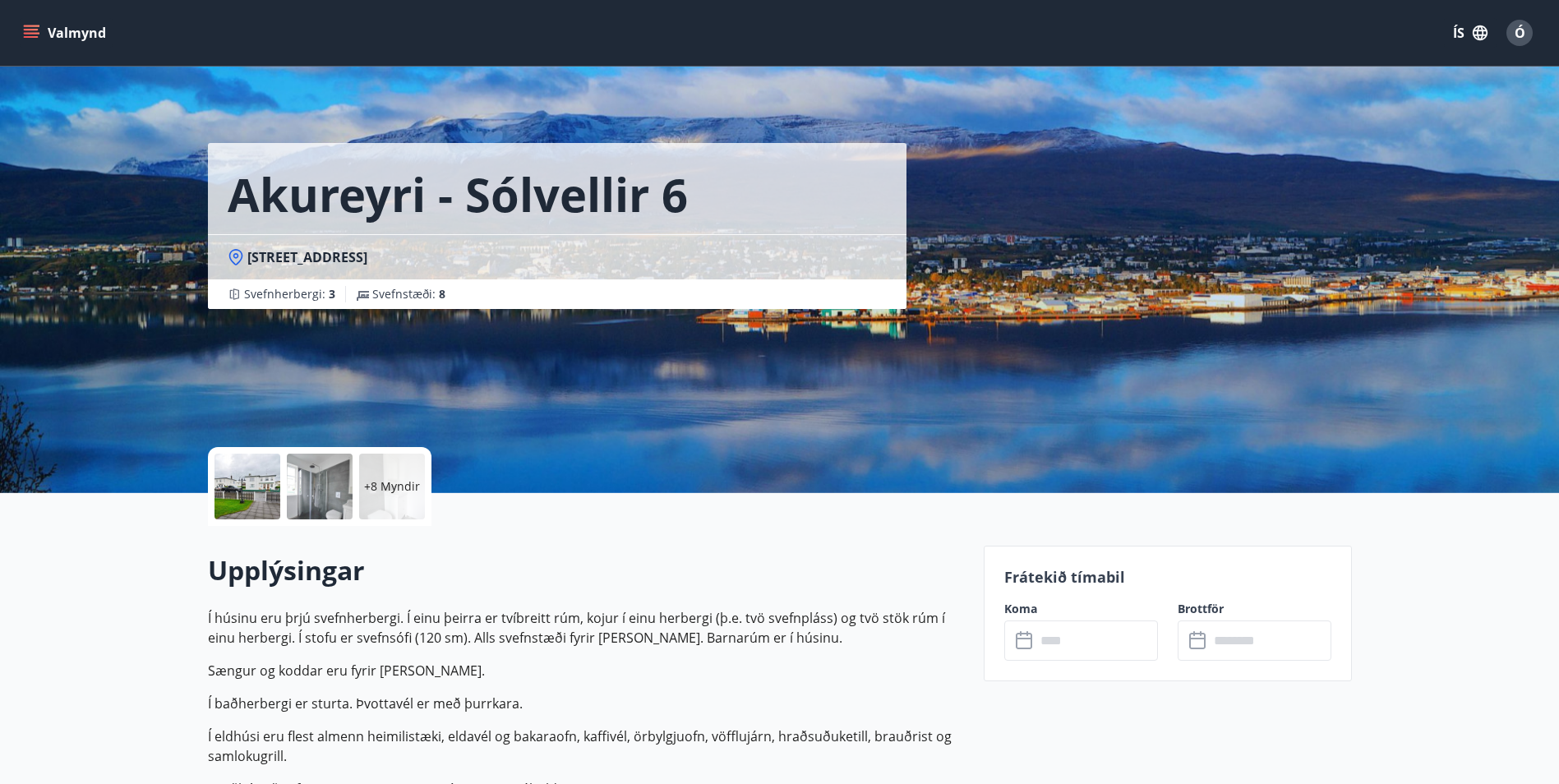
click at [1132, 643] on input "text" at bounding box center [1096, 640] width 122 height 40
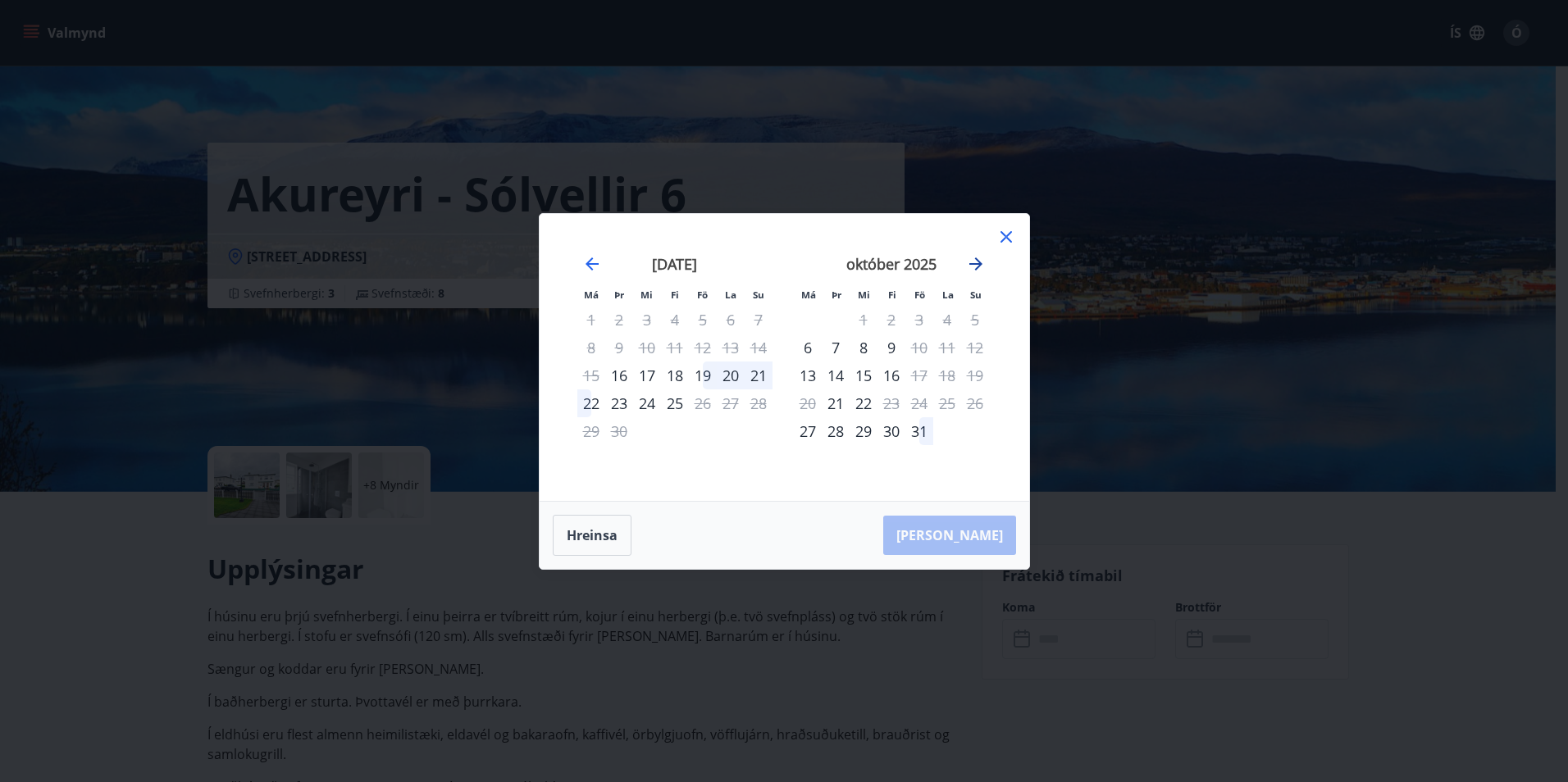
click at [978, 262] on icon "Move forward to switch to the next month." at bounding box center [975, 264] width 20 height 20
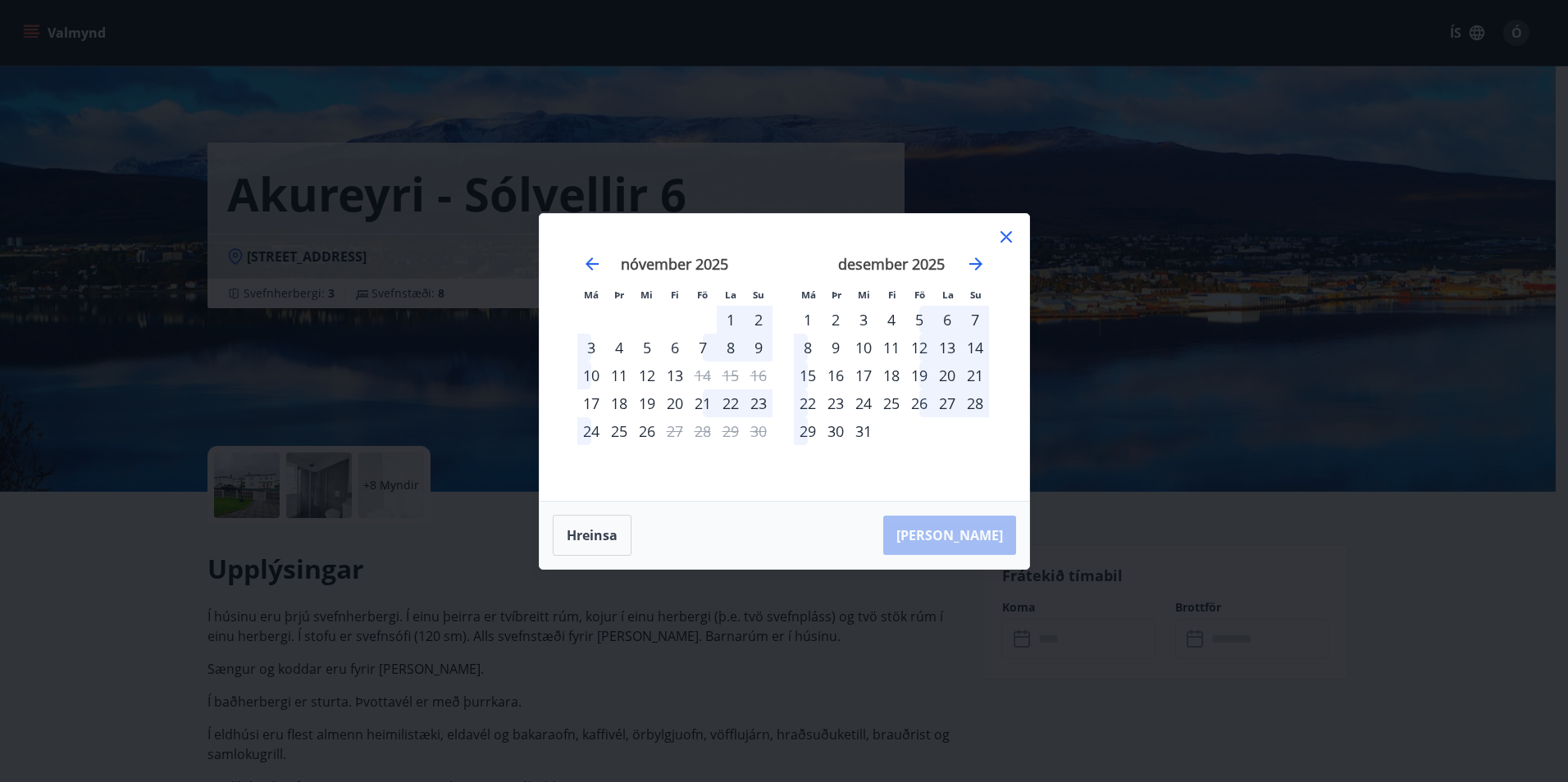
click at [918, 403] on div "26" at bounding box center [919, 403] width 28 height 28
click at [860, 431] on div "31" at bounding box center [863, 431] width 28 height 28
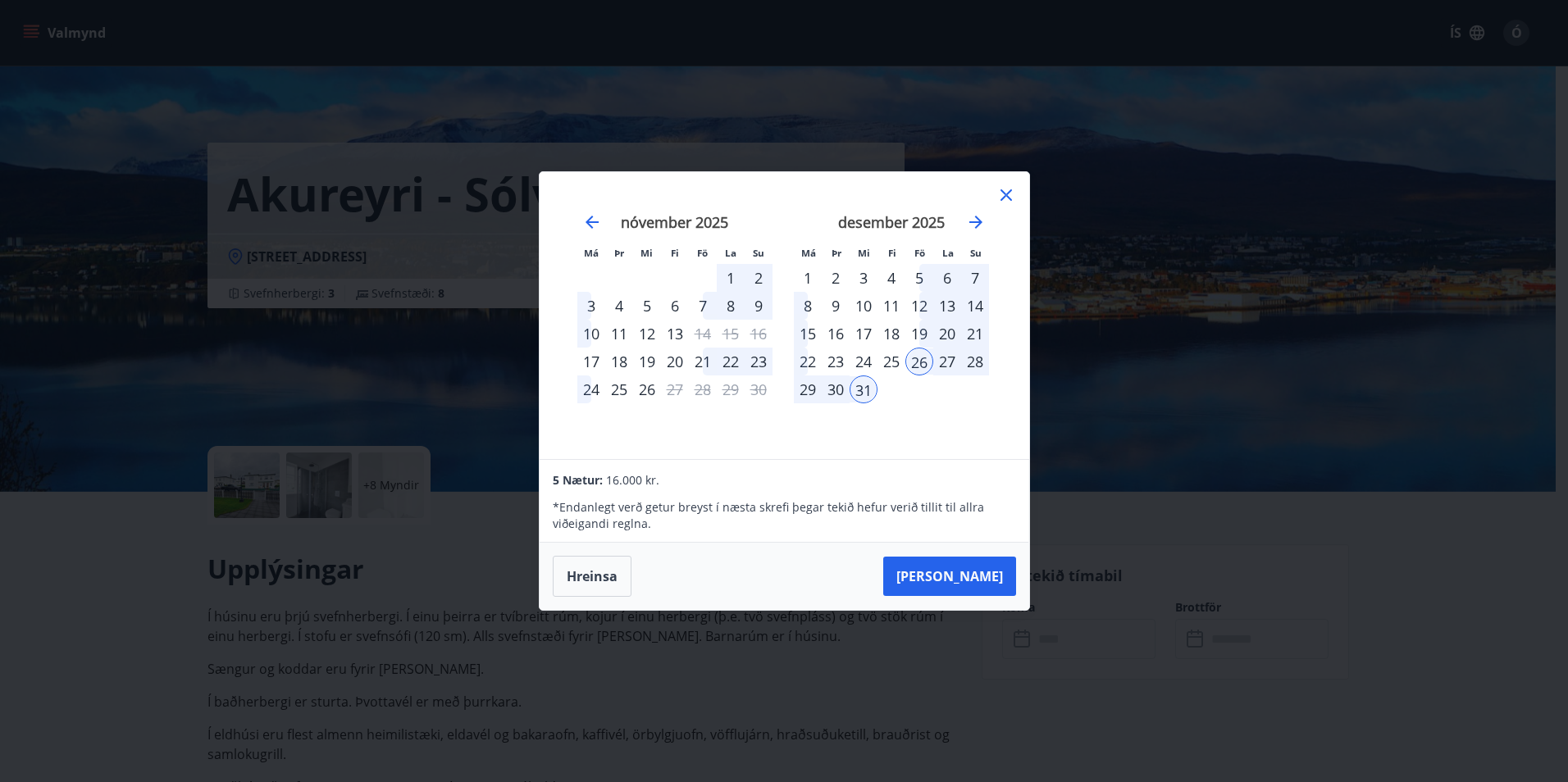
click at [919, 352] on div "26" at bounding box center [919, 361] width 28 height 28
click at [974, 222] on icon "Move forward to switch to the next month." at bounding box center [975, 222] width 14 height 14
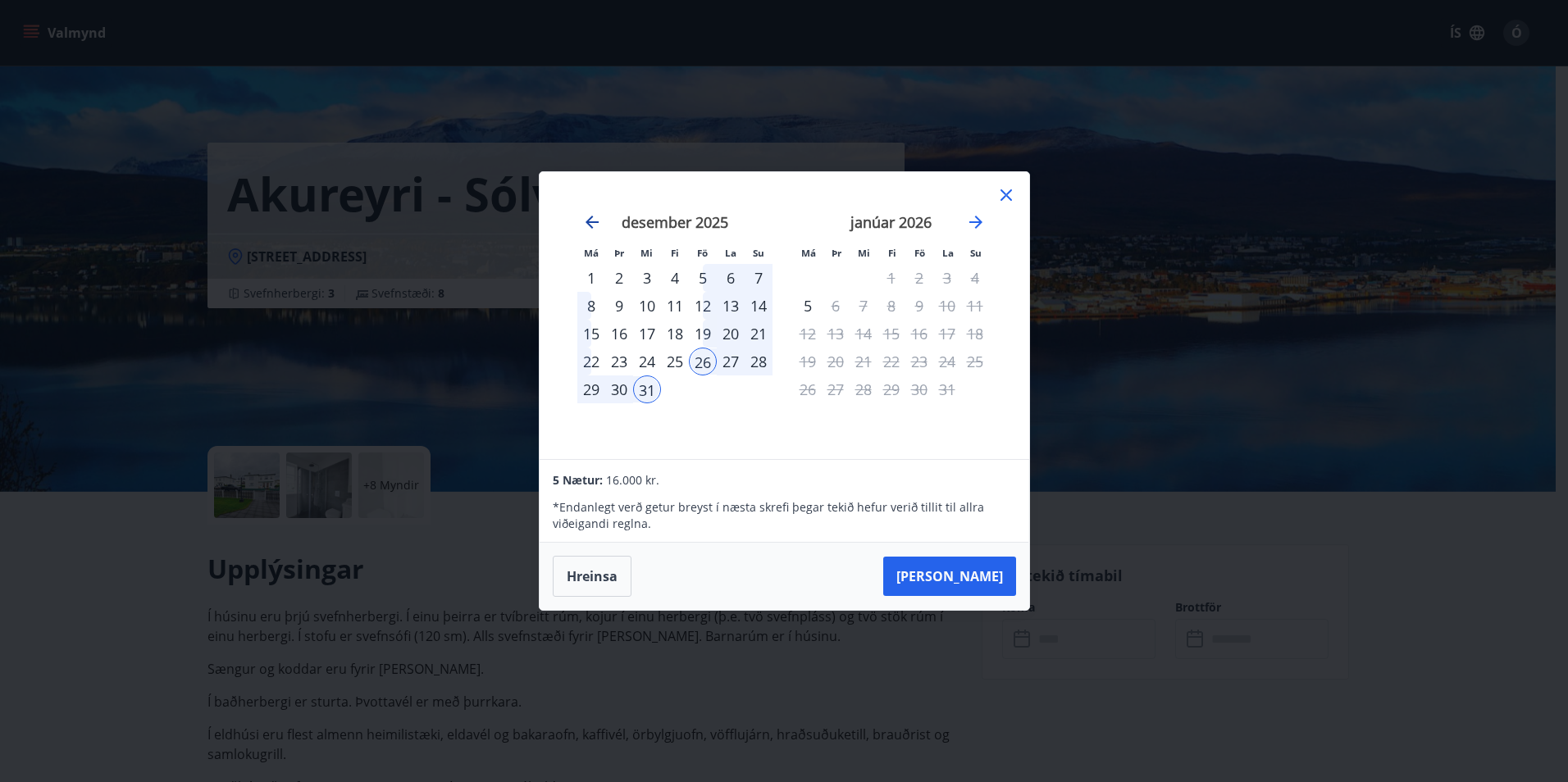
click at [589, 223] on icon "Move backward to switch to the previous month." at bounding box center [592, 222] width 14 height 14
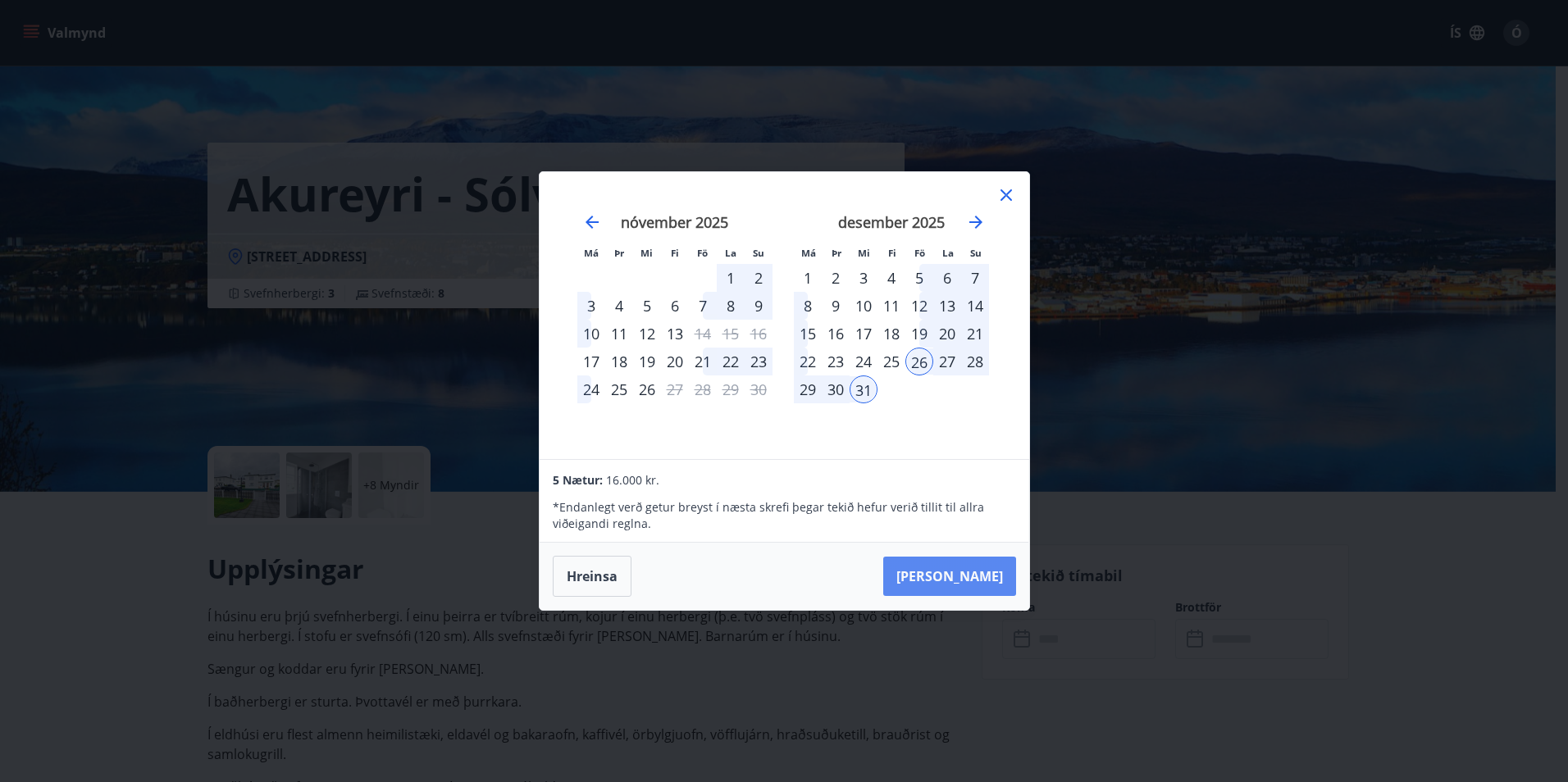
click at [961, 575] on button "[PERSON_NAME]" at bounding box center [949, 576] width 133 height 40
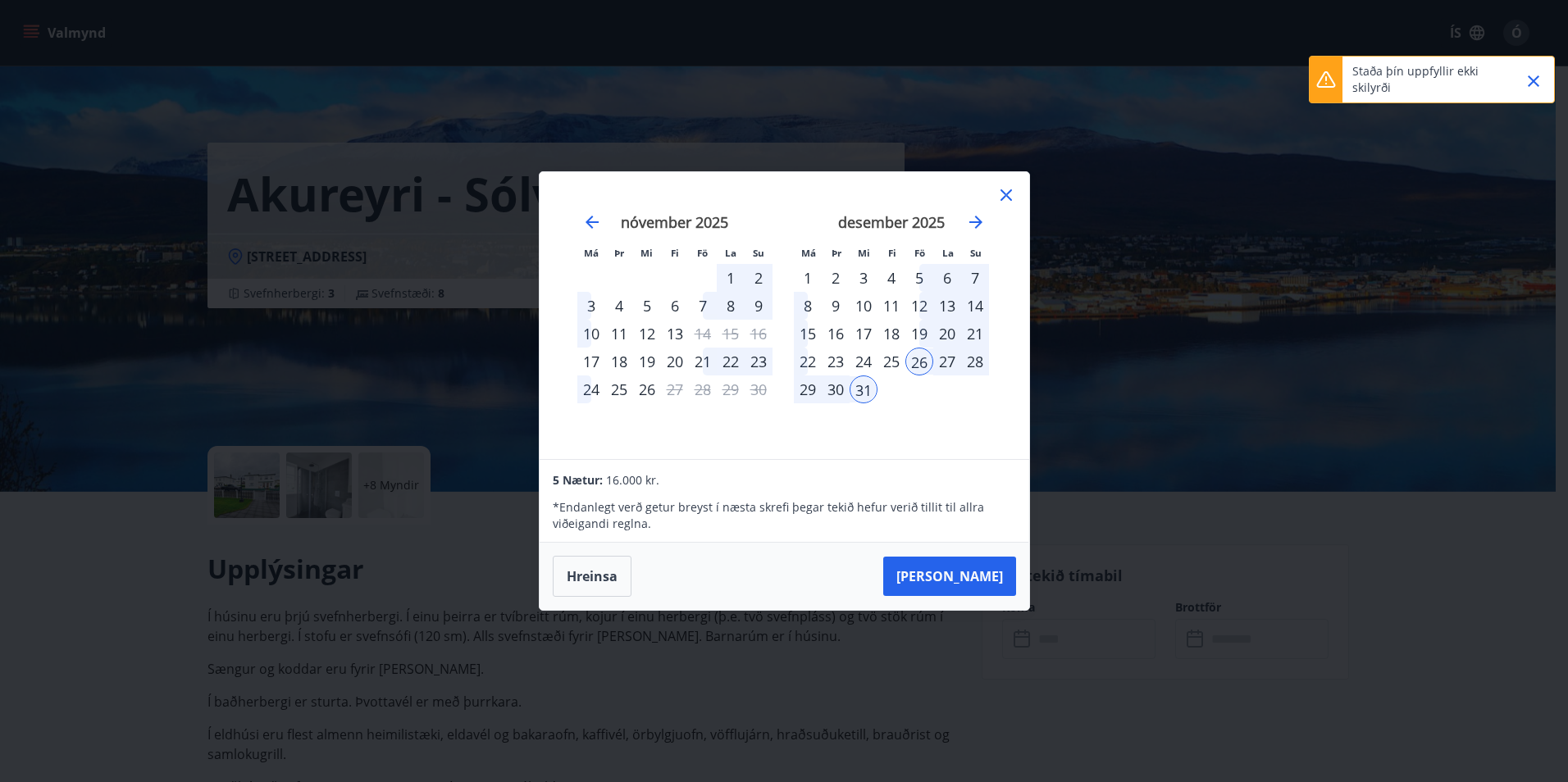
click at [1004, 202] on icon at bounding box center [1006, 195] width 20 height 20
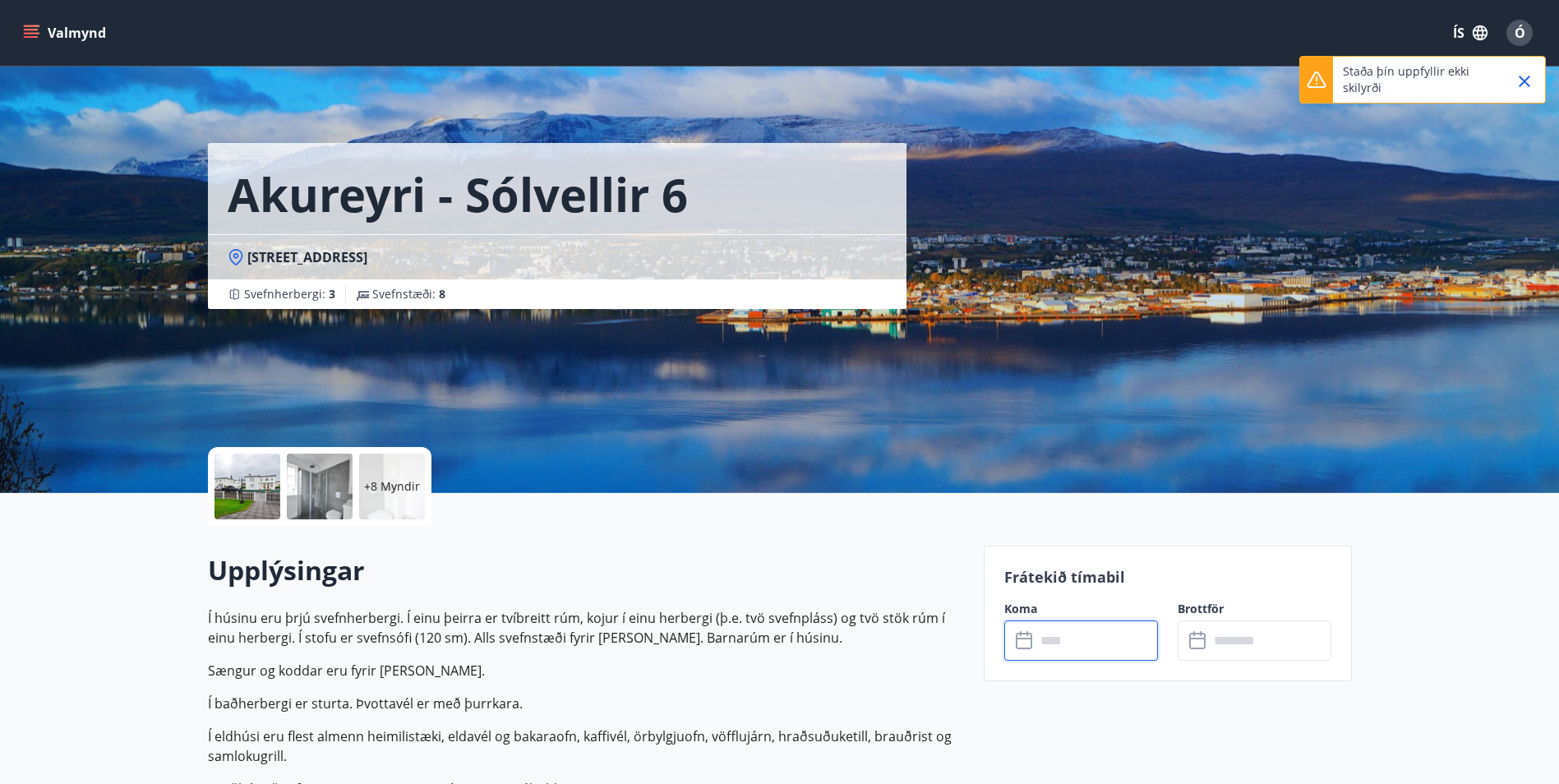
click at [1528, 81] on icon "Close" at bounding box center [1525, 81] width 20 height 20
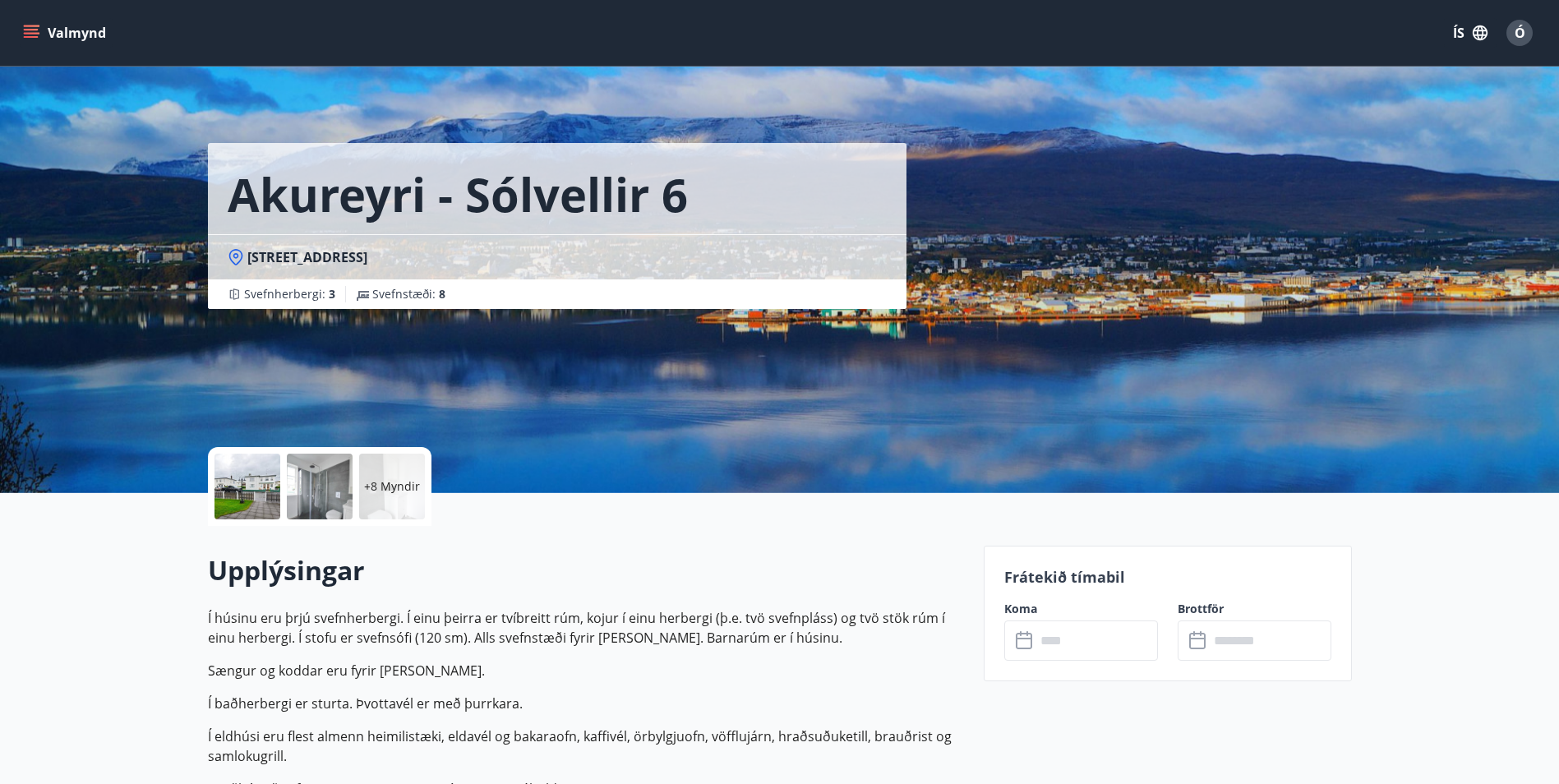
click at [1523, 30] on span "Ó" at bounding box center [1520, 33] width 11 height 18
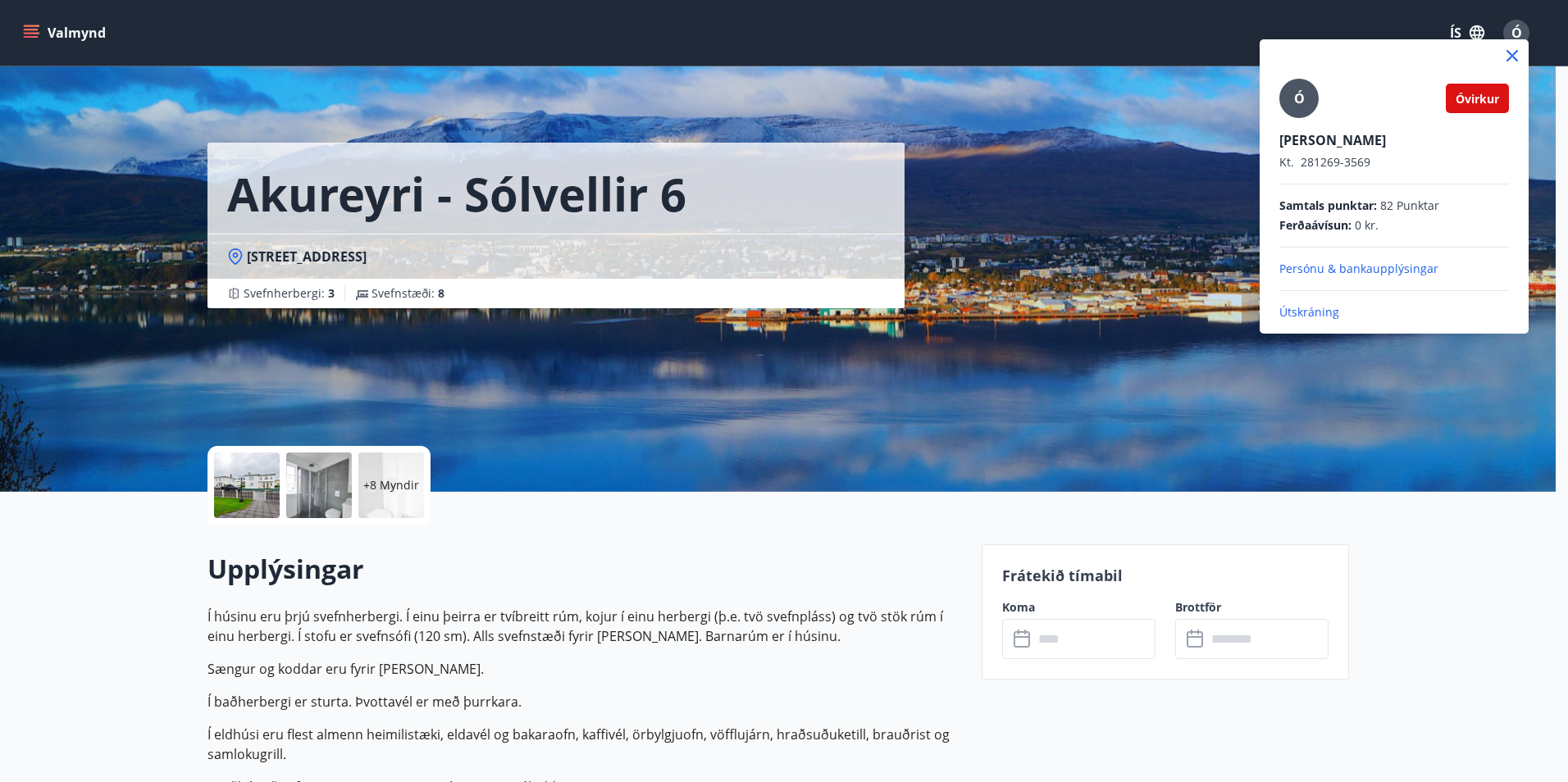
click at [1470, 101] on span "Óvirkur" at bounding box center [1477, 98] width 43 height 15
click at [1301, 101] on span "Ó" at bounding box center [1299, 98] width 11 height 18
click at [1301, 120] on input "Ó" at bounding box center [1390, 128] width 223 height 17
click at [1514, 60] on icon at bounding box center [1512, 56] width 20 height 20
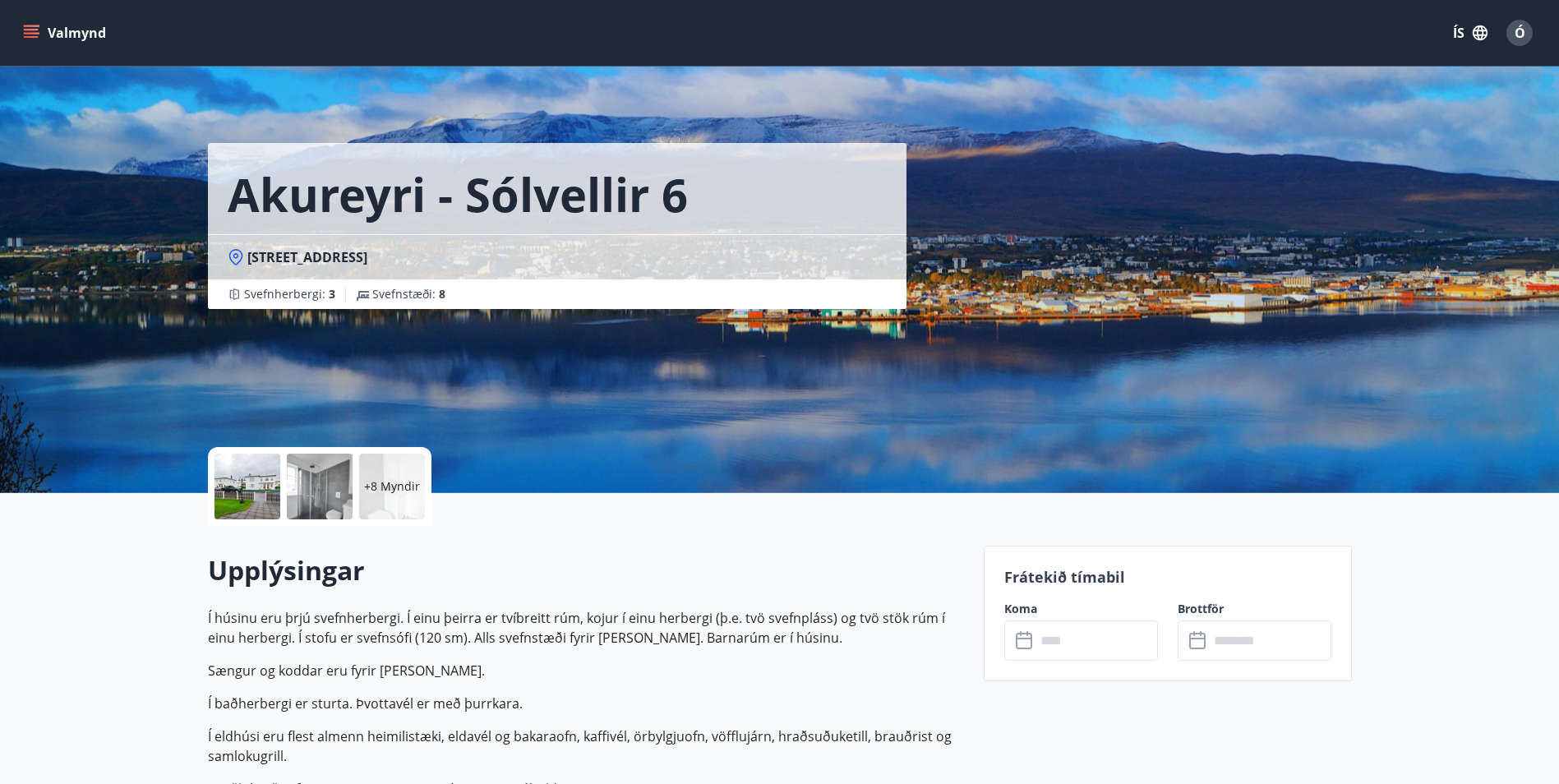
click at [31, 23] on button "Valmynd" at bounding box center [66, 33] width 93 height 30
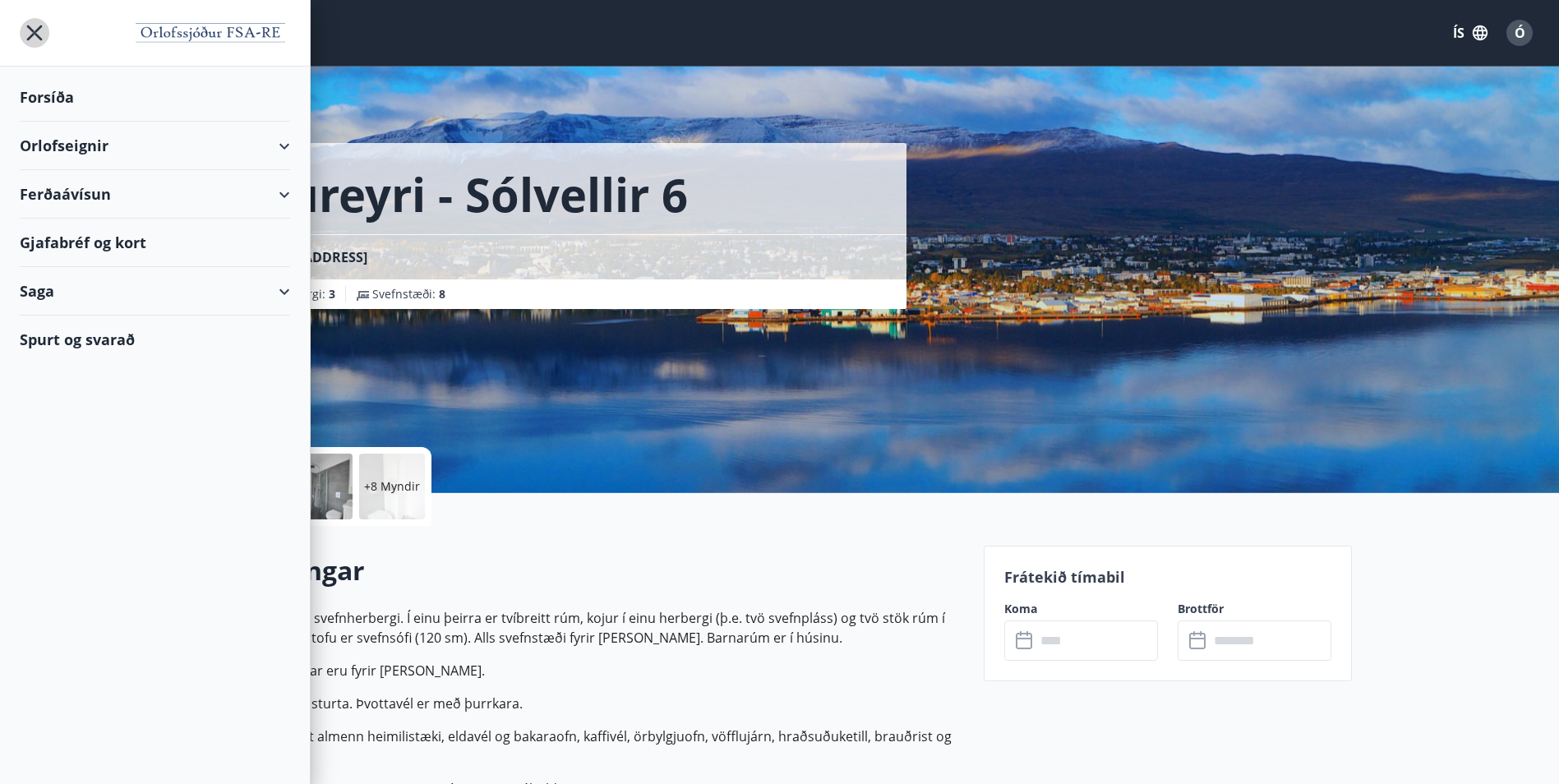
click at [33, 24] on icon "menu" at bounding box center [34, 33] width 30 height 30
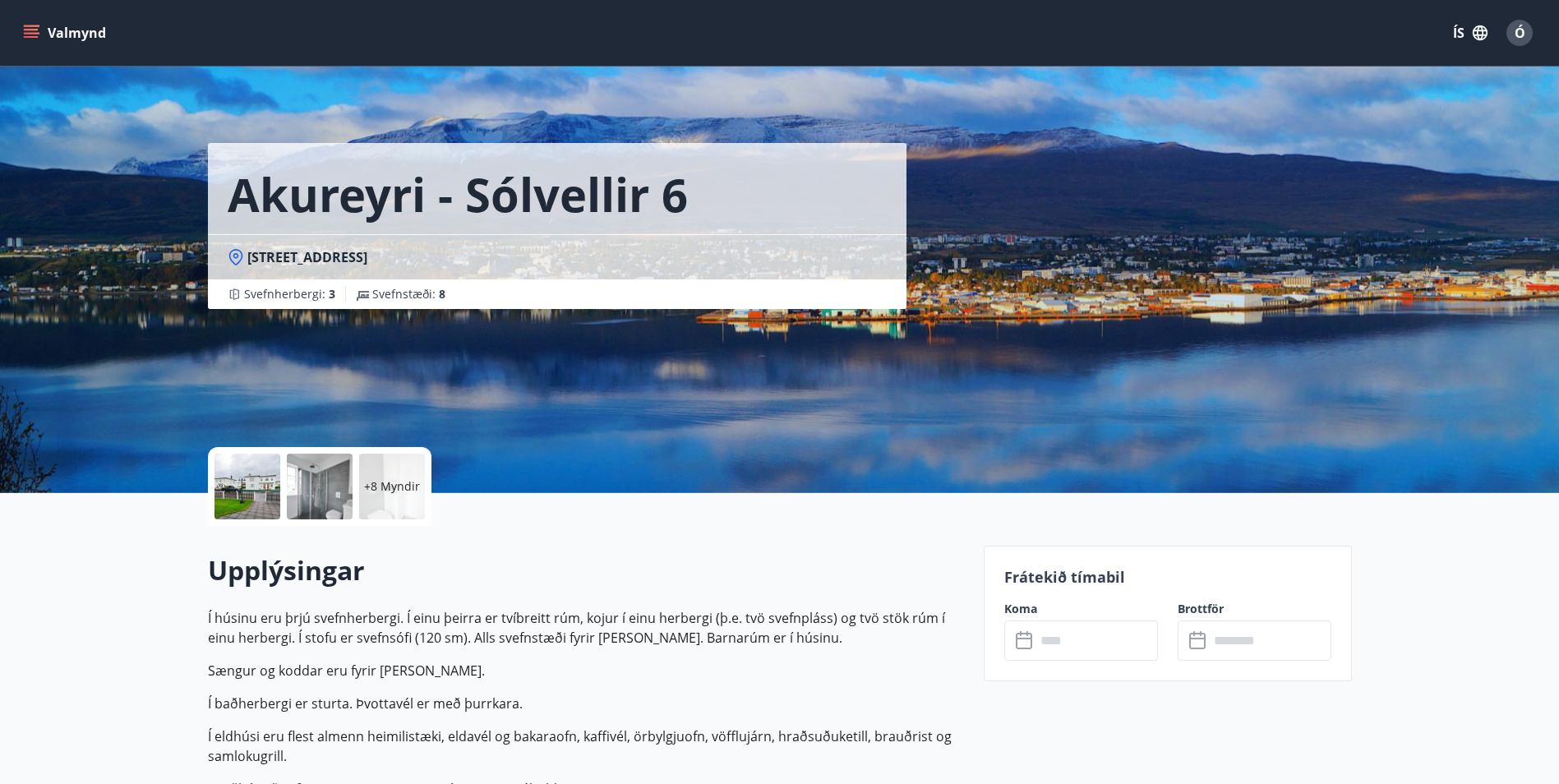
click at [39, 22] on button "Valmynd" at bounding box center [66, 33] width 93 height 30
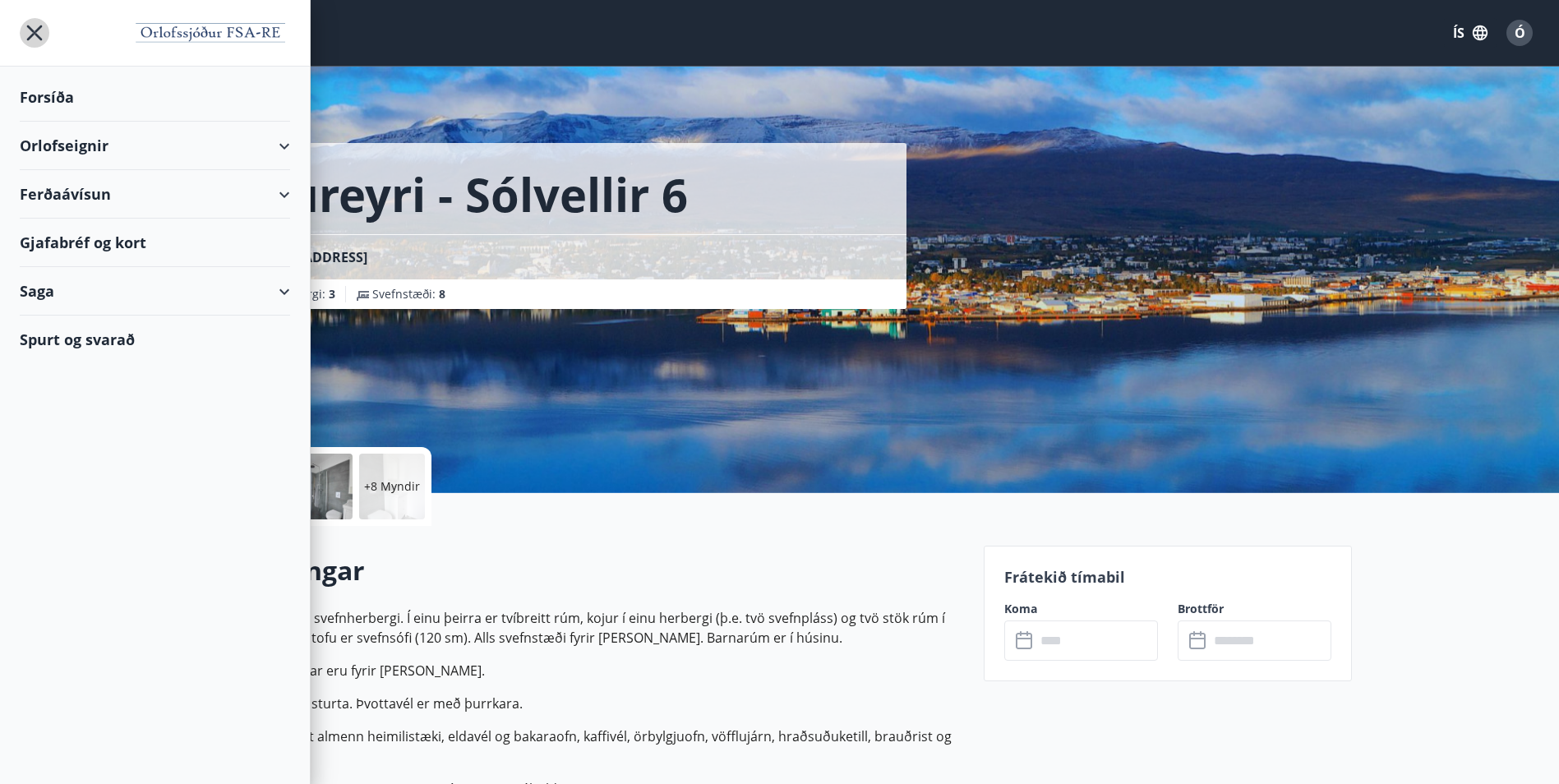
click at [39, 22] on icon "menu" at bounding box center [34, 33] width 30 height 30
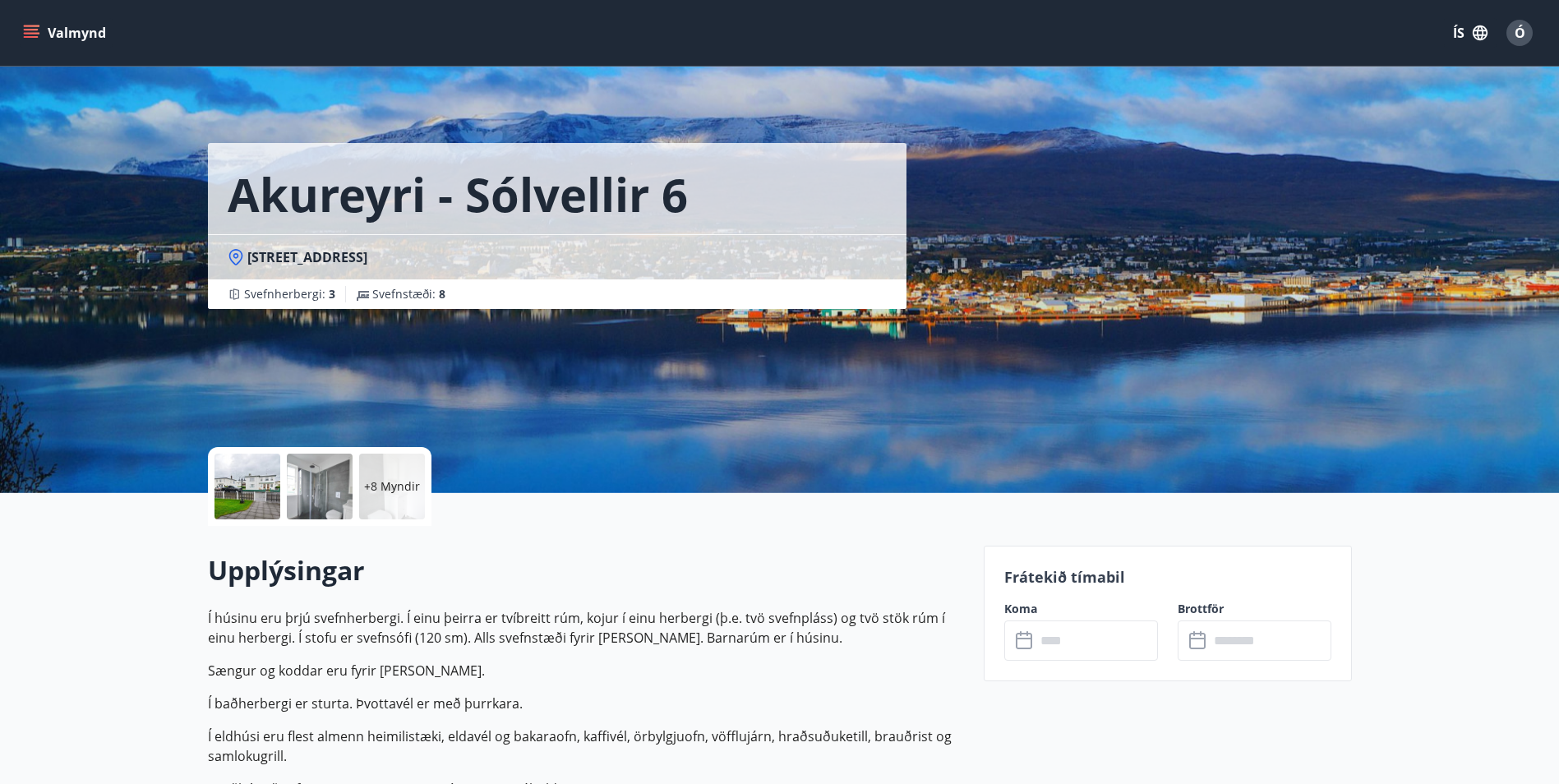
click at [40, 42] on button "Valmynd" at bounding box center [66, 33] width 93 height 30
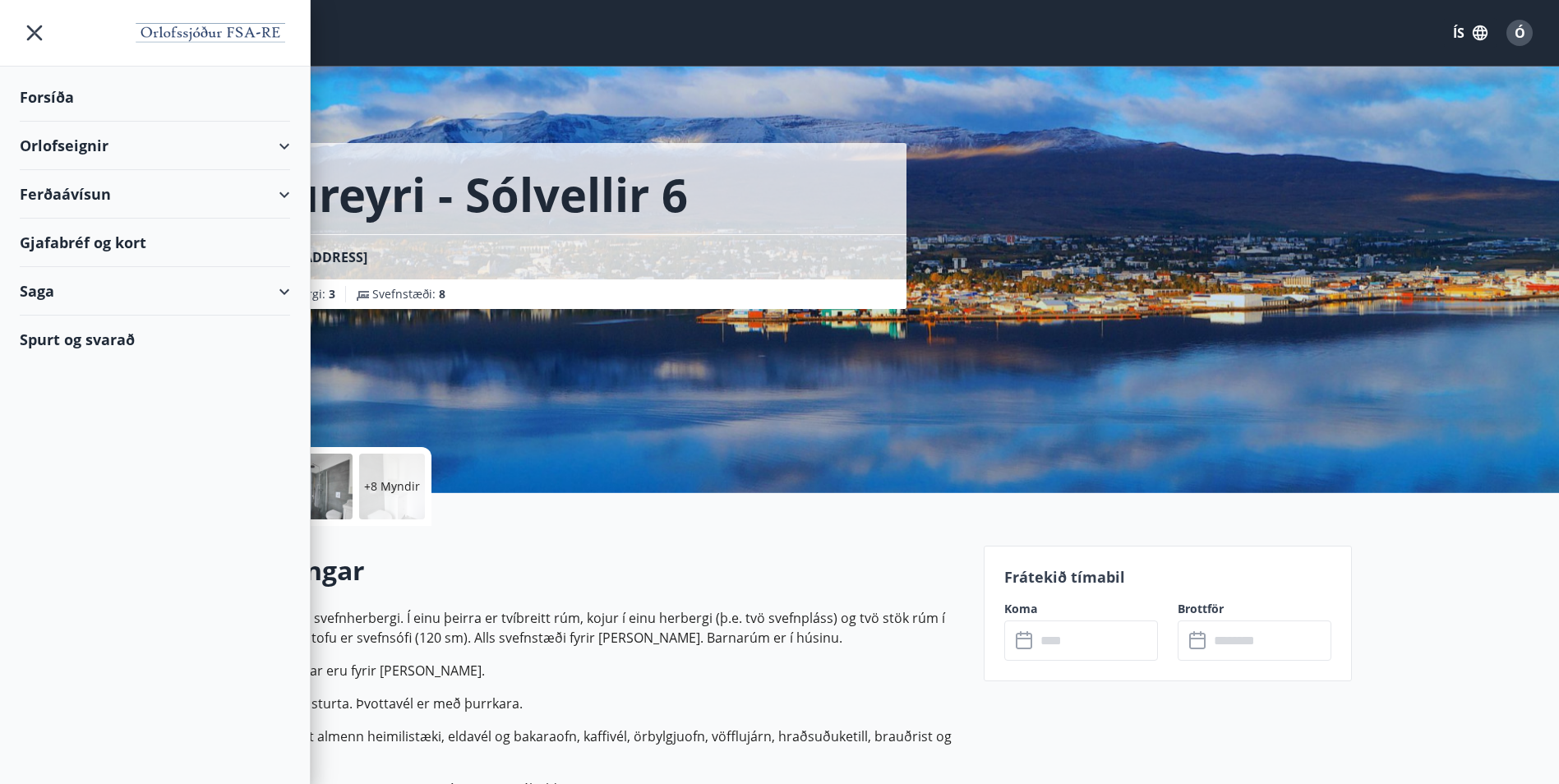
click at [40, 42] on icon "menu" at bounding box center [34, 33] width 30 height 30
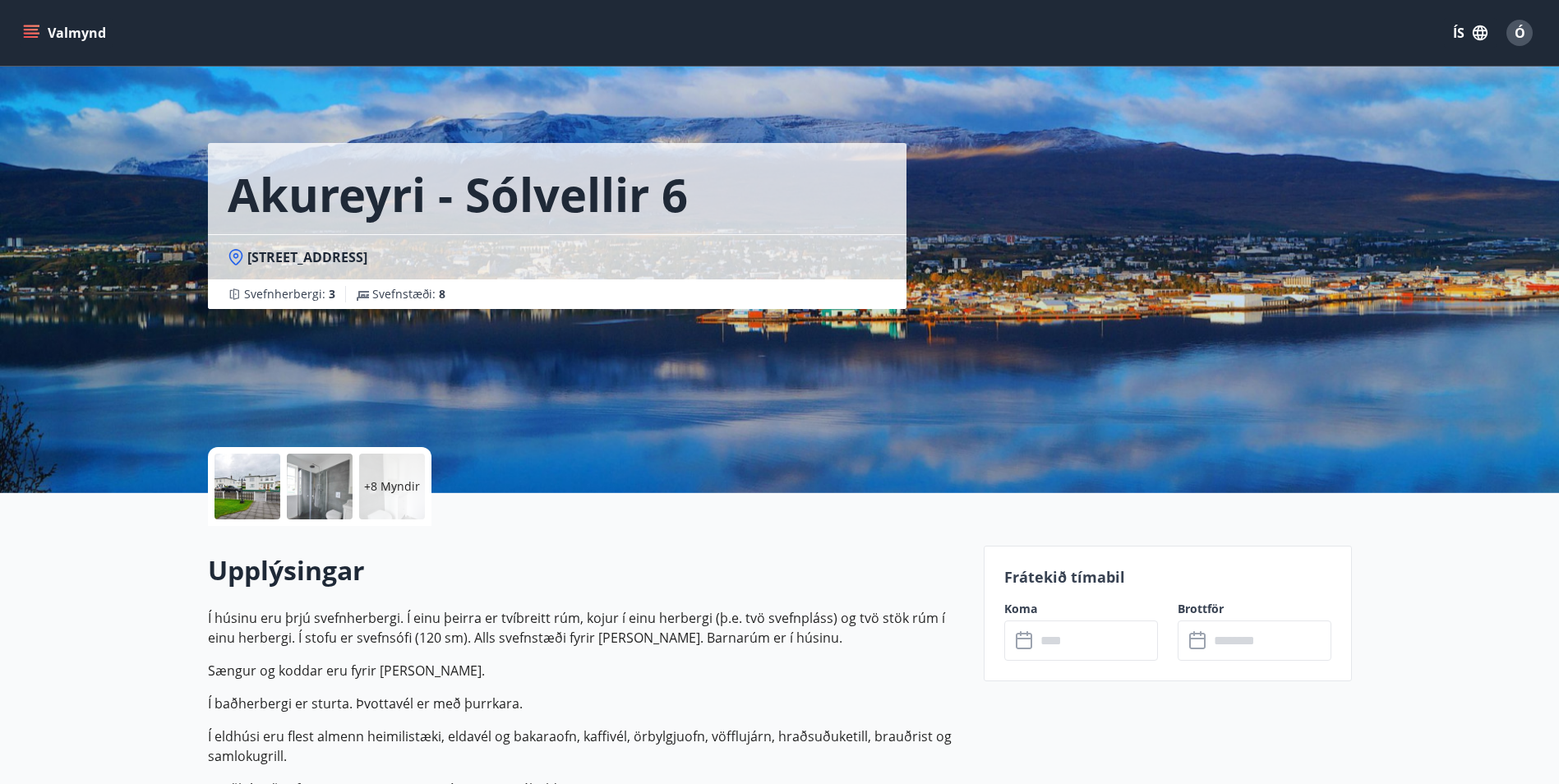
click at [34, 33] on icon "menu" at bounding box center [33, 33] width 18 height 2
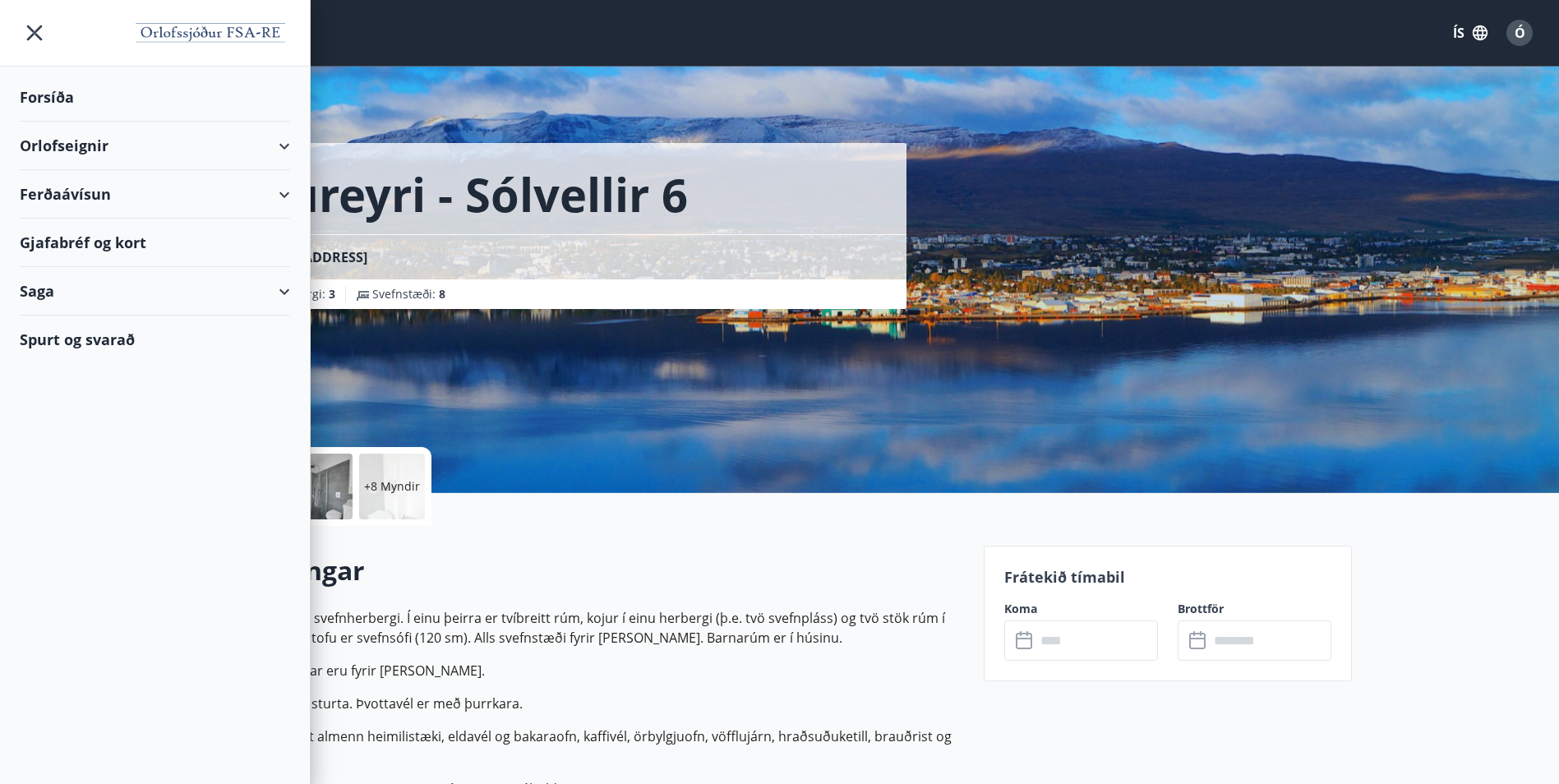
click at [47, 39] on icon "menu" at bounding box center [34, 33] width 30 height 30
